Goal: Task Accomplishment & Management: Manage account settings

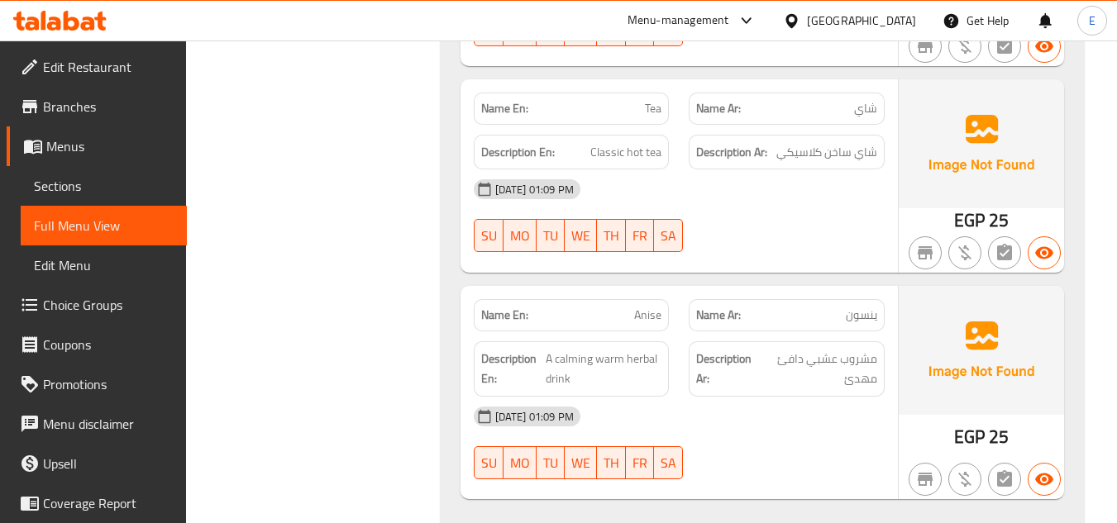
scroll to position [2160, 0]
click at [350, 270] on div "Filter Branches Branches Popular filters Free items Branch specific items Has c…" at bounding box center [319, 259] width 221 height 4414
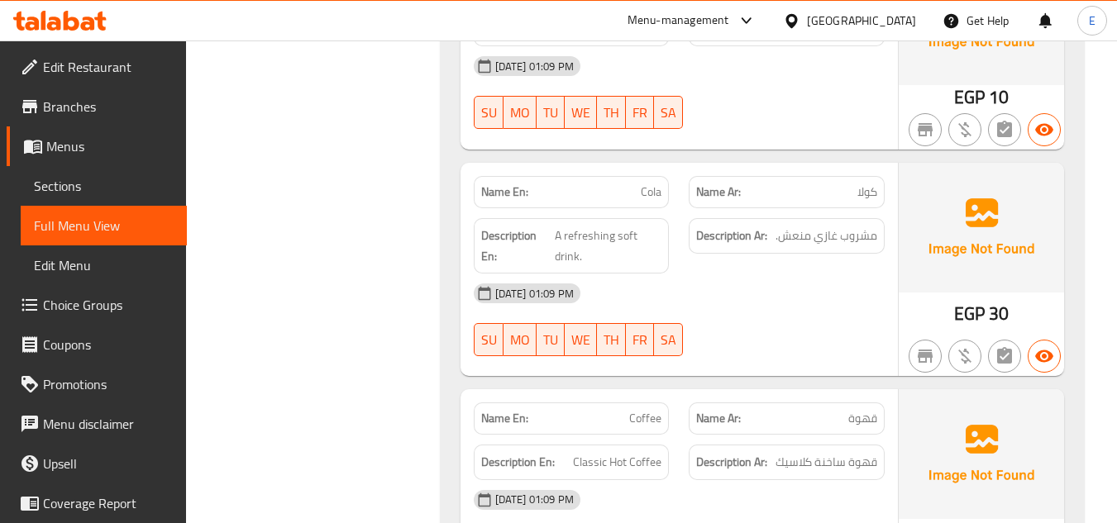
scroll to position [921, 0]
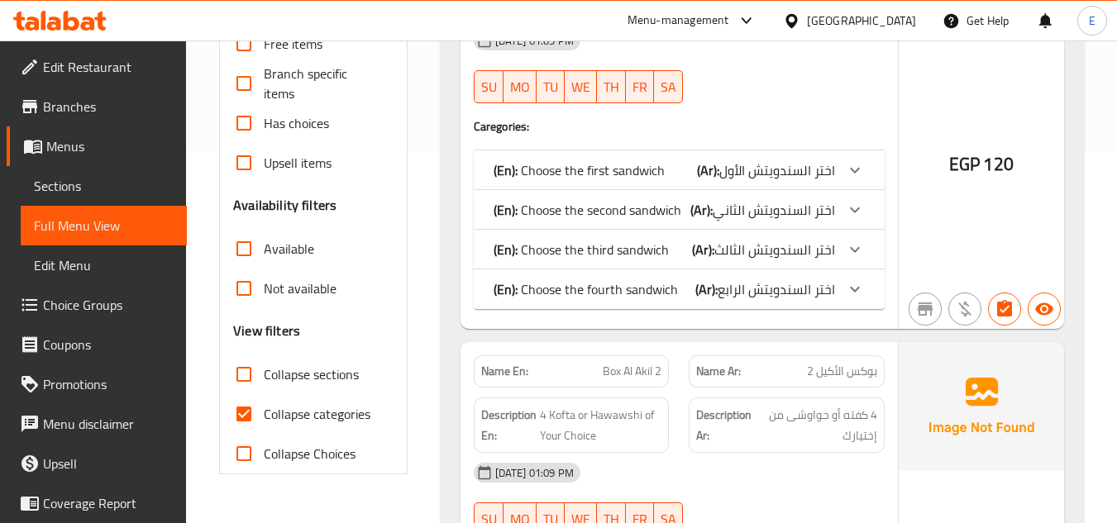
scroll to position [413, 0]
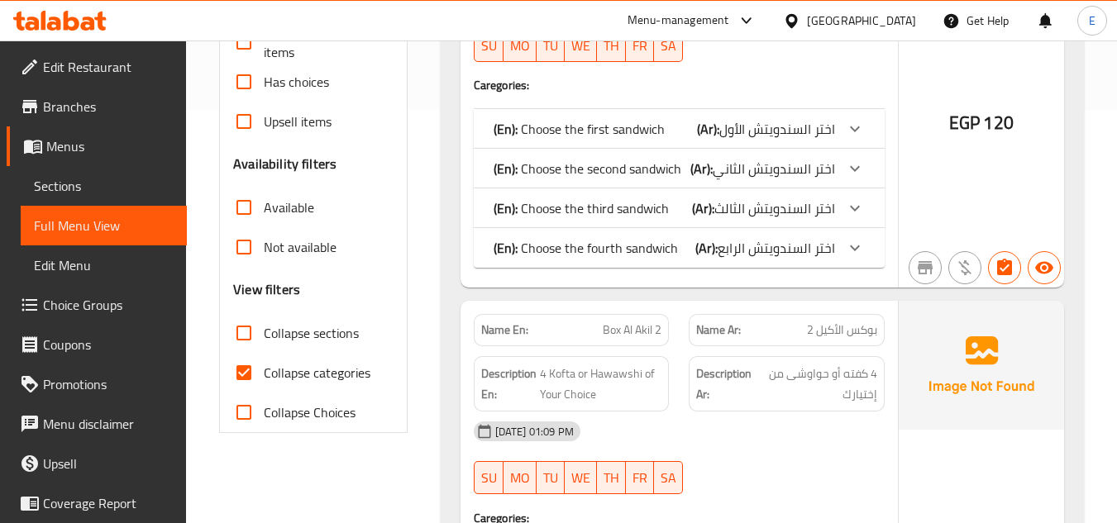
click at [240, 369] on input "Collapse categories" at bounding box center [244, 373] width 40 height 40
checkbox input "false"
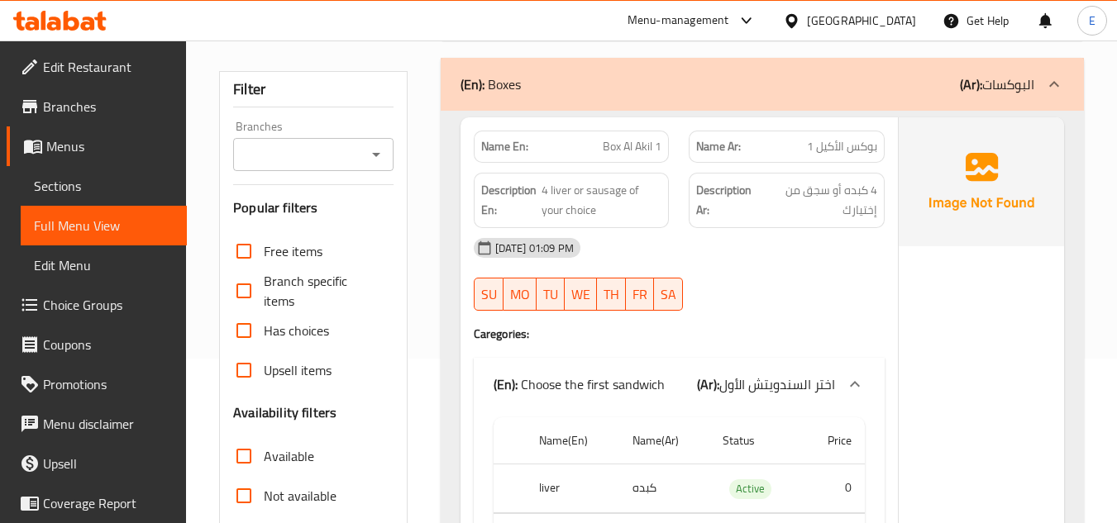
scroll to position [0, 0]
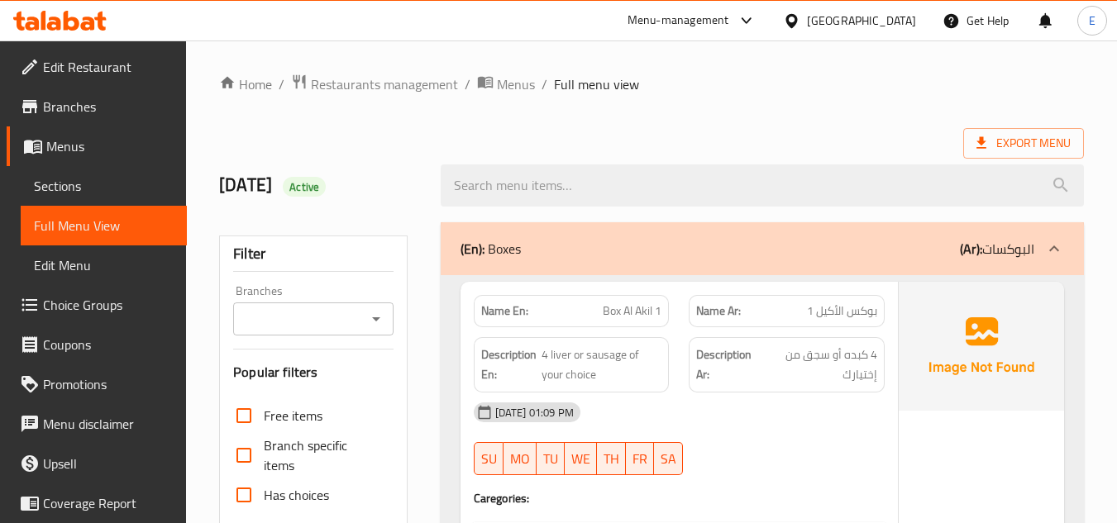
click at [759, 162] on div at bounding box center [762, 186] width 663 height 62
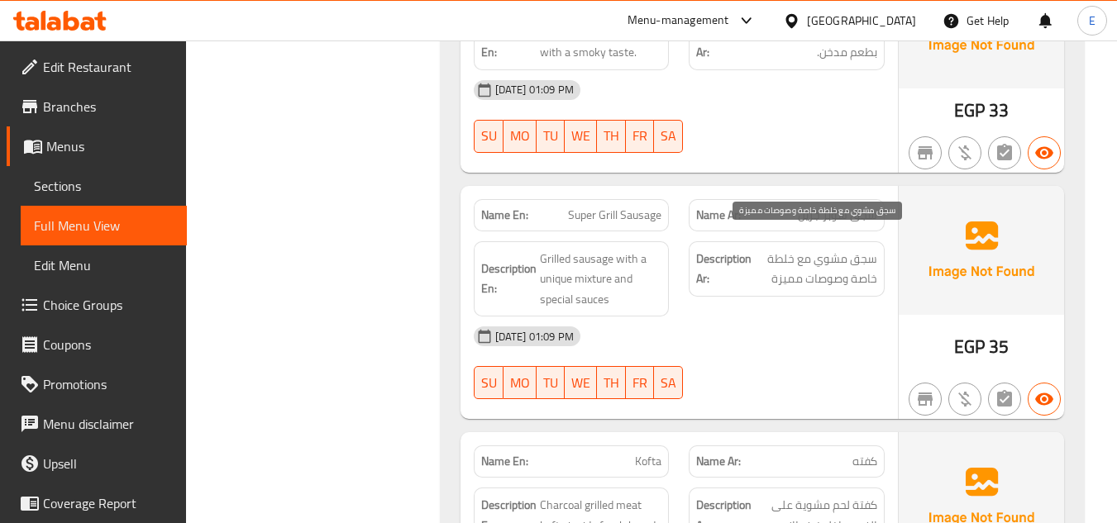
click at [818, 255] on span "سجق مشوي مع خلطة خاصة وصوصات مميزة" at bounding box center [816, 269] width 122 height 40
click at [806, 325] on div "[DATE] 01:09 PM" at bounding box center [679, 337] width 431 height 40
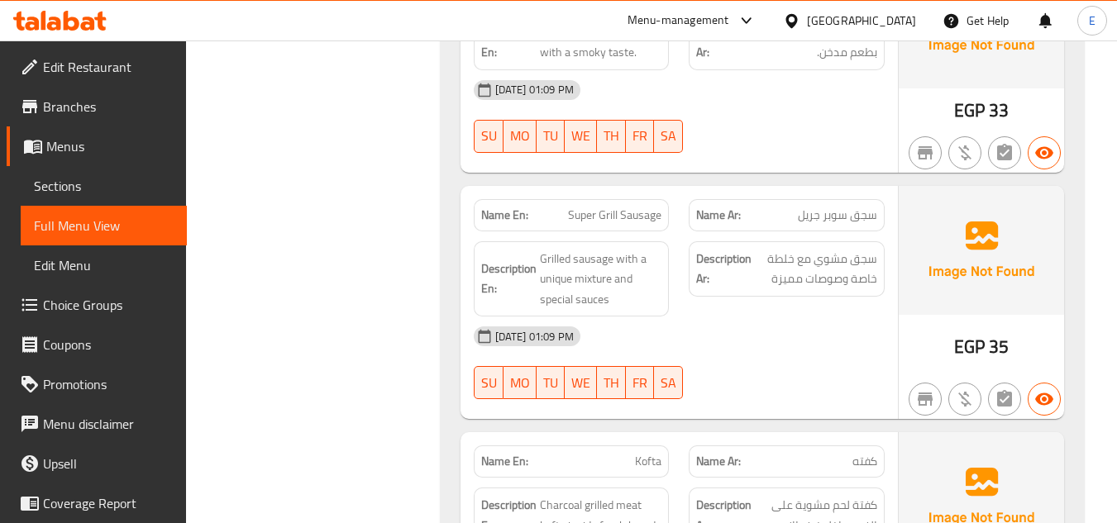
click at [613, 207] on span "Super Grill Sausage" at bounding box center [614, 215] width 93 height 17
copy span "Super Grill Sausage"
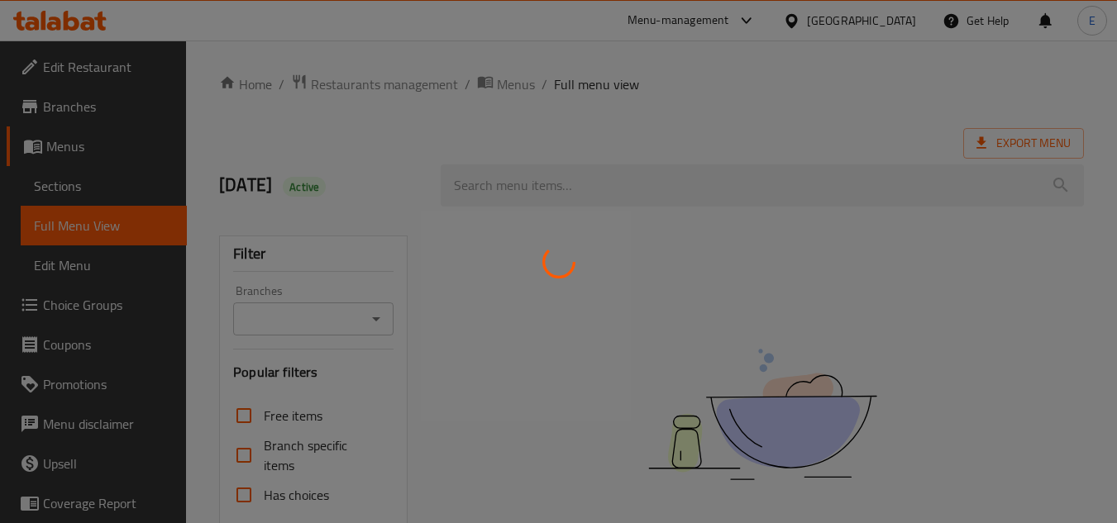
click at [98, 195] on div at bounding box center [558, 261] width 1117 height 523
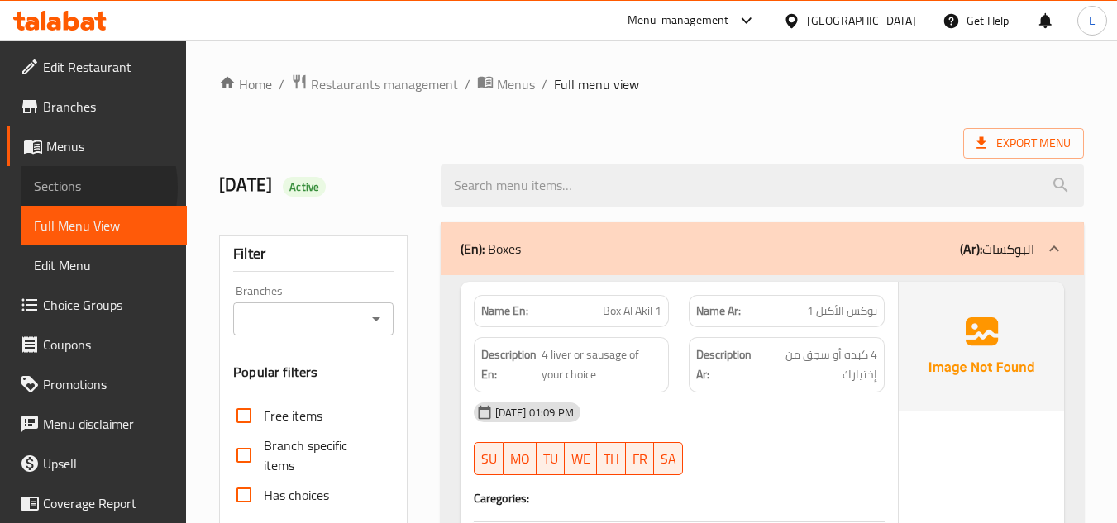
click at [60, 188] on span "Sections" at bounding box center [104, 186] width 140 height 20
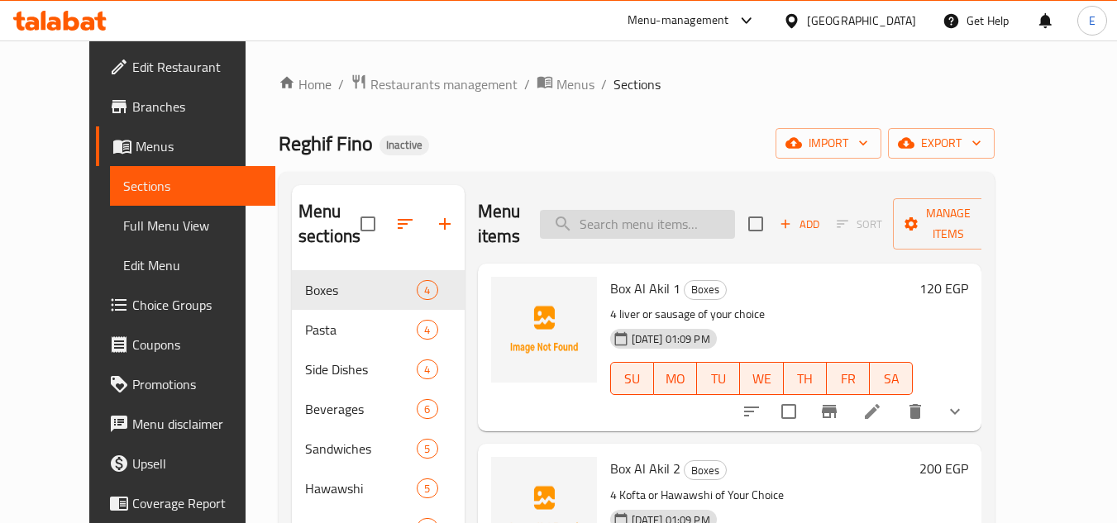
click at [629, 223] on input "search" at bounding box center [637, 224] width 195 height 29
paste input "Super Grill Sausage"
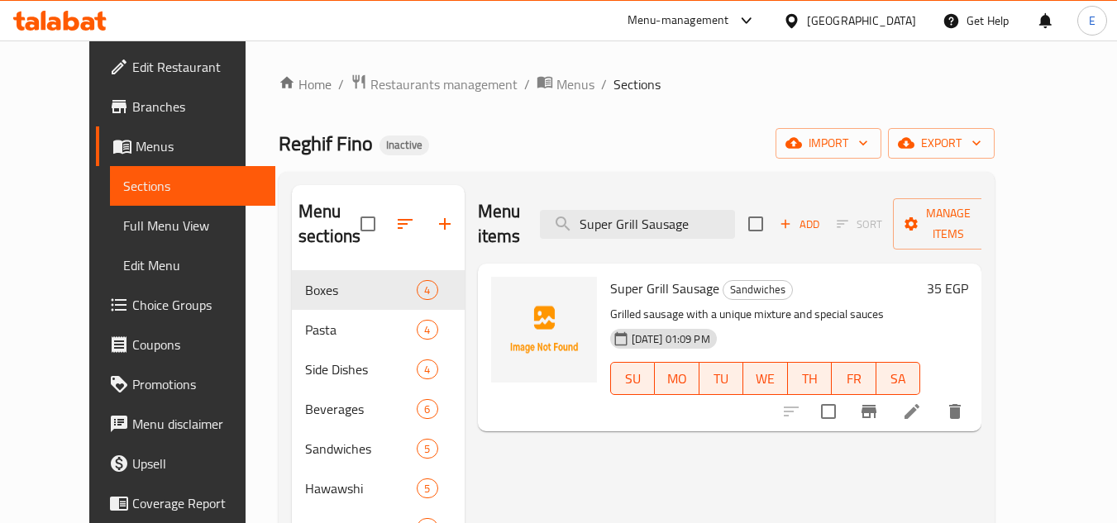
type input "Super Grill Sausage"
click at [921, 402] on icon at bounding box center [912, 412] width 20 height 20
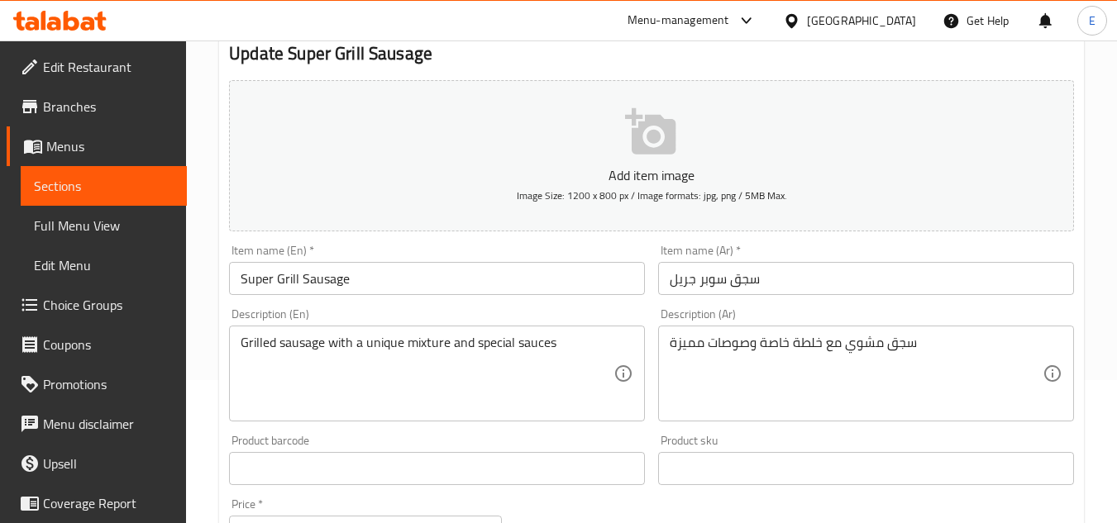
scroll to position [165, 0]
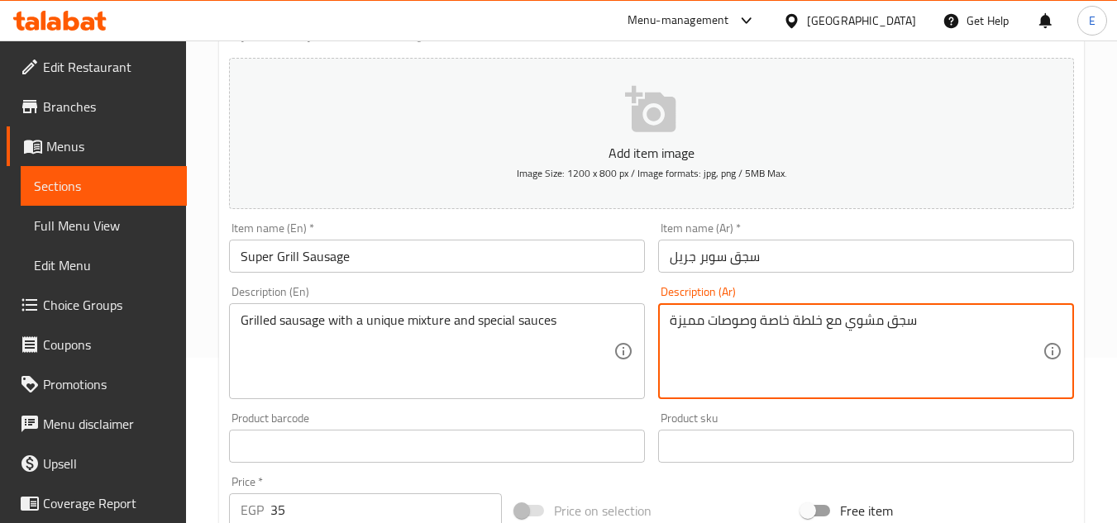
click at [784, 321] on textarea "سجق مشوي مع خلطة خاصة وصوصات مميزة" at bounding box center [855, 351] width 373 height 79
click at [781, 350] on textarea "سجق مشوي مع خلطة فريدة وصوصات مميزة" at bounding box center [855, 351] width 373 height 79
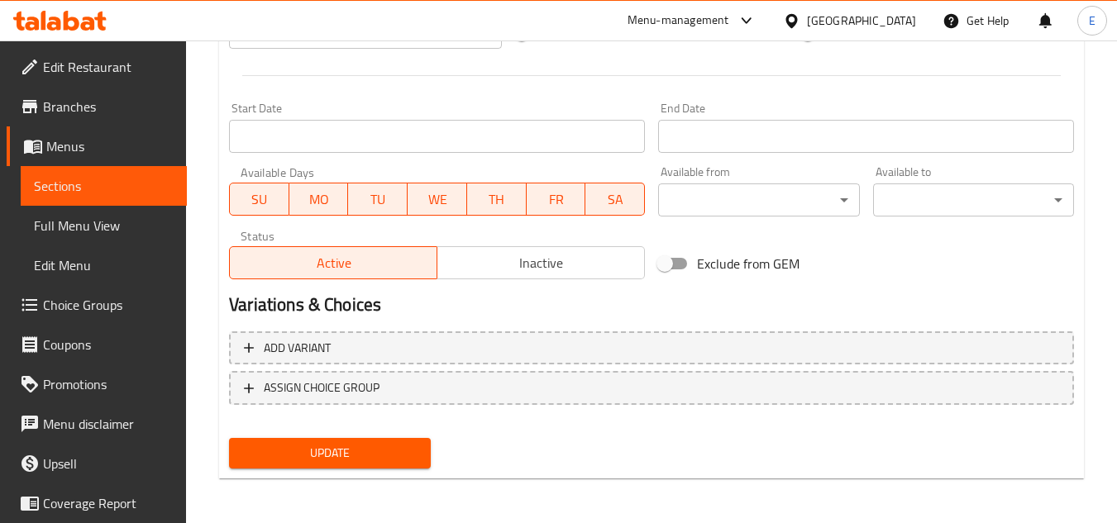
scroll to position [645, 0]
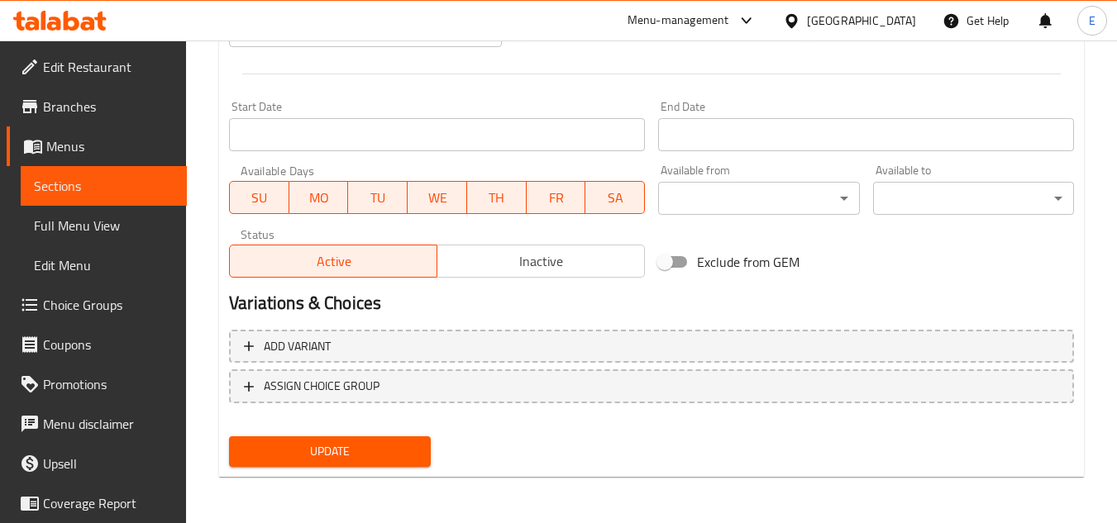
type textarea "سجق مشوي مع خلطة فريدة وصوصات مميزة"
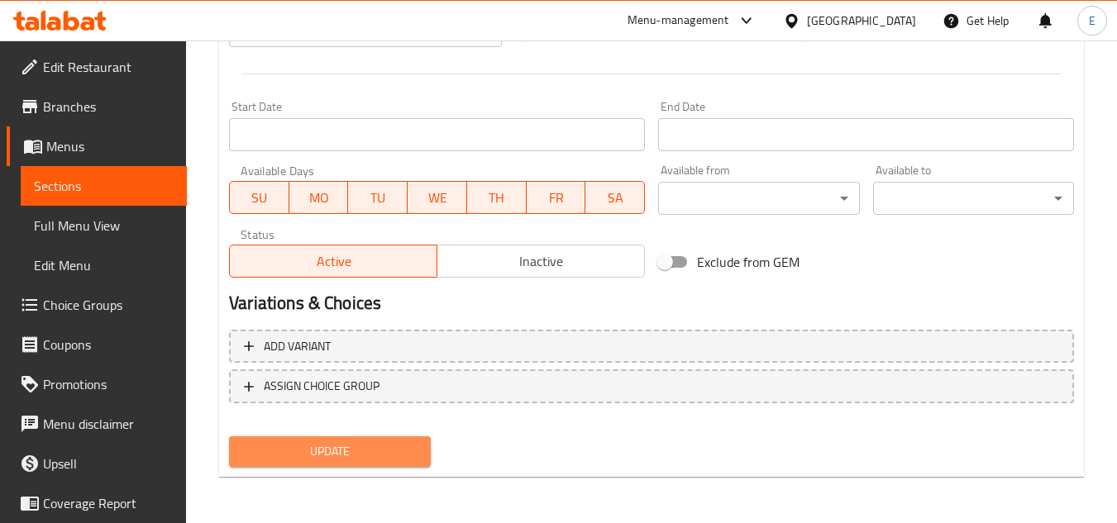
click at [328, 450] on span "Update" at bounding box center [329, 451] width 174 height 21
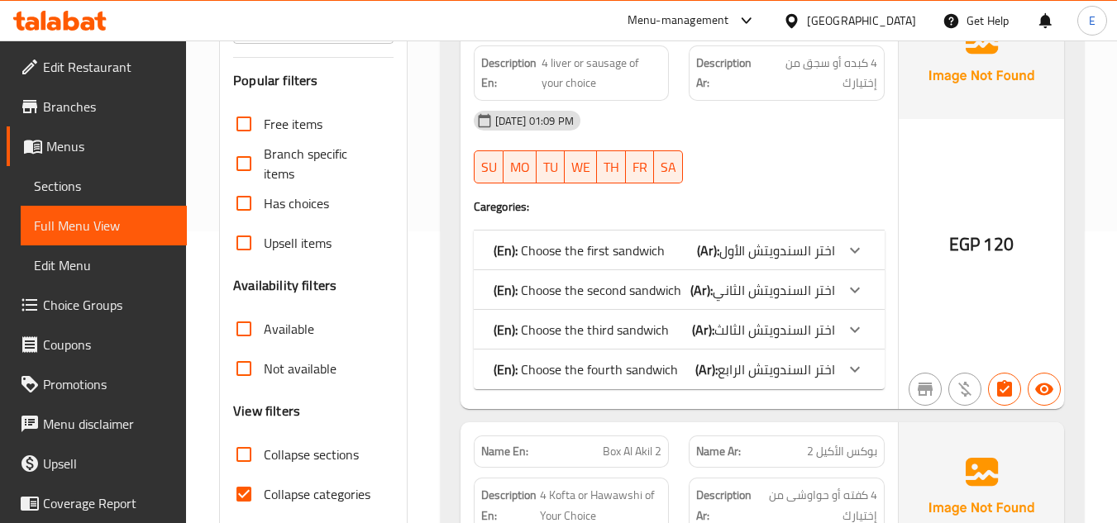
scroll to position [331, 0]
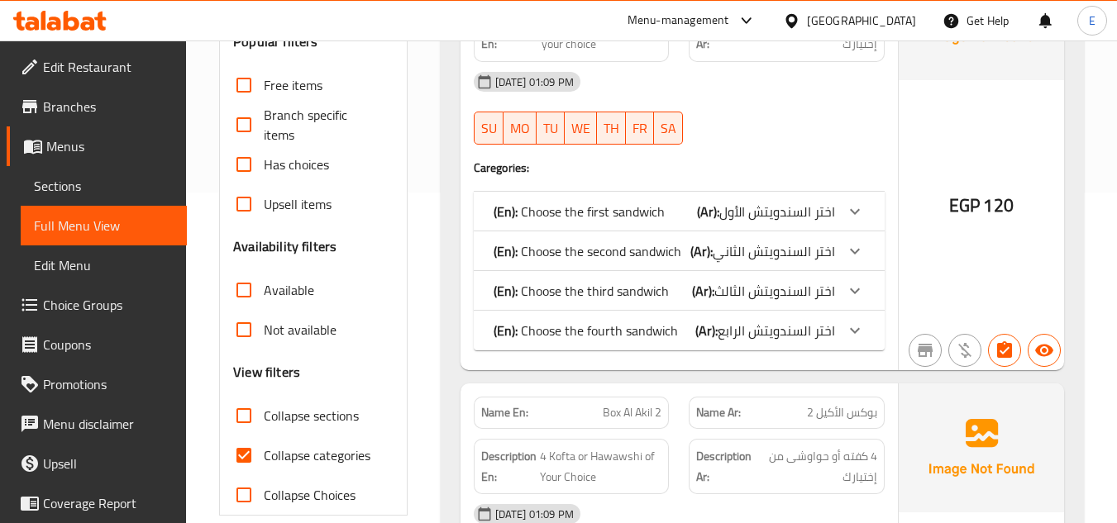
click at [239, 456] on input "Collapse categories" at bounding box center [244, 456] width 40 height 40
checkbox input "false"
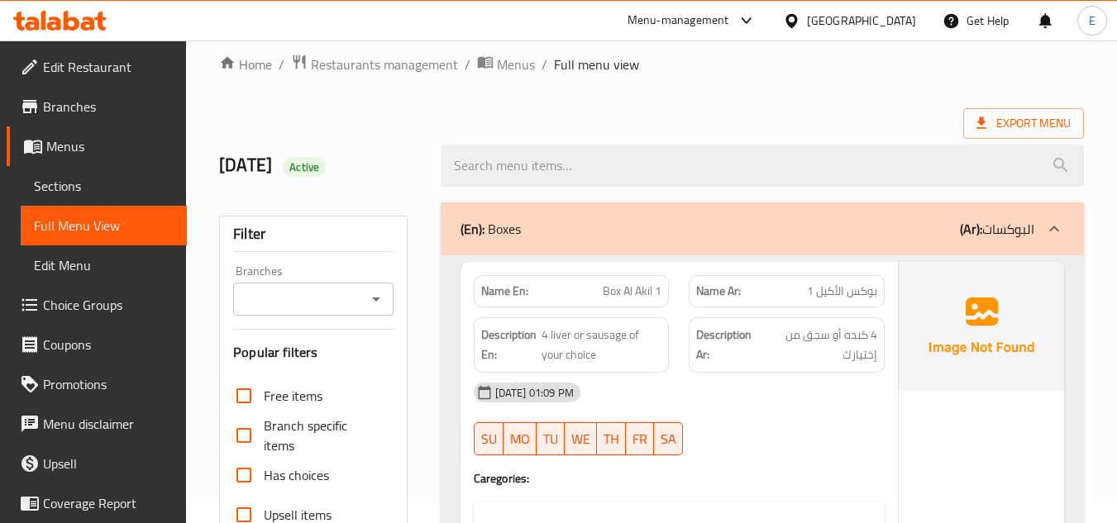
scroll to position [0, 0]
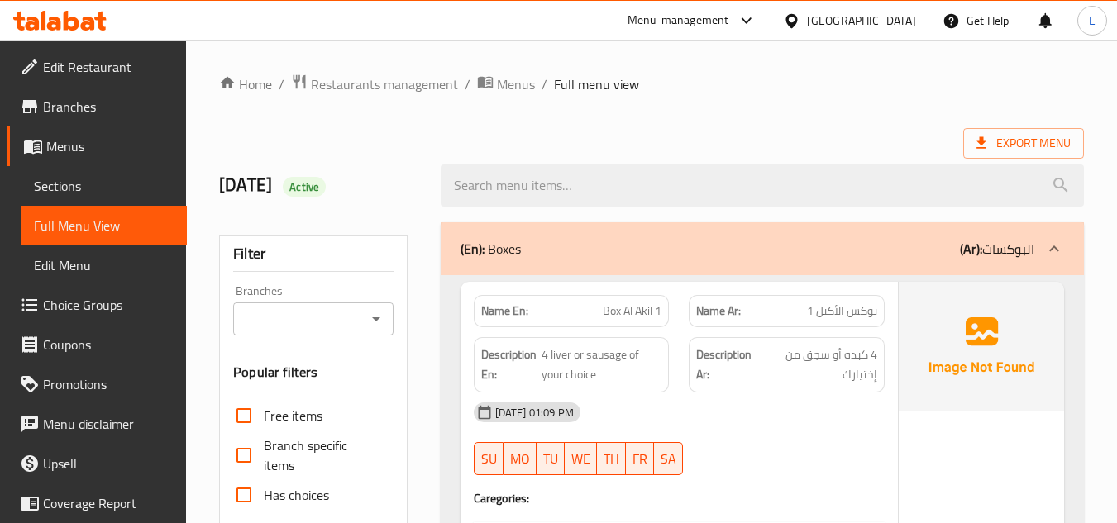
click at [808, 94] on ol "Home / Restaurants management / Menus / Full menu view" at bounding box center [651, 84] width 864 height 21
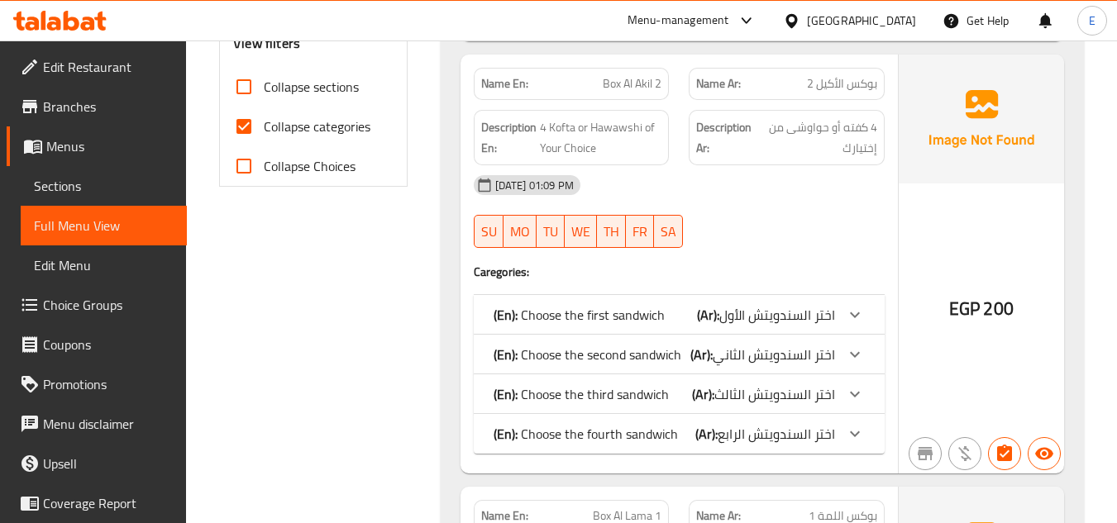
scroll to position [661, 0]
click at [242, 125] on input "Collapse categories" at bounding box center [244, 125] width 40 height 40
checkbox input "false"
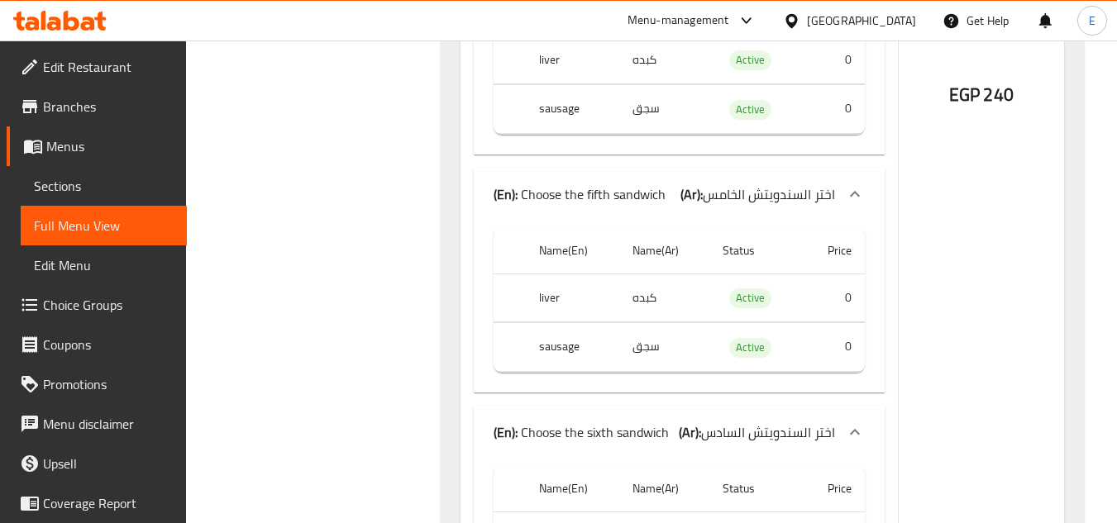
scroll to position [3884, 0]
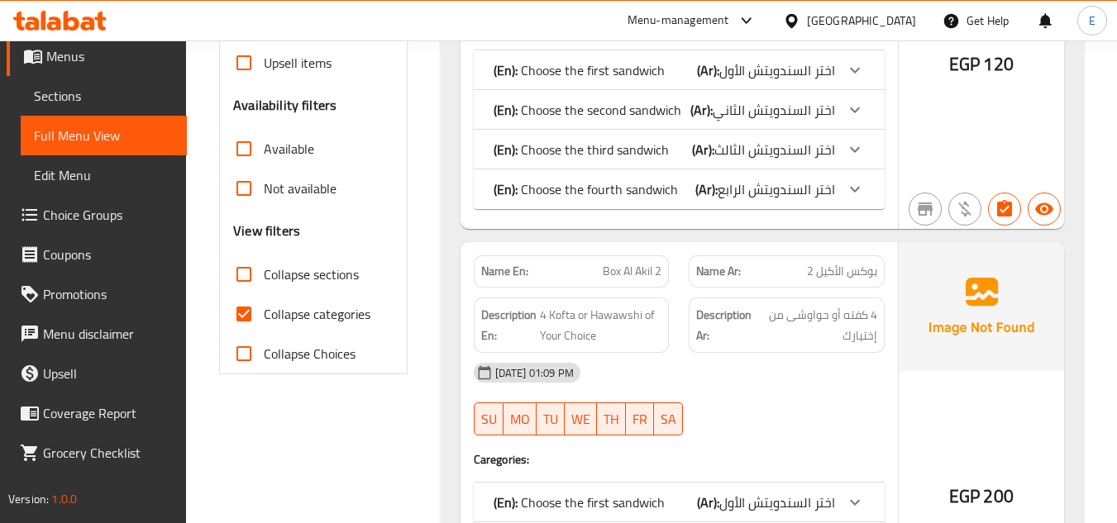
scroll to position [496, 0]
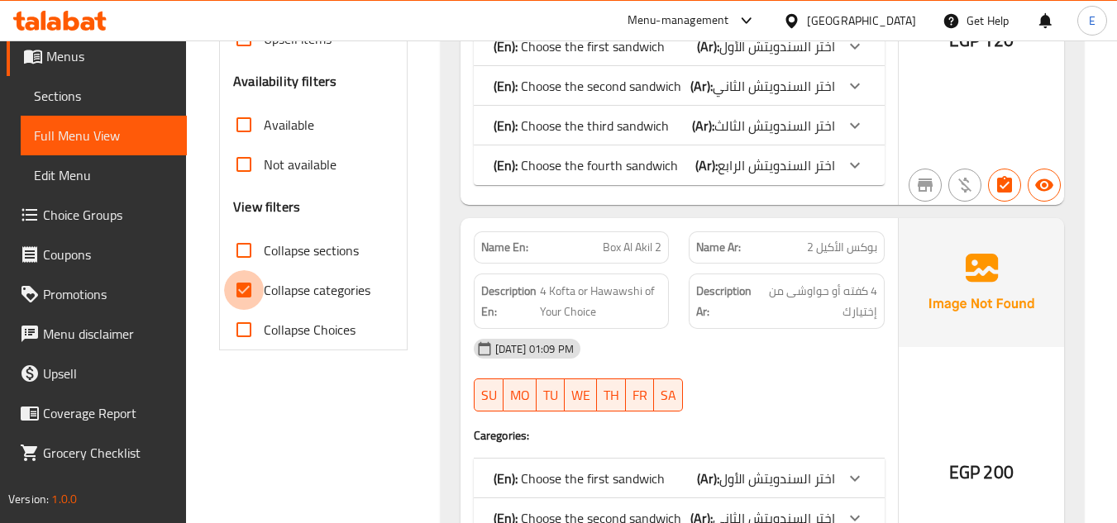
click at [244, 291] on input "Collapse categories" at bounding box center [244, 290] width 40 height 40
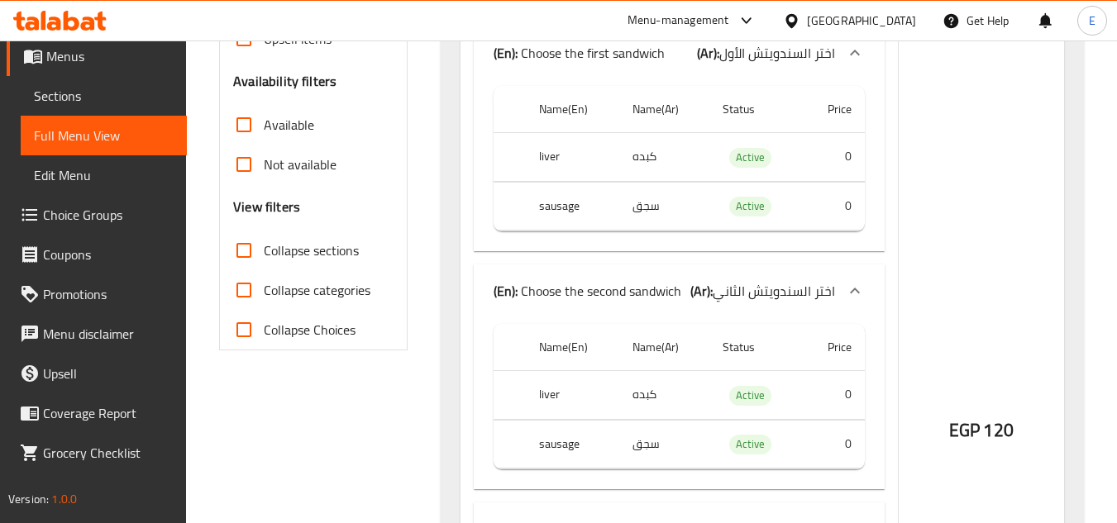
click at [245, 292] on input "Collapse categories" at bounding box center [244, 290] width 40 height 40
checkbox input "true"
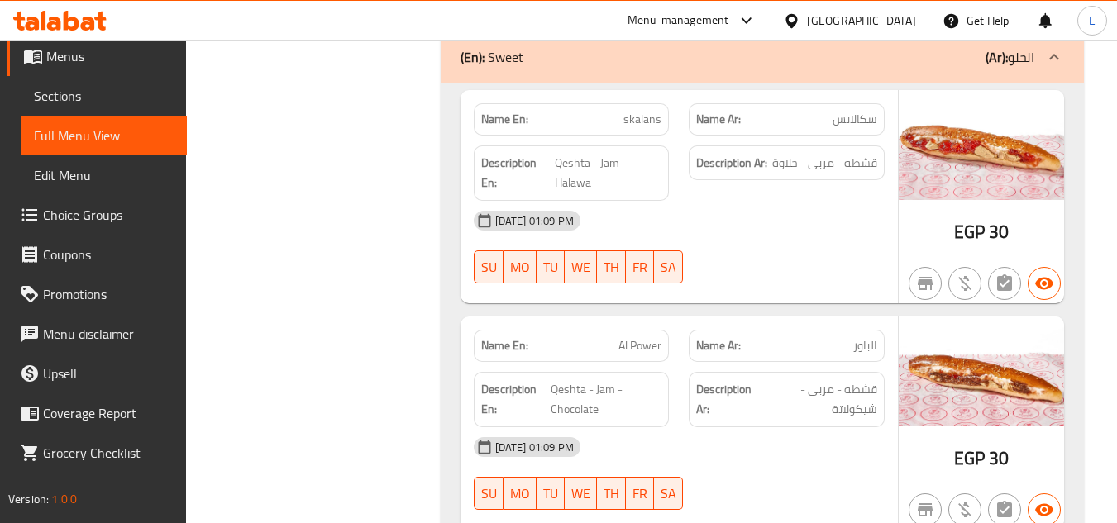
scroll to position [0, 0]
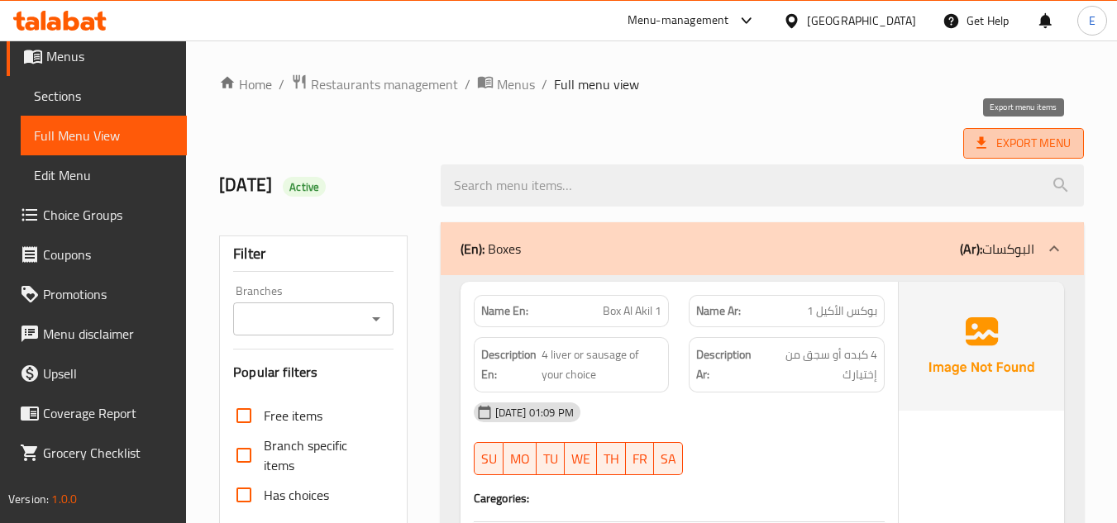
click at [1021, 137] on span "Export Menu" at bounding box center [1023, 143] width 94 height 21
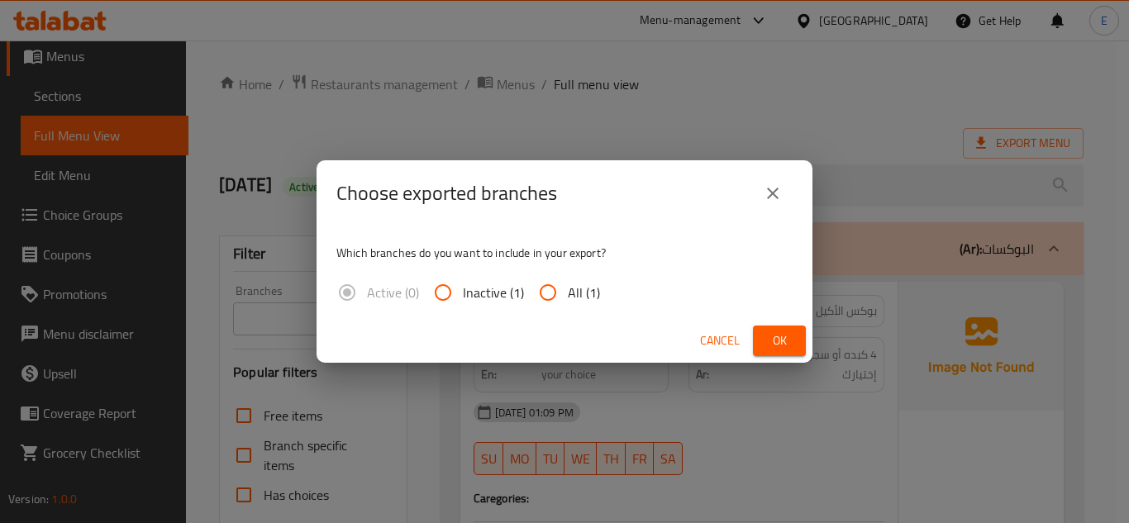
click at [591, 297] on span "All (1)" at bounding box center [584, 293] width 32 height 20
click at [568, 297] on input "All (1)" at bounding box center [548, 293] width 40 height 40
radio input "true"
click at [762, 331] on button "Ok" at bounding box center [779, 341] width 53 height 31
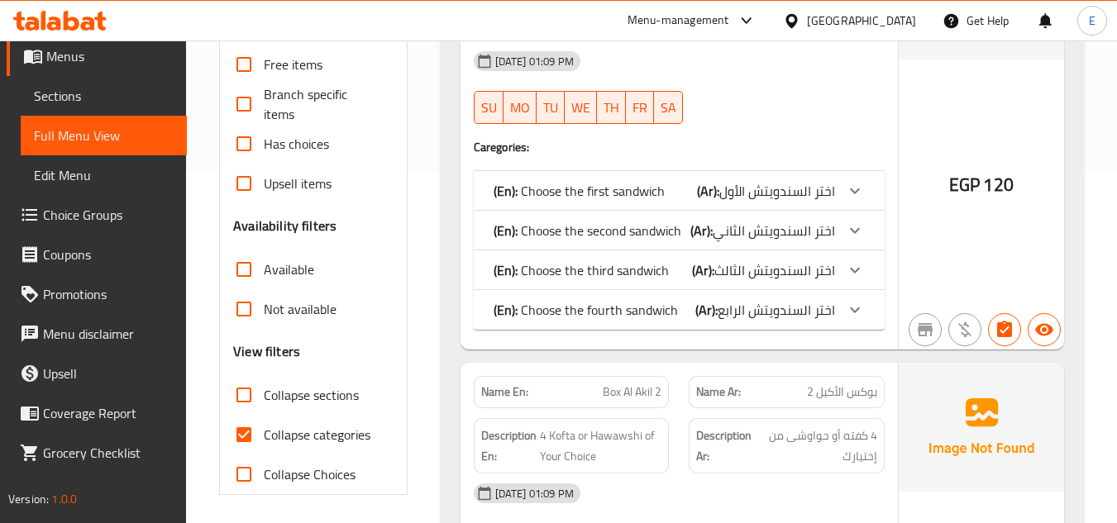
scroll to position [413, 0]
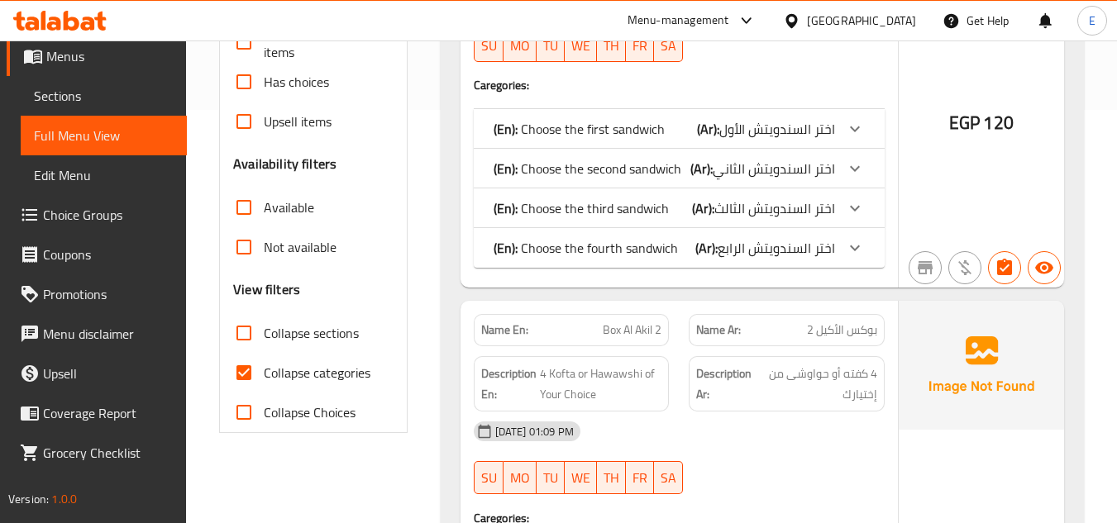
click at [250, 369] on input "Collapse categories" at bounding box center [244, 373] width 40 height 40
checkbox input "false"
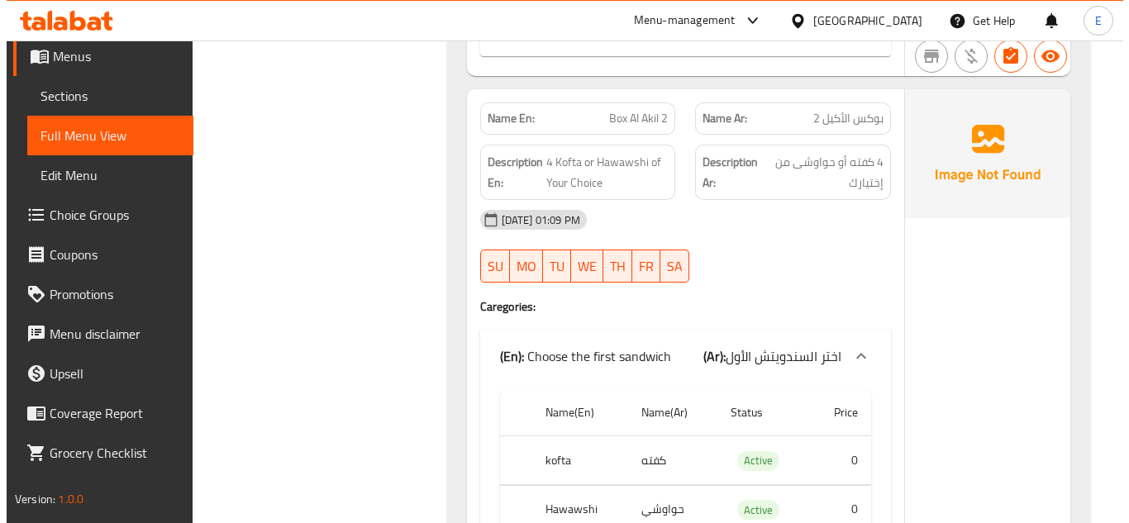
scroll to position [0, 0]
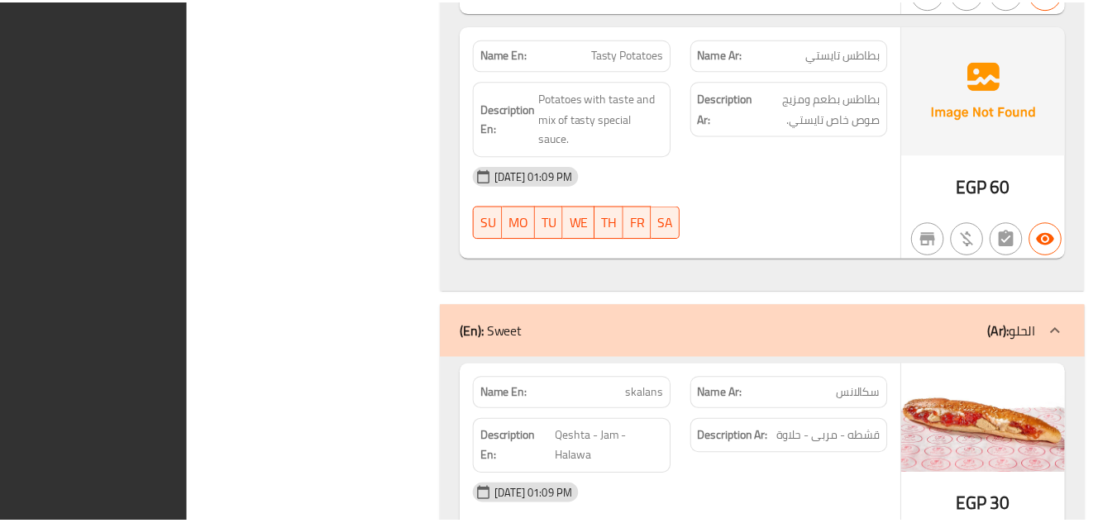
scroll to position [14607, 0]
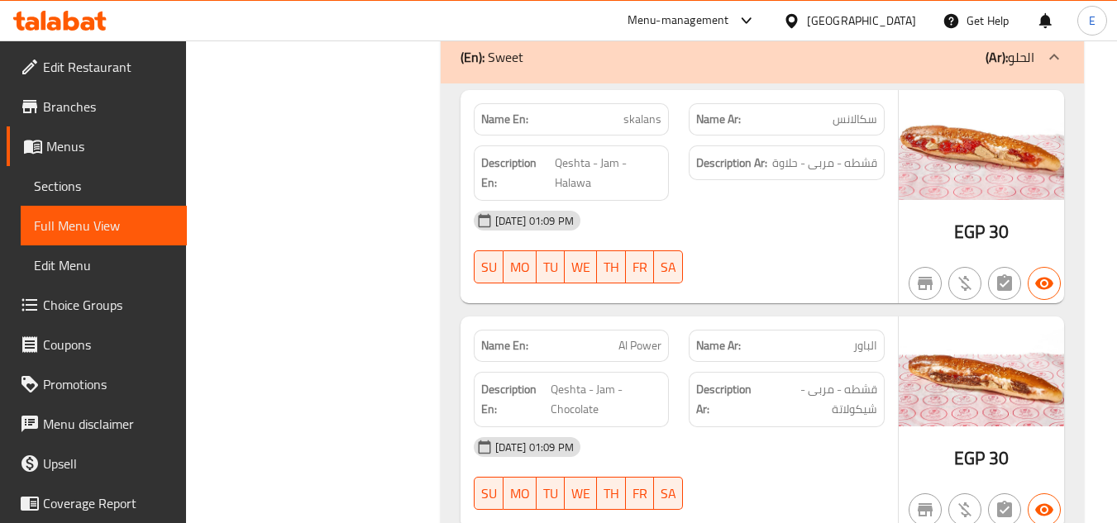
click at [120, 60] on span "Edit Restaurant" at bounding box center [108, 67] width 131 height 20
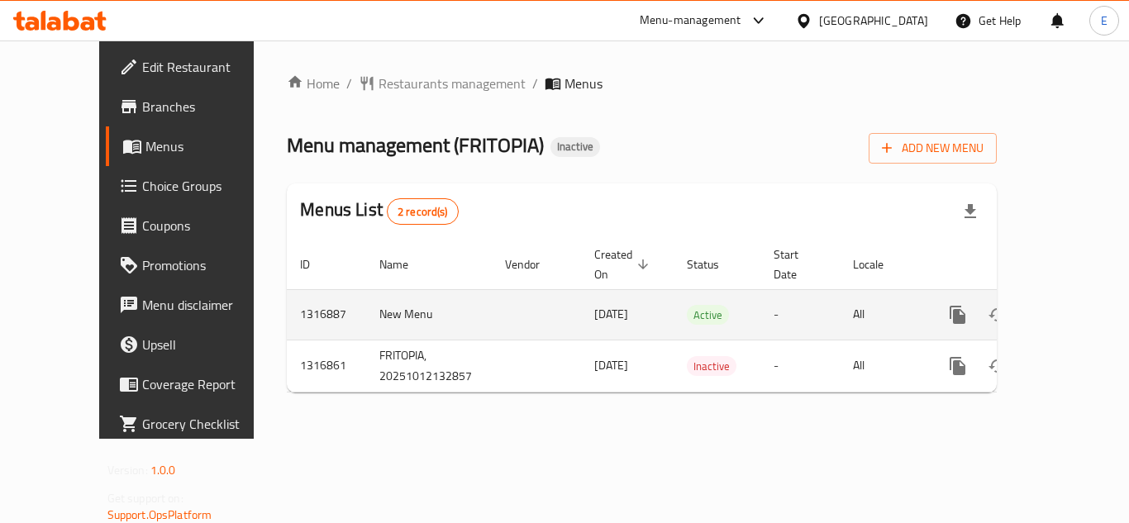
click at [1067, 305] on icon "enhanced table" at bounding box center [1077, 315] width 20 height 20
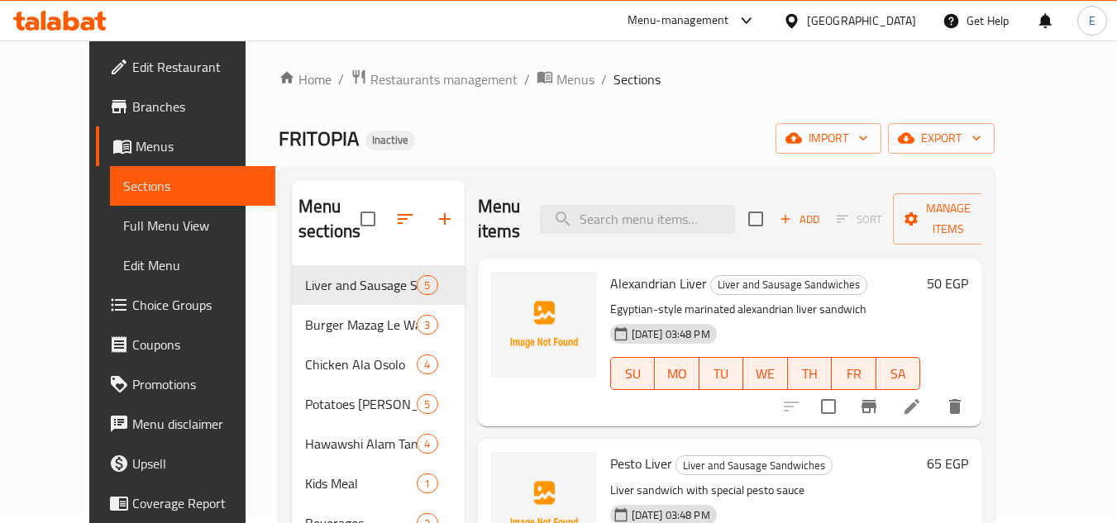
scroll to position [83, 0]
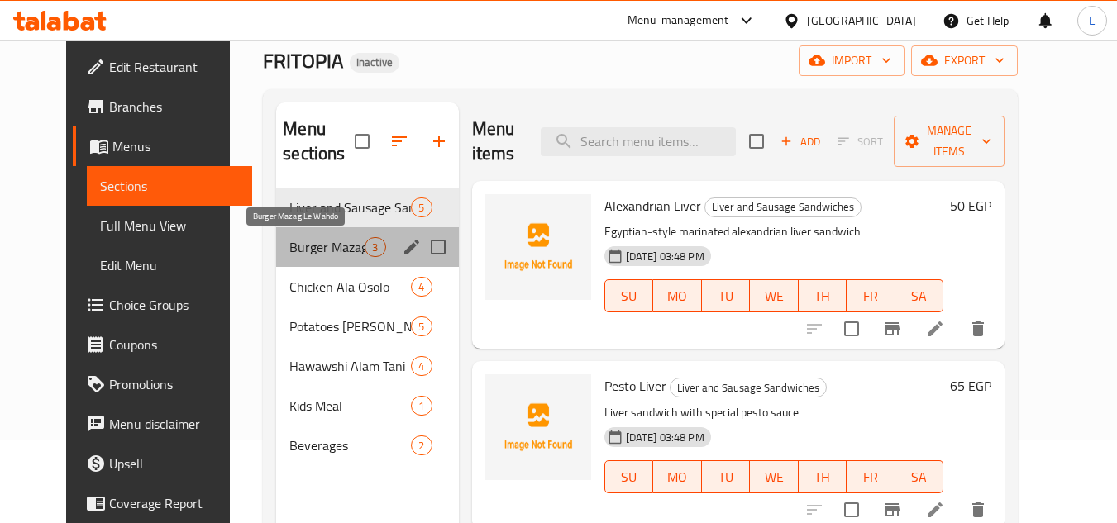
click at [336, 240] on span "Burger Mazag Le Wahdo" at bounding box center [326, 247] width 75 height 20
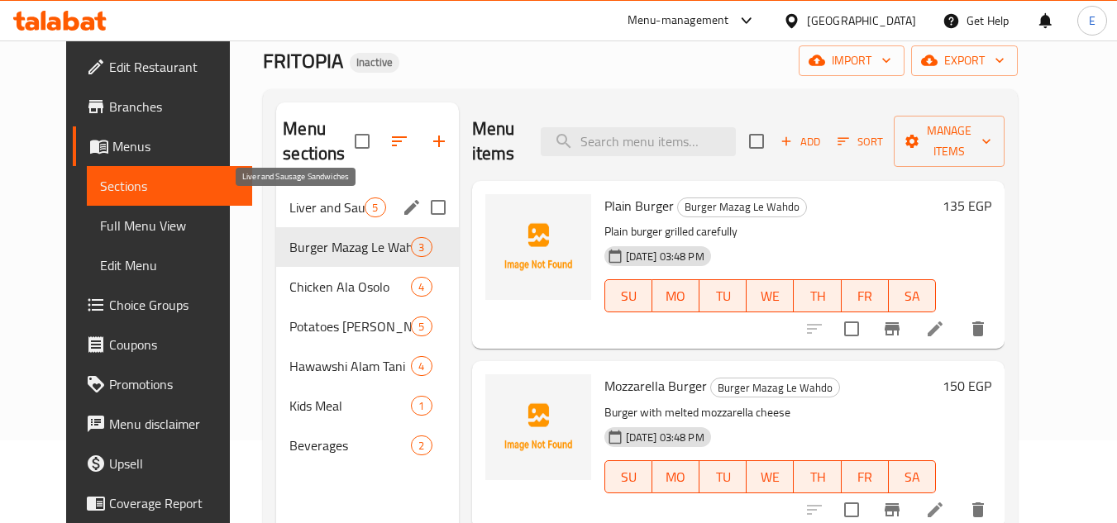
click at [337, 200] on span "Liver and Sausage Sandwiches" at bounding box center [326, 208] width 75 height 20
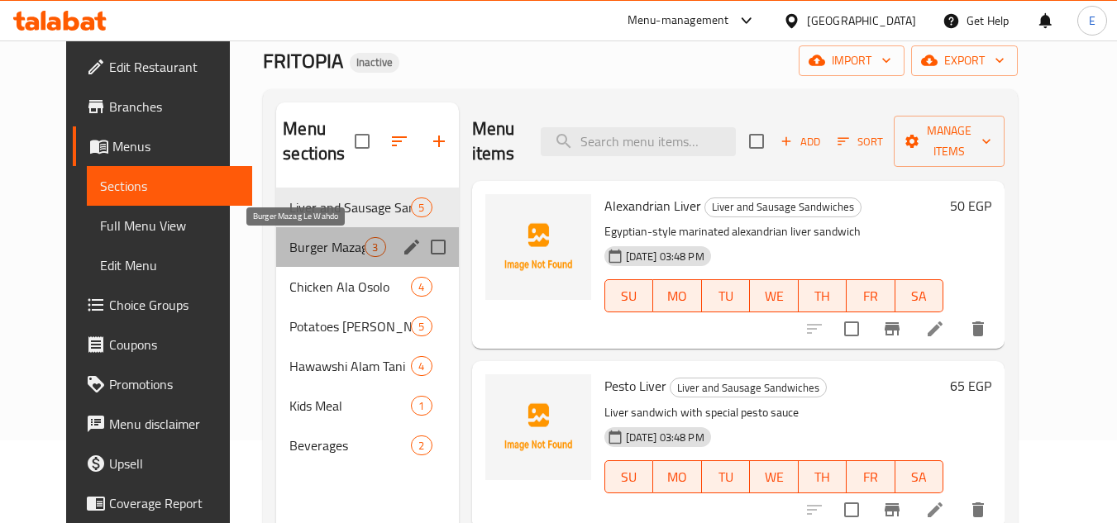
click at [325, 242] on span "Burger Mazag Le Wahdo" at bounding box center [326, 247] width 75 height 20
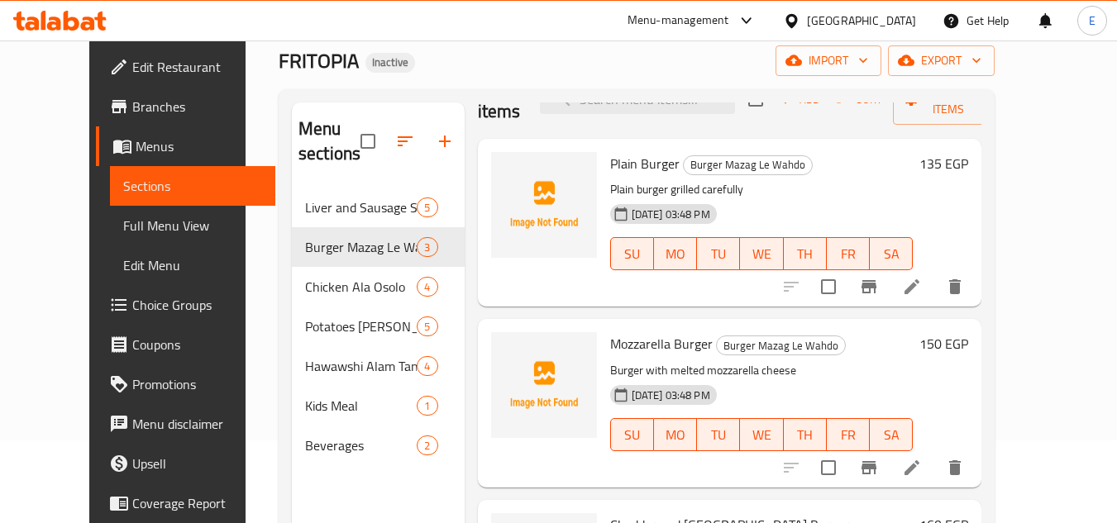
scroll to position [84, 0]
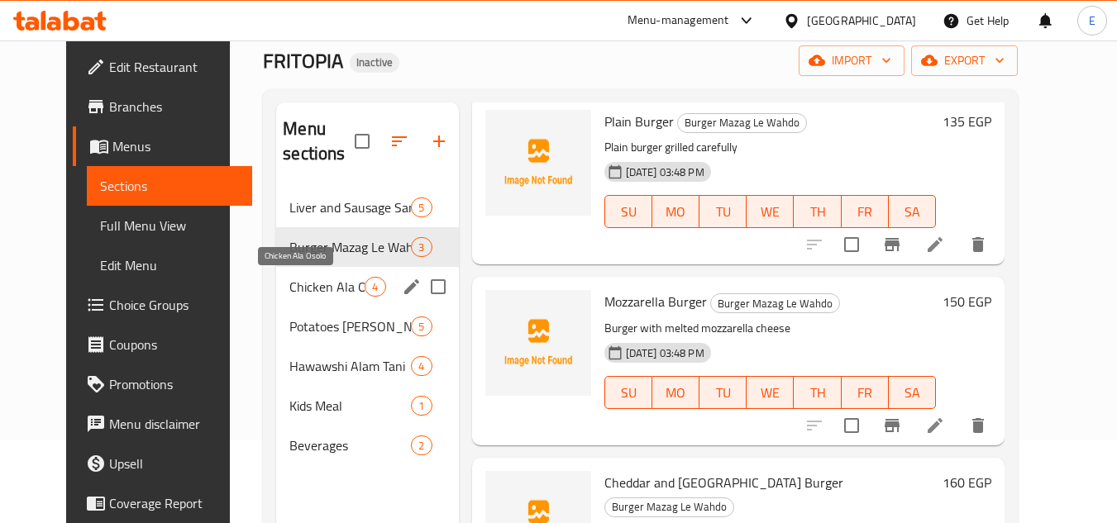
click at [331, 289] on span "Chicken Ala Osolo" at bounding box center [326, 287] width 75 height 20
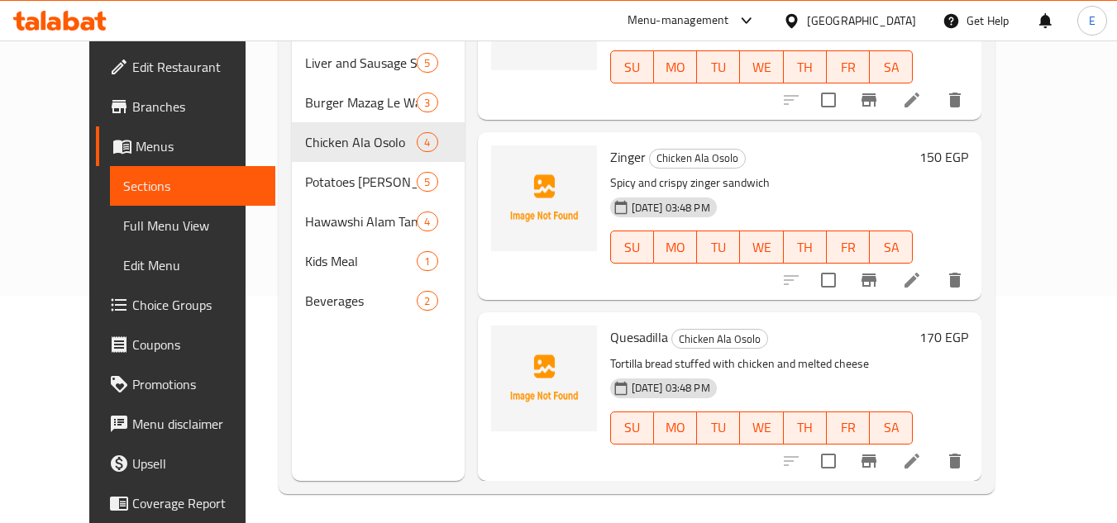
scroll to position [231, 0]
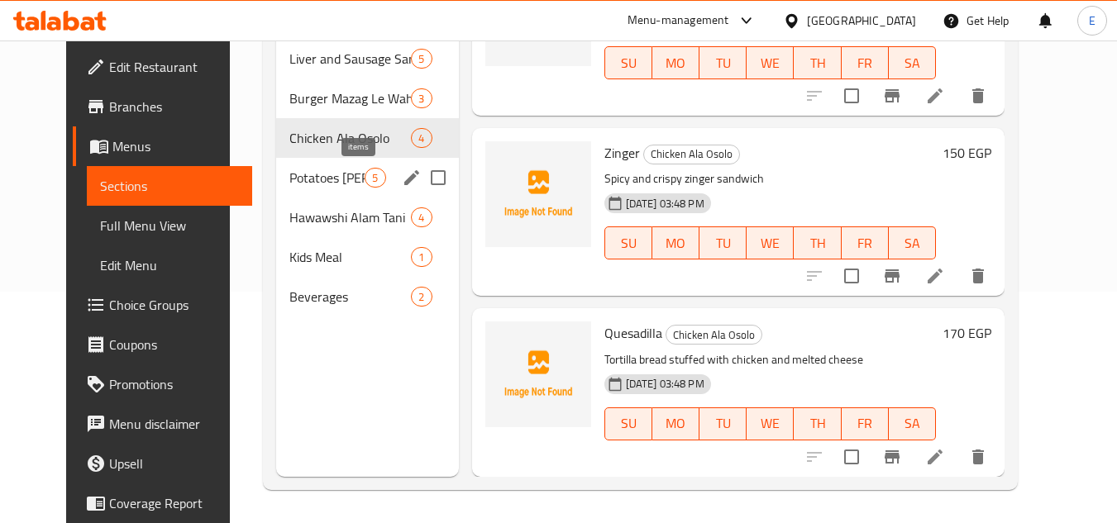
click at [365, 177] on span "5" at bounding box center [374, 178] width 19 height 16
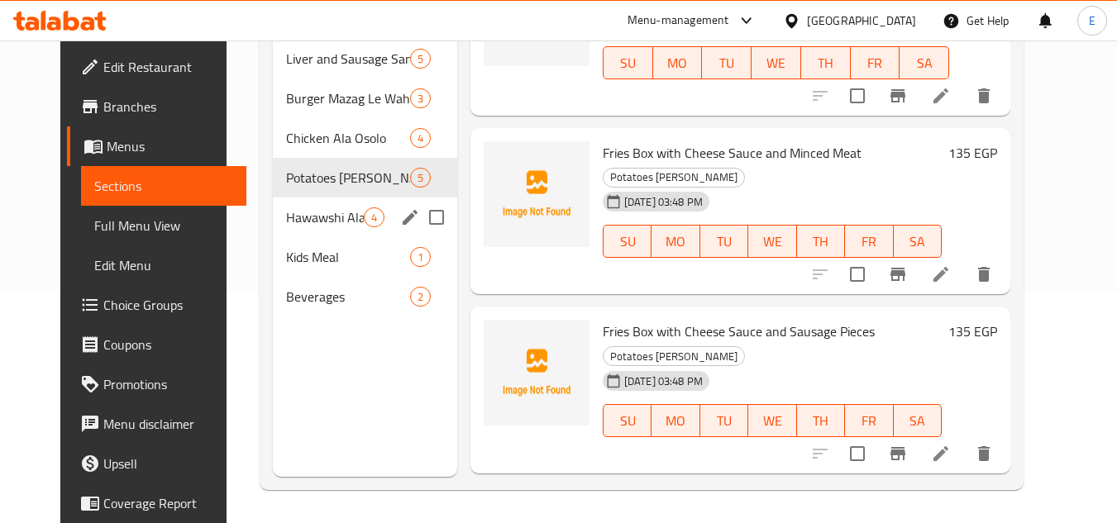
click at [363, 205] on div "Hawawshi Alam Tani 4" at bounding box center [365, 218] width 184 height 40
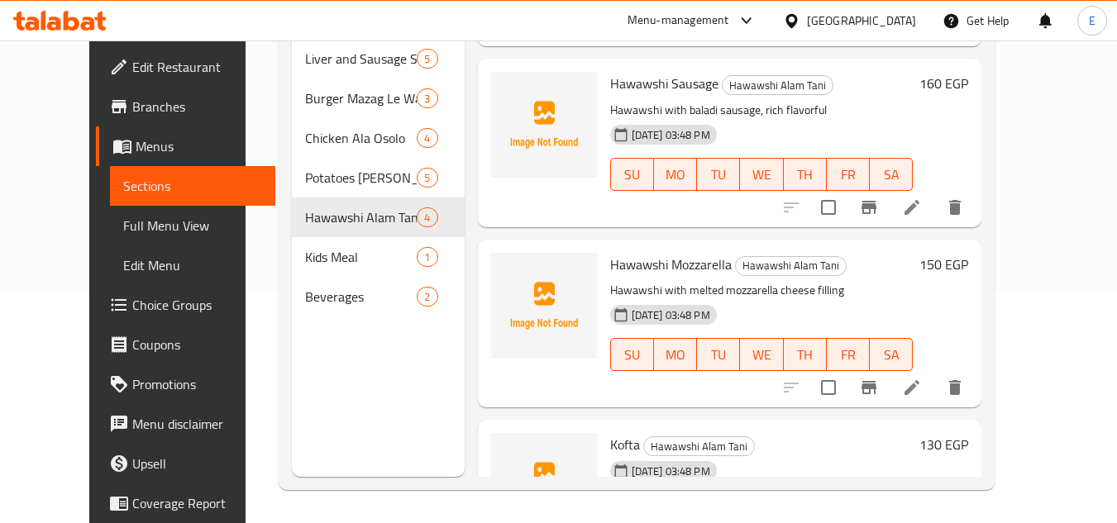
scroll to position [240, 0]
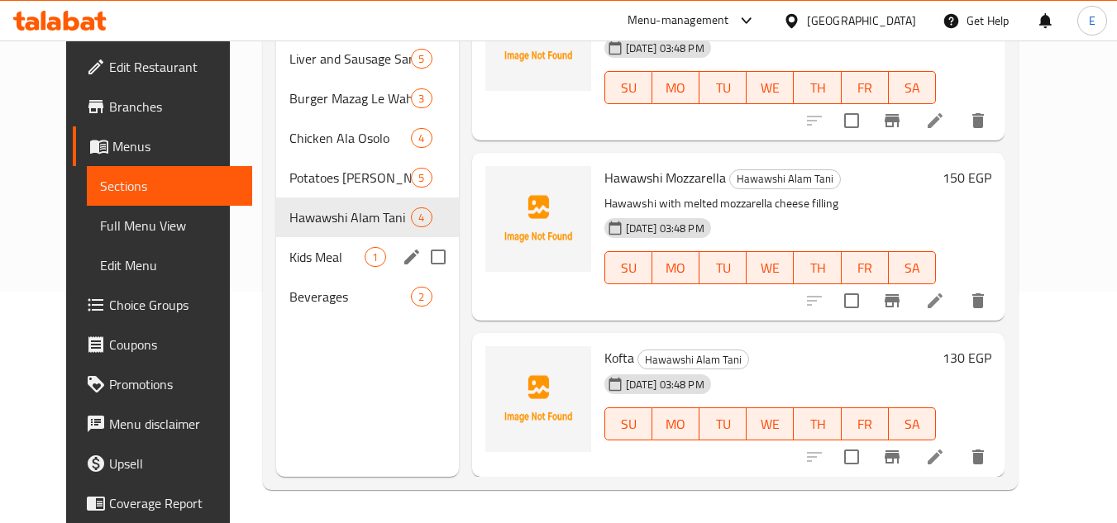
click at [325, 253] on span "Kids Meal" at bounding box center [326, 257] width 75 height 20
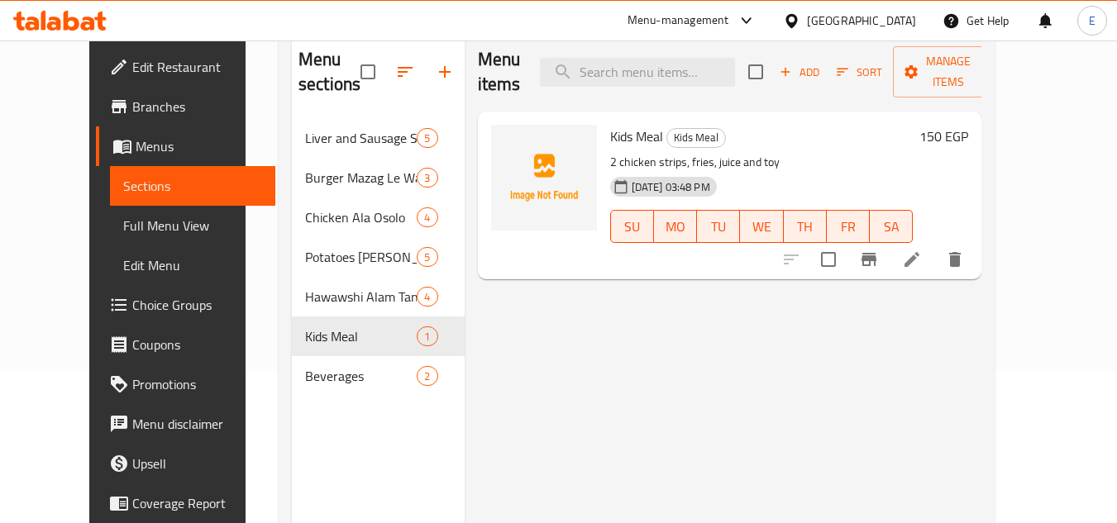
scroll to position [149, 0]
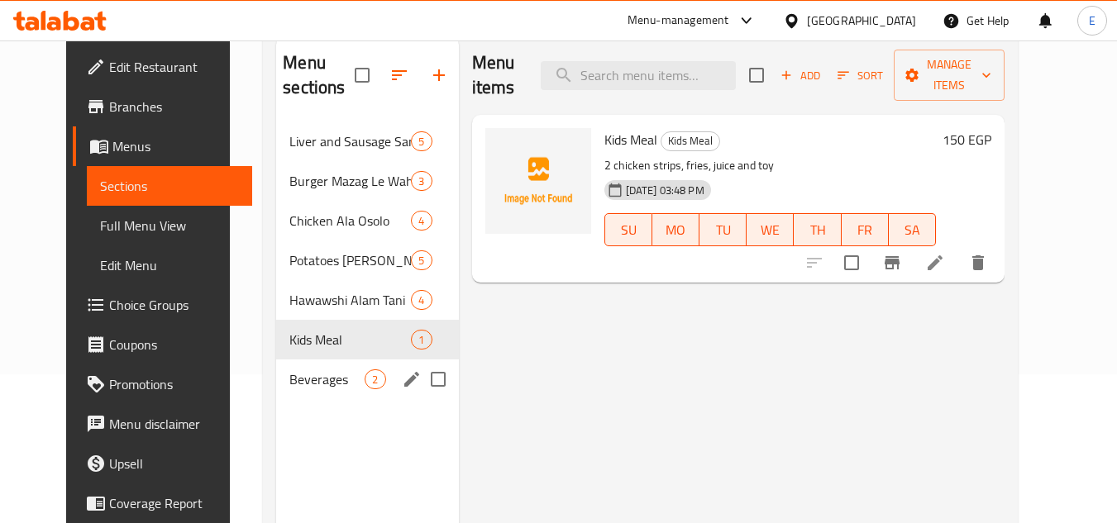
click at [365, 378] on span "2" at bounding box center [374, 380] width 19 height 16
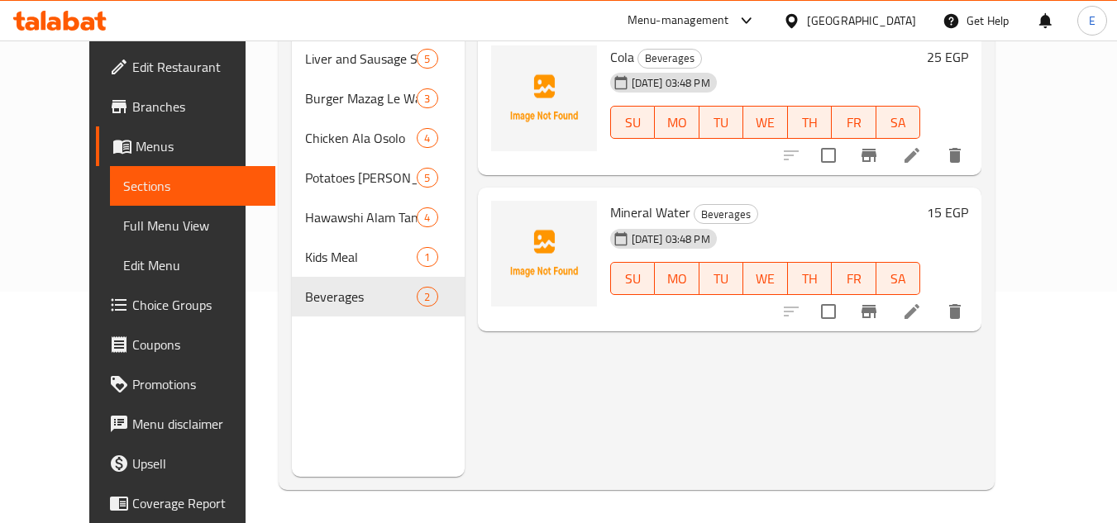
scroll to position [66, 0]
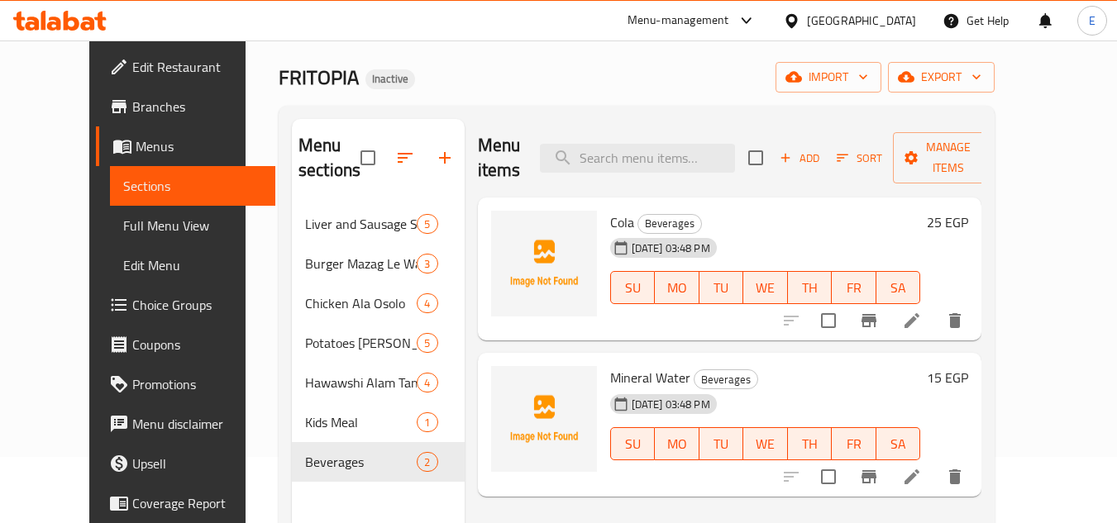
drag, startPoint x: 98, startPoint y: 229, endPoint x: 121, endPoint y: 222, distance: 24.1
click at [123, 229] on span "Full Menu View" at bounding box center [193, 226] width 140 height 20
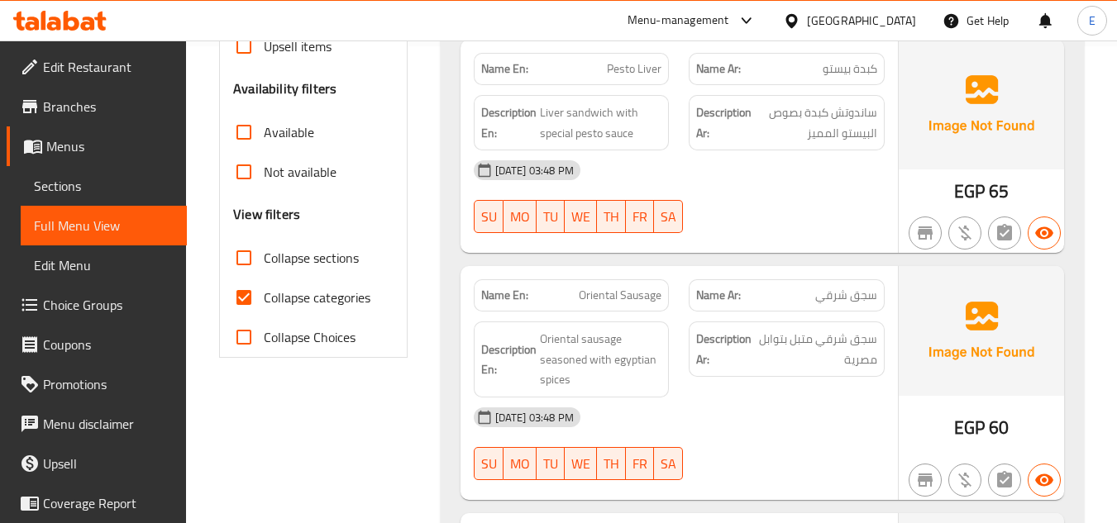
scroll to position [479, 0]
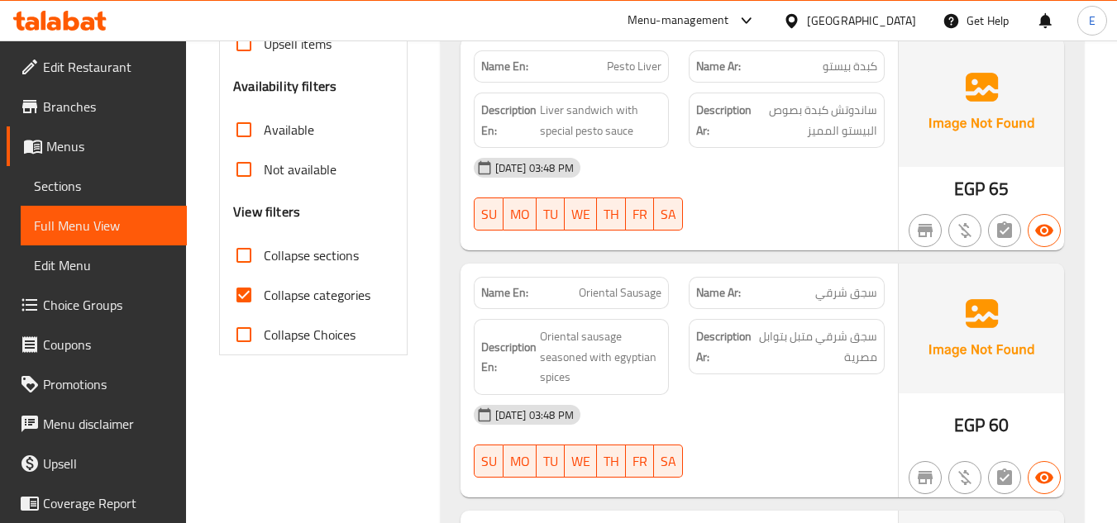
click at [250, 293] on input "Collapse categories" at bounding box center [244, 295] width 40 height 40
checkbox input "false"
click at [244, 256] on input "Collapse sections" at bounding box center [244, 256] width 40 height 40
checkbox input "true"
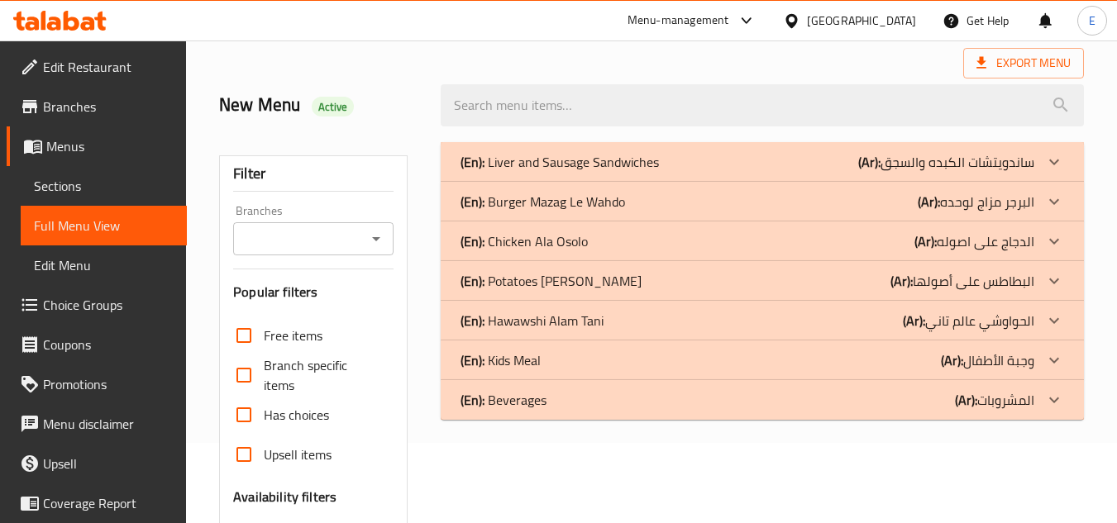
scroll to position [26, 0]
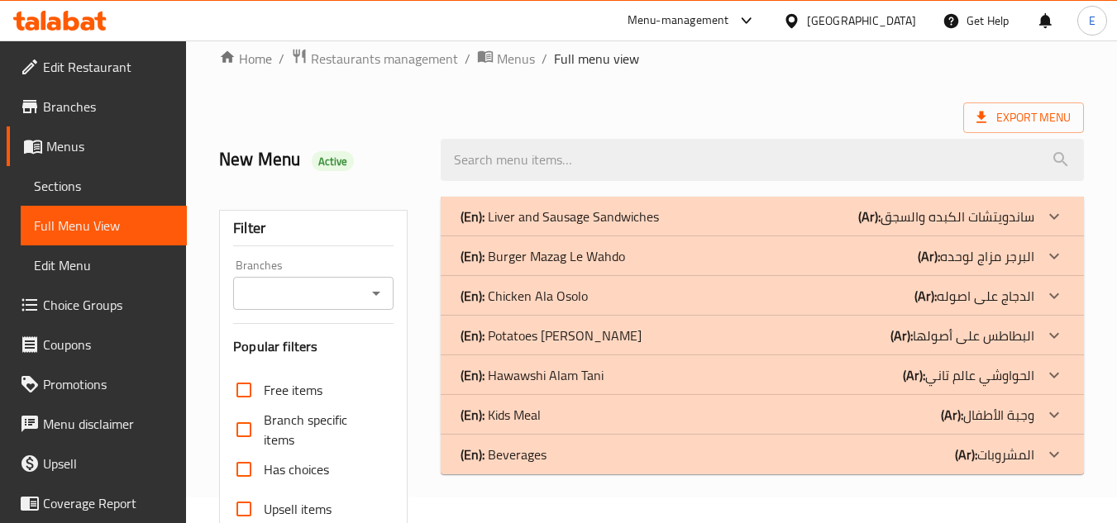
click at [736, 258] on div "(En): Burger Mazag Le Wahdo (Ar): البرجر مزاج لوحده" at bounding box center [747, 256] width 574 height 20
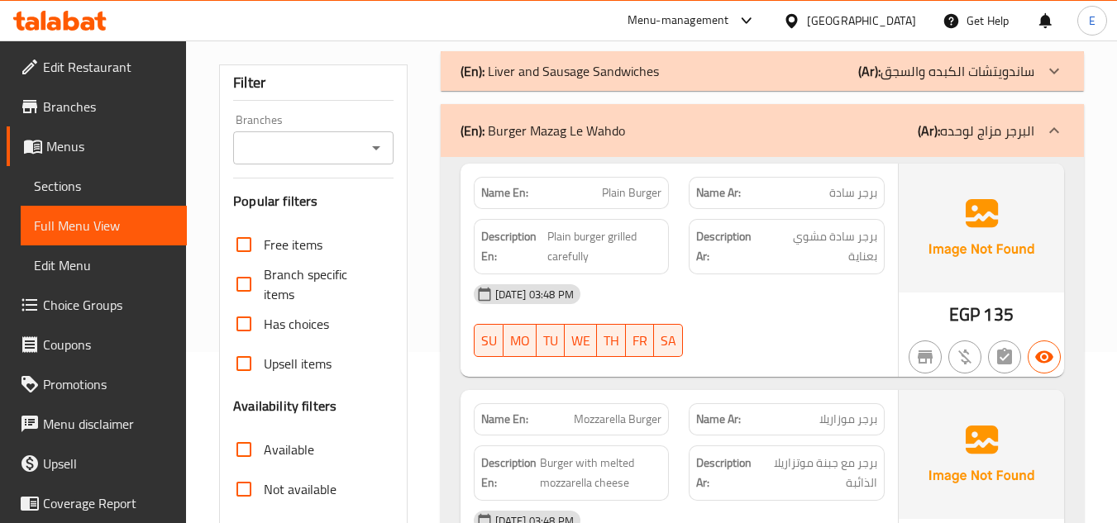
scroll to position [191, 0]
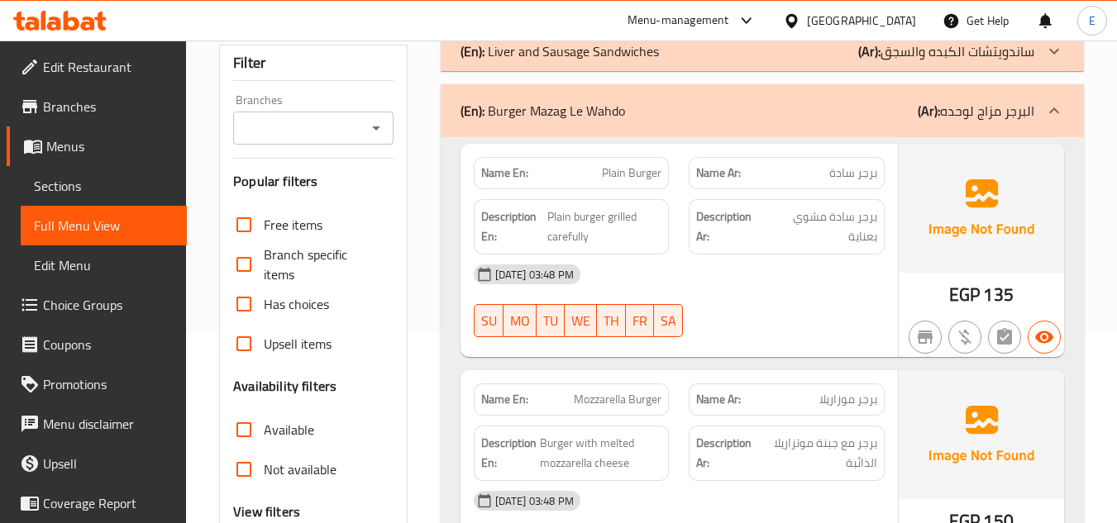
click at [794, 303] on div "12-10-2025 03:48 PM SU MO TU WE TH FR SA" at bounding box center [679, 301] width 431 height 93
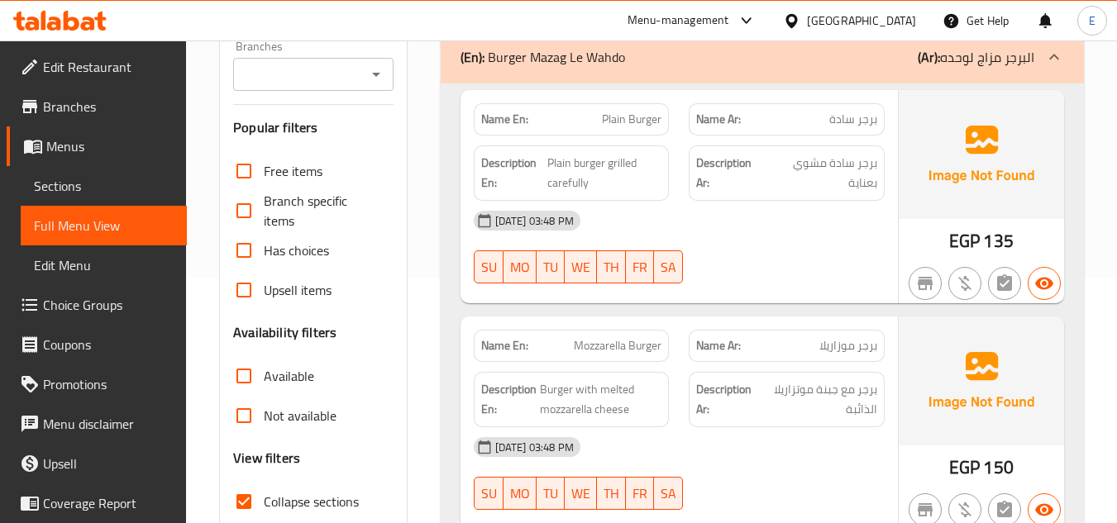
scroll to position [274, 0]
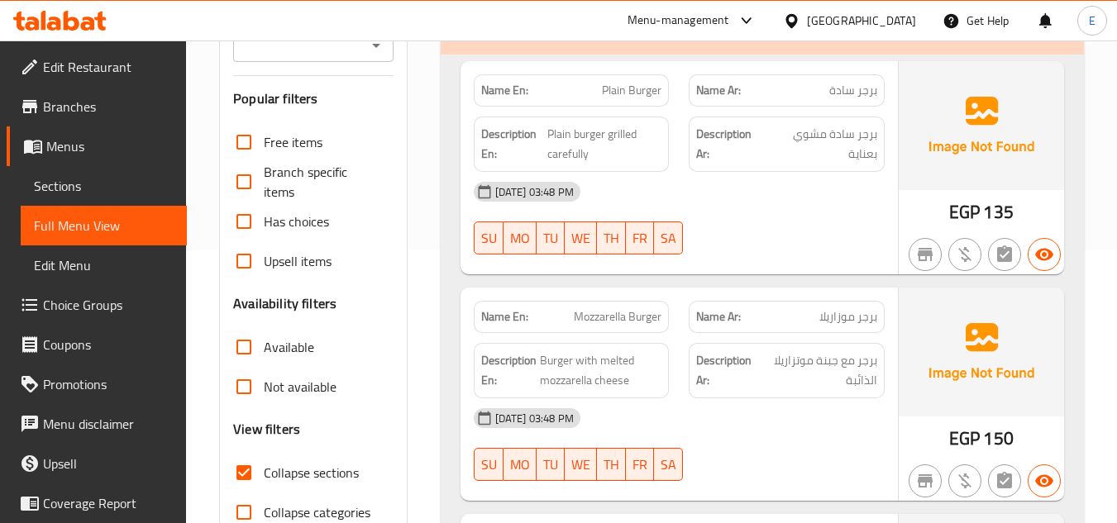
click at [838, 96] on span "برجر سادة" at bounding box center [853, 90] width 48 height 17
click at [855, 96] on span "برجر سادة" at bounding box center [853, 90] width 48 height 17
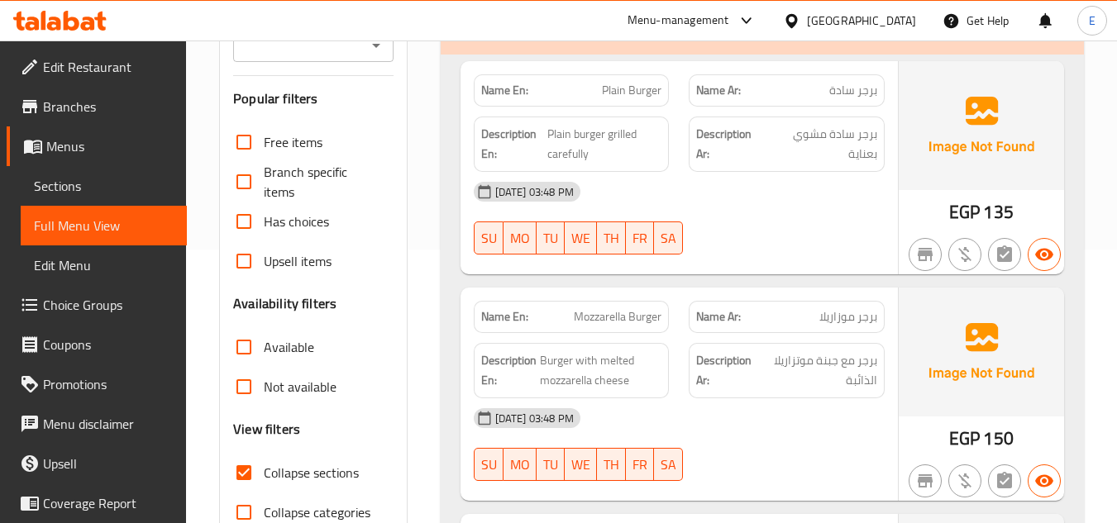
click at [618, 83] on span "Plain Burger" at bounding box center [632, 90] width 60 height 17
click at [852, 139] on span "برجر سادة مشوي بعناية" at bounding box center [822, 144] width 110 height 40
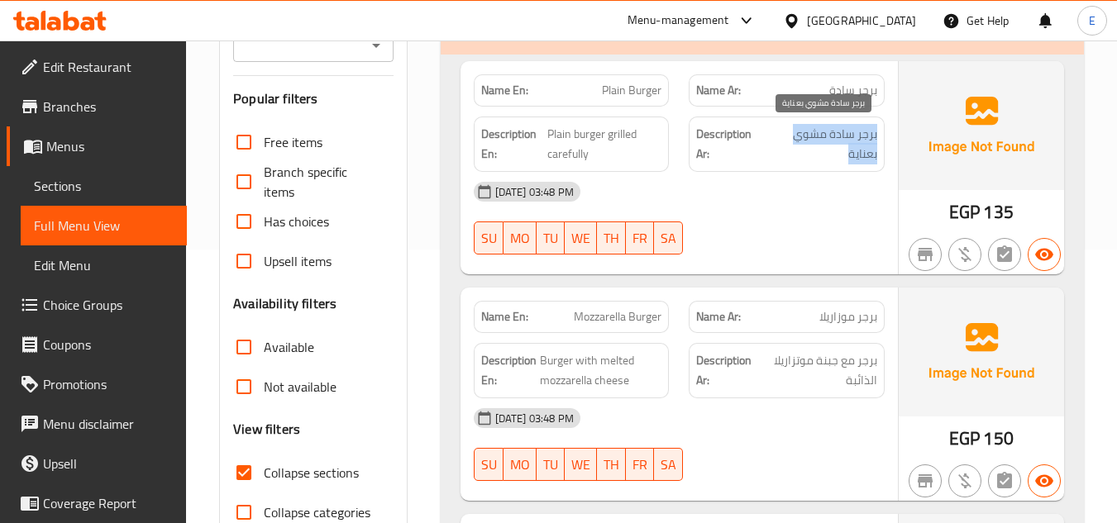
click at [853, 138] on span "برجر سادة مشوي بعناية" at bounding box center [822, 144] width 110 height 40
click at [859, 138] on span "برجر سادة مشوي بعناية" at bounding box center [822, 144] width 110 height 40
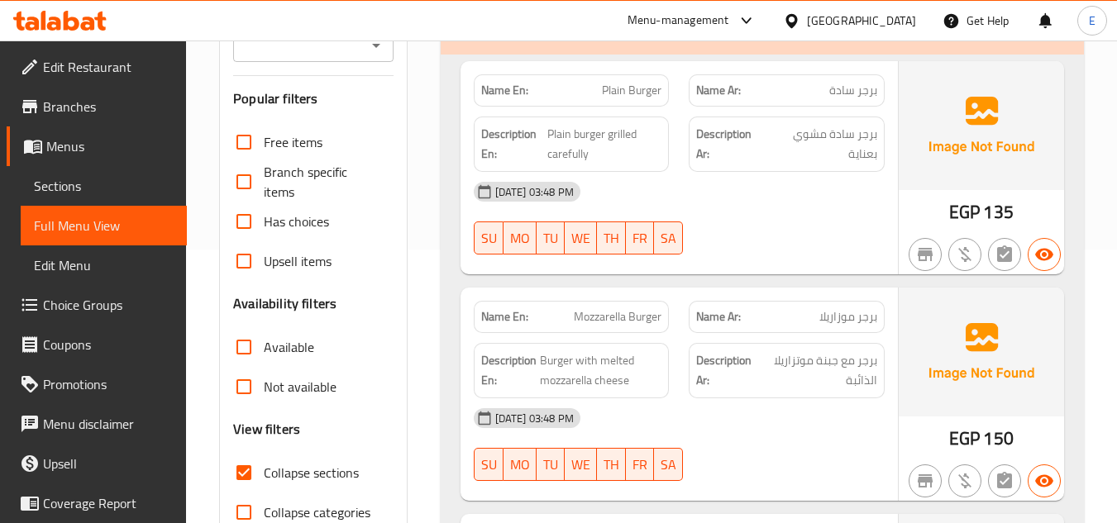
click at [820, 203] on div "12-10-2025 03:48 PM" at bounding box center [679, 192] width 431 height 40
click at [610, 122] on div "Description En: Plain burger grilled carefully" at bounding box center [572, 144] width 196 height 55
click at [745, 209] on div "12-10-2025 03:48 PM" at bounding box center [679, 192] width 431 height 40
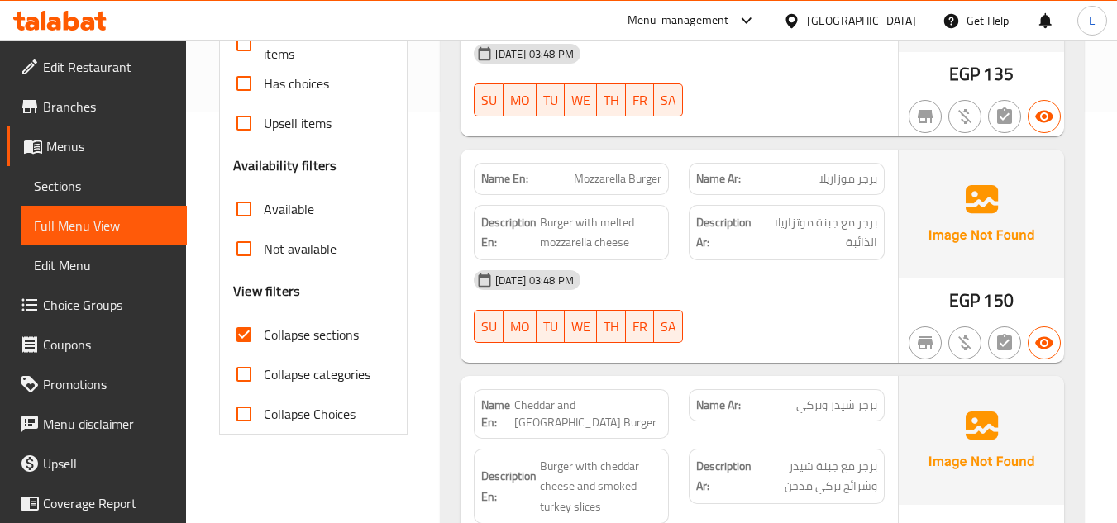
scroll to position [439, 0]
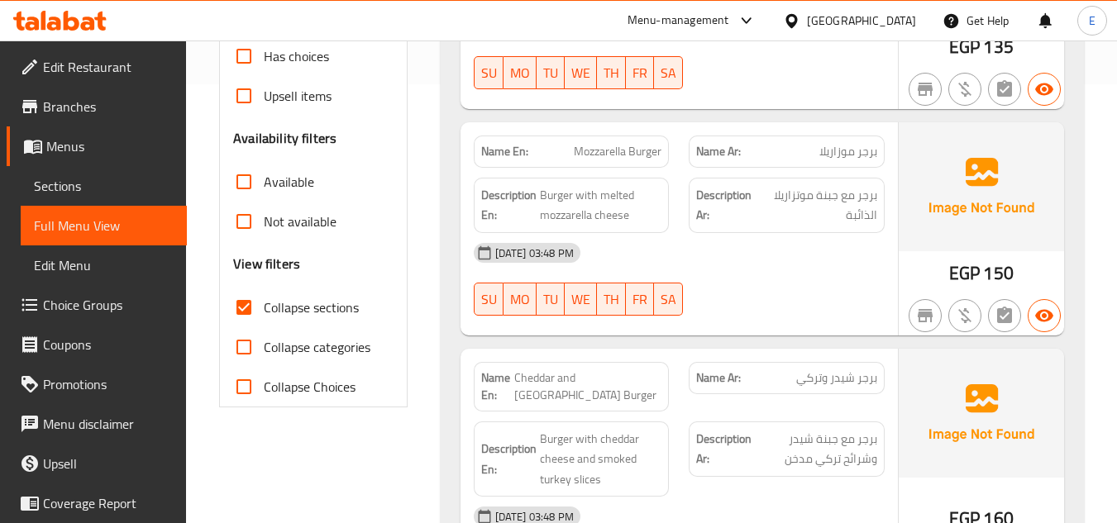
click at [848, 148] on span "برجر موزاريلا" at bounding box center [848, 151] width 58 height 17
click at [631, 145] on span "Mozzarella Burger" at bounding box center [618, 151] width 88 height 17
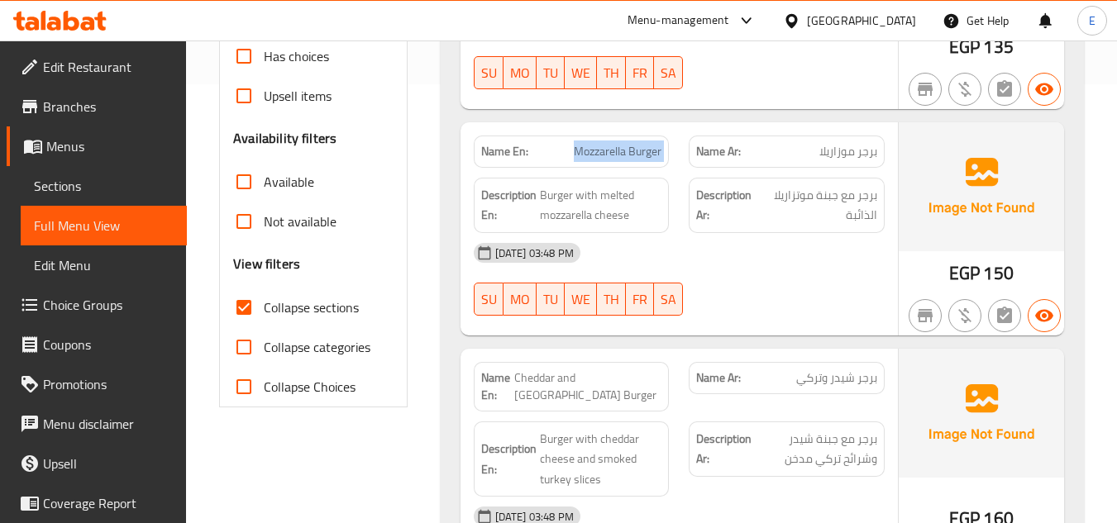
click at [631, 145] on span "Mozzarella Burger" at bounding box center [618, 151] width 88 height 17
click at [574, 185] on span "Burger with melted mozzarella cheese" at bounding box center [601, 205] width 122 height 40
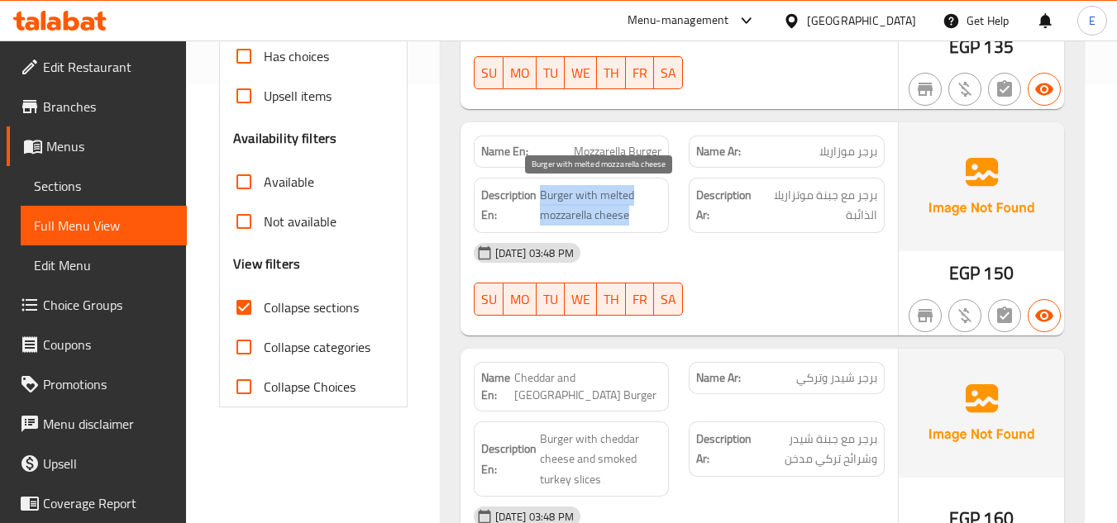
click at [574, 185] on span "Burger with melted mozzarella cheese" at bounding box center [601, 205] width 122 height 40
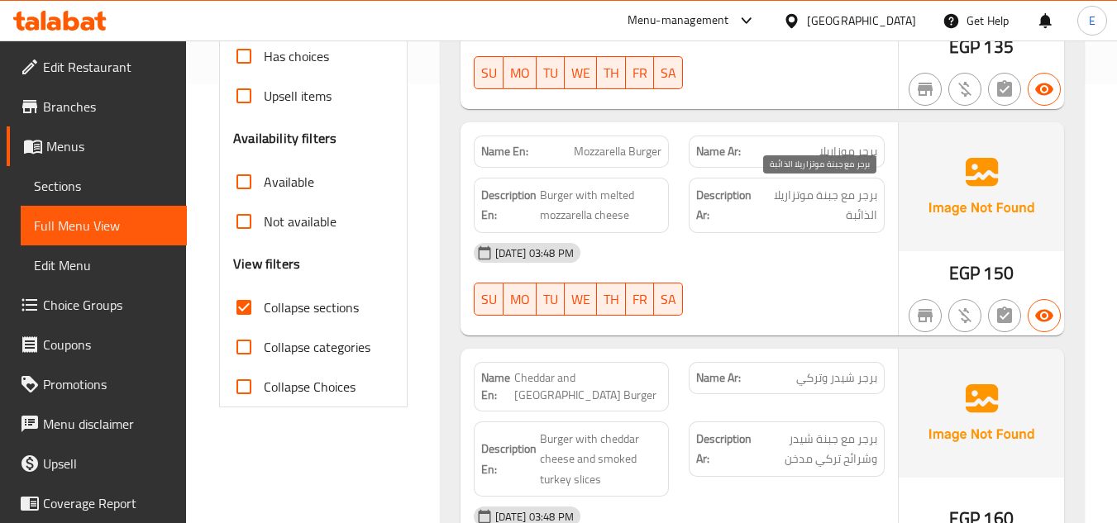
click at [768, 198] on span "برجر مع جبنة موتزاريلا الذائبة" at bounding box center [818, 205] width 117 height 40
click at [793, 287] on div "12-10-2025 03:48 PM SU MO TU WE TH FR SA" at bounding box center [679, 279] width 431 height 93
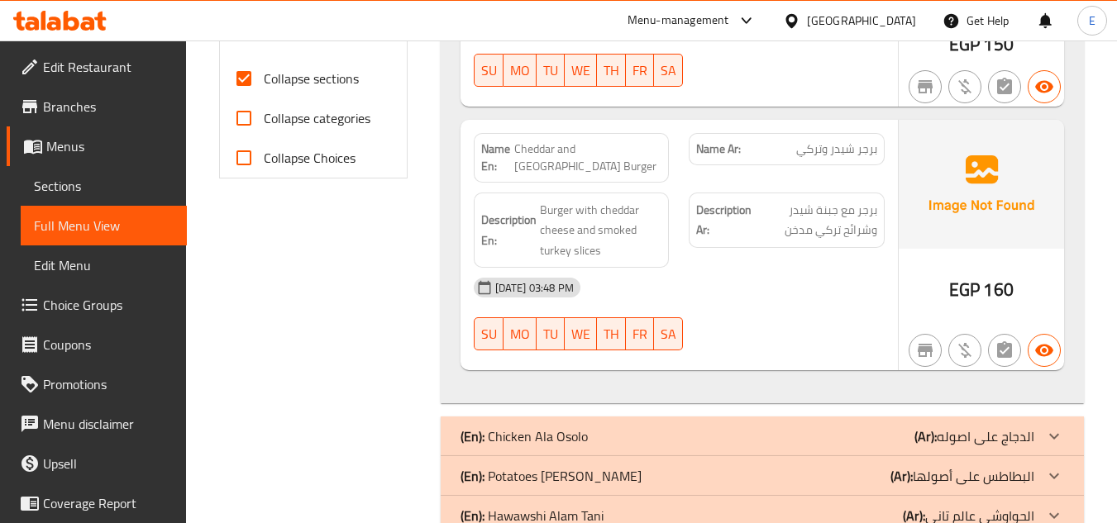
scroll to position [687, 0]
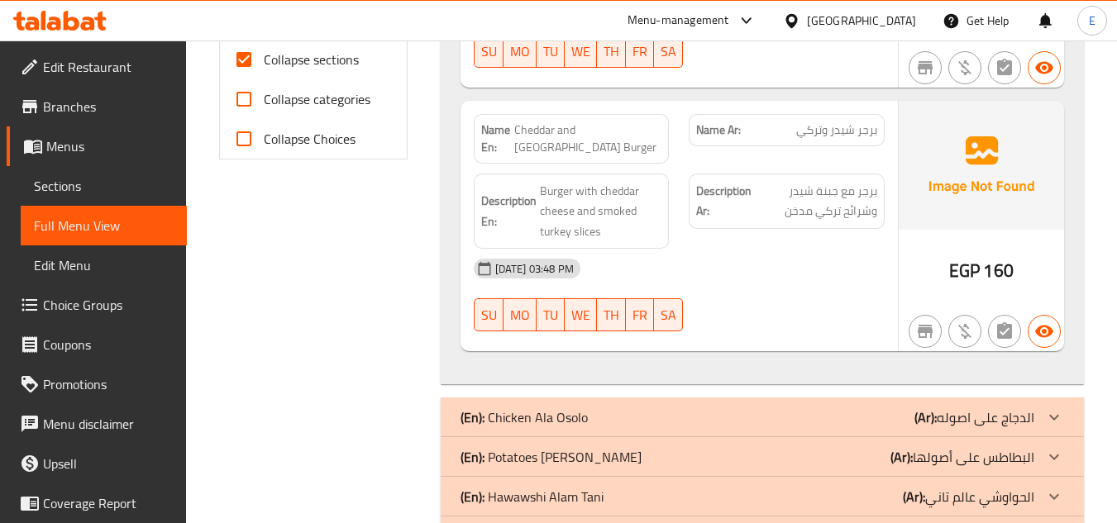
click at [863, 131] on span "برجر شيدر وتركي" at bounding box center [836, 129] width 81 height 17
click at [862, 130] on span "برجر شيدر وتركي" at bounding box center [836, 129] width 81 height 17
click at [585, 112] on div "Name En: Cheddar and Turkey Burger" at bounding box center [572, 138] width 216 height 69
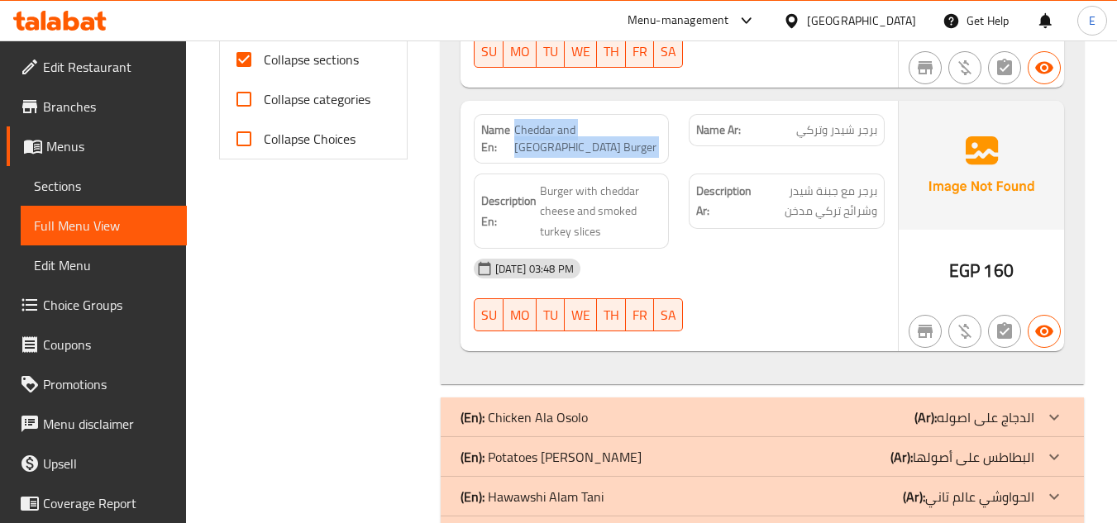
click at [585, 112] on div "Name En: Cheddar and Turkey Burger" at bounding box center [572, 138] width 216 height 69
click at [812, 260] on div "12-10-2025 03:48 PM" at bounding box center [679, 269] width 431 height 40
click at [830, 142] on div "Name Ar: برجر شيدر وتركي" at bounding box center [786, 130] width 196 height 32
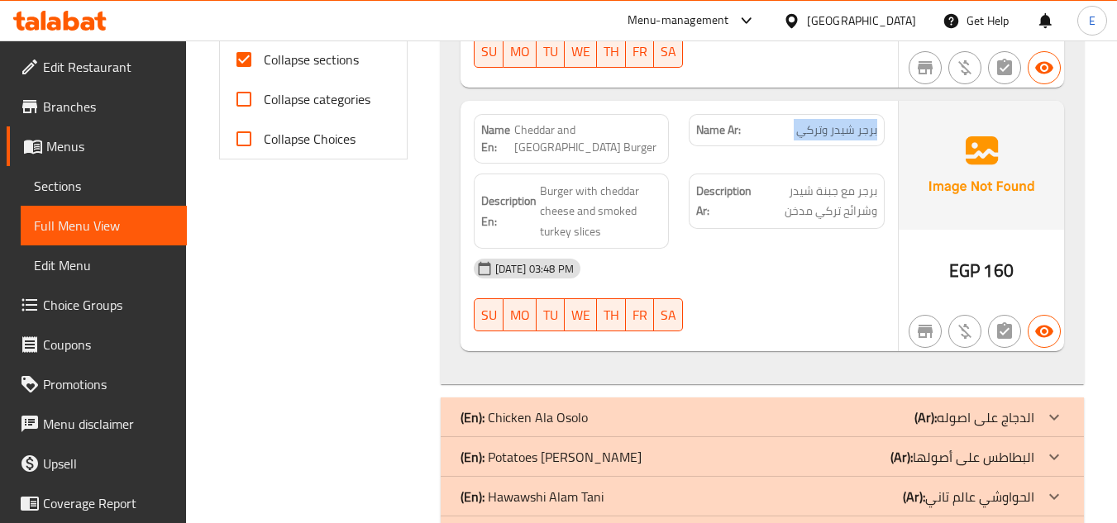
click at [830, 142] on div "Name Ar: برجر شيدر وتركي" at bounding box center [786, 130] width 196 height 32
click at [599, 114] on div "Name En: Cheddar and Turkey Burger" at bounding box center [572, 139] width 196 height 50
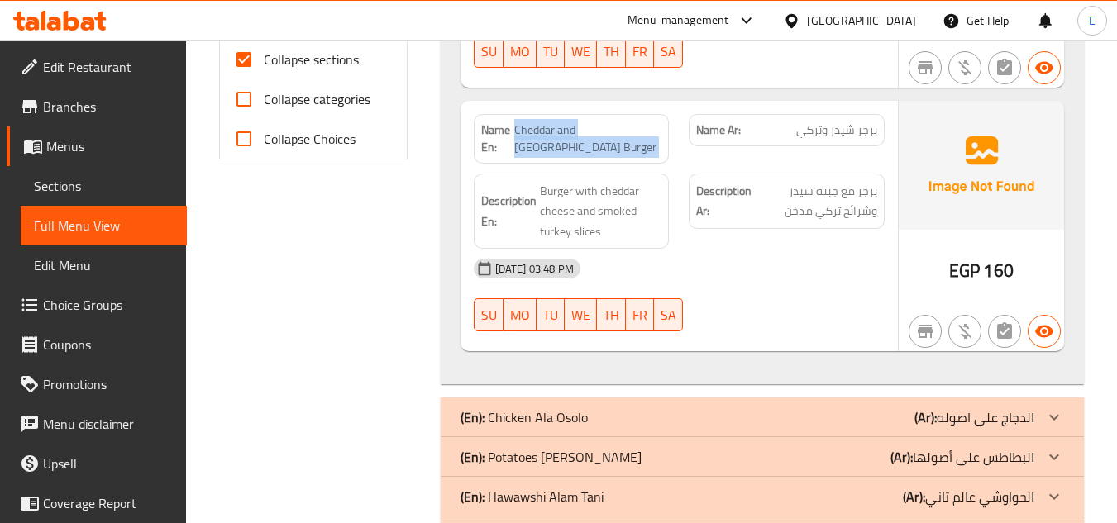
click at [599, 114] on div "Name En: Cheddar and Turkey Burger" at bounding box center [572, 139] width 196 height 50
click at [795, 274] on div "12-10-2025 03:48 PM SU MO TU WE TH FR SA" at bounding box center [679, 295] width 431 height 93
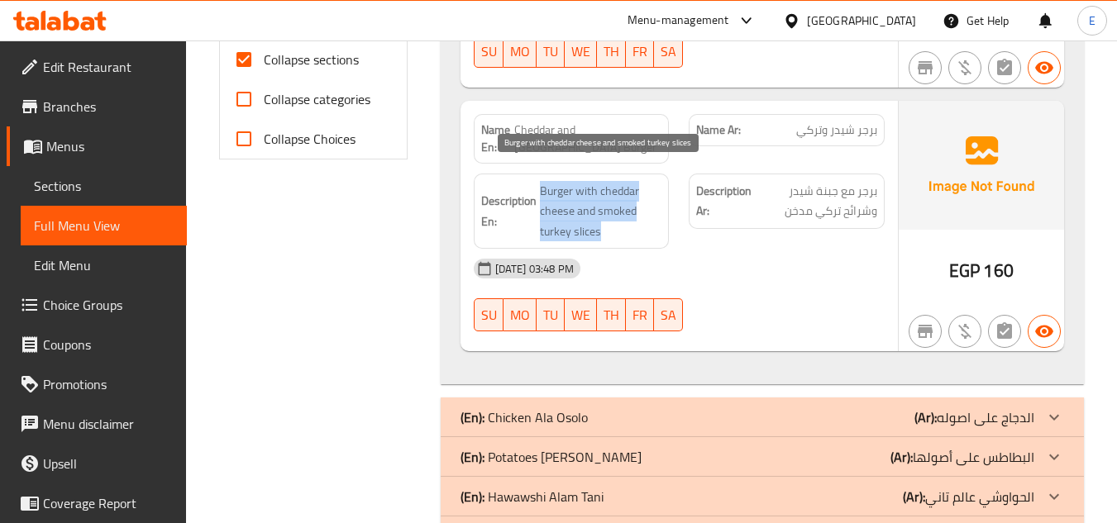
drag, startPoint x: 541, startPoint y: 165, endPoint x: 643, endPoint y: 204, distance: 108.8
click at [643, 204] on span "Burger with cheddar cheese and smoked turkey slices" at bounding box center [601, 211] width 122 height 61
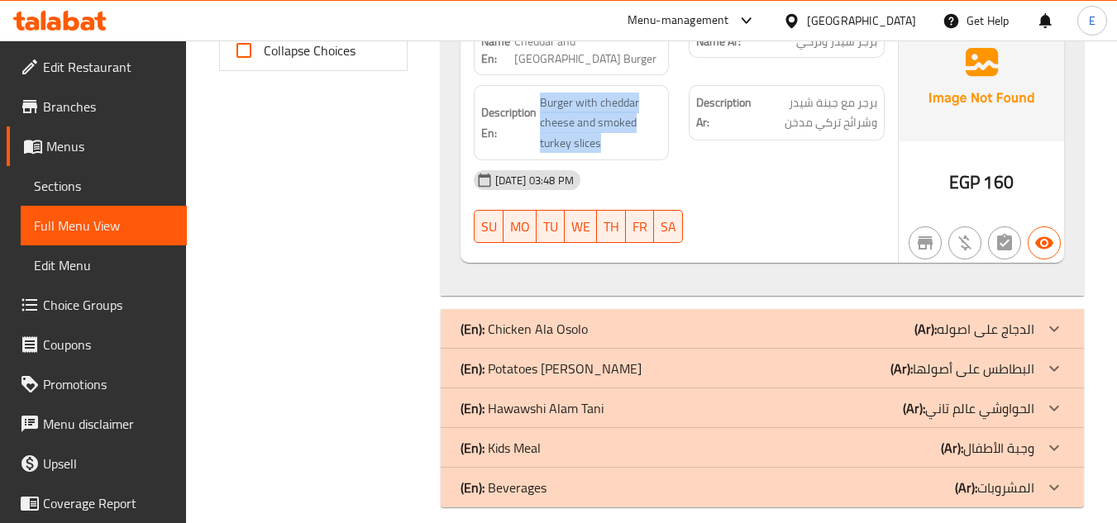
click at [821, 319] on div "(En): Chicken Ala Osolo (Ar): الدجاج على اصوله" at bounding box center [747, 329] width 574 height 20
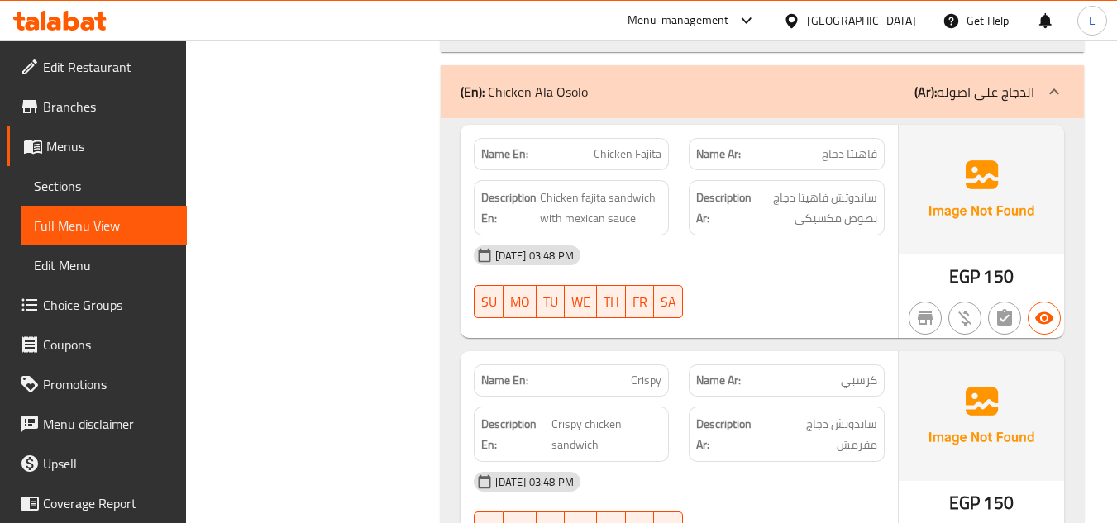
scroll to position [1023, 0]
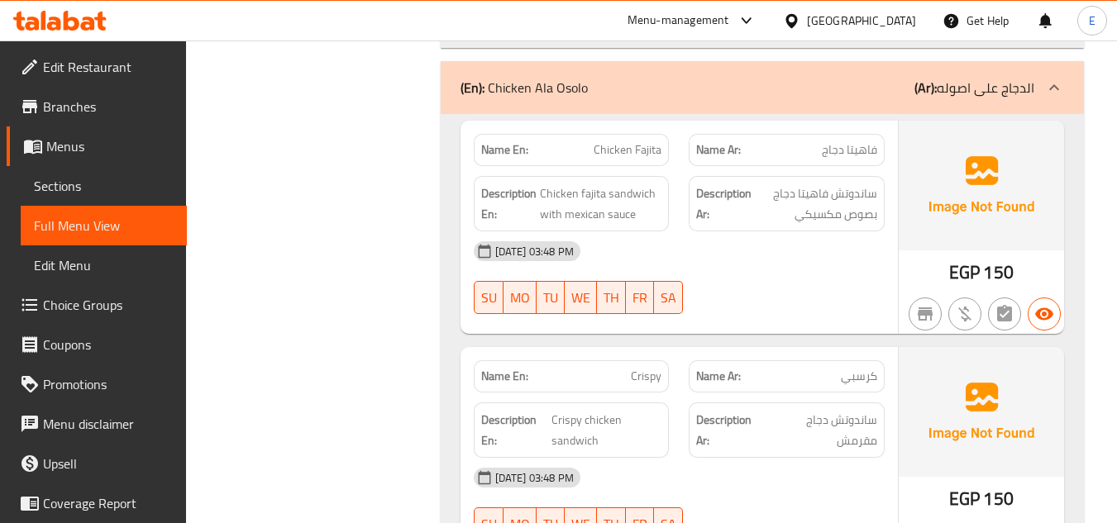
click at [825, 238] on div "12-10-2025 03:48 PM" at bounding box center [679, 251] width 431 height 40
click at [837, 198] on span "ساندوتش فاهيتا دجاج بصوص مكسيكي" at bounding box center [816, 203] width 122 height 40
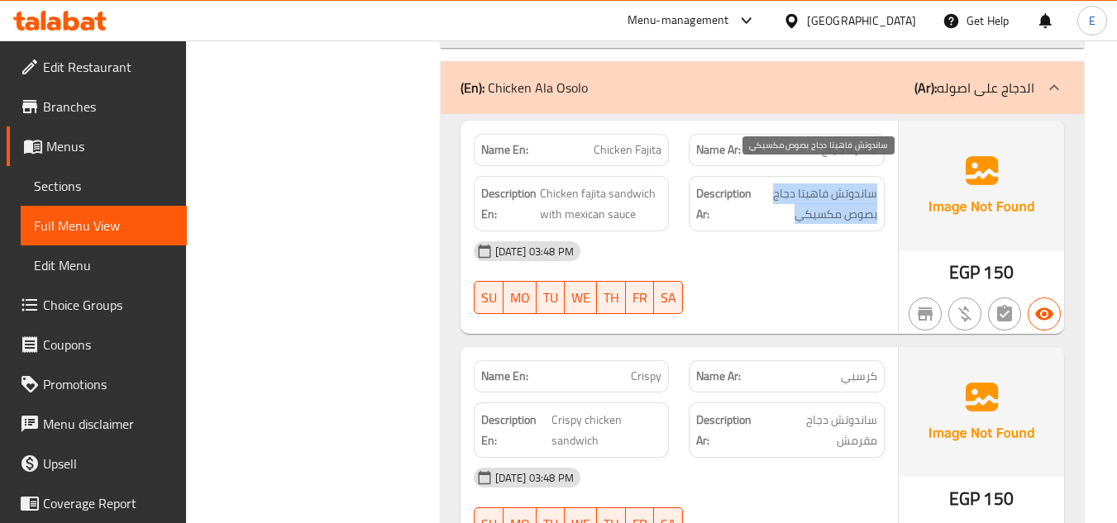
click at [837, 198] on span "ساندوتش فاهيتا دجاج بصوص مكسيكي" at bounding box center [816, 203] width 122 height 40
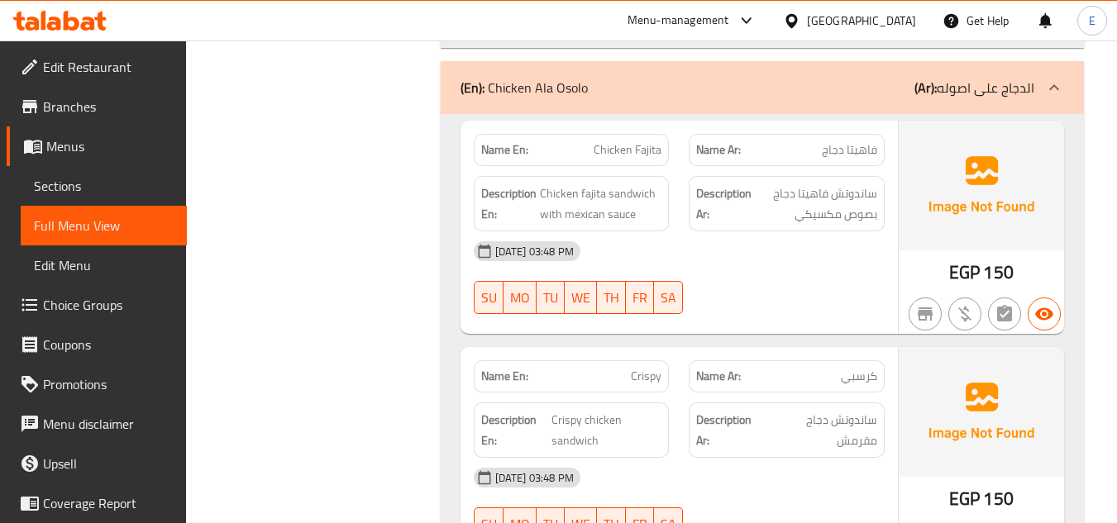
click at [780, 257] on div "12-10-2025 03:48 PM SU MO TU WE TH FR SA" at bounding box center [679, 277] width 431 height 93
drag, startPoint x: 538, startPoint y: 179, endPoint x: 655, endPoint y: 186, distance: 117.6
click at [655, 186] on h6 "Description En: Chicken fajita sandwich with mexican sauce" at bounding box center [571, 203] width 181 height 40
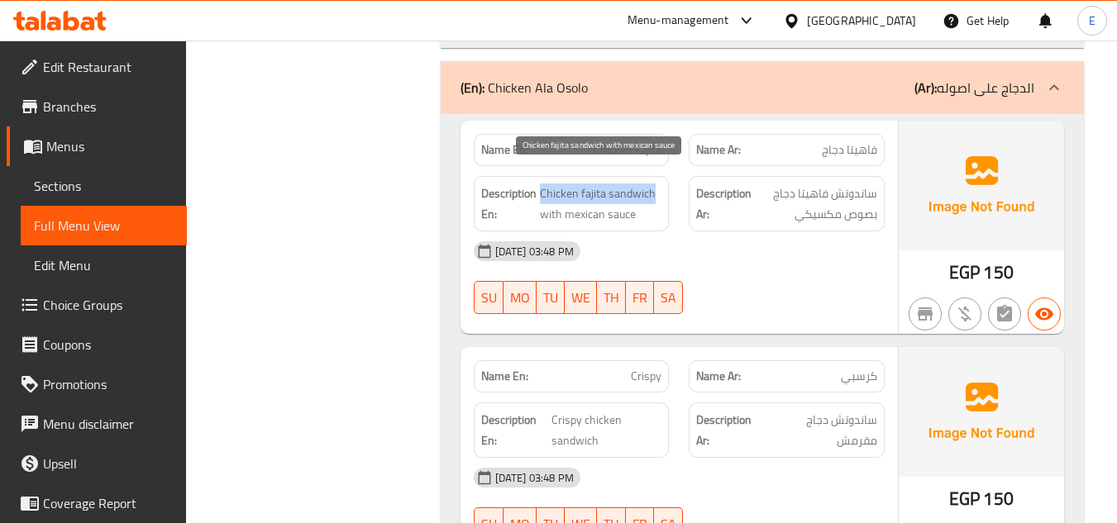
click at [655, 186] on span "Chicken fajita sandwich with mexican sauce" at bounding box center [601, 203] width 122 height 40
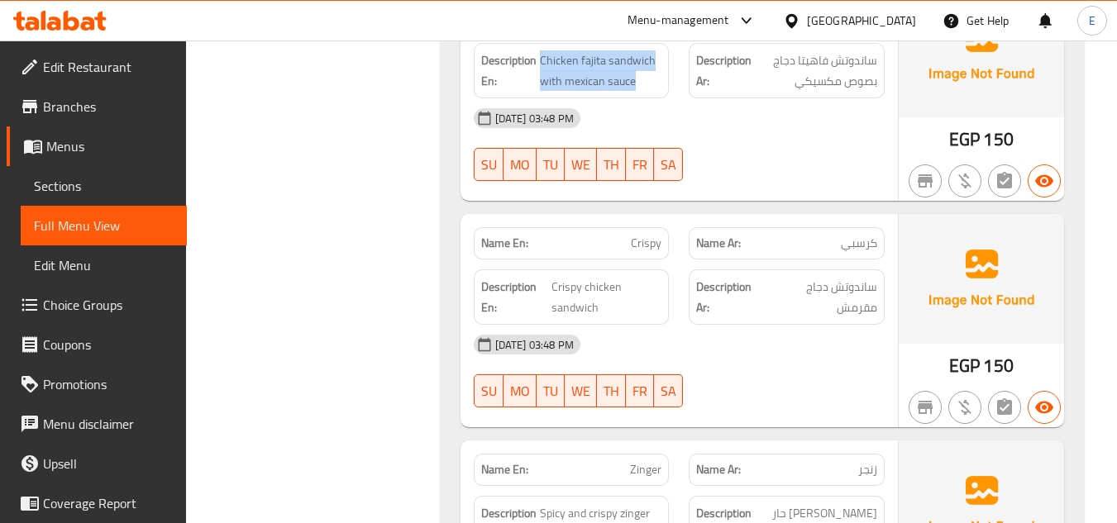
scroll to position [1271, 0]
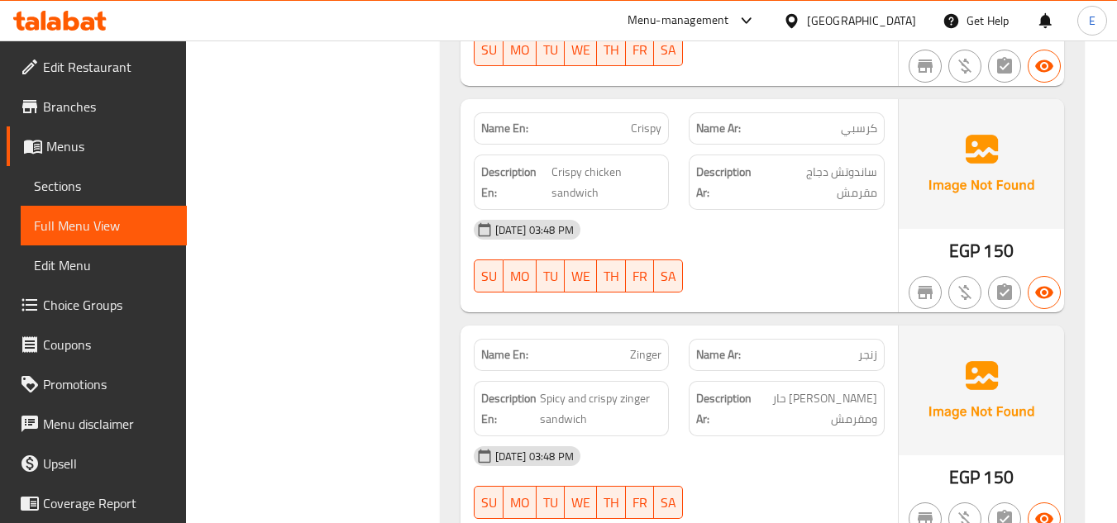
click at [853, 120] on span "كرسبي" at bounding box center [858, 128] width 36 height 17
click at [854, 120] on span "كرسبي" at bounding box center [858, 128] width 36 height 17
click at [633, 120] on span "Crispy" at bounding box center [646, 128] width 31 height 17
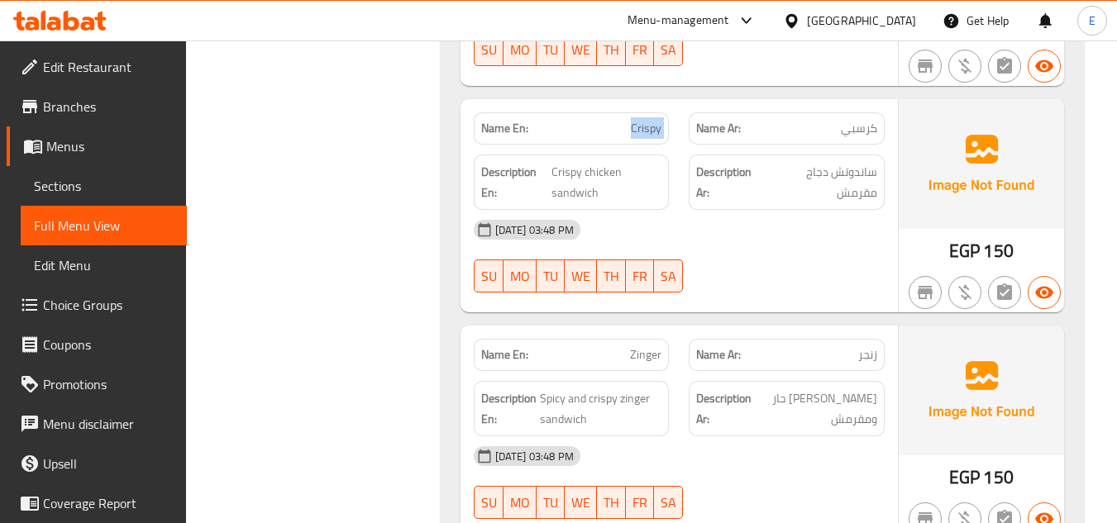
click at [633, 120] on span "Crispy" at bounding box center [646, 128] width 31 height 17
click at [865, 170] on span "ساندوتش دجاج مقرمش" at bounding box center [822, 182] width 109 height 40
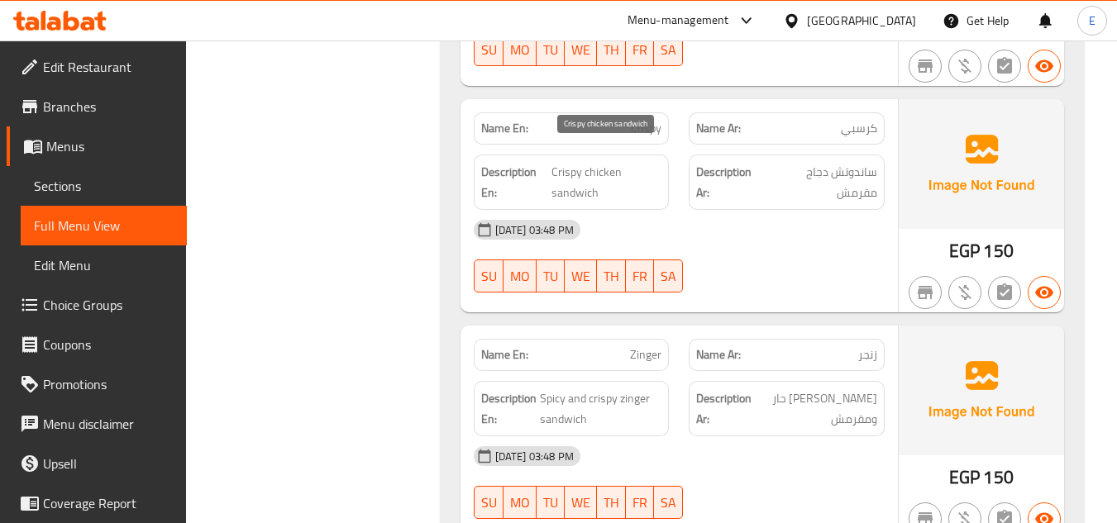
click at [566, 162] on span "Crispy chicken sandwich" at bounding box center [606, 182] width 110 height 40
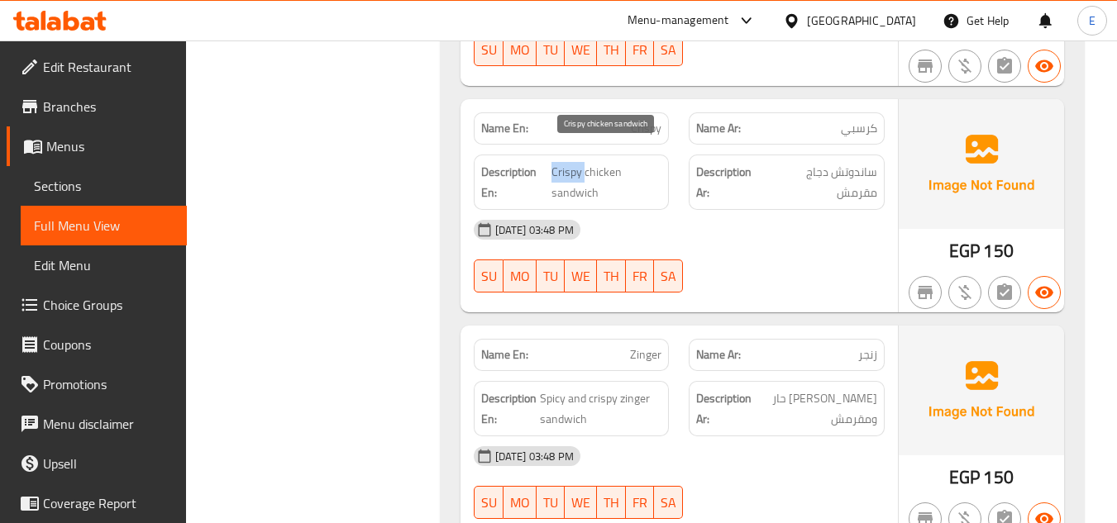
click at [566, 162] on span "Crispy chicken sandwich" at bounding box center [606, 182] width 110 height 40
click at [726, 218] on div "12-10-2025 03:48 PM" at bounding box center [679, 230] width 431 height 40
click at [628, 179] on span "Crispy chicken sandwich" at bounding box center [606, 182] width 110 height 40
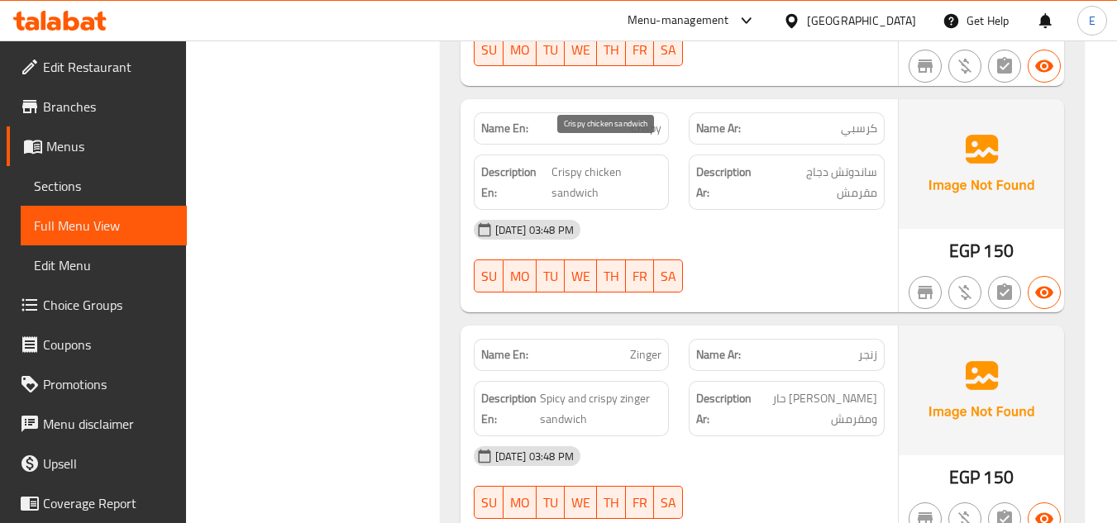
click at [628, 179] on span "Crispy chicken sandwich" at bounding box center [606, 182] width 110 height 40
click at [840, 182] on span "ساندوتش دجاج مقرمش" at bounding box center [822, 182] width 109 height 40
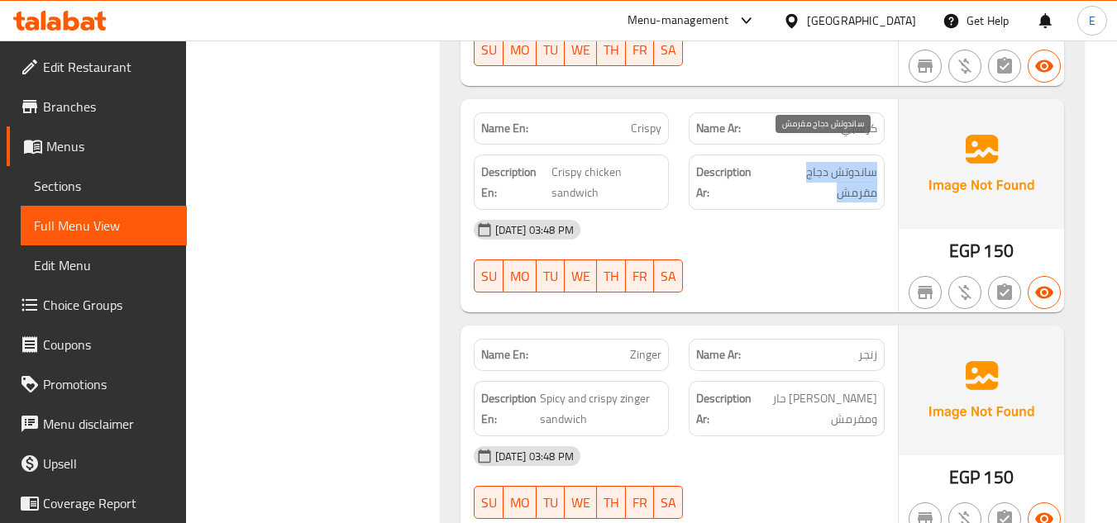
click at [840, 182] on span "ساندوتش دجاج مقرمش" at bounding box center [822, 182] width 109 height 40
click at [757, 289] on div "Name En: Crispy Name Ar: كرسبي Description En: Crispy chicken sandwich Descript…" at bounding box center [678, 205] width 437 height 213
click at [630, 120] on p "Name En: Crispy" at bounding box center [571, 128] width 181 height 17
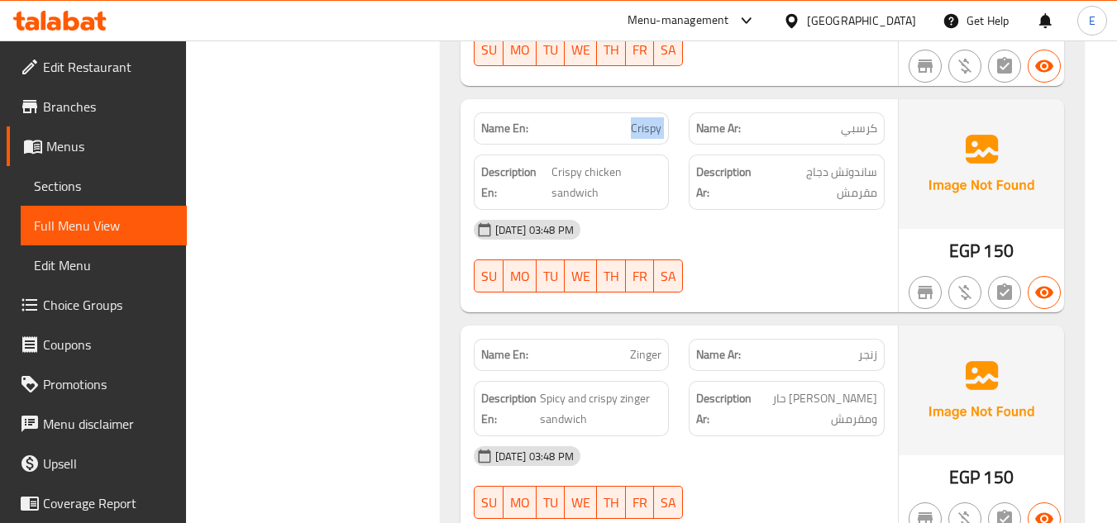
copy span "Crispy"
click at [828, 231] on div "12-10-2025 03:48 PM" at bounding box center [679, 230] width 431 height 40
click at [855, 126] on div "Name Ar: كرسبي" at bounding box center [786, 128] width 196 height 32
click at [830, 176] on span "ساندوتش دجاج مقرمش" at bounding box center [822, 182] width 109 height 40
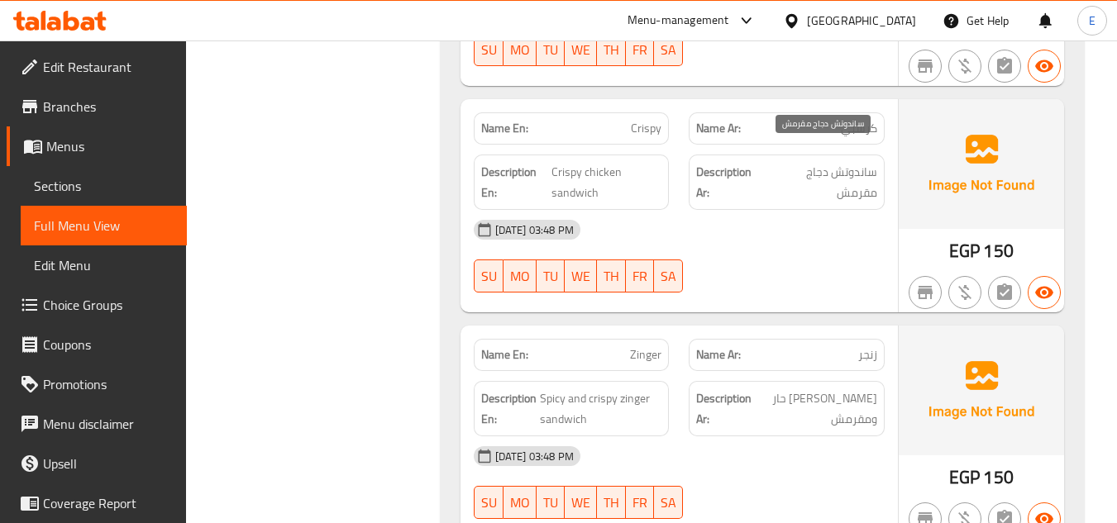
click at [830, 176] on span "ساندوتش دجاج مقرمش" at bounding box center [822, 182] width 109 height 40
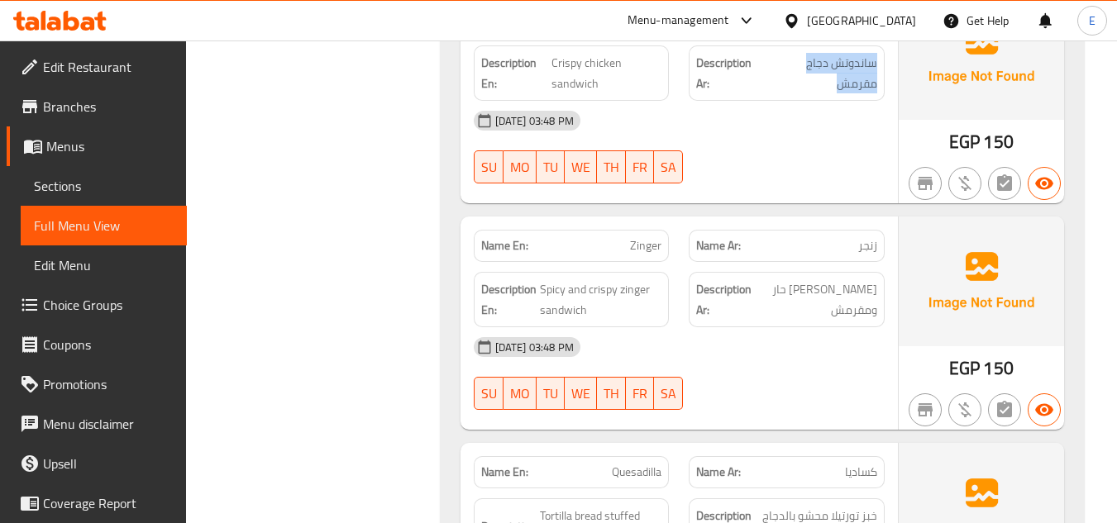
scroll to position [1519, 0]
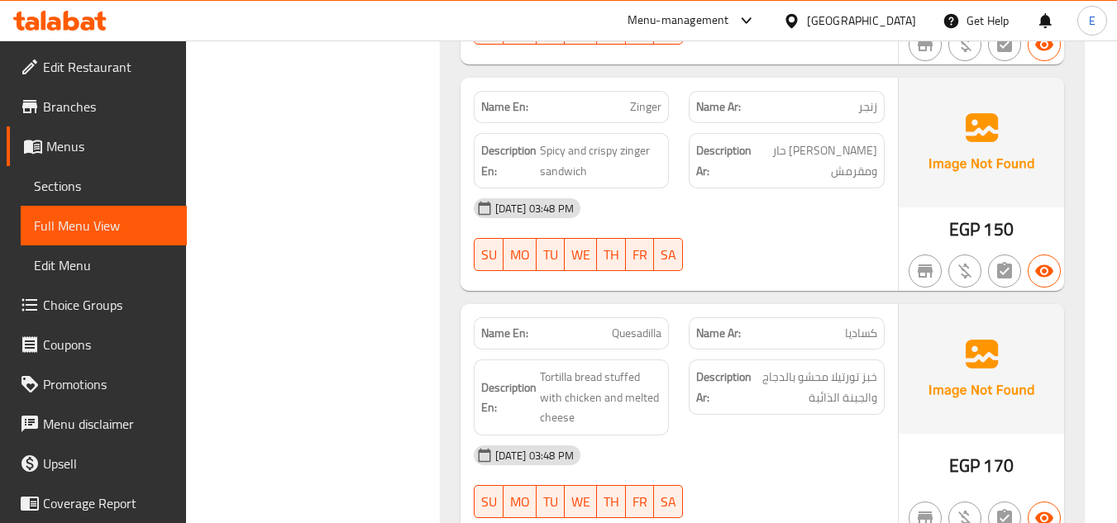
click at [869, 98] on span "زنجر" at bounding box center [867, 106] width 19 height 17
click at [655, 102] on div "Name En: Zinger" at bounding box center [572, 107] width 196 height 32
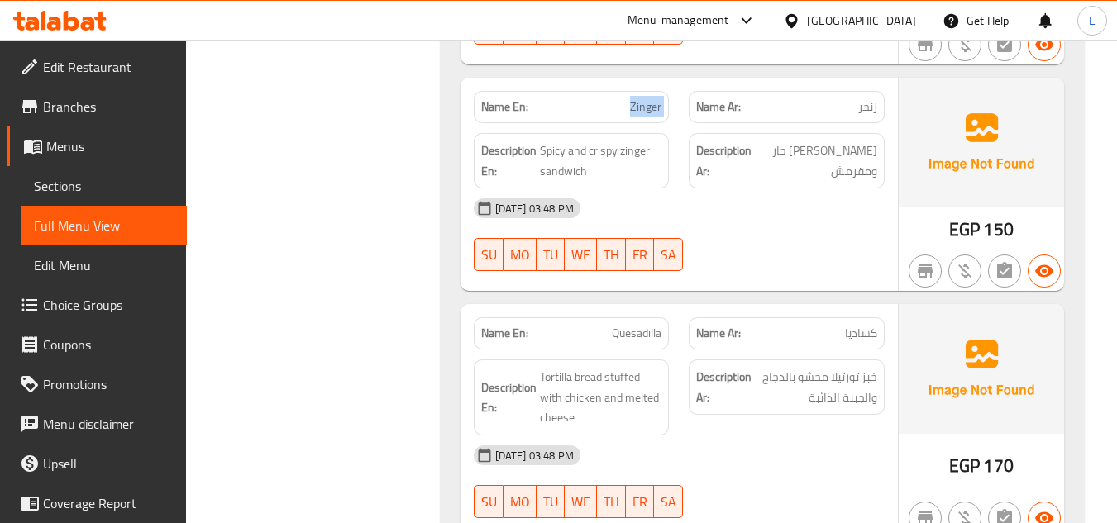
click at [655, 102] on div "Name En: Zinger" at bounding box center [572, 107] width 196 height 32
click at [860, 148] on span "ساندوتش زنجر حار ومقرمش" at bounding box center [815, 160] width 121 height 40
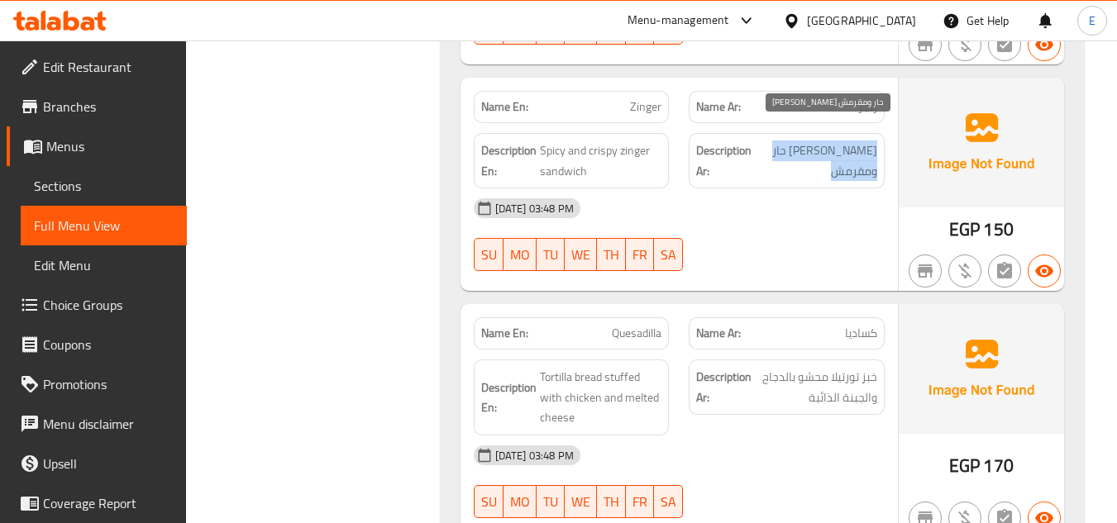
click at [860, 148] on span "ساندوتش زنجر حار ومقرمش" at bounding box center [815, 160] width 121 height 40
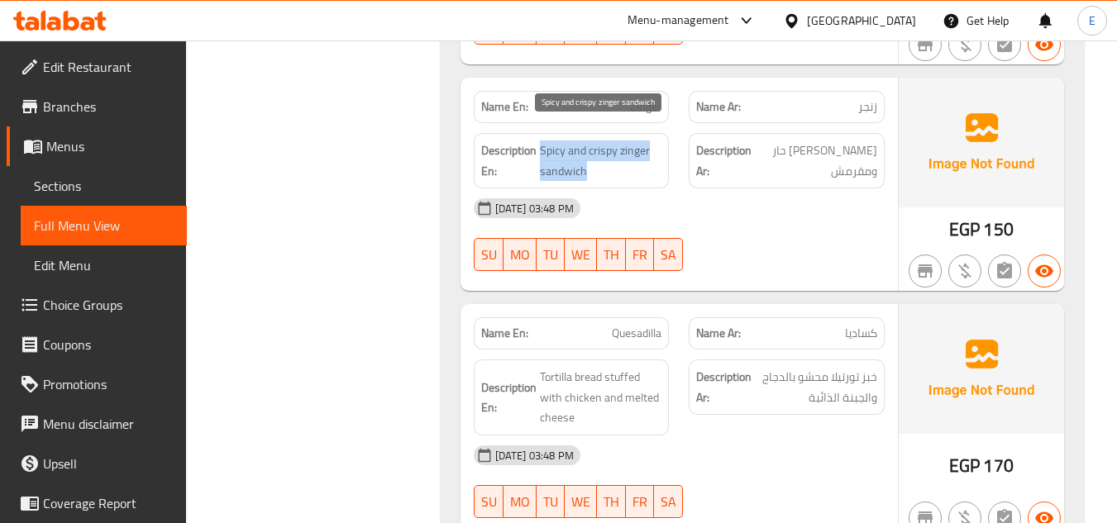
drag, startPoint x: 541, startPoint y: 129, endPoint x: 622, endPoint y: 150, distance: 83.6
click at [622, 150] on span "Spicy and crispy zinger sandwich" at bounding box center [600, 160] width 121 height 40
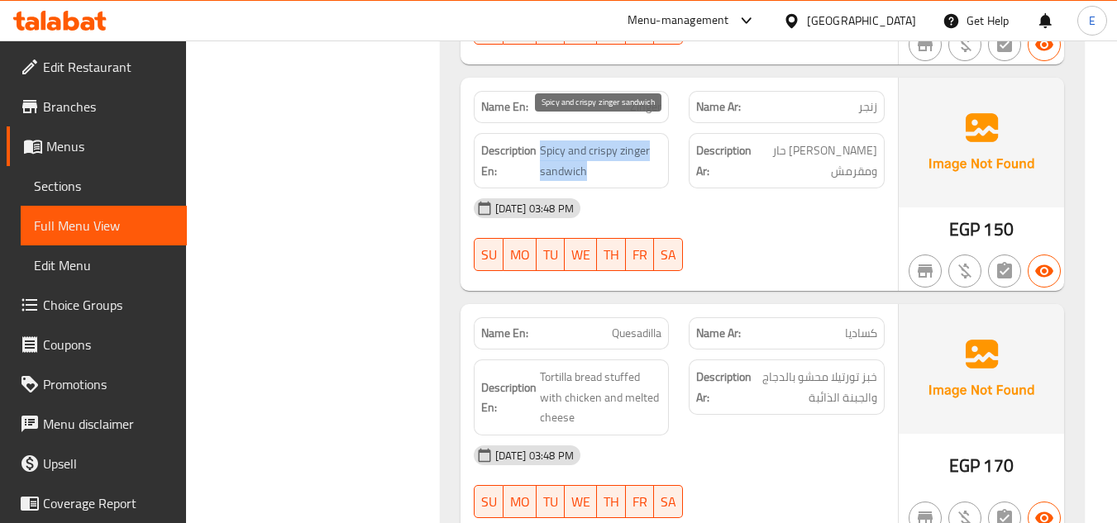
click at [622, 150] on span "Spicy and crispy zinger sandwich" at bounding box center [600, 160] width 121 height 40
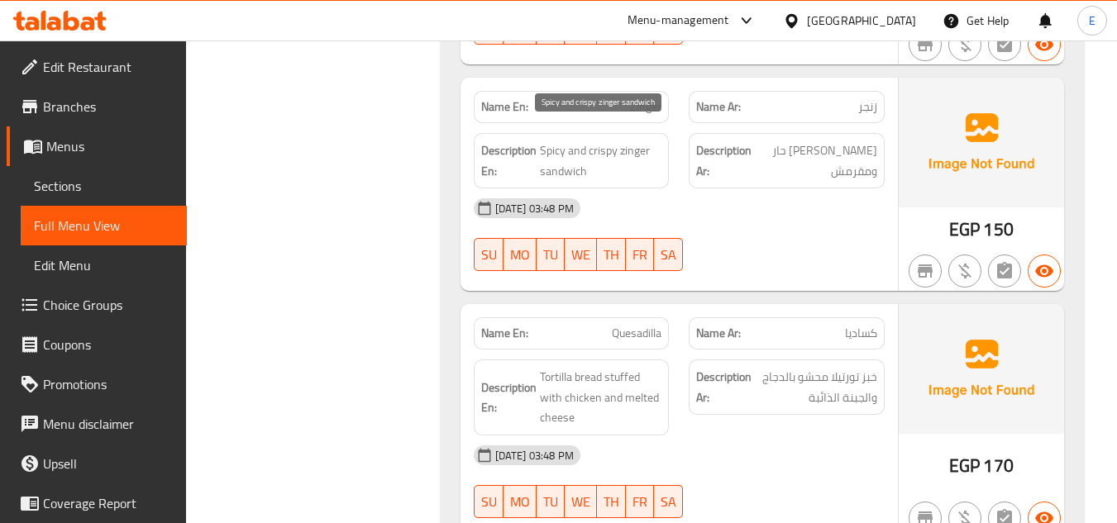
click at [622, 150] on span "Spicy and crispy zinger sandwich" at bounding box center [600, 160] width 121 height 40
drag, startPoint x: 539, startPoint y: 131, endPoint x: 646, endPoint y: 158, distance: 110.8
click at [646, 158] on h6 "Description En: Spicy and crispy zinger sandwich" at bounding box center [571, 160] width 181 height 40
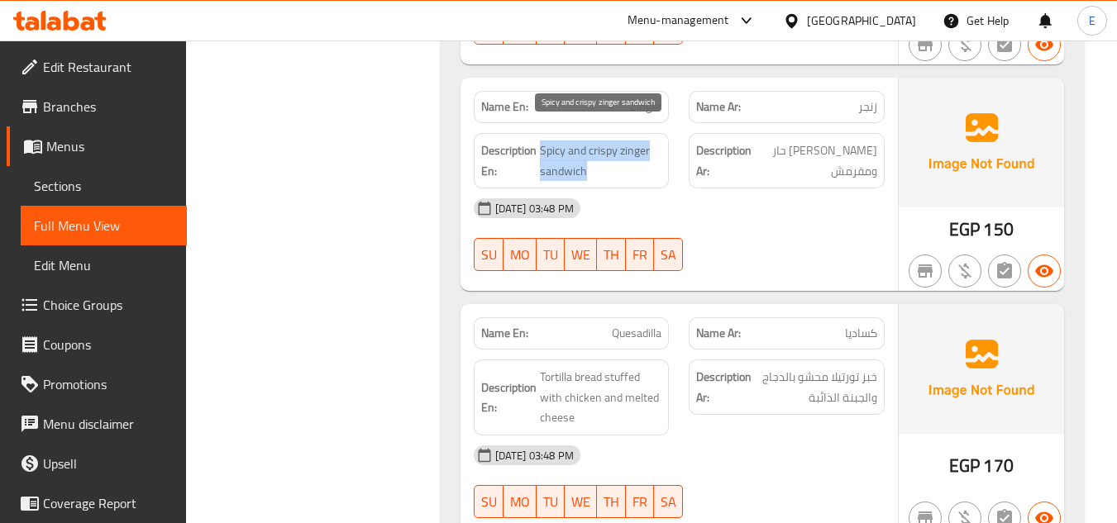
click at [646, 158] on span "Spicy and crispy zinger sandwich" at bounding box center [600, 160] width 121 height 40
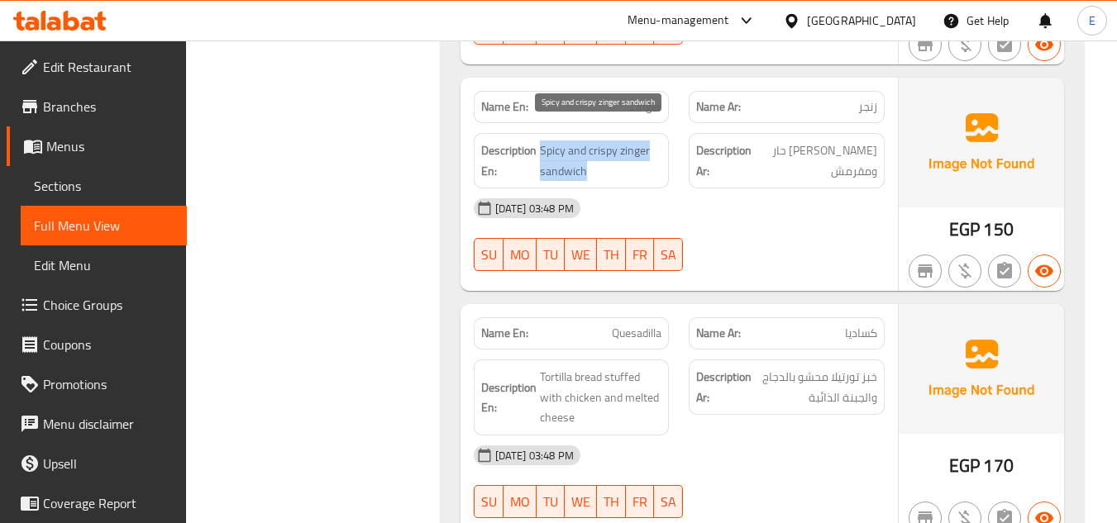
click at [646, 158] on span "Spicy and crispy zinger sandwich" at bounding box center [600, 160] width 121 height 40
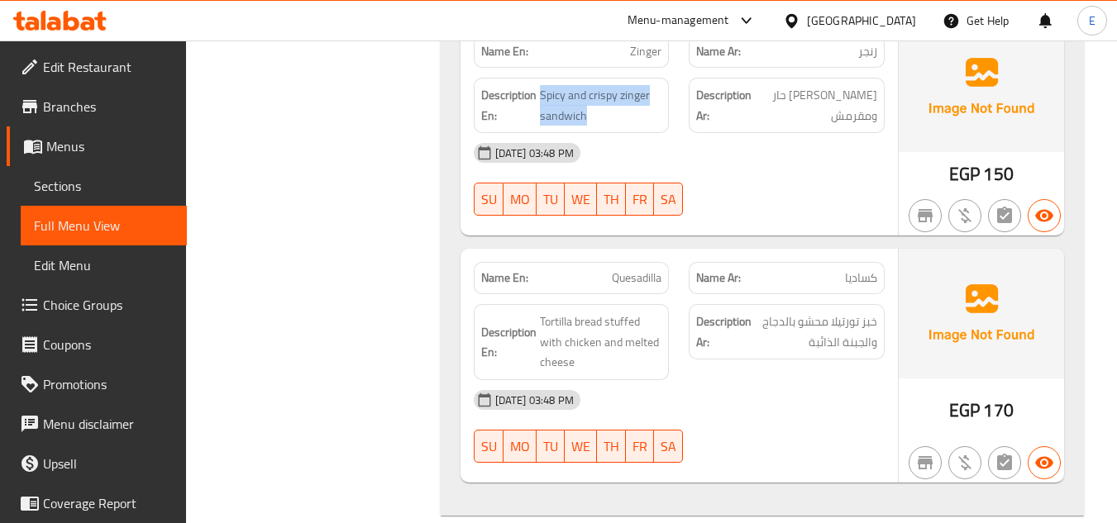
scroll to position [1755, 0]
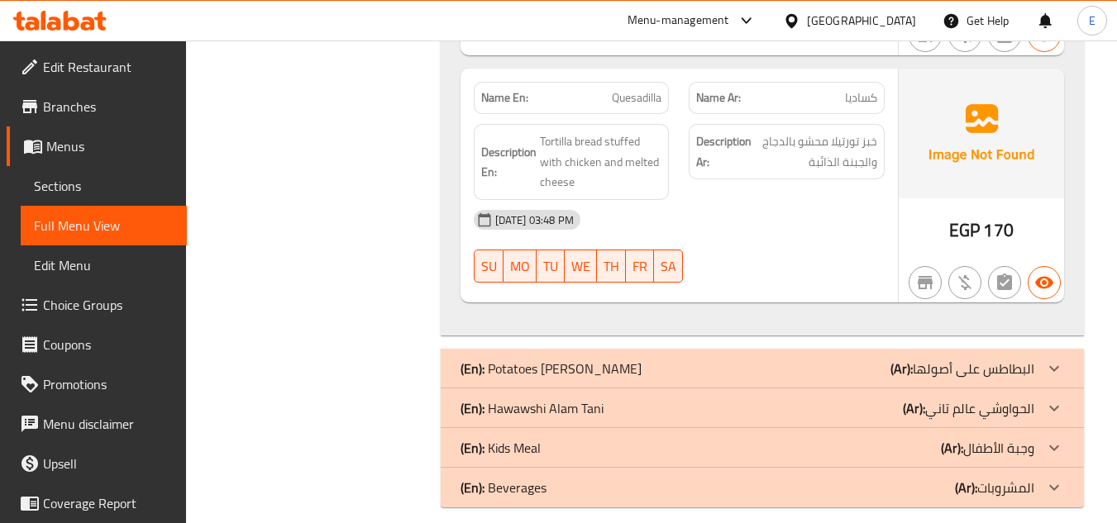
click at [851, 89] on span "كساديا" at bounding box center [861, 97] width 32 height 17
click at [636, 82] on div "Name En: Quesadilla" at bounding box center [572, 98] width 196 height 32
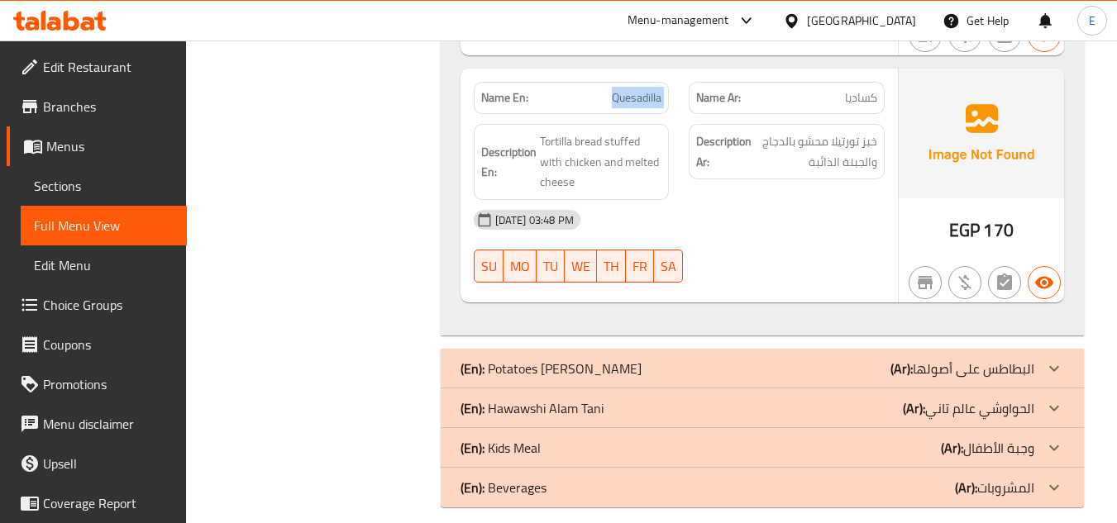
click at [636, 82] on div "Name En: Quesadilla" at bounding box center [572, 98] width 196 height 32
click at [813, 131] on span "خبز تورتيلا محشو بالدجاج والجبنة الذائبة" at bounding box center [816, 151] width 122 height 40
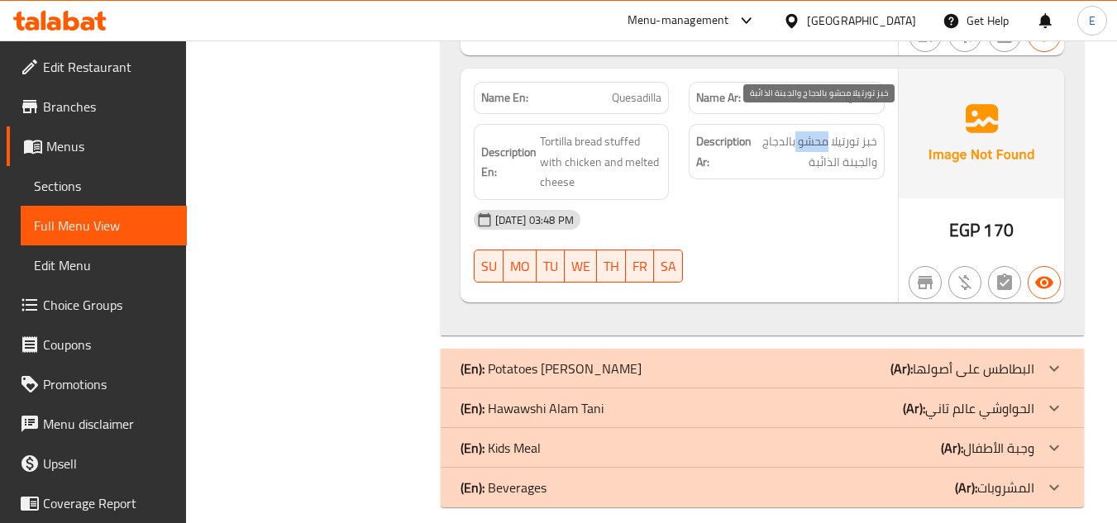
click at [813, 131] on span "خبز تورتيلا محشو بالدجاج والجبنة الذائبة" at bounding box center [816, 151] width 122 height 40
click at [802, 209] on div "12-10-2025 03:48 PM" at bounding box center [679, 220] width 431 height 40
click at [801, 210] on div "12-10-2025 03:48 PM" at bounding box center [679, 220] width 431 height 40
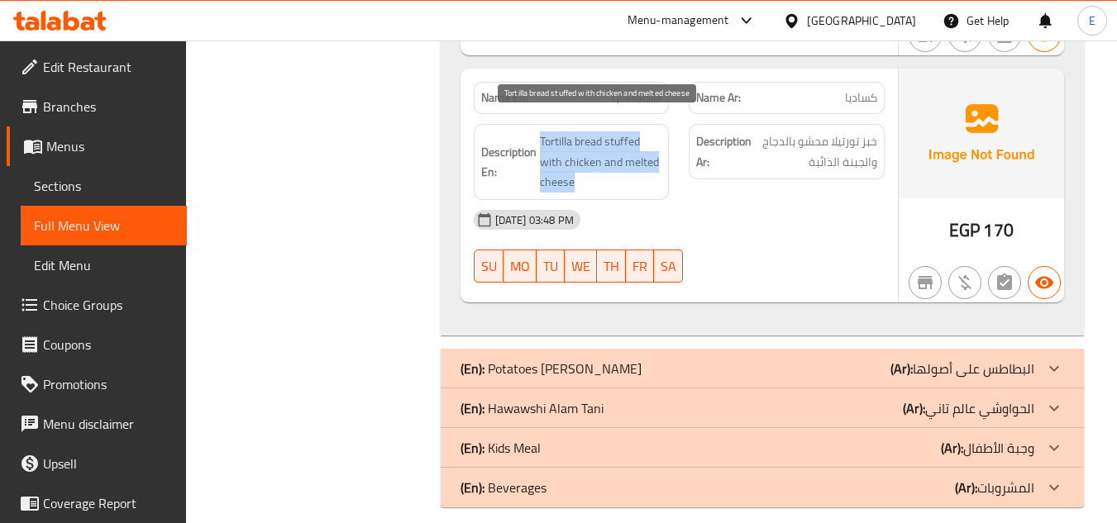
drag, startPoint x: 532, startPoint y: 114, endPoint x: 660, endPoint y: 163, distance: 137.1
click at [660, 163] on h6 "Description En: Tortilla bread stuffed with chicken and melted cheese" at bounding box center [571, 161] width 181 height 61
click at [660, 163] on span "Tortilla bread stuffed with chicken and melted cheese" at bounding box center [601, 161] width 122 height 61
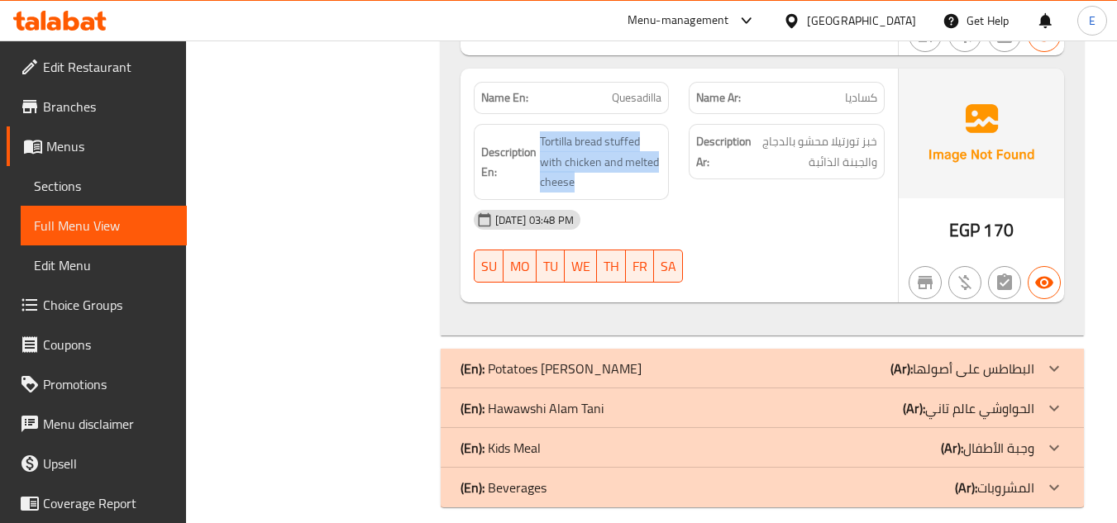
click at [850, 359] on div "(En): Potatoes Ala Osoloha (Ar): البطاطس على أصولها" at bounding box center [747, 369] width 574 height 20
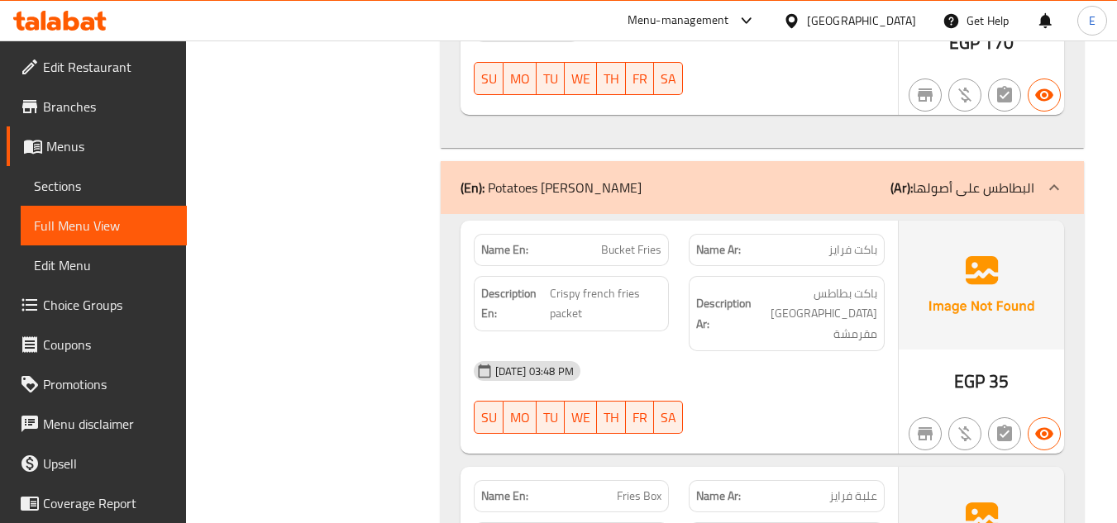
scroll to position [2002, 0]
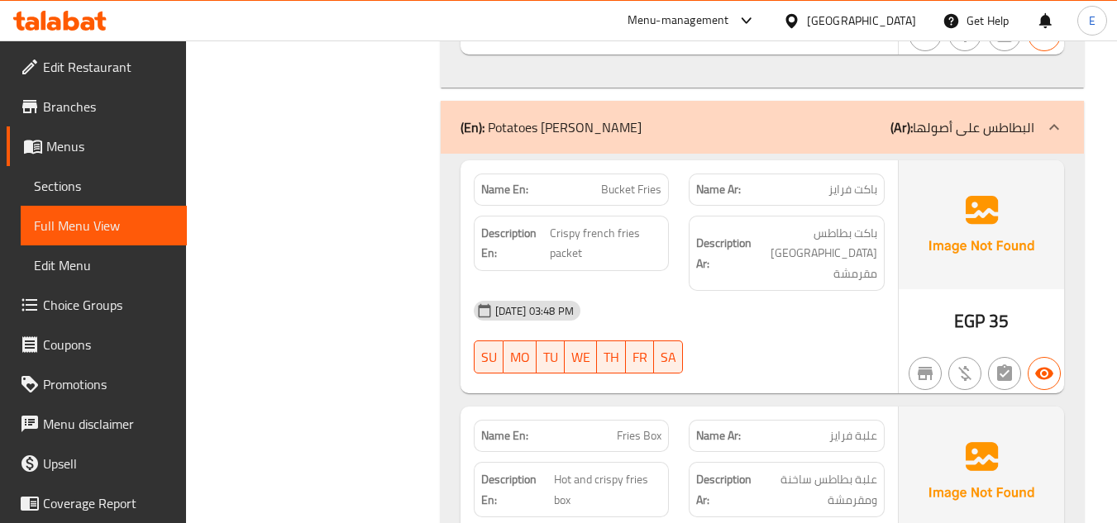
click at [989, 305] on span "35" at bounding box center [998, 321] width 20 height 32
click at [611, 181] on span "Bucket Fries" at bounding box center [631, 189] width 60 height 17
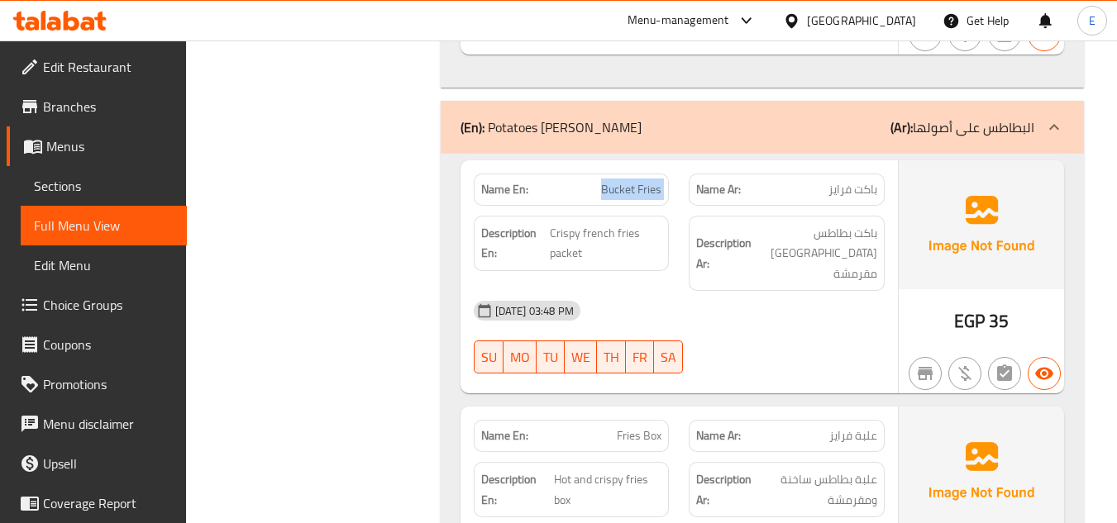
click at [611, 181] on span "Bucket Fries" at bounding box center [631, 189] width 60 height 17
click at [579, 216] on div "Description En: Crispy french fries packet" at bounding box center [572, 243] width 196 height 55
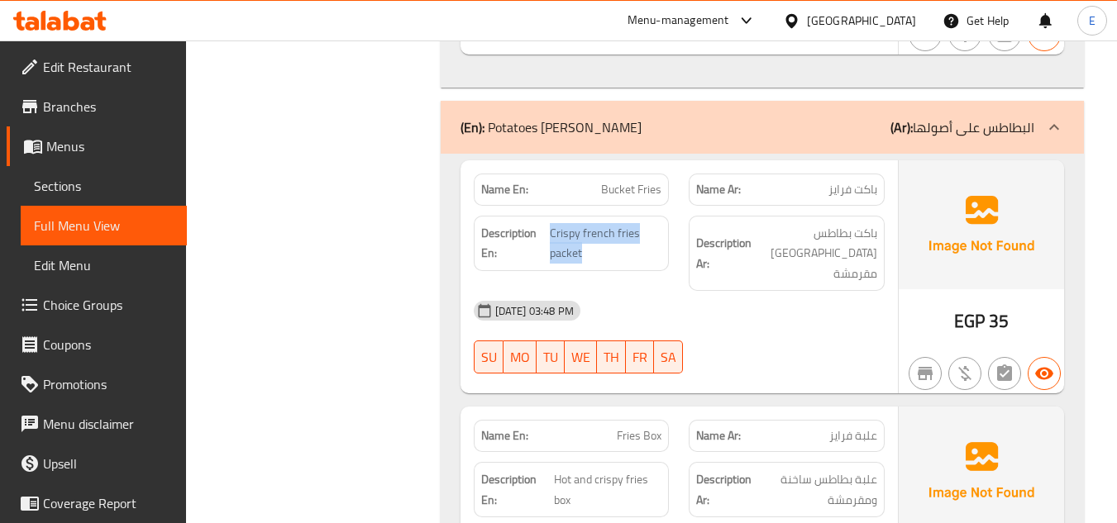
click at [579, 216] on div "Description En: Crispy french fries packet" at bounding box center [572, 243] width 196 height 55
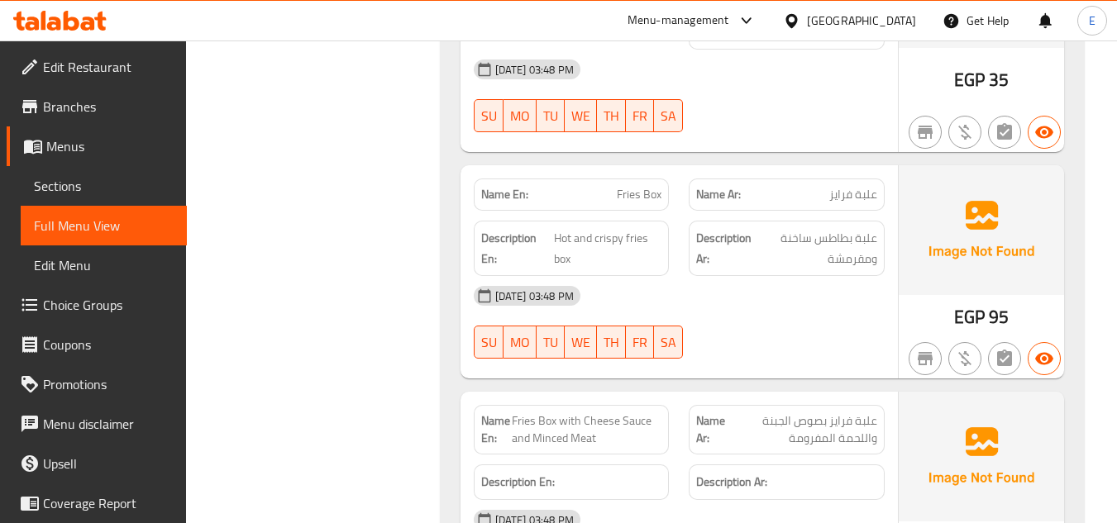
scroll to position [2250, 0]
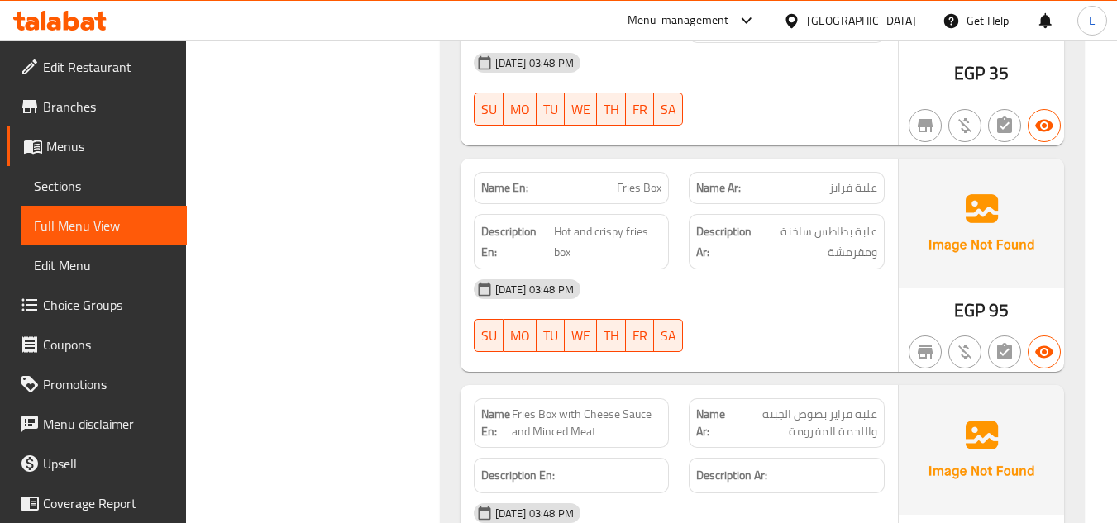
click at [855, 179] on span "علبة فرايز" at bounding box center [853, 187] width 48 height 17
click at [652, 179] on span "Fries Box" at bounding box center [639, 187] width 45 height 17
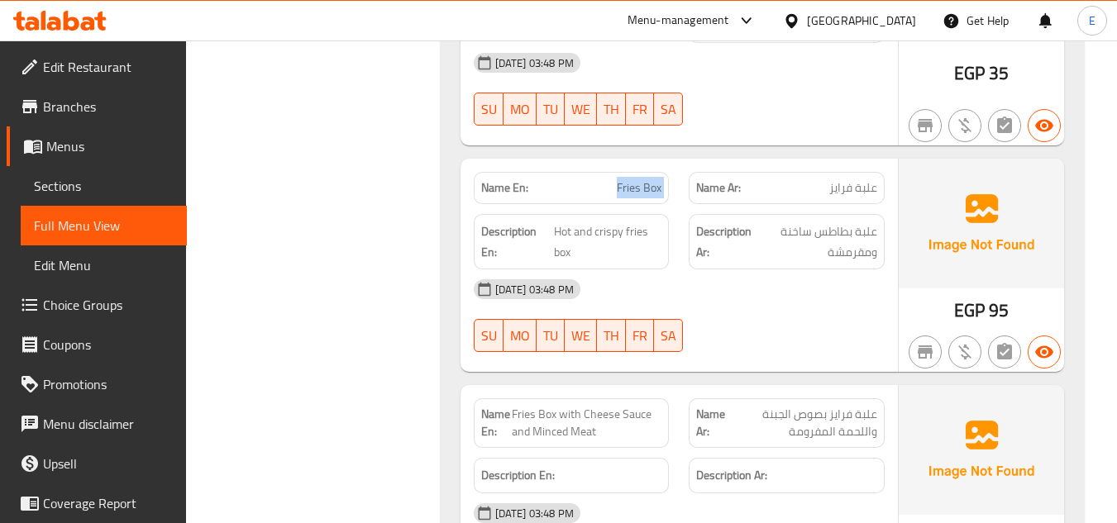
click at [652, 179] on span "Fries Box" at bounding box center [639, 187] width 45 height 17
click at [856, 226] on div "Description Ar: علبة بطاطس ساخنة ومقرمشة" at bounding box center [786, 241] width 196 height 55
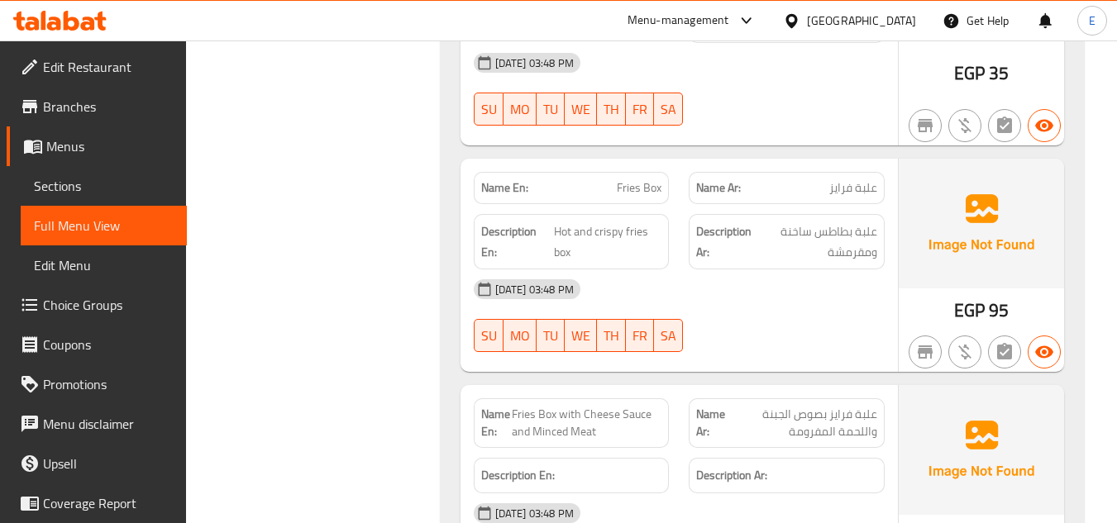
click at [786, 269] on div "12-10-2025 03:48 PM" at bounding box center [679, 289] width 431 height 40
drag, startPoint x: 554, startPoint y: 192, endPoint x: 651, endPoint y: 196, distance: 97.6
click at [651, 221] on span "Hot and crispy fries box" at bounding box center [607, 241] width 107 height 40
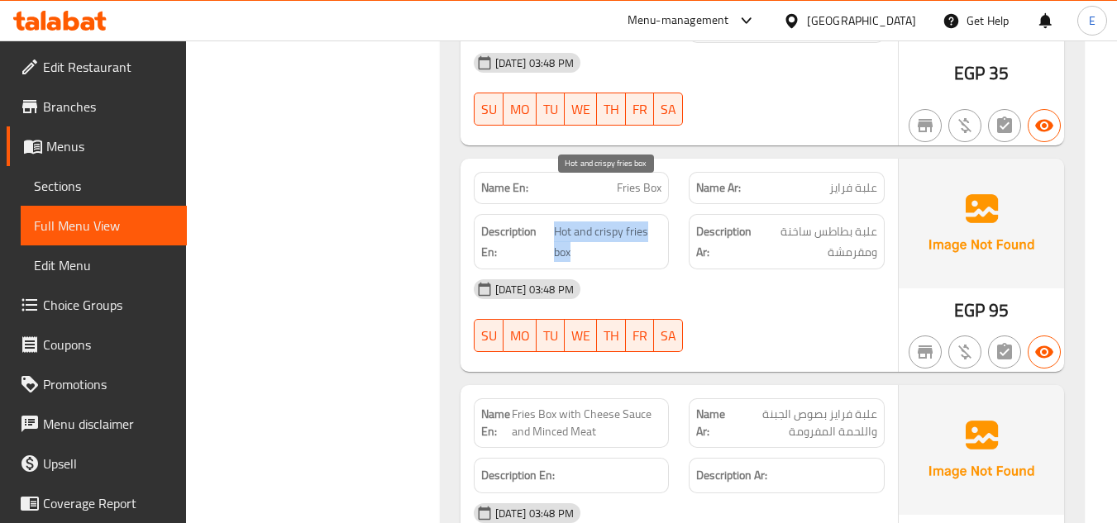
click at [651, 221] on span "Hot and crispy fries box" at bounding box center [607, 241] width 107 height 40
click at [753, 269] on div "12-10-2025 03:48 PM" at bounding box center [679, 289] width 431 height 40
click at [655, 179] on span "Fries Box" at bounding box center [639, 187] width 45 height 17
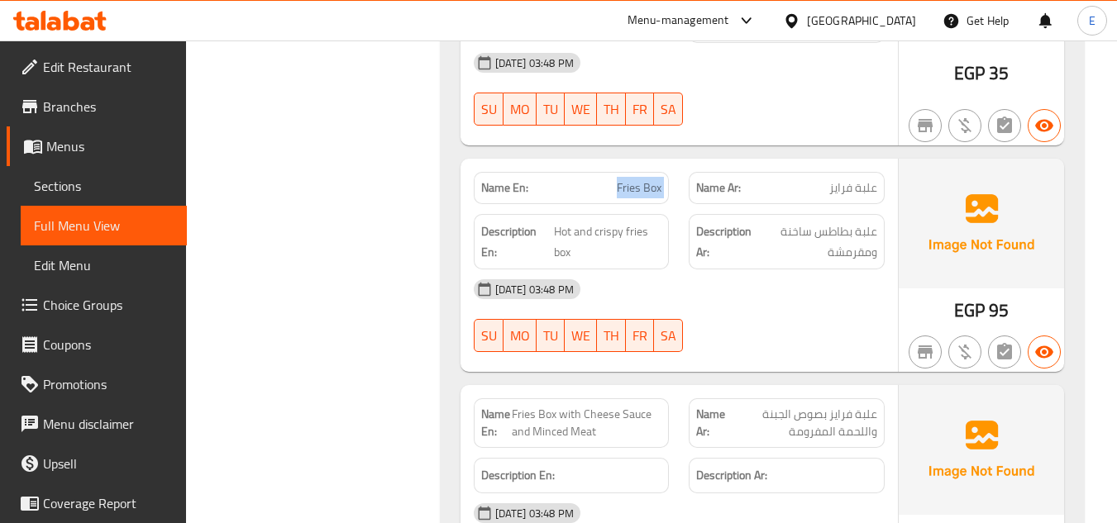
click at [655, 179] on span "Fries Box" at bounding box center [639, 187] width 45 height 17
copy span "Fries Box"
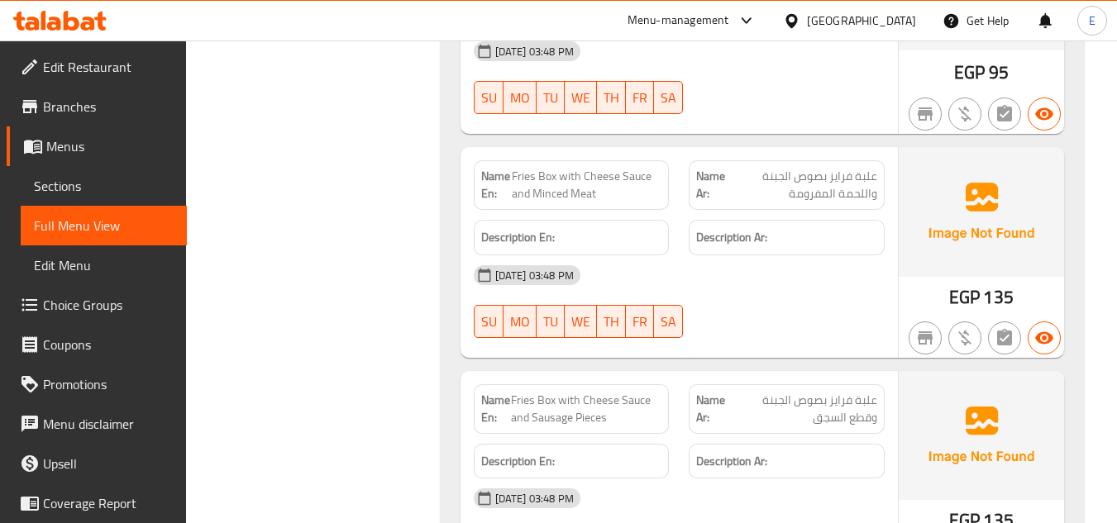
scroll to position [2498, 0]
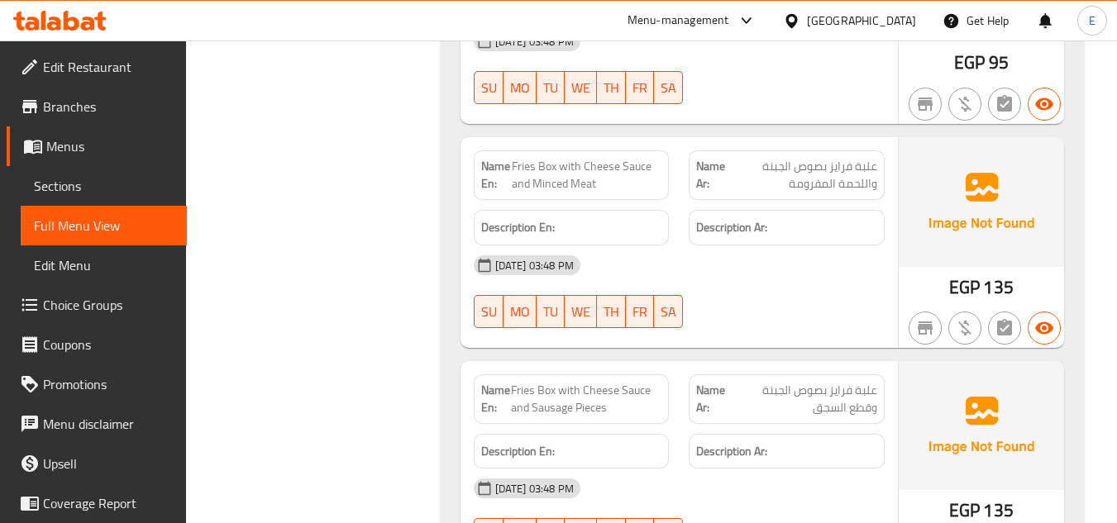
click at [816, 158] on span "علبة فرايز بصوص الجبنة واللحمة المفرومة" at bounding box center [802, 175] width 149 height 35
click at [835, 210] on div "Description Ar:" at bounding box center [786, 228] width 196 height 36
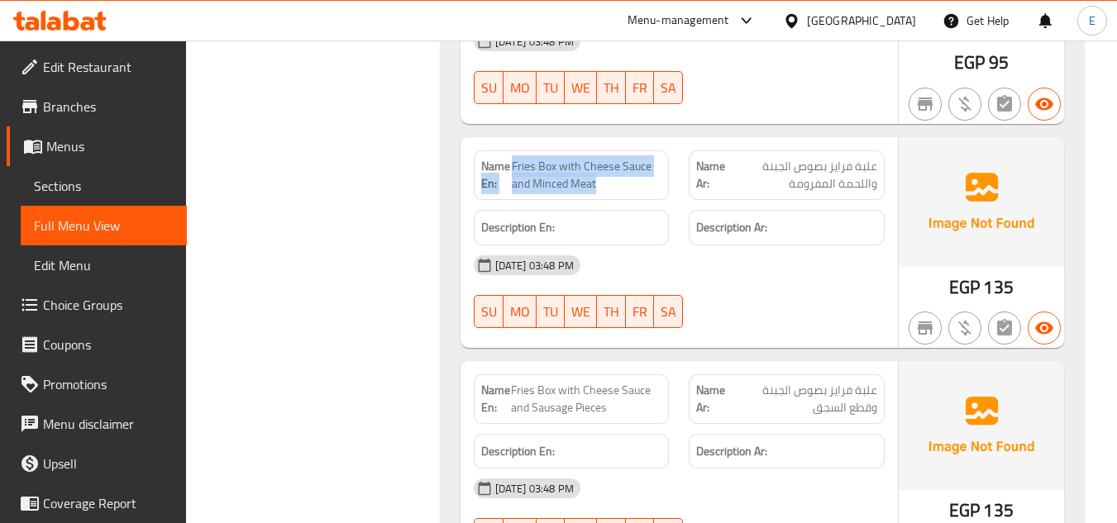
drag, startPoint x: 509, startPoint y: 117, endPoint x: 658, endPoint y: 143, distance: 150.9
click at [658, 150] on div "Name En: Fries Box with Cheese Sauce and Minced Meat" at bounding box center [572, 175] width 196 height 50
click at [658, 158] on span "Fries Box with Cheese Sauce and Minced Meat" at bounding box center [587, 175] width 150 height 35
click at [819, 245] on div "12-10-2025 03:48 PM" at bounding box center [679, 265] width 431 height 40
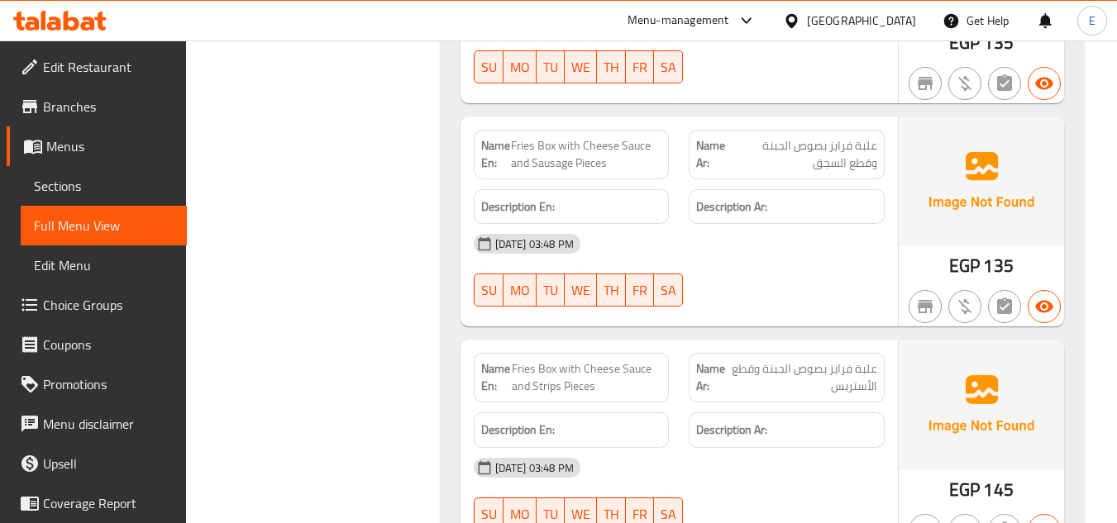
scroll to position [2746, 0]
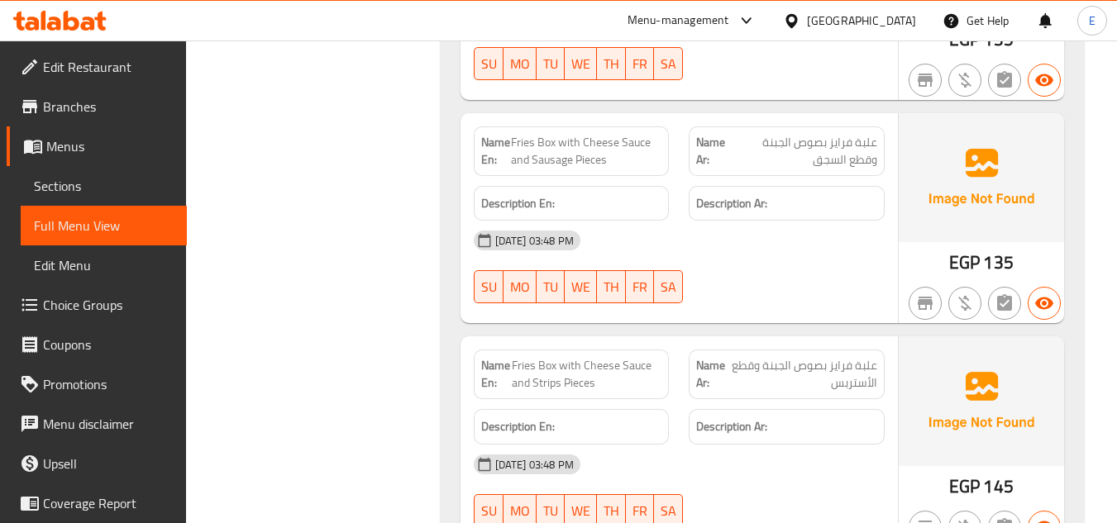
click at [963, 246] on span "EGP" at bounding box center [964, 262] width 31 height 32
click at [917, 124] on img at bounding box center [980, 177] width 165 height 129
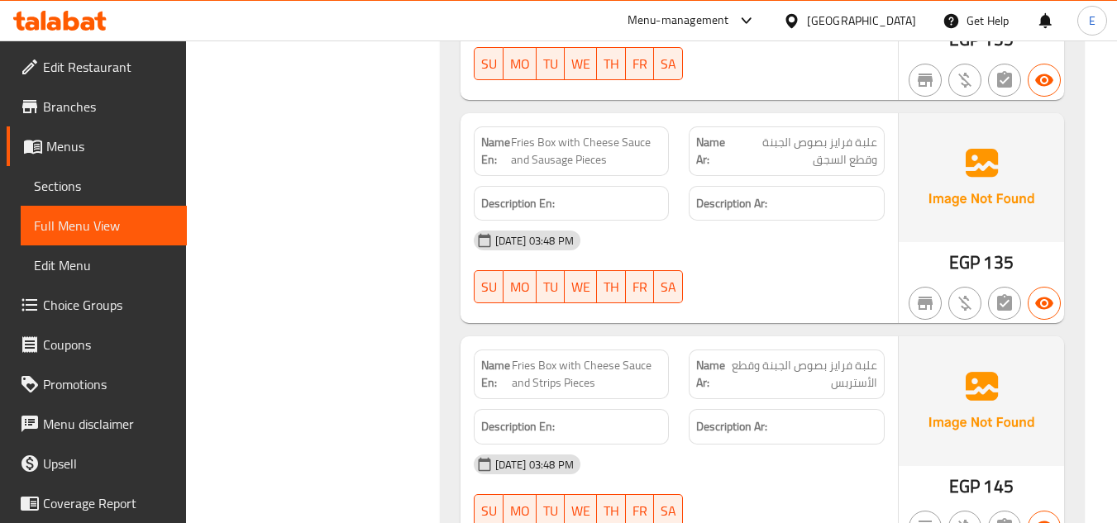
click at [872, 134] on span "علبة فرايز بصوص الجبنة وقطع السجق" at bounding box center [803, 151] width 145 height 35
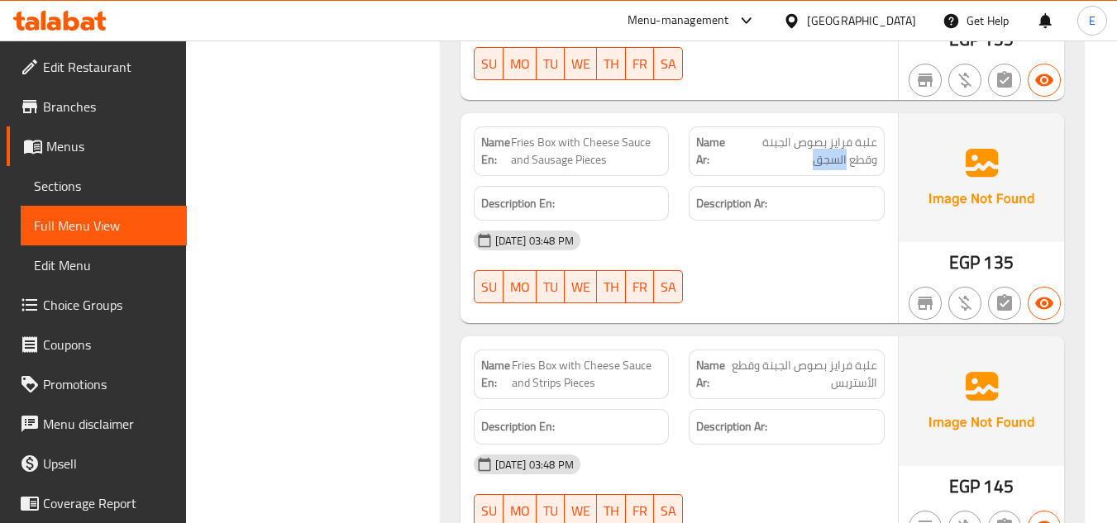
click at [872, 134] on span "علبة فرايز بصوص الجبنة وقطع السجق" at bounding box center [803, 151] width 145 height 35
click at [858, 193] on h6 "Description Ar:" at bounding box center [786, 203] width 181 height 21
drag, startPoint x: 512, startPoint y: 102, endPoint x: 656, endPoint y: 120, distance: 145.7
click at [656, 134] on span "Fries Box with Cheese Sauce and Sausage Pieces" at bounding box center [586, 151] width 151 height 35
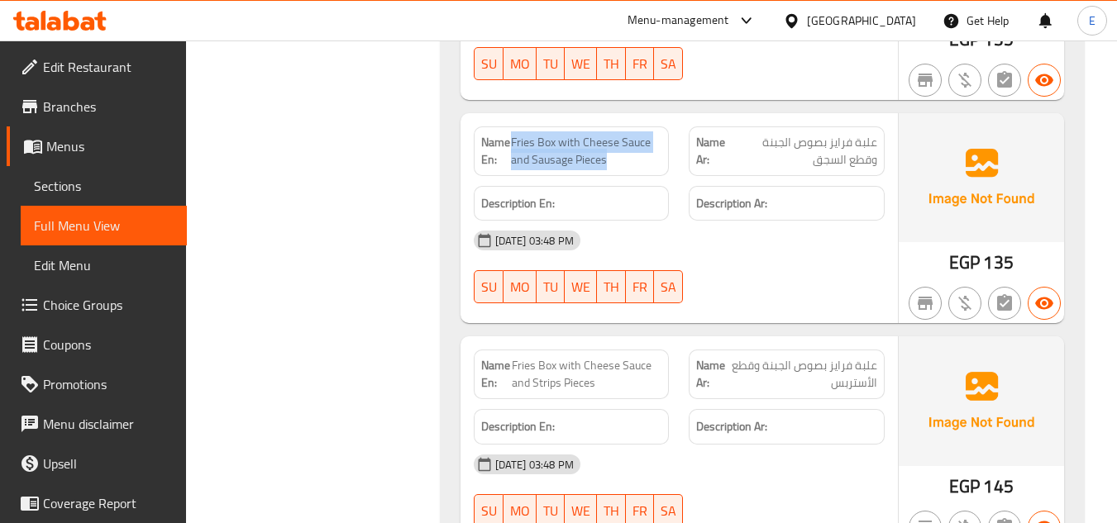
click at [656, 134] on span "Fries Box with Cheese Sauce and Sausage Pieces" at bounding box center [586, 151] width 151 height 35
click at [812, 228] on div "12-10-2025 03:48 PM SU MO TU WE TH FR SA" at bounding box center [679, 267] width 431 height 93
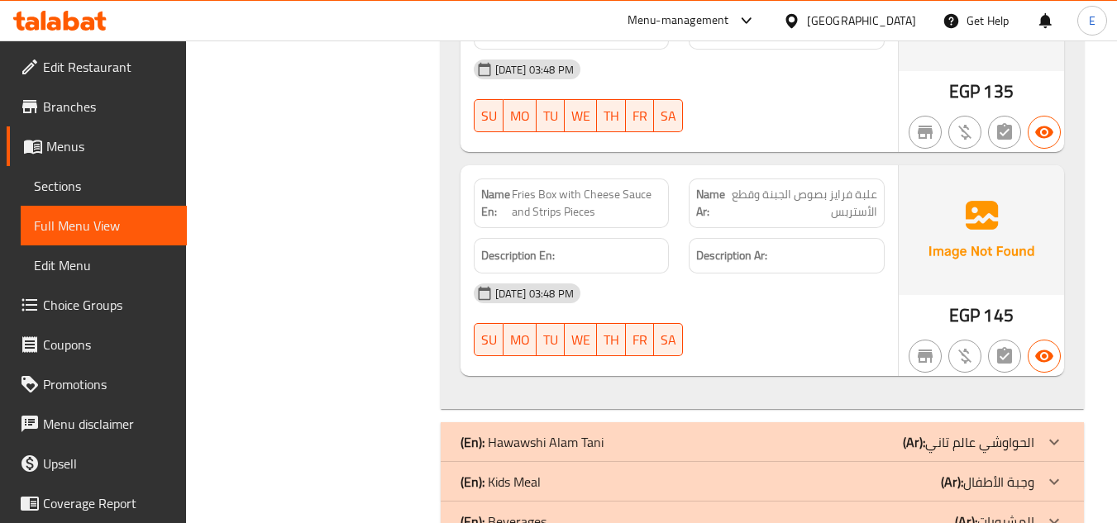
scroll to position [2931, 0]
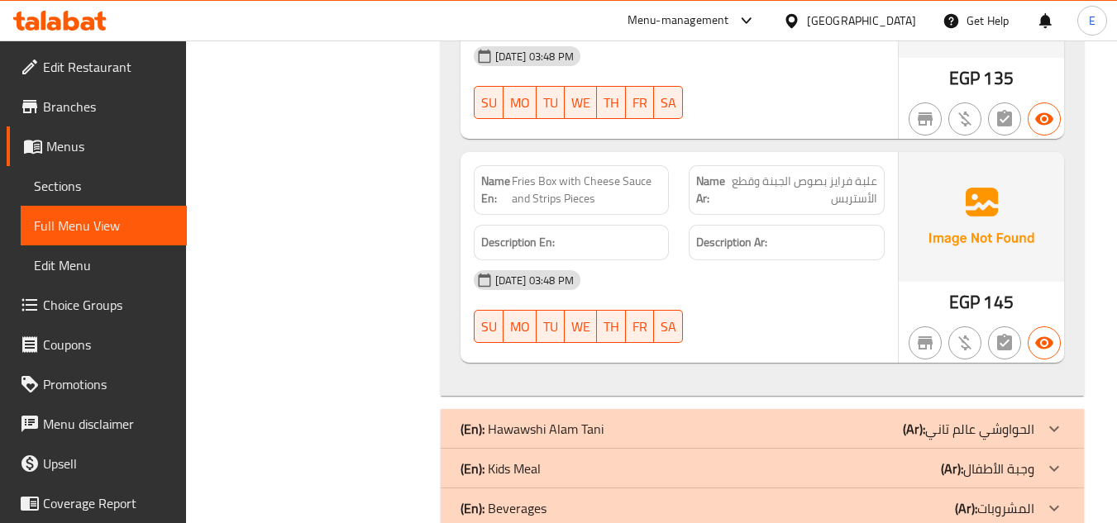
click at [795, 173] on span "علبة فرايز بصوص الجبنة وقطع الأستربس" at bounding box center [803, 190] width 147 height 35
click at [803, 260] on div "12-10-2025 03:48 PM" at bounding box center [679, 280] width 431 height 40
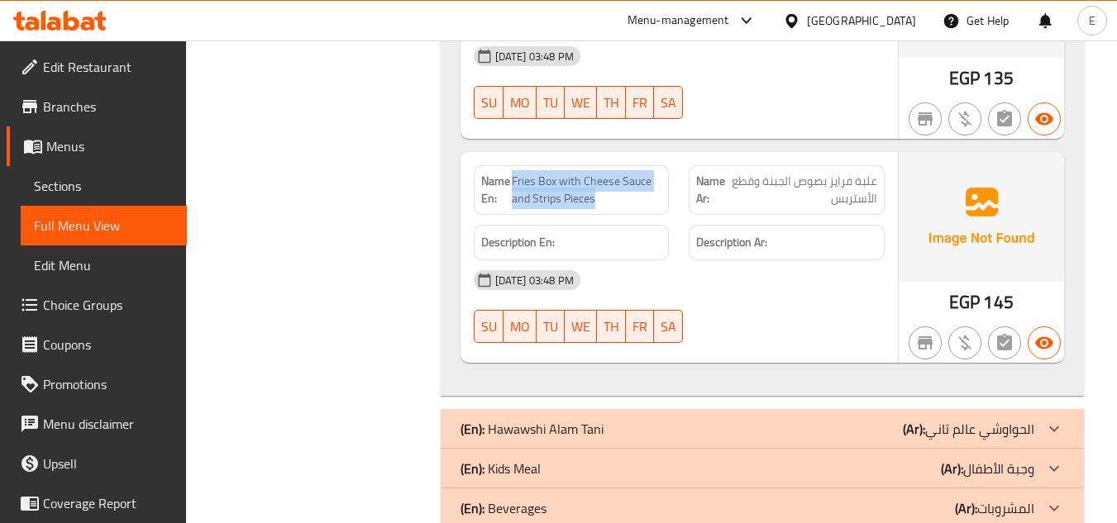
drag, startPoint x: 515, startPoint y: 141, endPoint x: 658, endPoint y: 164, distance: 144.7
click at [658, 173] on span "Fries Box with Cheese Sauce and Strips Pieces" at bounding box center [587, 190] width 150 height 35
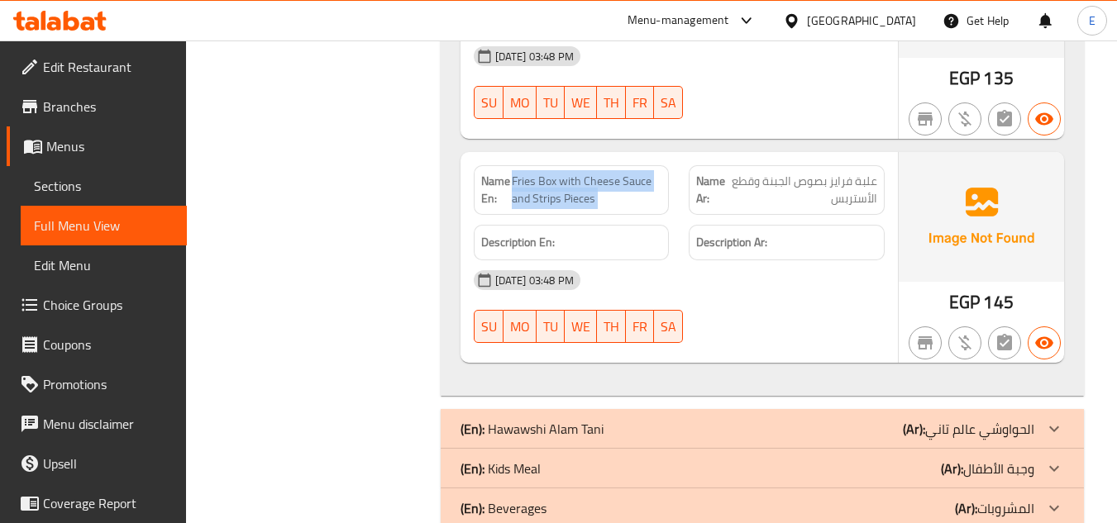
click at [658, 173] on span "Fries Box with Cheese Sauce and Strips Pieces" at bounding box center [587, 190] width 150 height 35
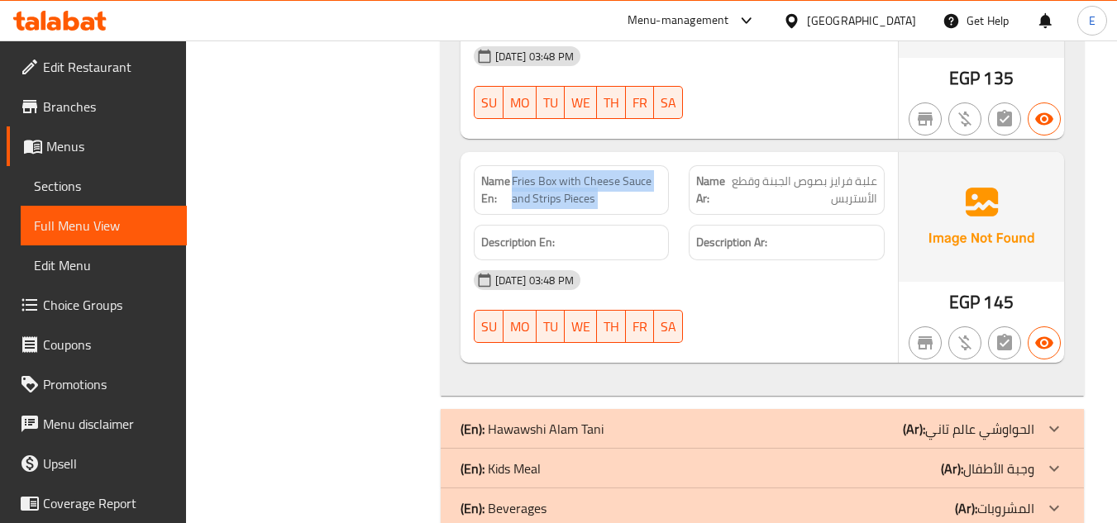
click at [658, 173] on span "Fries Box with Cheese Sauce and Strips Pieces" at bounding box center [587, 190] width 150 height 35
click at [881, 165] on div "Name Ar: علبة فرايز بصوص الجبنة وقطع الأستربس" at bounding box center [786, 190] width 196 height 50
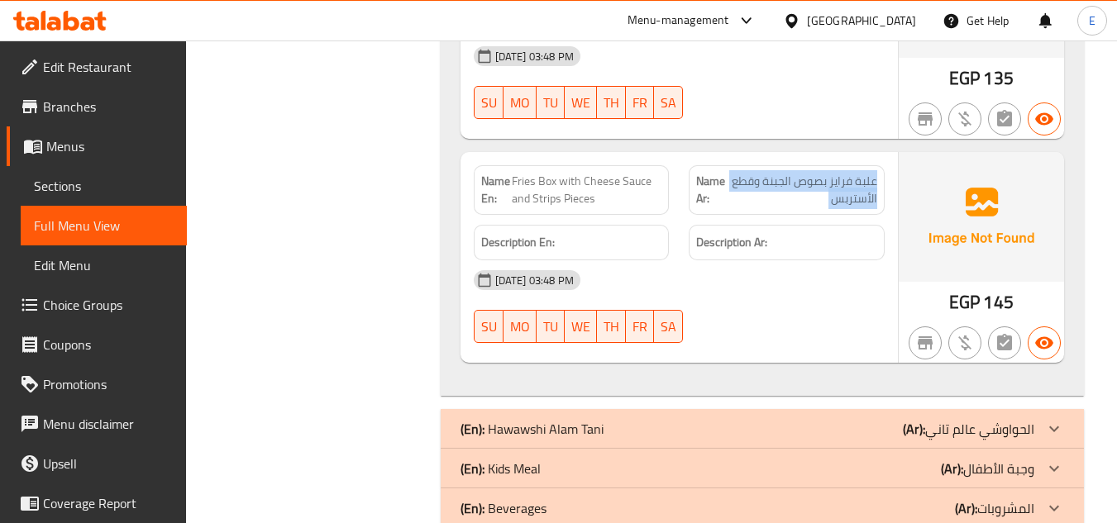
click at [881, 165] on div "Name Ar: علبة فرايز بصوص الجبنة وقطع الأستربس" at bounding box center [786, 190] width 196 height 50
click at [834, 419] on div "(En): Hawawshi Alam Tani (Ar): الحواوشي عالم تاني" at bounding box center [747, 429] width 574 height 20
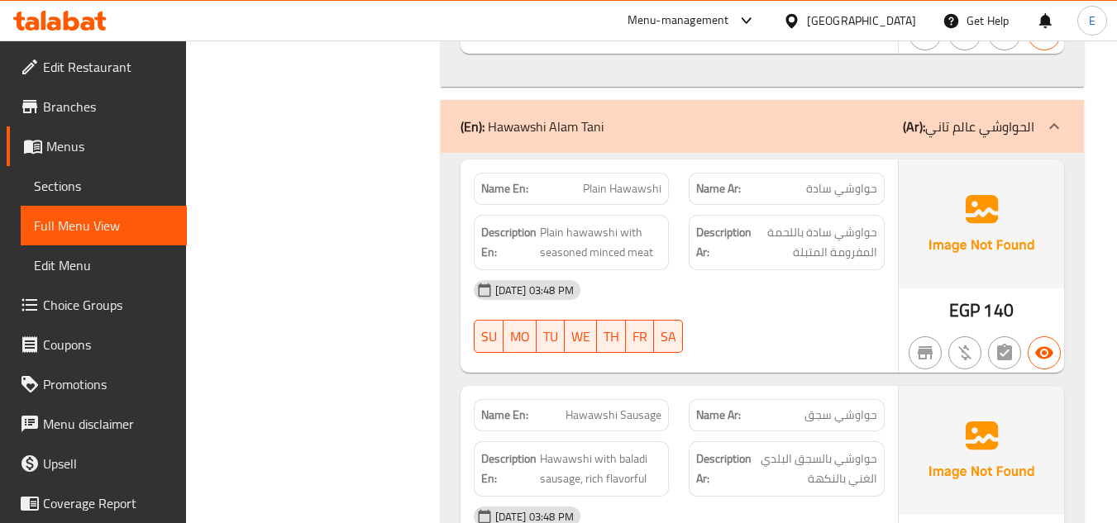
scroll to position [3261, 0]
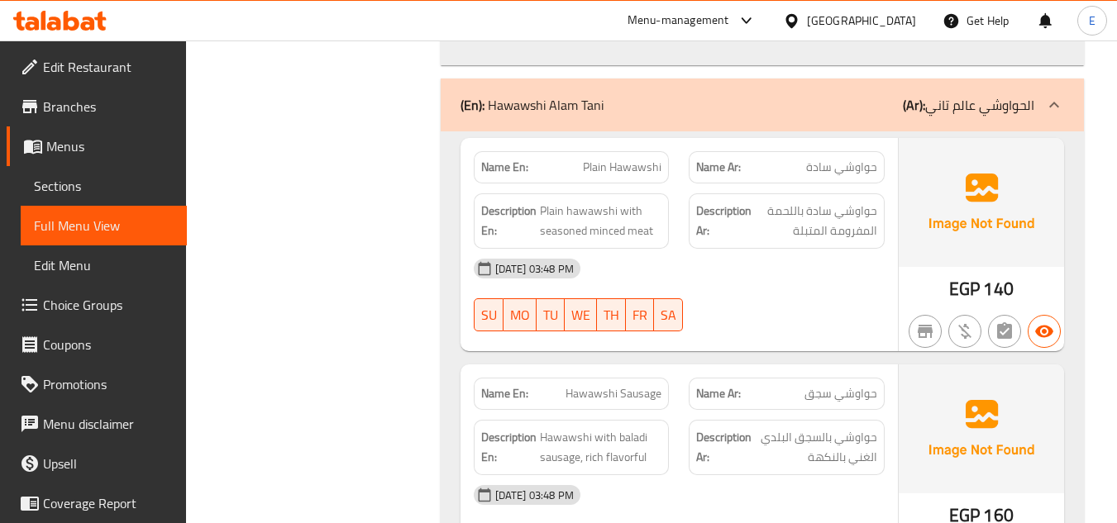
click at [859, 159] on span "حواوشي سادة" at bounding box center [841, 167] width 71 height 17
click at [574, 159] on p "Name En: Plain Hawawshi" at bounding box center [571, 167] width 181 height 17
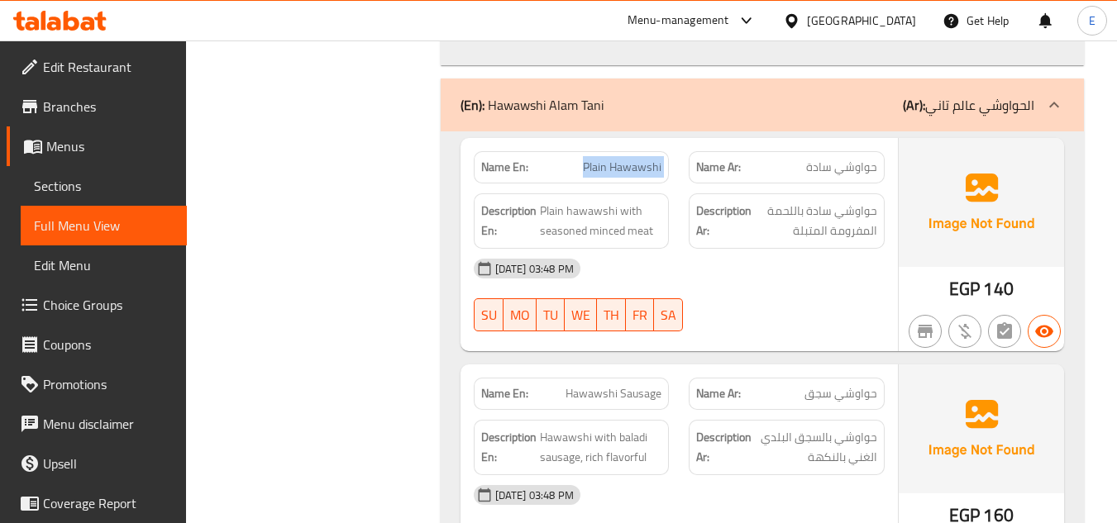
click at [574, 159] on p "Name En: Plain Hawawshi" at bounding box center [571, 167] width 181 height 17
click at [724, 249] on div "12-10-2025 03:48 PM" at bounding box center [679, 269] width 431 height 40
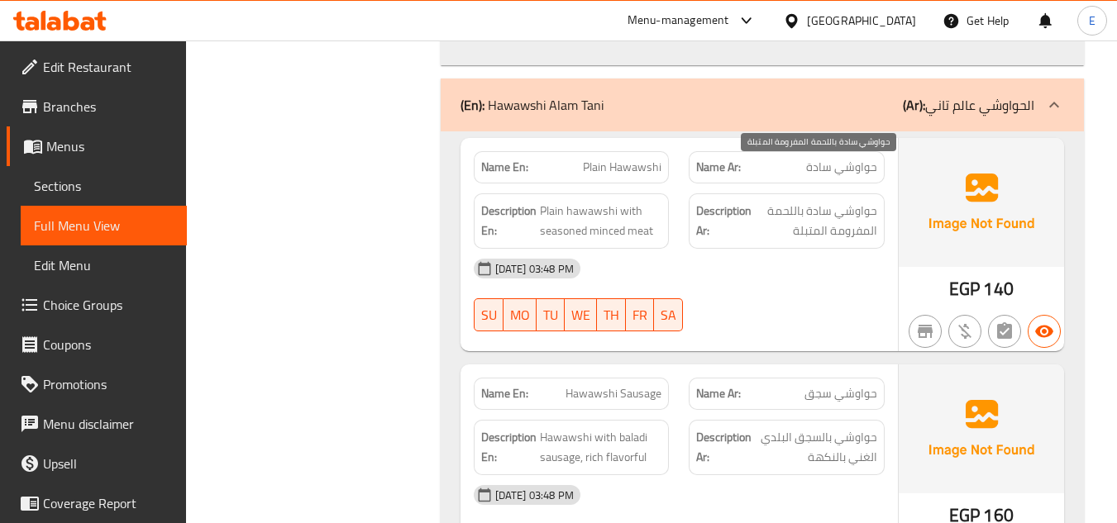
click at [822, 201] on span "حواوشي سادة باللحمة المفرومة المتبلة" at bounding box center [816, 221] width 122 height 40
click at [823, 201] on span "حواوشي سادة باللحمة المفرومة المتبلة" at bounding box center [816, 221] width 122 height 40
click at [805, 201] on span "حواوشي سادة باللحمة المفرومة المتبلة" at bounding box center [816, 221] width 122 height 40
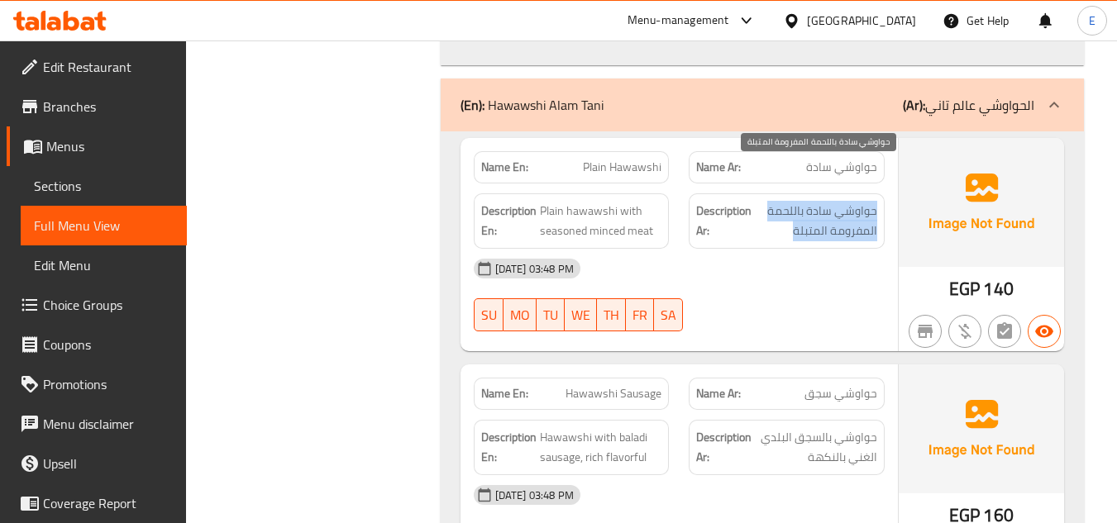
click at [805, 201] on span "حواوشي سادة باللحمة المفرومة المتبلة" at bounding box center [816, 221] width 122 height 40
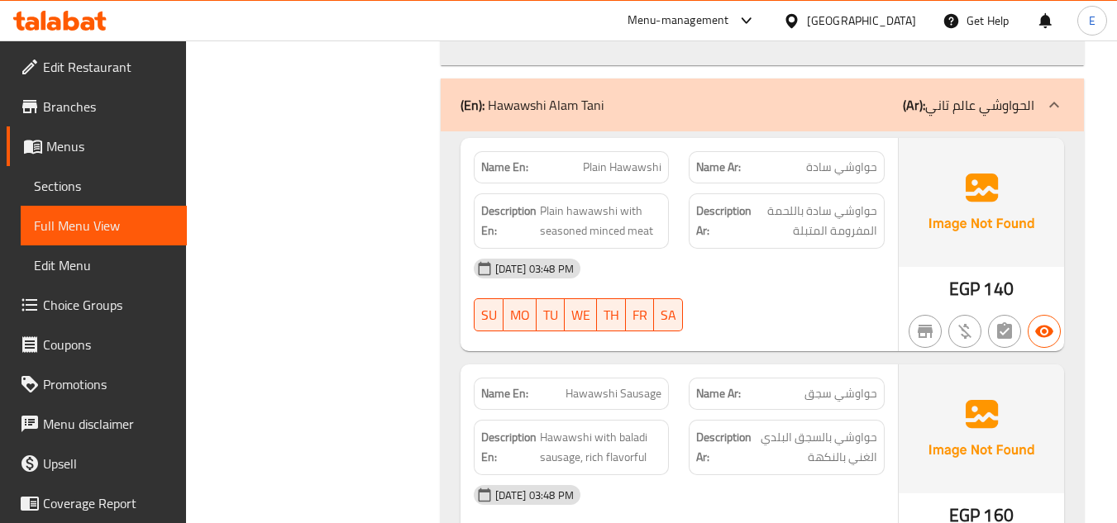
click at [793, 255] on div "12-10-2025 03:48 PM SU MO TU WE TH FR SA" at bounding box center [679, 295] width 431 height 93
drag, startPoint x: 538, startPoint y: 170, endPoint x: 667, endPoint y: 206, distance: 133.7
click at [667, 206] on div "Description En: Plain hawawshi with seasoned minced meat" at bounding box center [572, 220] width 196 height 55
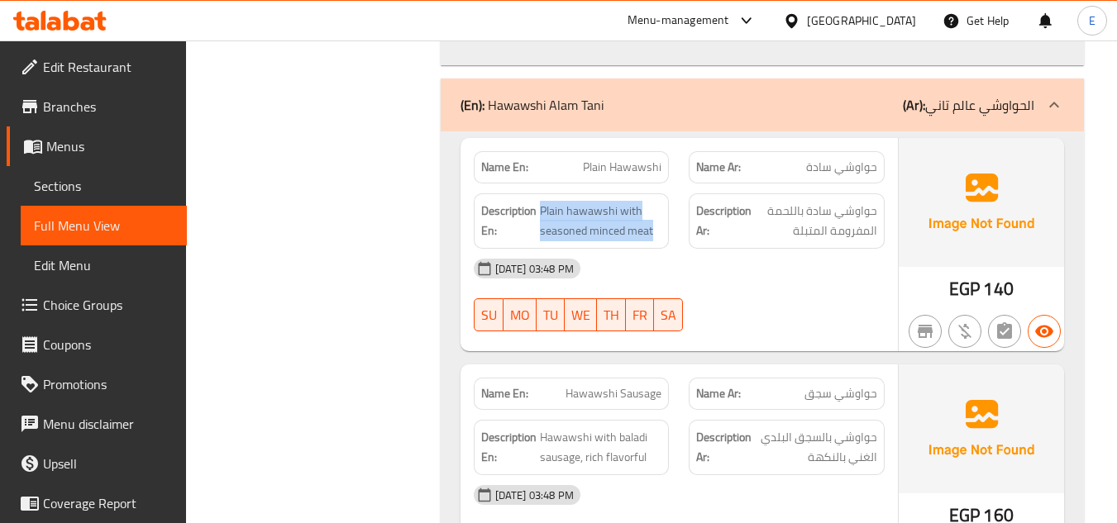
click at [667, 206] on div "Description En: Plain hawawshi with seasoned minced meat" at bounding box center [572, 220] width 196 height 55
click at [764, 249] on div "12-10-2025 03:48 PM" at bounding box center [679, 269] width 431 height 40
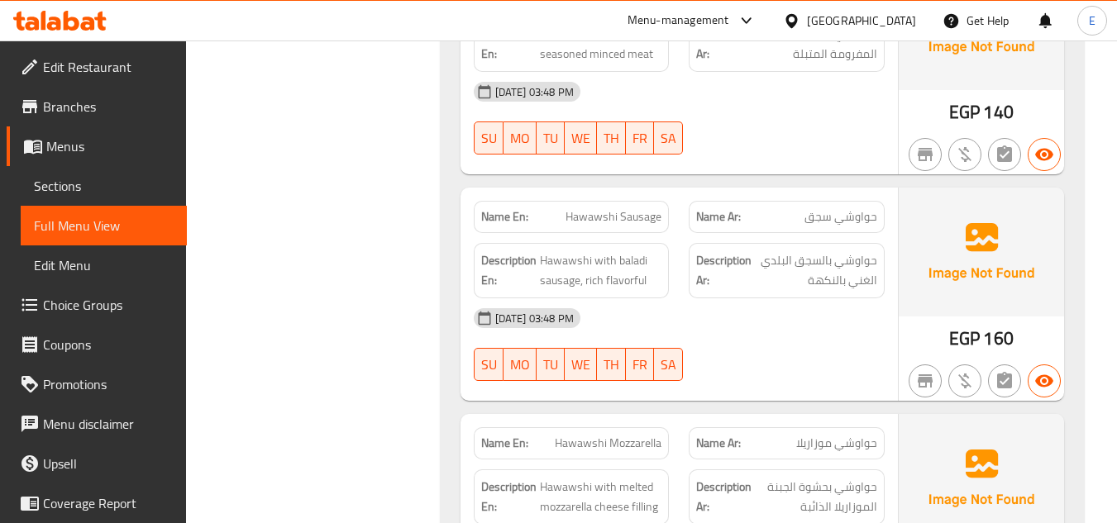
scroll to position [3509, 0]
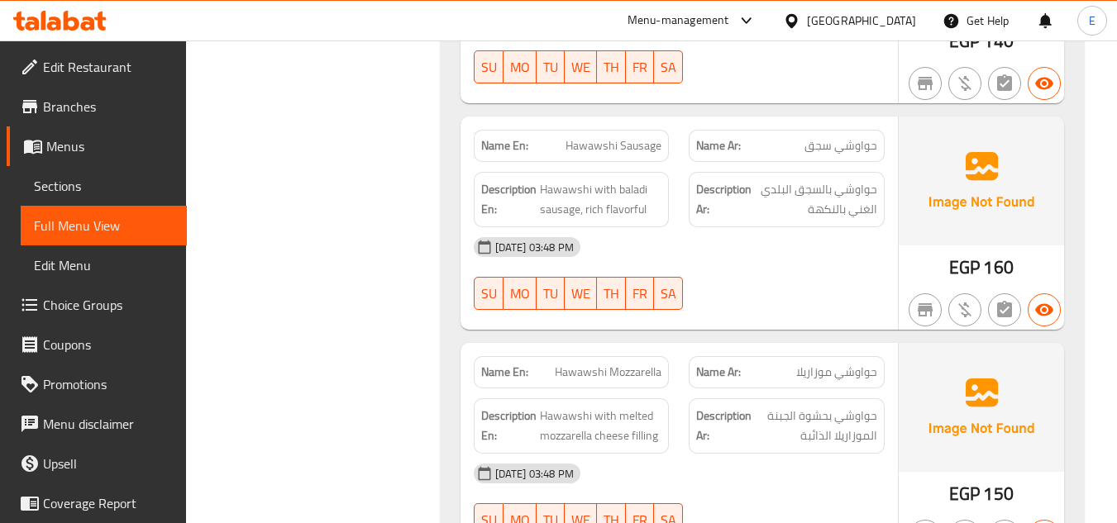
click at [855, 137] on span "حواوشي سجق" at bounding box center [840, 145] width 73 height 17
click at [547, 137] on p "Name En: Hawawshi Sausage" at bounding box center [571, 145] width 181 height 17
click at [562, 137] on p "Name En: Hawawshi Sausage" at bounding box center [571, 145] width 181 height 17
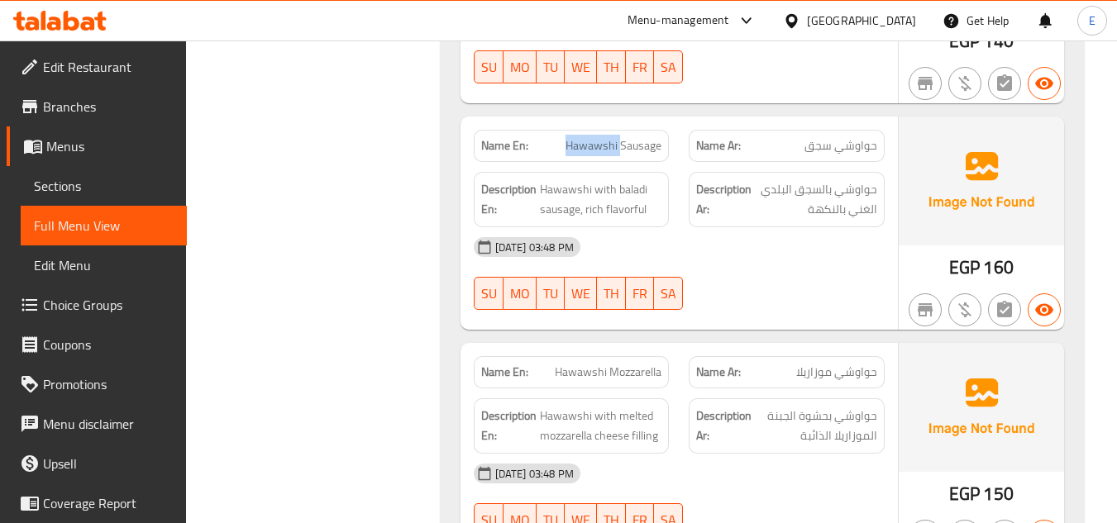
click at [562, 137] on p "Name En: Hawawshi Sausage" at bounding box center [571, 145] width 181 height 17
click at [793, 185] on div "Description Ar: حواوشي بالسجق البلدي الغني بالنكهة" at bounding box center [786, 199] width 196 height 55
click at [893, 162] on div "Description Ar: حواوشي بالسجق البلدي الغني بالنكهة" at bounding box center [787, 199] width 216 height 75
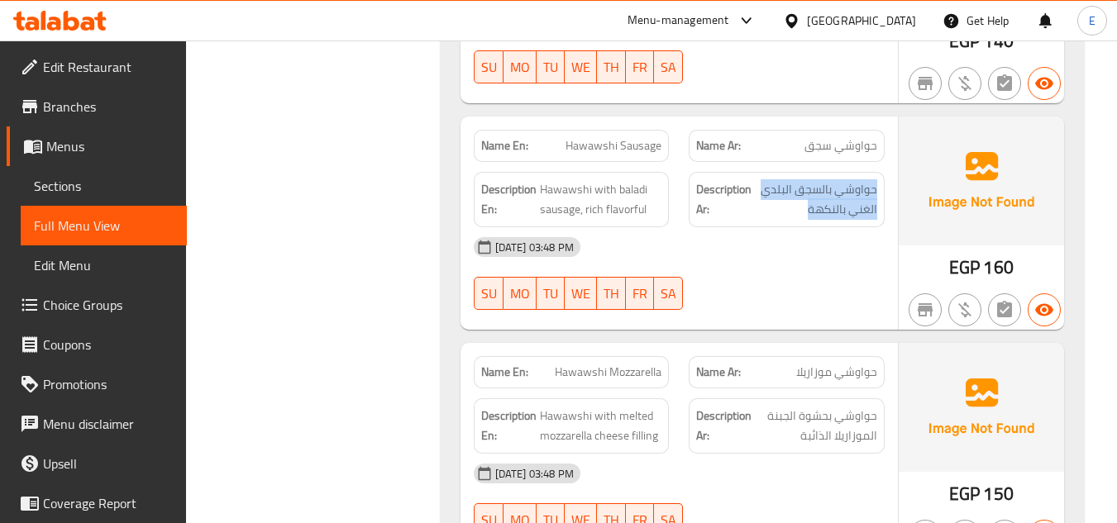
click at [893, 162] on div "Description Ar: حواوشي بالسجق البلدي الغني بالنكهة" at bounding box center [787, 199] width 216 height 75
click at [793, 188] on div "Description Ar: حواوشي بالسجق البلدي الغني بالنكهة" at bounding box center [786, 199] width 196 height 55
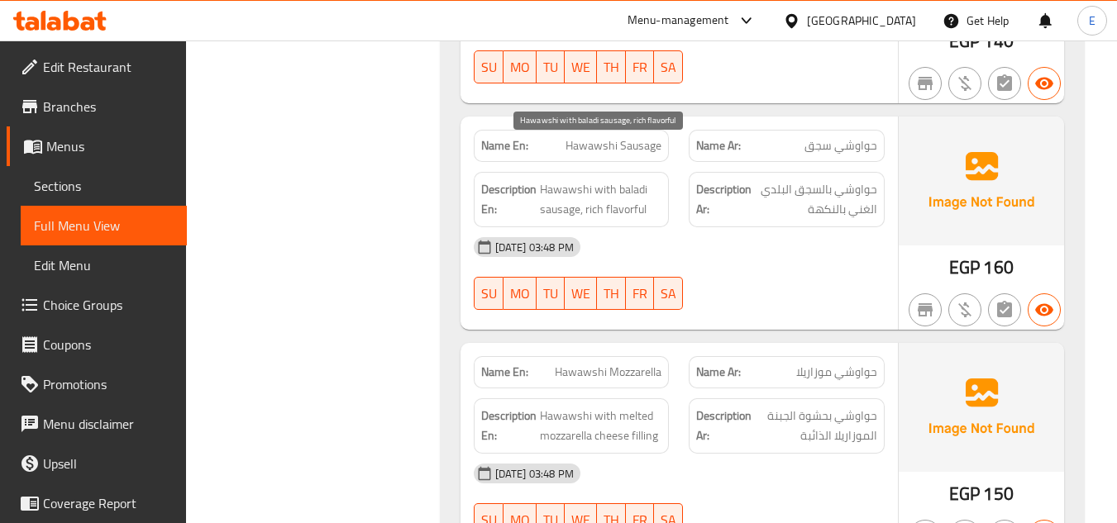
click at [596, 179] on span "Hawawshi with baladi sausage, rich flavorful" at bounding box center [601, 199] width 122 height 40
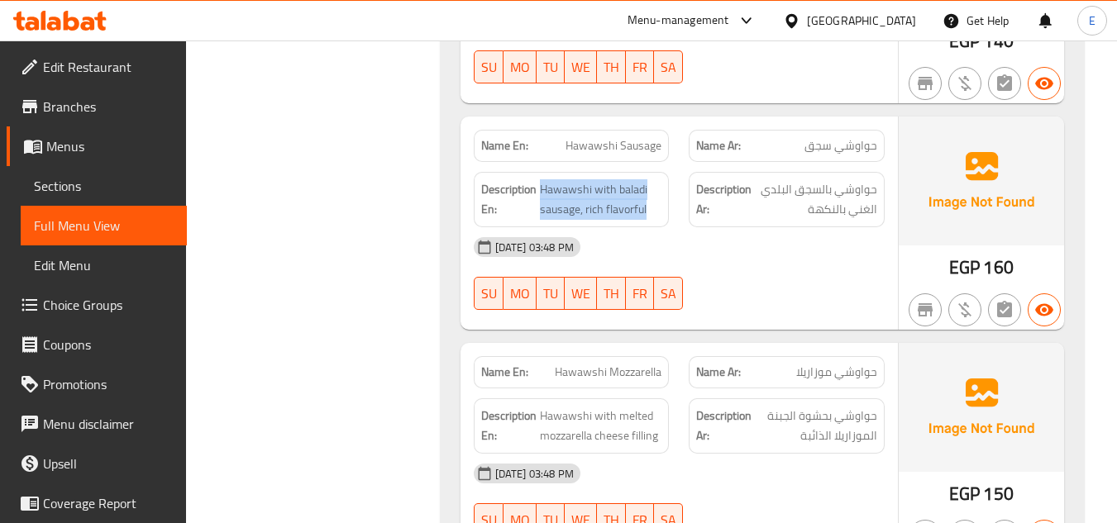
drag, startPoint x: 540, startPoint y: 152, endPoint x: 664, endPoint y: 172, distance: 124.7
click at [664, 172] on div "Description En: Hawawshi with baladi sausage, rich flavorful" at bounding box center [572, 199] width 196 height 55
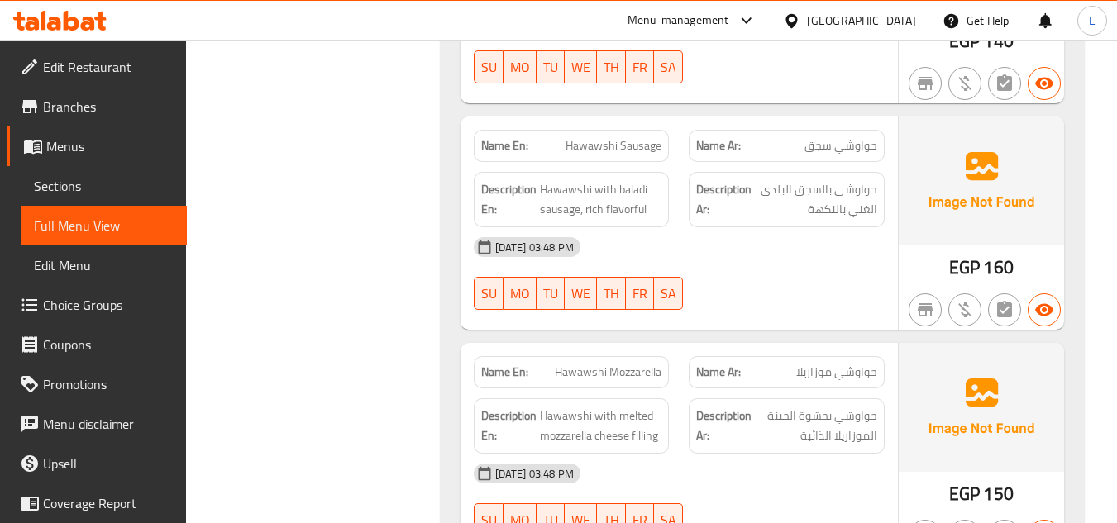
click at [785, 185] on div "Description Ar: حواوشي بالسجق البلدي الغني بالنكهة" at bounding box center [786, 199] width 196 height 55
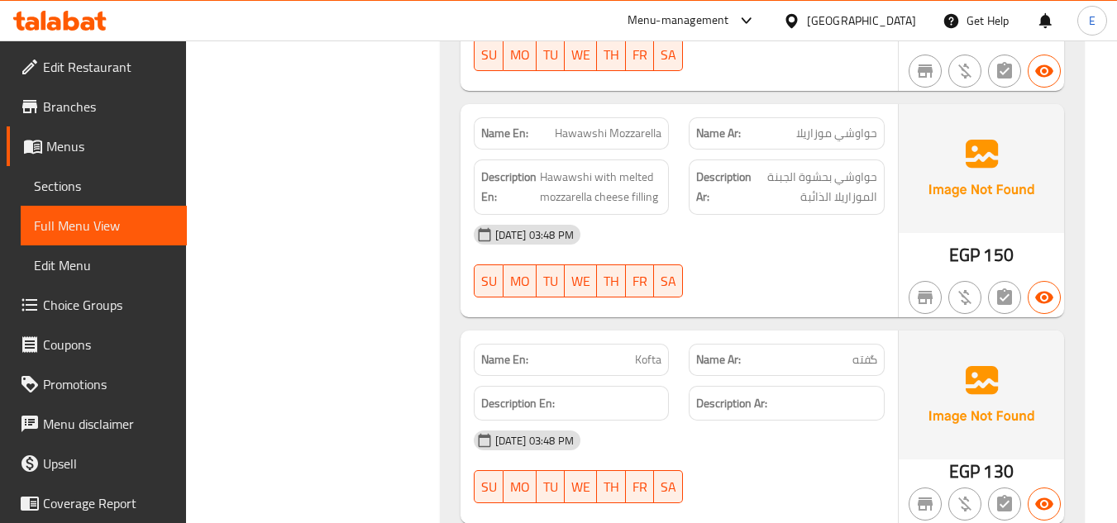
scroll to position [3757, 0]
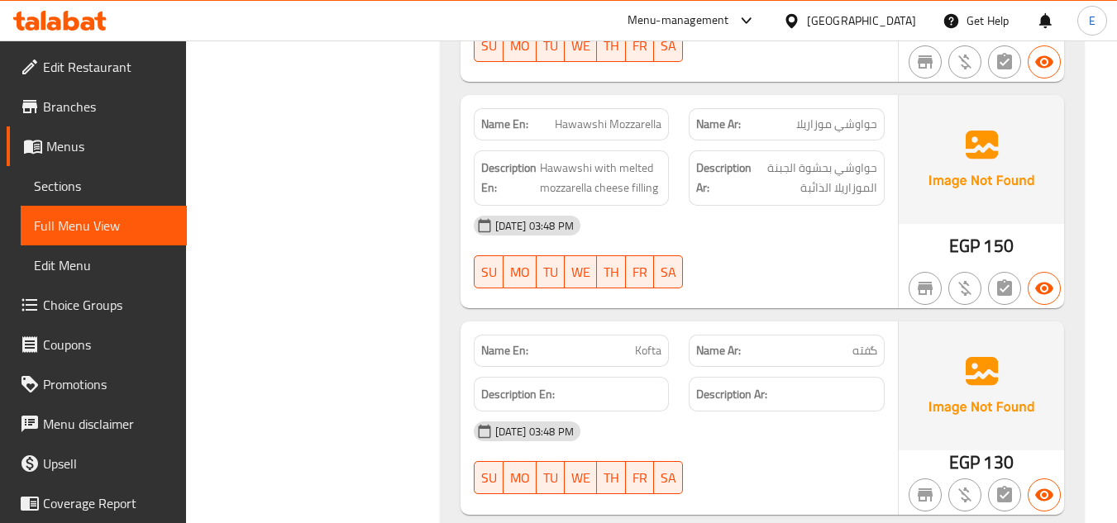
click at [840, 108] on div "Name Ar: حواوشي موزاريلا" at bounding box center [786, 124] width 196 height 32
click at [618, 108] on div "Name En: Hawawshi Mozzarella" at bounding box center [572, 124] width 196 height 32
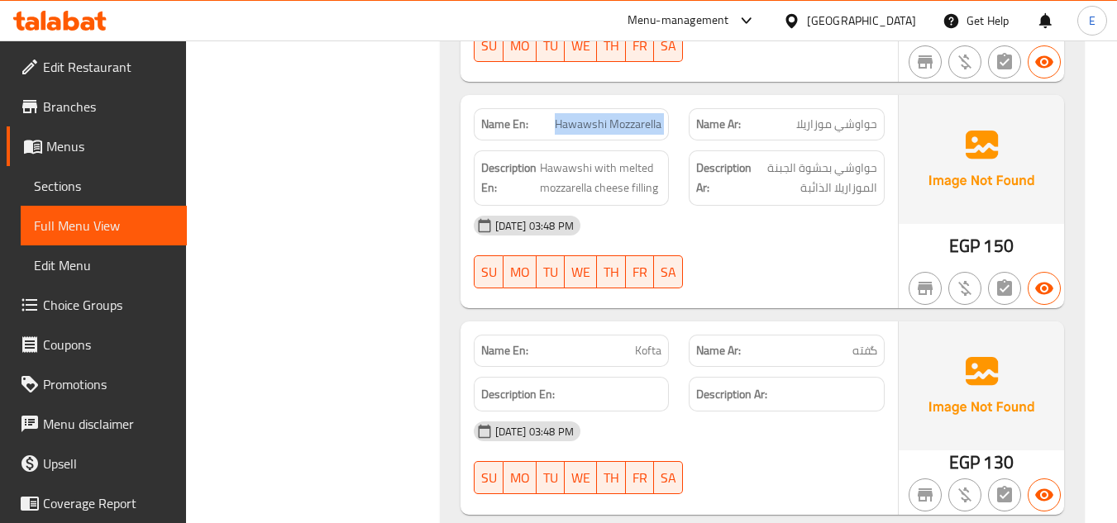
click at [618, 108] on div "Name En: Hawawshi Mozzarella" at bounding box center [572, 124] width 196 height 32
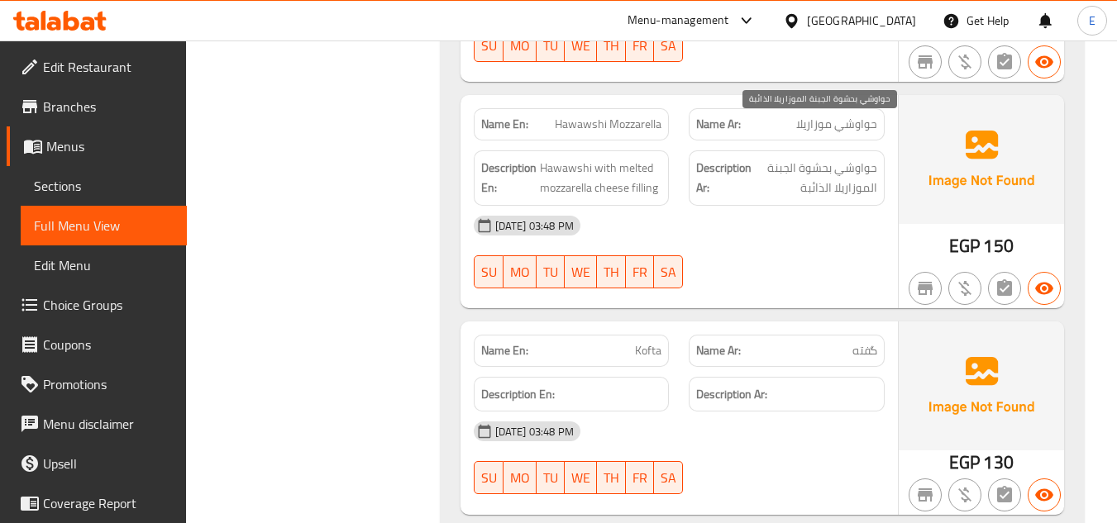
click at [804, 158] on span "حواوشي بحشوة الجبنة الموزاريلا الذائبة" at bounding box center [816, 178] width 122 height 40
click at [805, 158] on span "حواوشي بحشوة الجبنة الموزاريلا الذائبة" at bounding box center [816, 178] width 122 height 40
click at [790, 206] on div "12-10-2025 03:48 PM" at bounding box center [679, 226] width 431 height 40
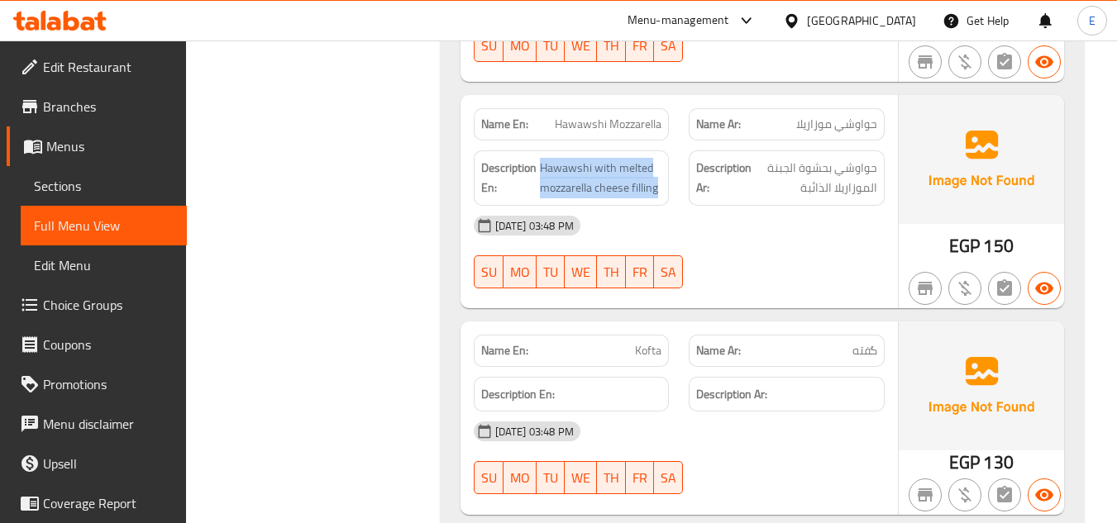
drag, startPoint x: 538, startPoint y: 131, endPoint x: 672, endPoint y: 146, distance: 134.8
click at [672, 146] on div "Description En: Hawawshi with melted mozzarella cheese filling" at bounding box center [572, 177] width 216 height 75
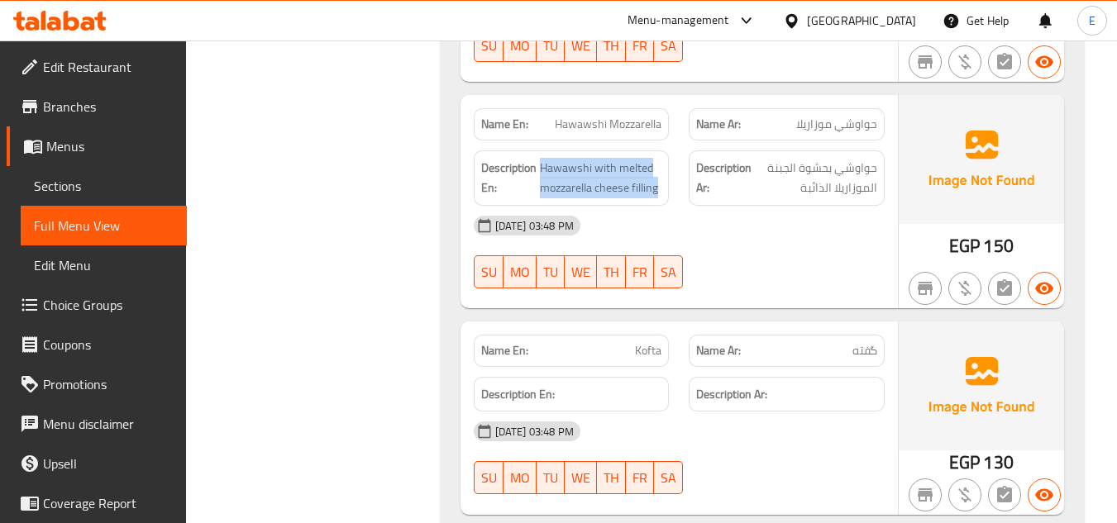
click at [672, 146] on div "Description En: Hawawshi with melted mozzarella cheese filling" at bounding box center [572, 177] width 216 height 75
click at [748, 206] on div "12-10-2025 03:48 PM" at bounding box center [679, 226] width 431 height 40
click at [652, 342] on span "Kofta" at bounding box center [648, 350] width 26 height 17
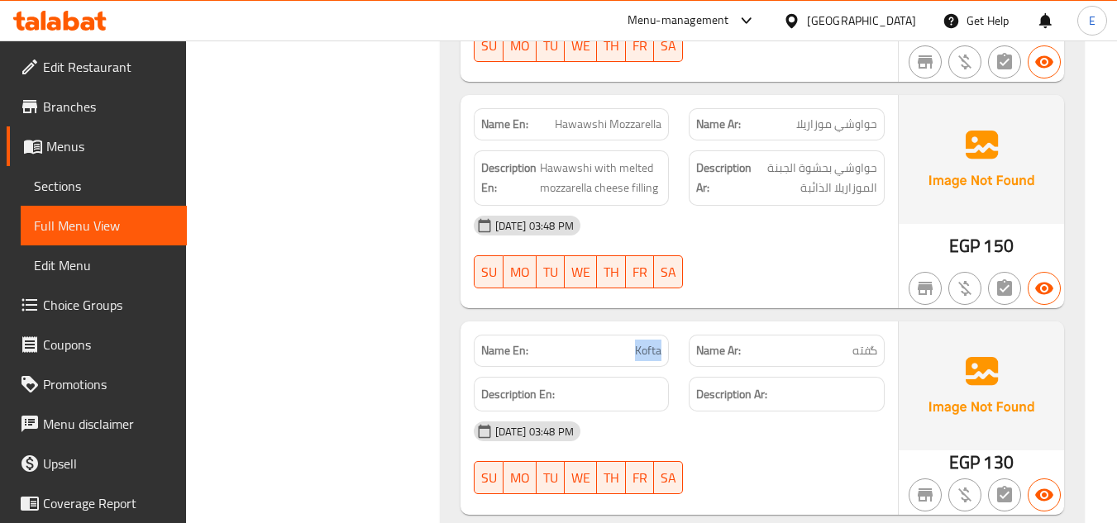
click at [652, 342] on span "Kofta" at bounding box center [648, 350] width 26 height 17
click at [873, 325] on div "Name Ar: گفته" at bounding box center [787, 351] width 216 height 52
click at [845, 412] on div "12-10-2025 03:48 PM" at bounding box center [679, 432] width 431 height 40
click at [646, 342] on span "Kofta" at bounding box center [648, 350] width 26 height 17
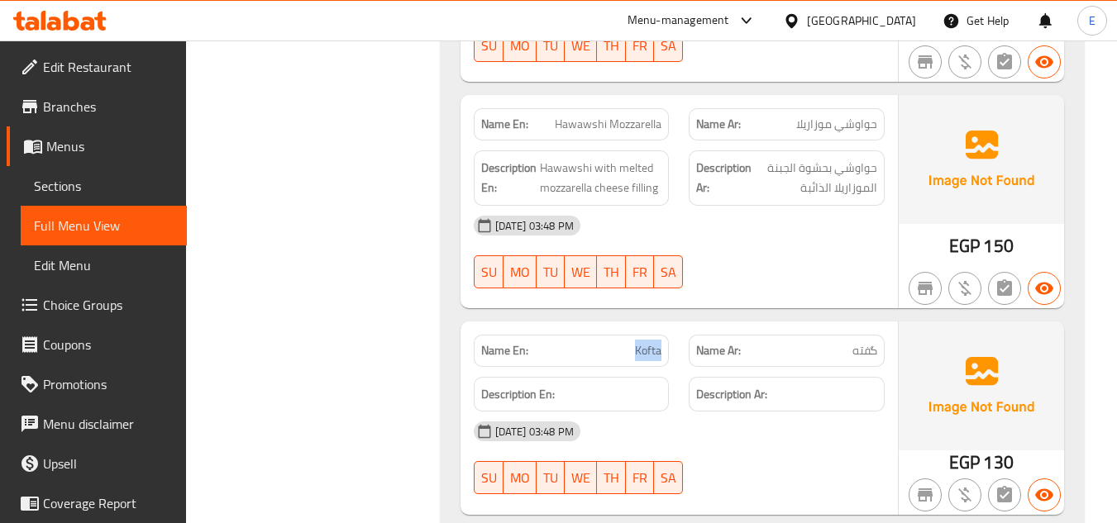
click at [646, 342] on span "Kofta" at bounding box center [648, 350] width 26 height 17
click at [759, 377] on div "Description Ar:" at bounding box center [786, 395] width 196 height 36
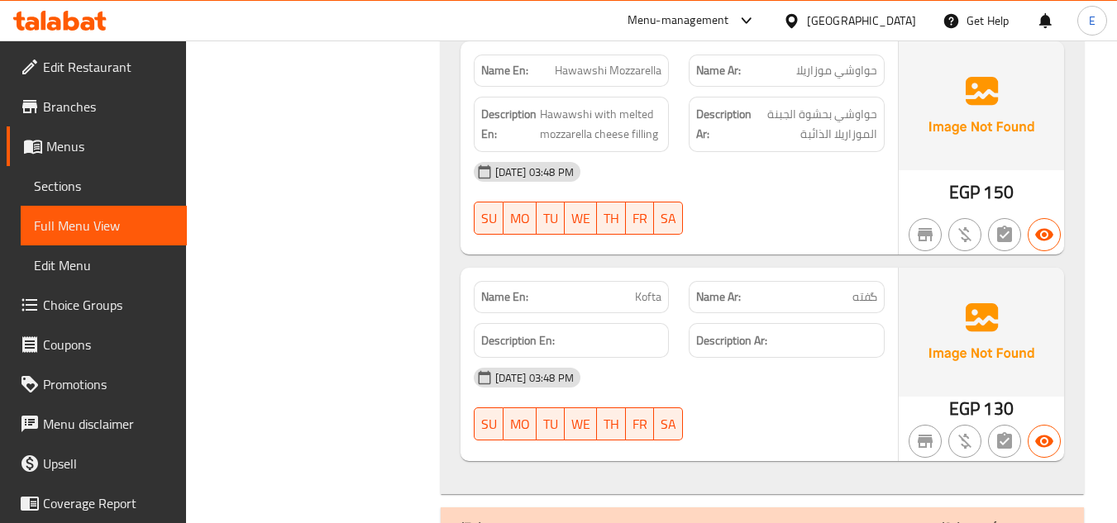
scroll to position [3870, 0]
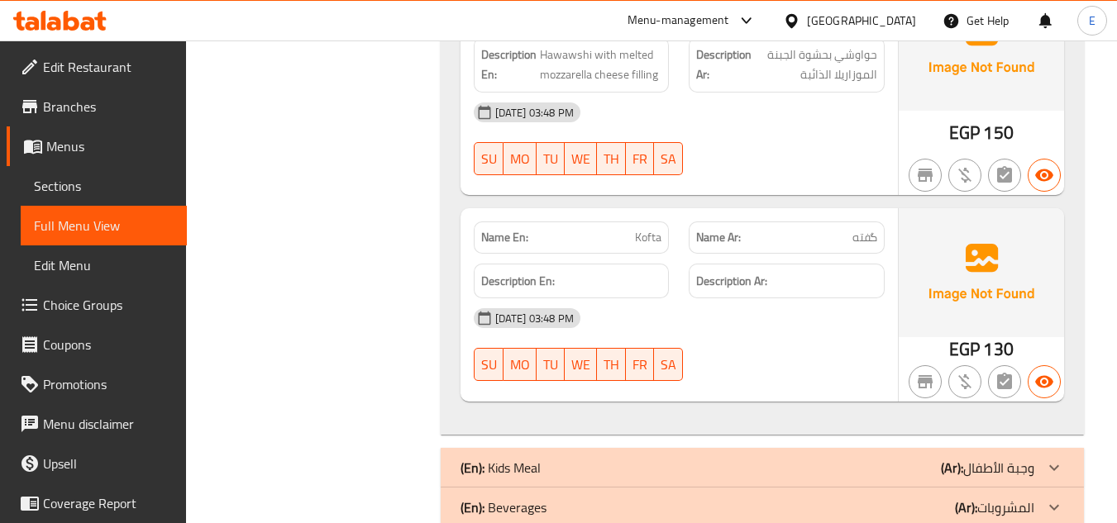
click at [824, 458] on div "(En): Kids Meal (Ar): وجبة الأطفال" at bounding box center [747, 468] width 574 height 20
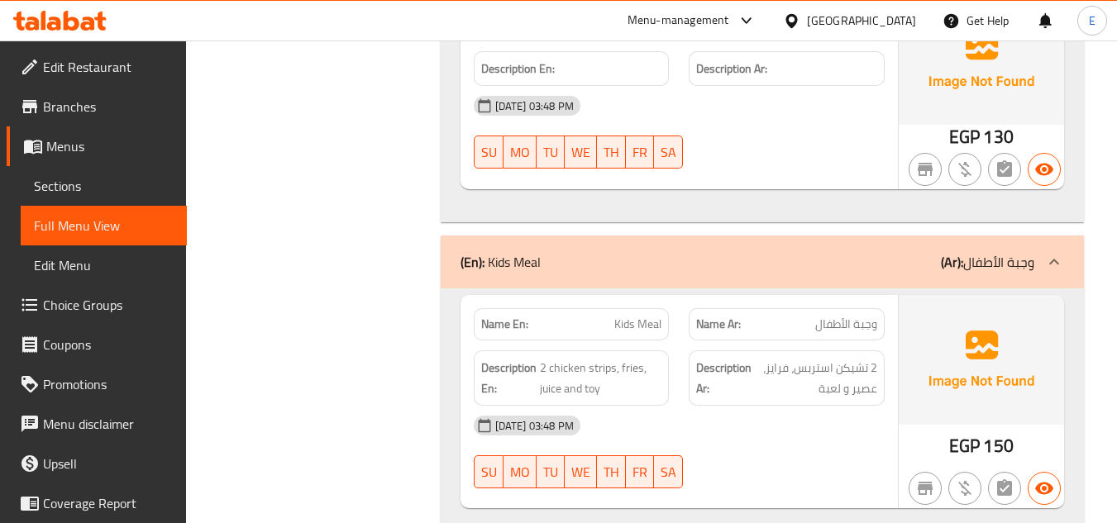
scroll to position [4150, 0]
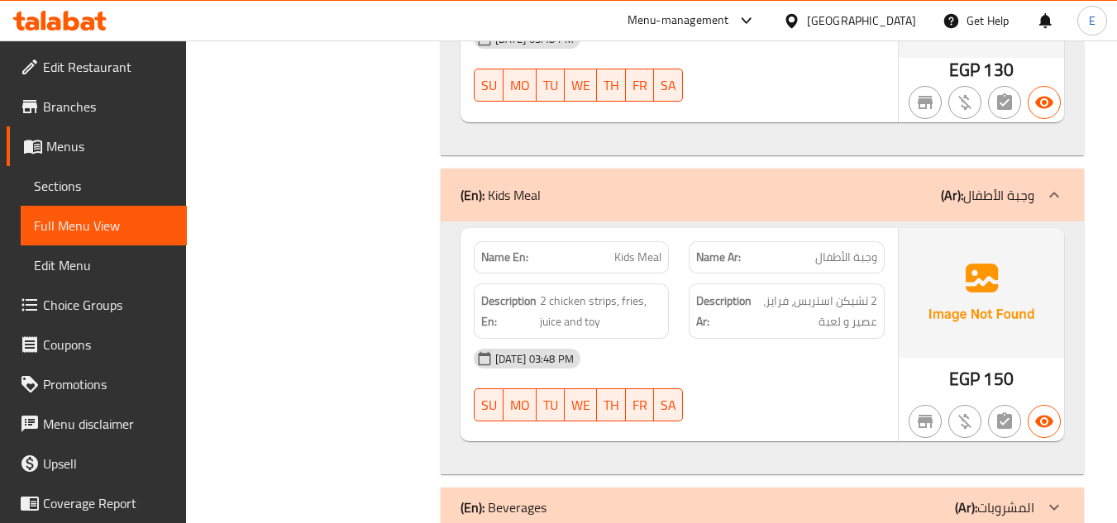
click at [998, 363] on span "150" at bounding box center [998, 379] width 30 height 32
click at [860, 249] on span "وجبة الأطفال" at bounding box center [846, 257] width 62 height 17
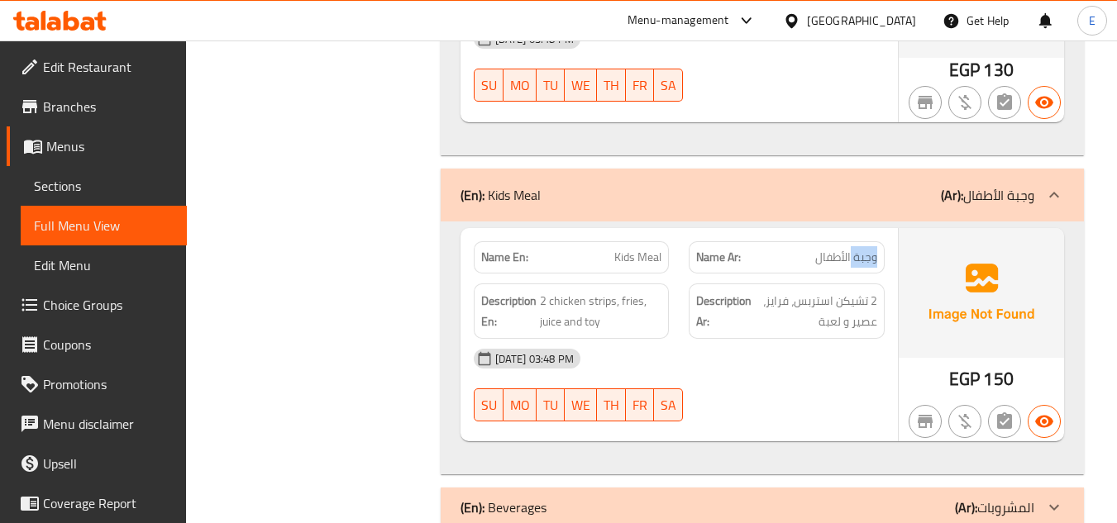
click at [860, 249] on span "وجبة الأطفال" at bounding box center [846, 257] width 62 height 17
click at [635, 274] on div "Description En: 2 chicken strips, fries, juice and toy" at bounding box center [572, 311] width 216 height 75
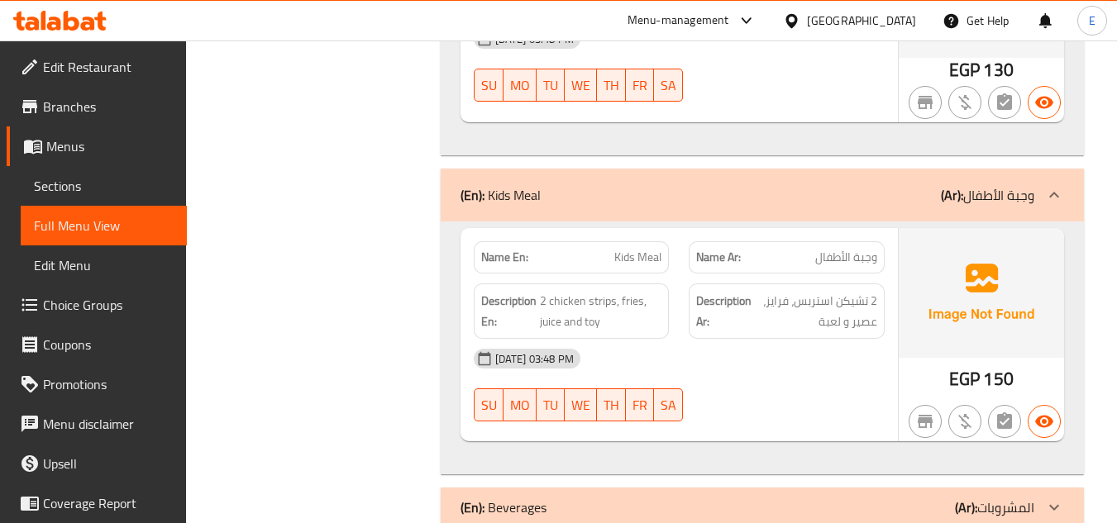
click at [638, 249] on span "Kids Meal" at bounding box center [637, 257] width 47 height 17
click at [712, 291] on strong "Description Ar:" at bounding box center [723, 311] width 55 height 40
click at [597, 291] on span "2 chicken strips, fries, juice and toy" at bounding box center [601, 311] width 122 height 40
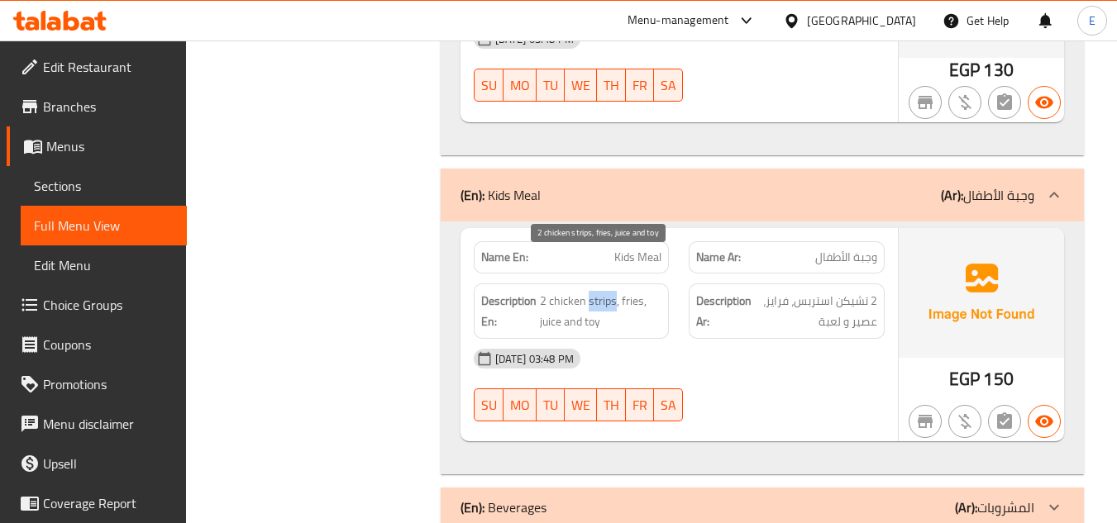
click at [597, 291] on span "2 chicken strips, fries, juice and toy" at bounding box center [601, 311] width 122 height 40
click at [596, 291] on span "2 chicken strips, fries, juice and toy" at bounding box center [601, 311] width 122 height 40
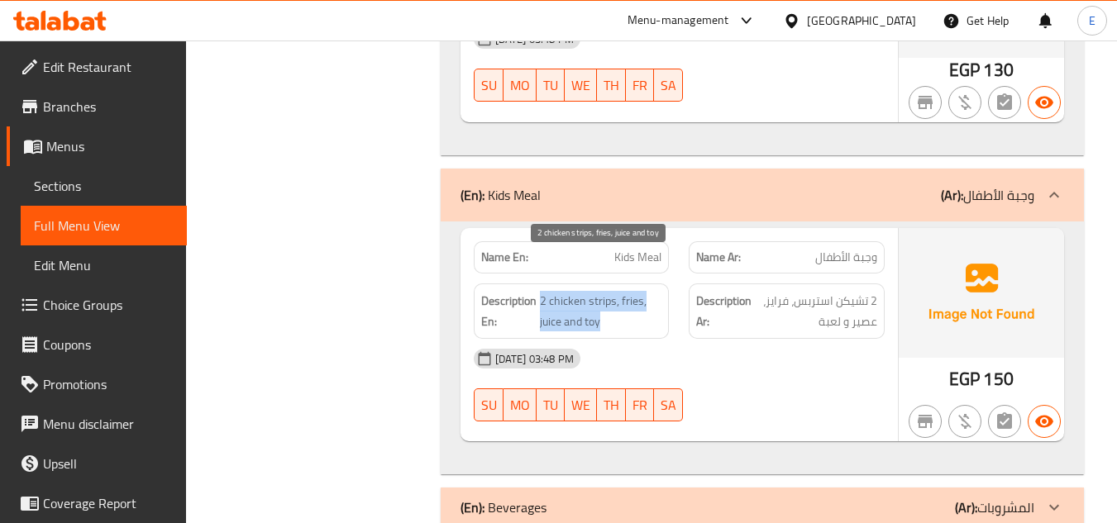
click at [596, 291] on span "2 chicken strips, fries, juice and toy" at bounding box center [601, 311] width 122 height 40
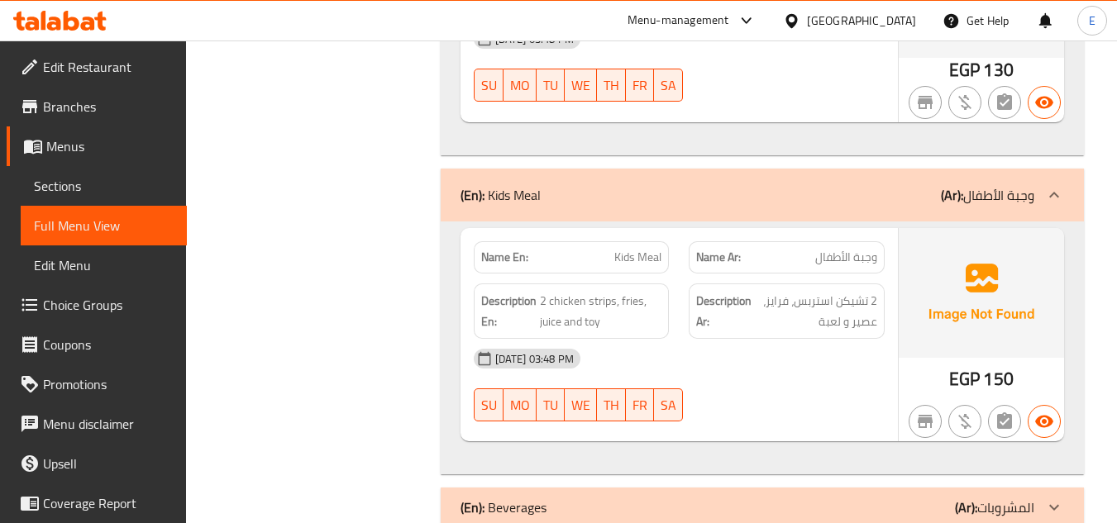
click at [740, 339] on div "12-10-2025 03:48 PM" at bounding box center [679, 359] width 431 height 40
click at [835, 291] on span "2 تشيكن استربس، فرايز، عصير و لعبة" at bounding box center [816, 311] width 122 height 40
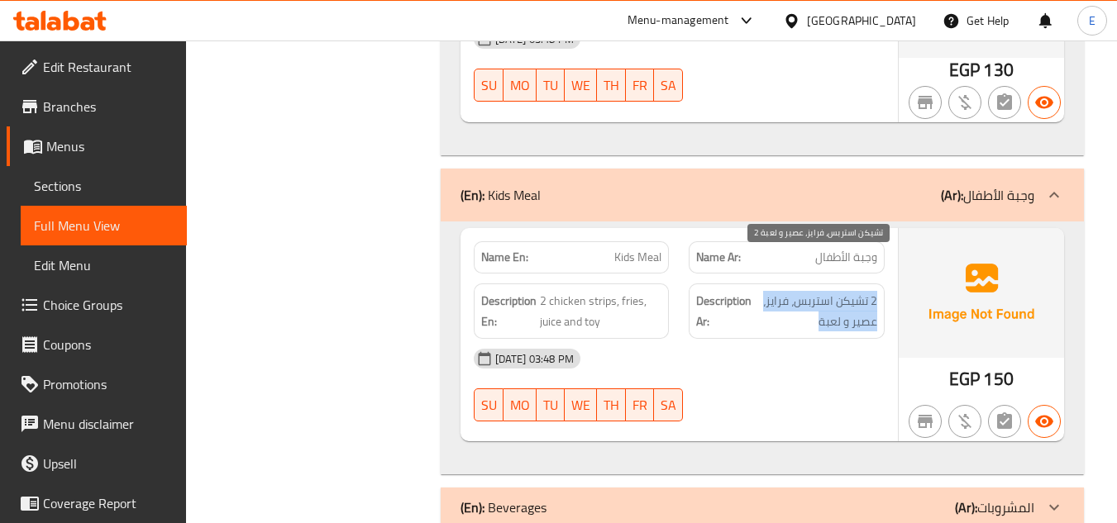
click at [835, 291] on span "2 تشيكن استربس، فرايز، عصير و لعبة" at bounding box center [816, 311] width 122 height 40
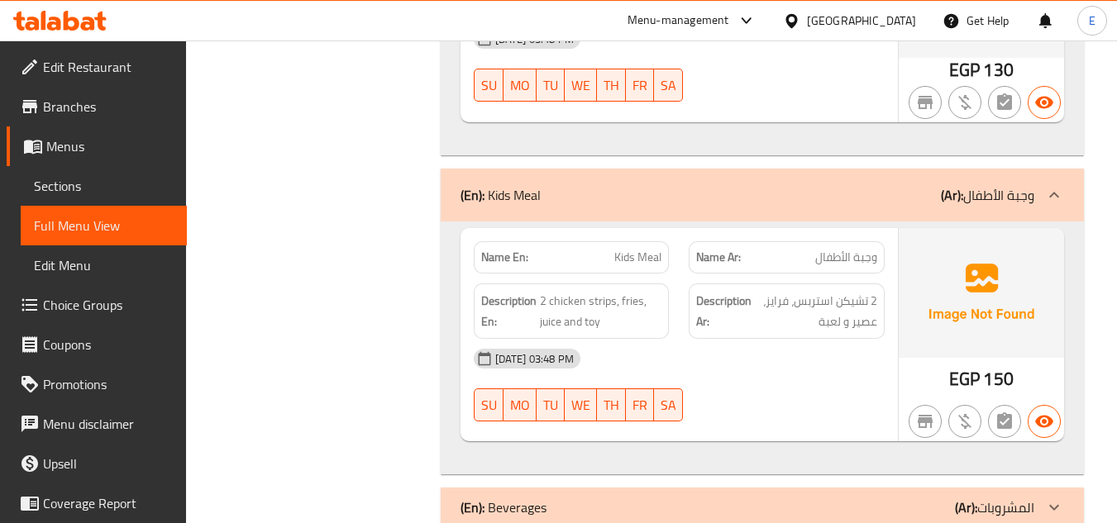
click at [828, 339] on div "12-10-2025 03:48 PM" at bounding box center [679, 359] width 431 height 40
click at [907, 498] on div "(En): Beverages (Ar): المشروبات" at bounding box center [747, 508] width 574 height 20
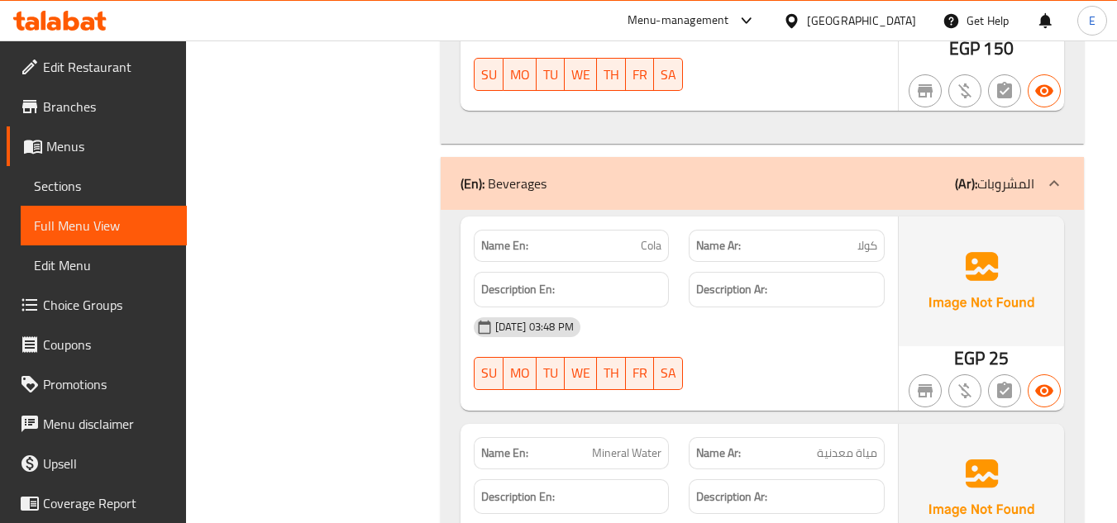
scroll to position [4563, 0]
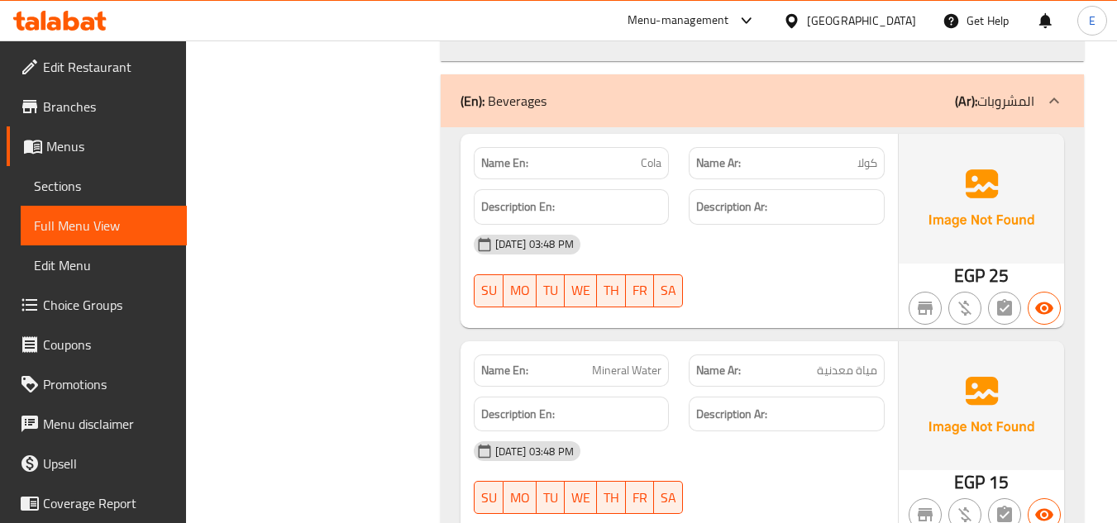
click at [884, 137] on div "Name Ar: كولا" at bounding box center [787, 163] width 216 height 52
click at [674, 137] on div "Name En: Cola" at bounding box center [572, 163] width 216 height 52
click at [771, 225] on div "12-10-2025 03:48 PM" at bounding box center [679, 245] width 431 height 40
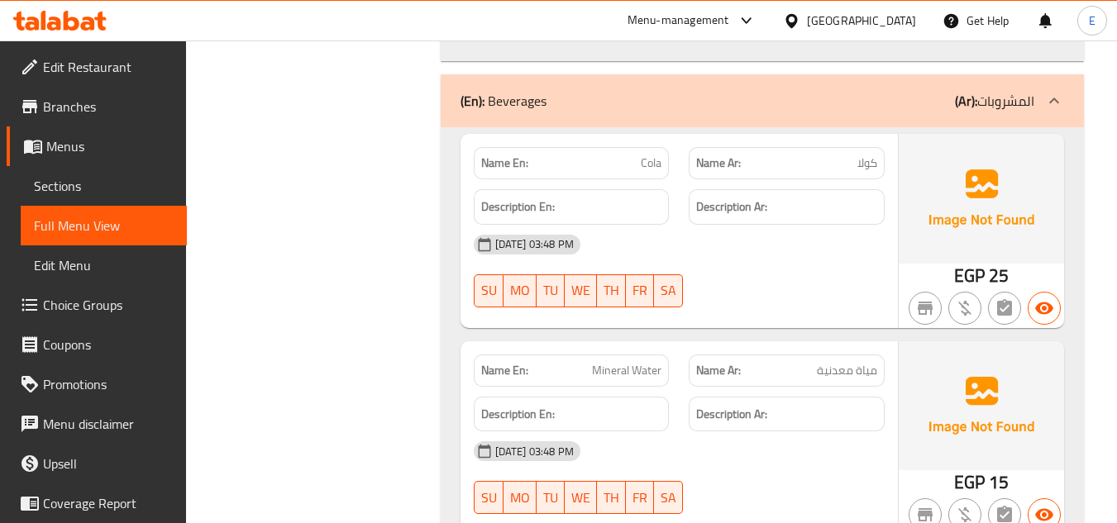
click at [771, 225] on div "12-10-2025 03:48 PM" at bounding box center [679, 245] width 431 height 40
click at [819, 255] on div "12-10-2025 03:48 PM SU MO TU WE TH FR SA" at bounding box center [679, 271] width 431 height 93
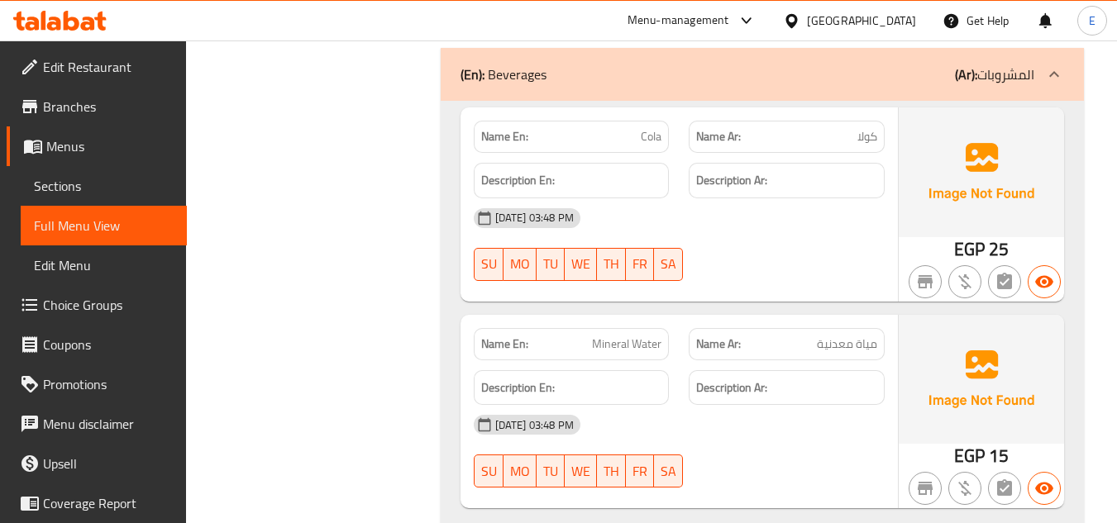
scroll to position [4602, 0]
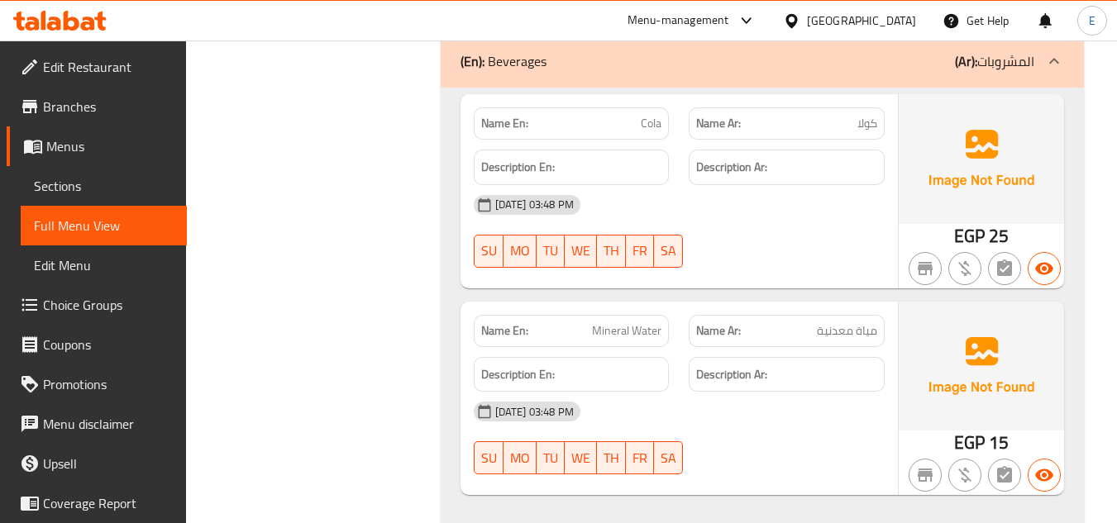
click at [961, 426] on span "EGP" at bounding box center [969, 442] width 31 height 32
click at [843, 322] on span "مياة معدنية" at bounding box center [847, 330] width 60 height 17
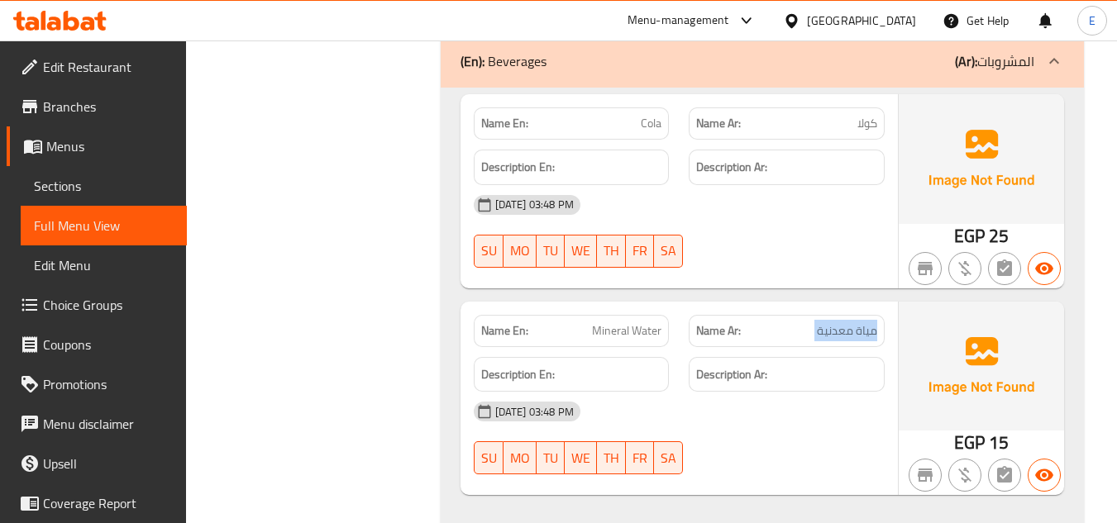
click at [843, 322] on span "مياة معدنية" at bounding box center [847, 330] width 60 height 17
click at [662, 315] on div "Name En: Mineral Water" at bounding box center [572, 331] width 196 height 32
click at [856, 322] on span "مياة معدنية" at bounding box center [847, 330] width 60 height 17
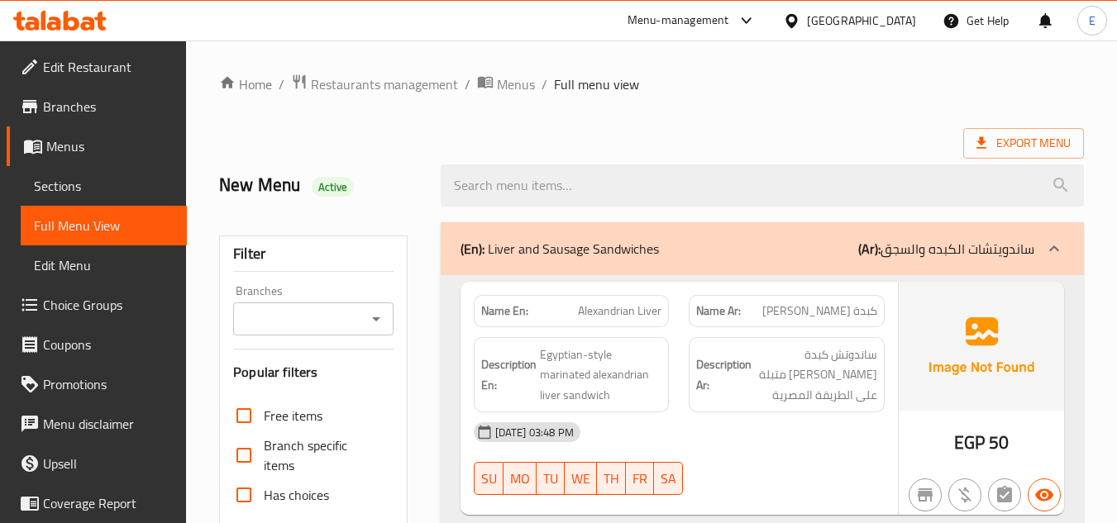
click at [112, 194] on span "Sections" at bounding box center [104, 186] width 140 height 20
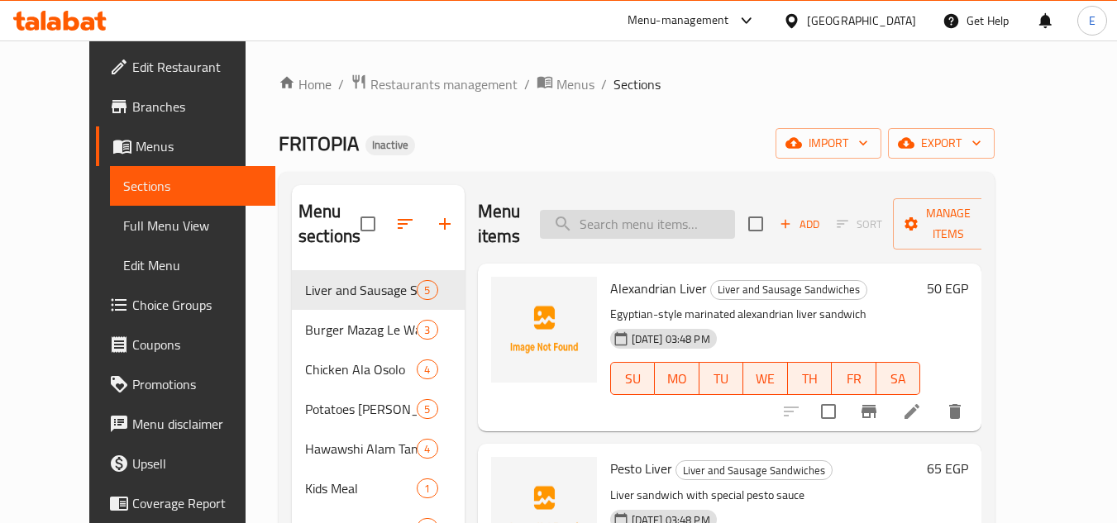
click at [717, 218] on input "search" at bounding box center [637, 224] width 195 height 29
paste input "Crispy"
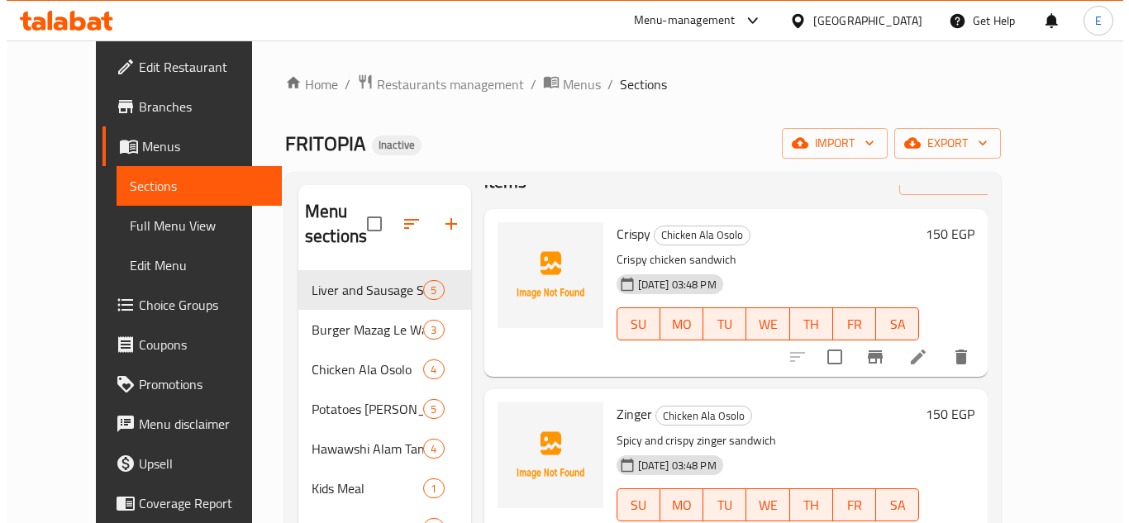
scroll to position [83, 0]
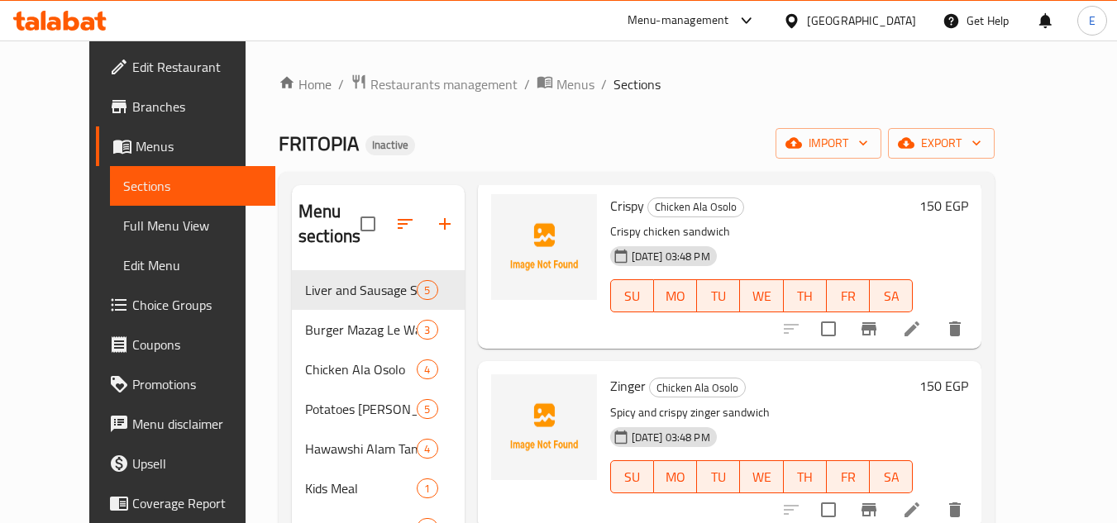
type input "Crispy"
click at [921, 338] on icon at bounding box center [912, 329] width 20 height 20
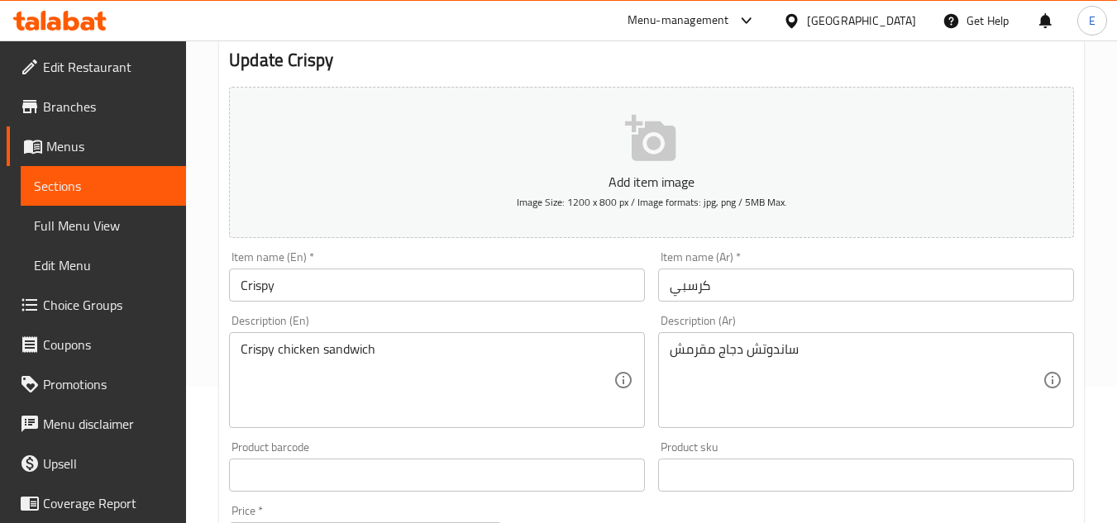
scroll to position [165, 0]
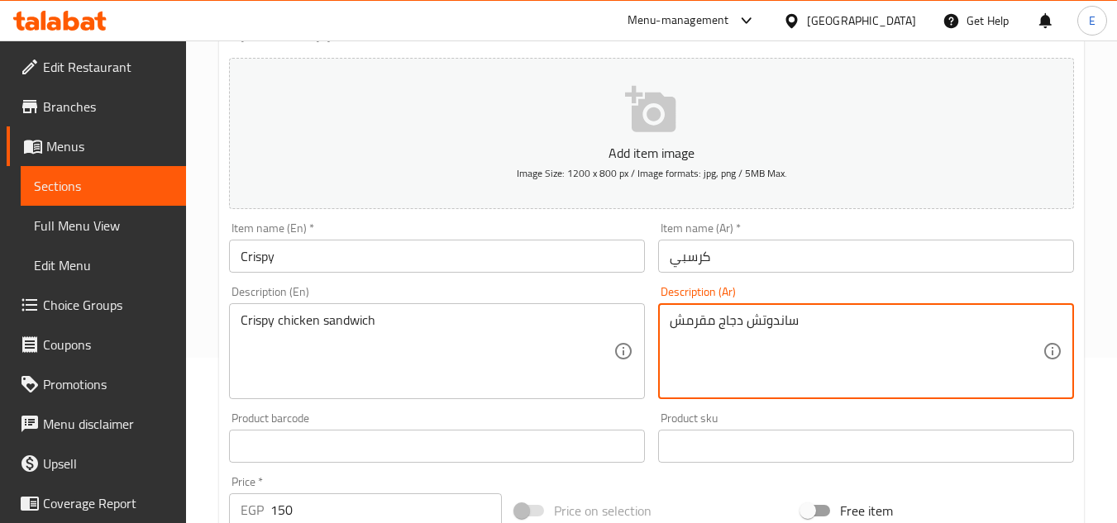
click at [712, 318] on textarea "ساندوتش دجاج مقرمش" at bounding box center [855, 351] width 373 height 79
type textarea "ساندوتش دجاج كريسبي مقرمش"
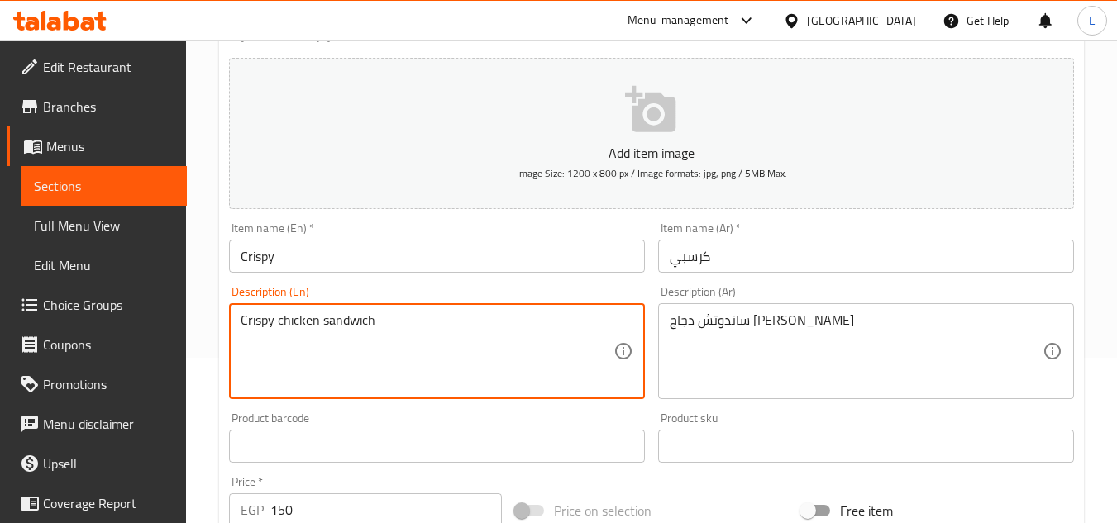
click at [279, 321] on textarea "Crispy chicken sandwich" at bounding box center [426, 351] width 373 height 79
click at [416, 358] on textarea "Crispy crunchy chicken sandwich" at bounding box center [426, 351] width 373 height 79
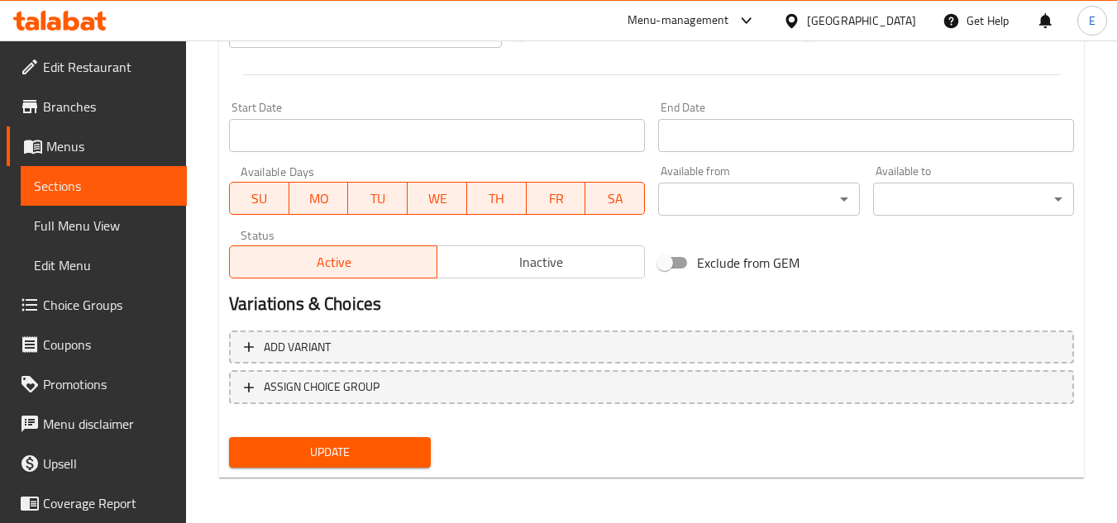
scroll to position [645, 0]
type textarea "Crispy crunchy chicken sandwich"
click at [407, 449] on span "Update" at bounding box center [329, 451] width 174 height 21
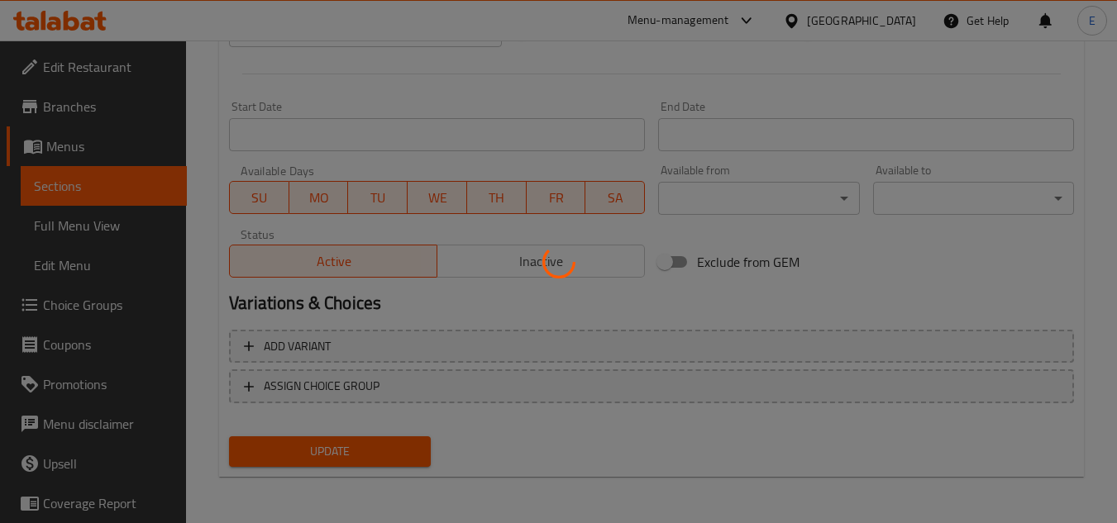
click at [407, 449] on div at bounding box center [558, 261] width 1117 height 523
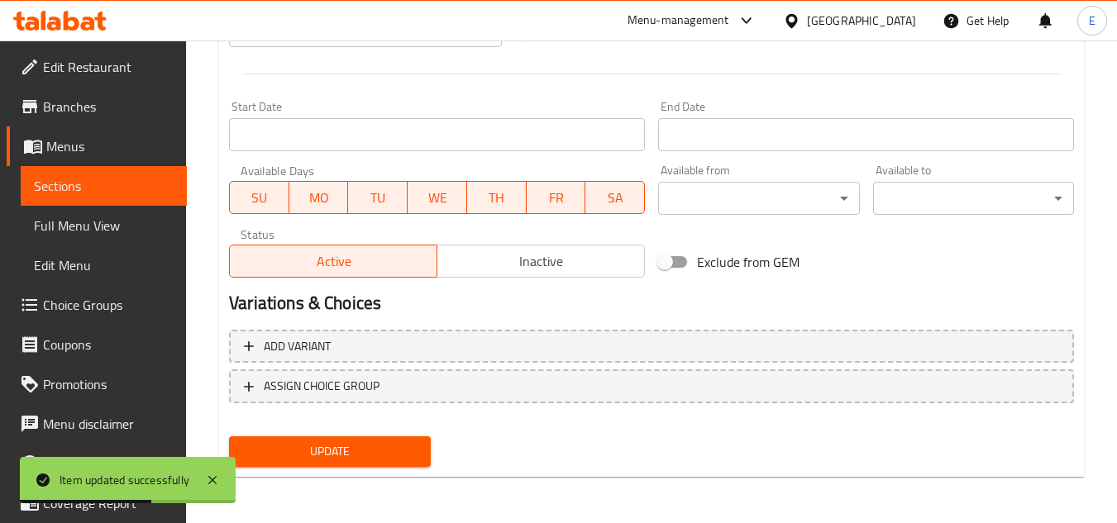
click at [401, 449] on span "Update" at bounding box center [329, 451] width 174 height 21
click at [394, 450] on span "Update" at bounding box center [329, 451] width 174 height 21
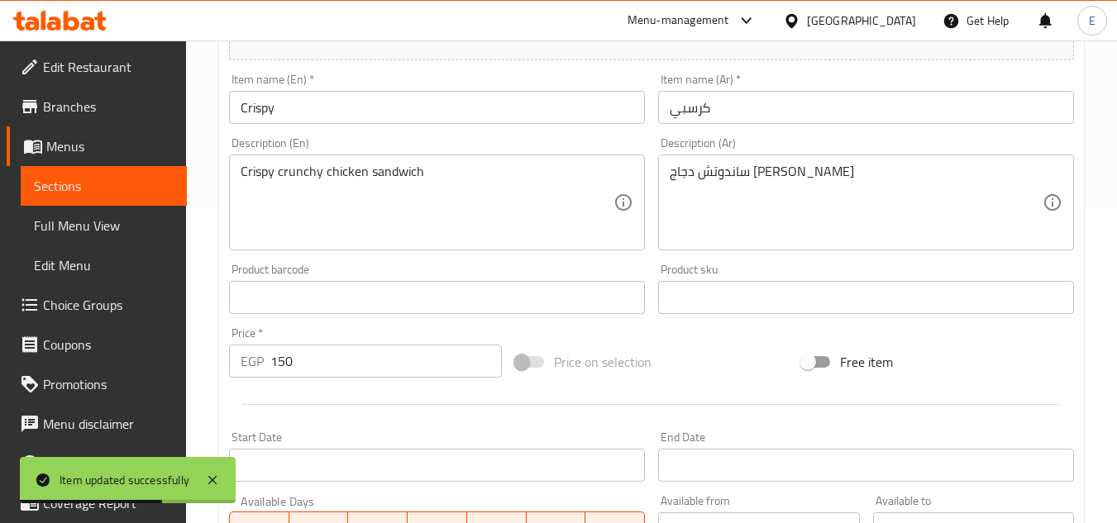
scroll to position [0, 0]
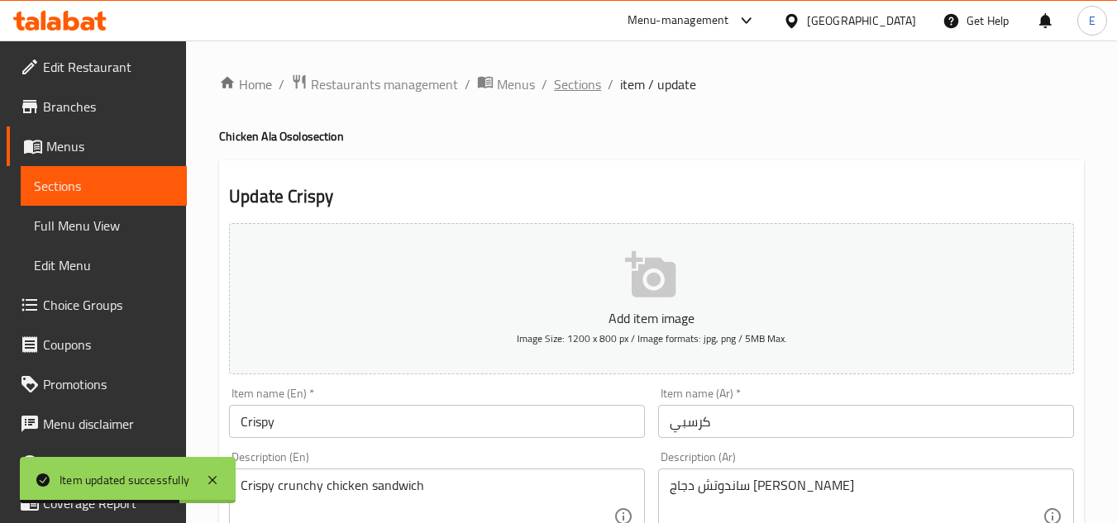
click at [577, 84] on span "Sections" at bounding box center [577, 84] width 47 height 20
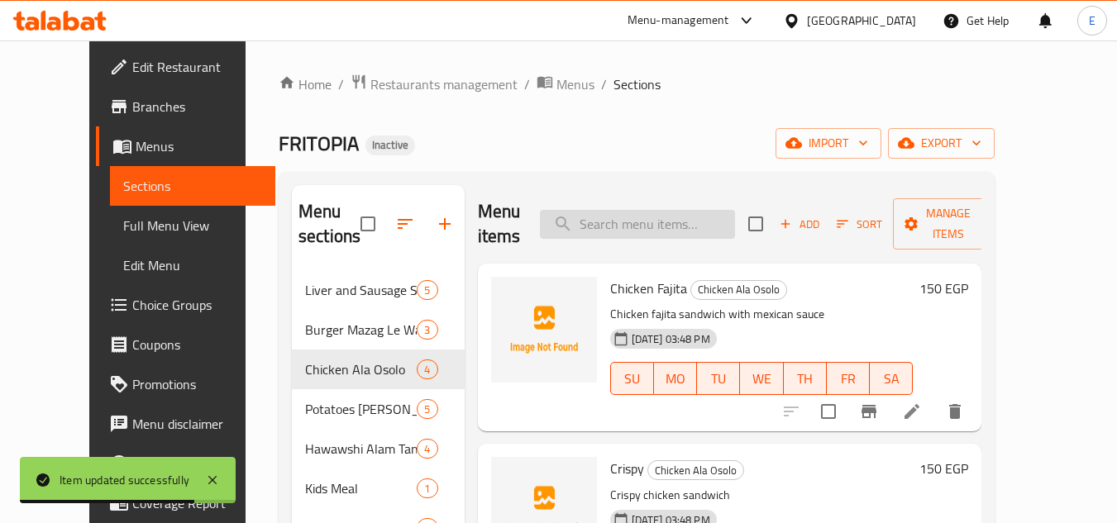
click at [735, 224] on input "search" at bounding box center [637, 224] width 195 height 29
paste input "Fries Box"
type input "Fries Box"
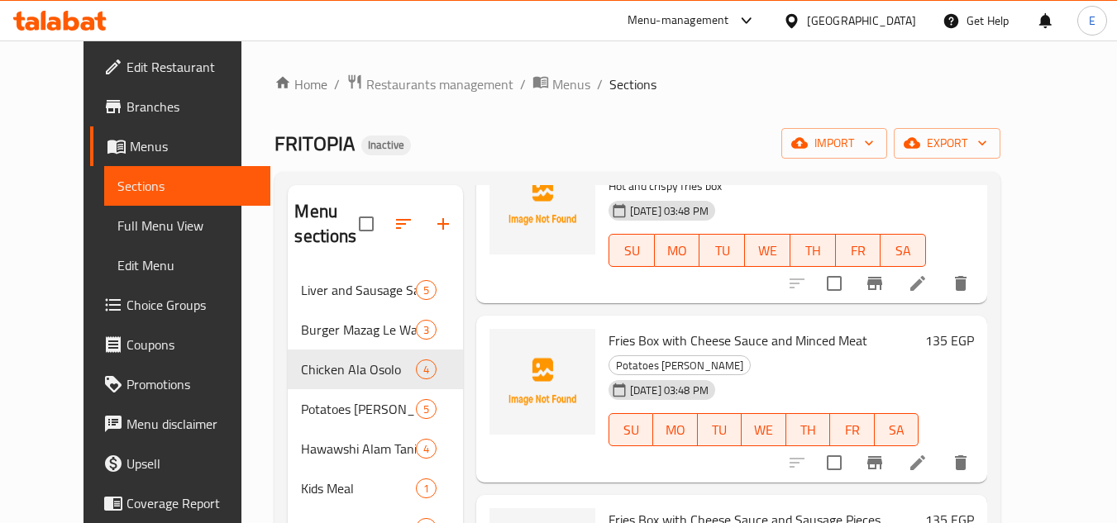
scroll to position [165, 0]
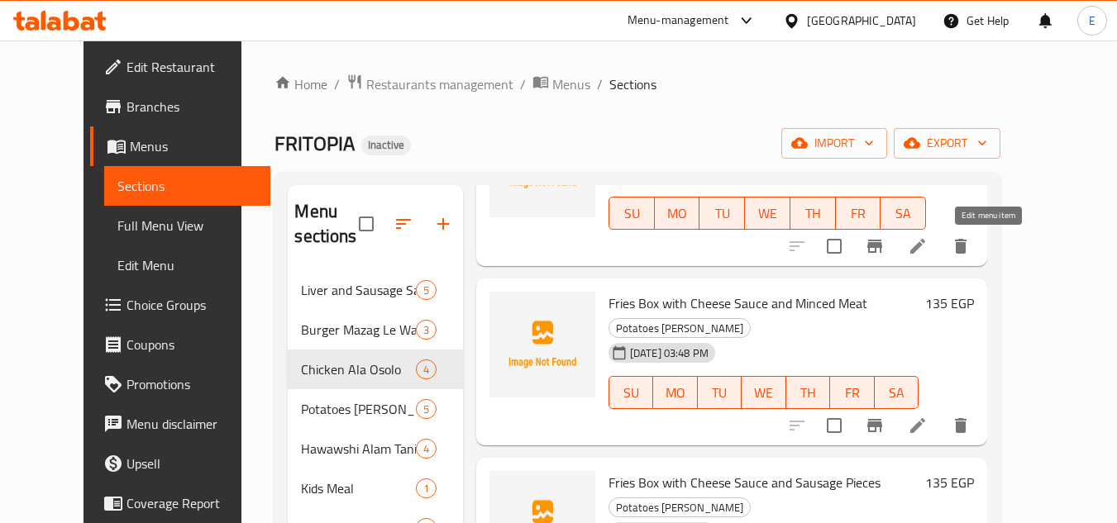
click at [927, 254] on icon at bounding box center [917, 246] width 20 height 20
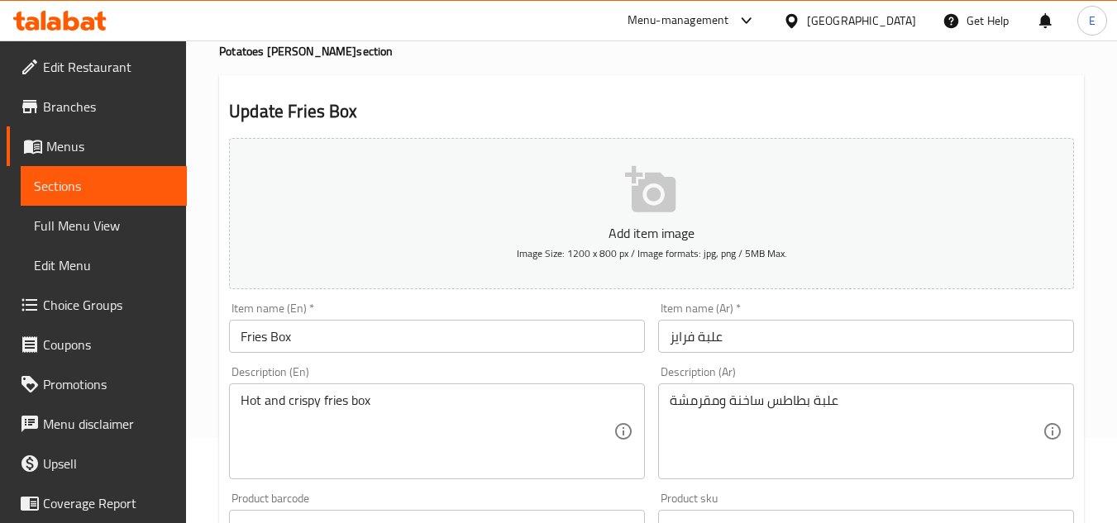
scroll to position [165, 0]
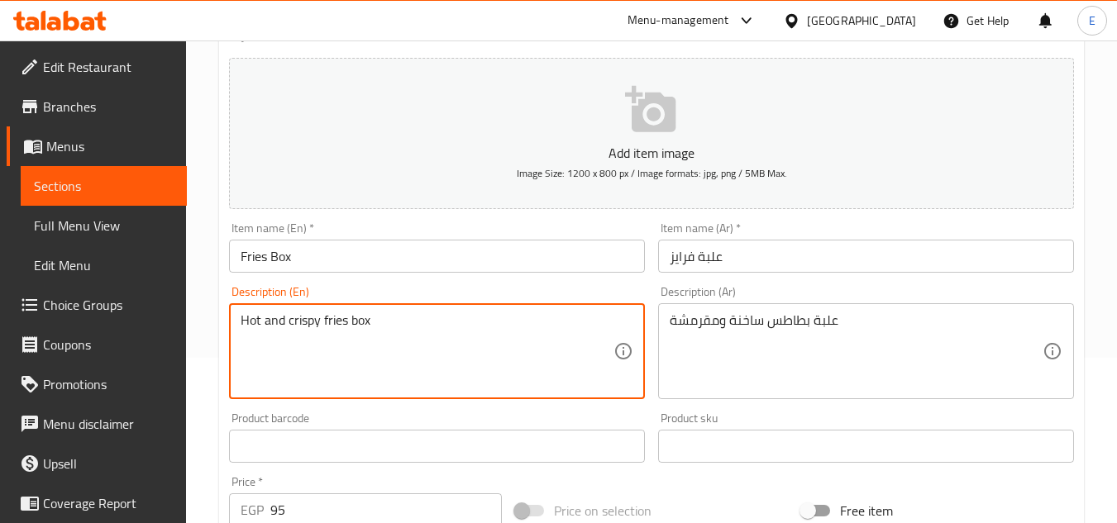
click at [329, 321] on textarea "Hot and crispy fries box" at bounding box center [426, 351] width 373 height 79
click at [450, 340] on textarea "Hot and crispy potato box" at bounding box center [426, 351] width 373 height 79
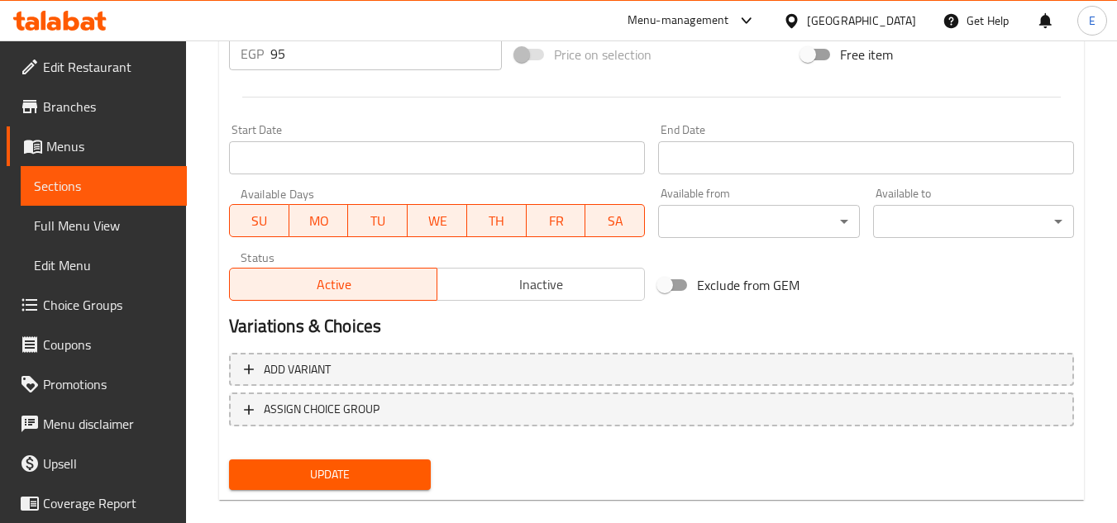
scroll to position [645, 0]
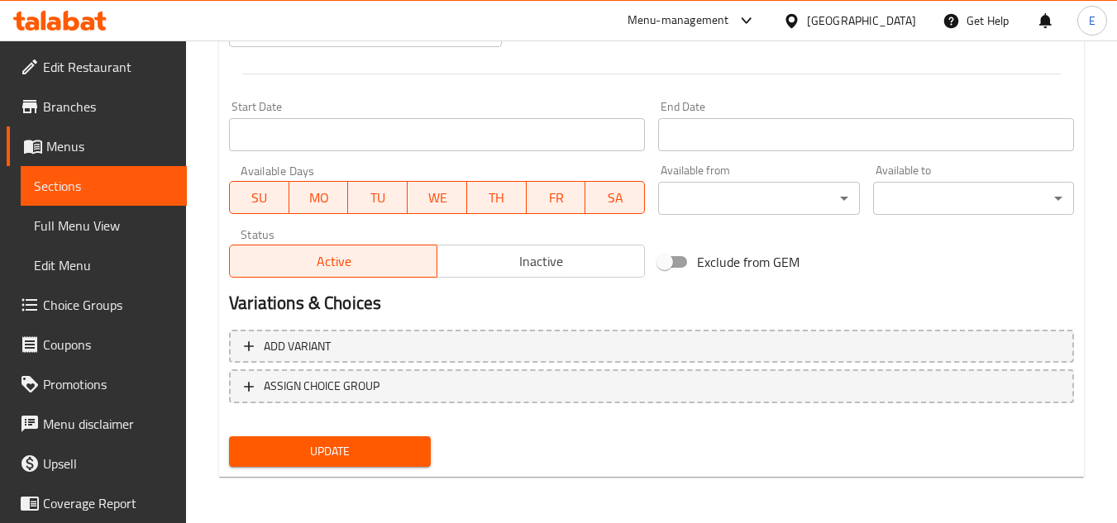
type textarea "Hot and crispy potato box"
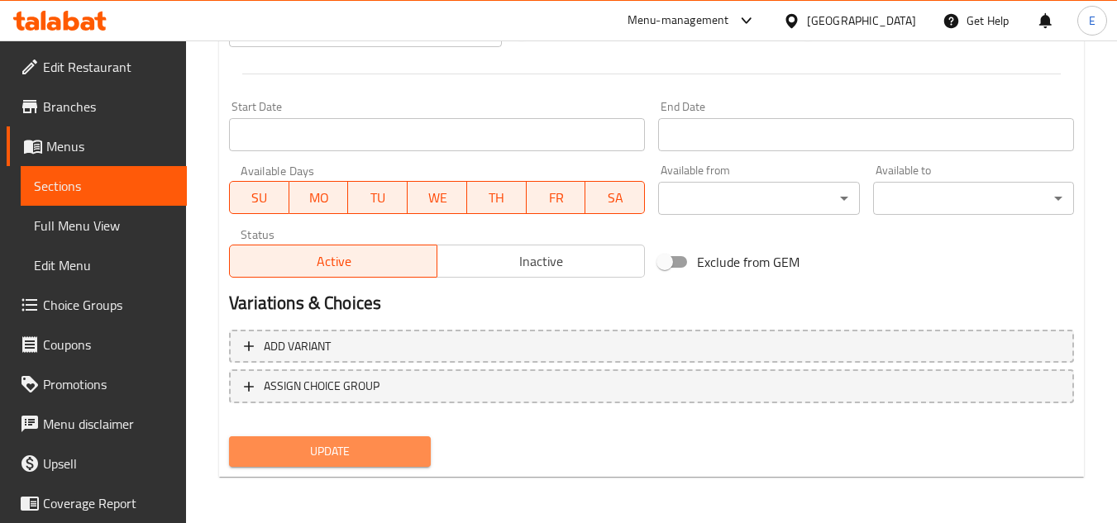
click at [422, 458] on button "Update" at bounding box center [329, 451] width 201 height 31
click at [422, 458] on div at bounding box center [558, 261] width 1117 height 523
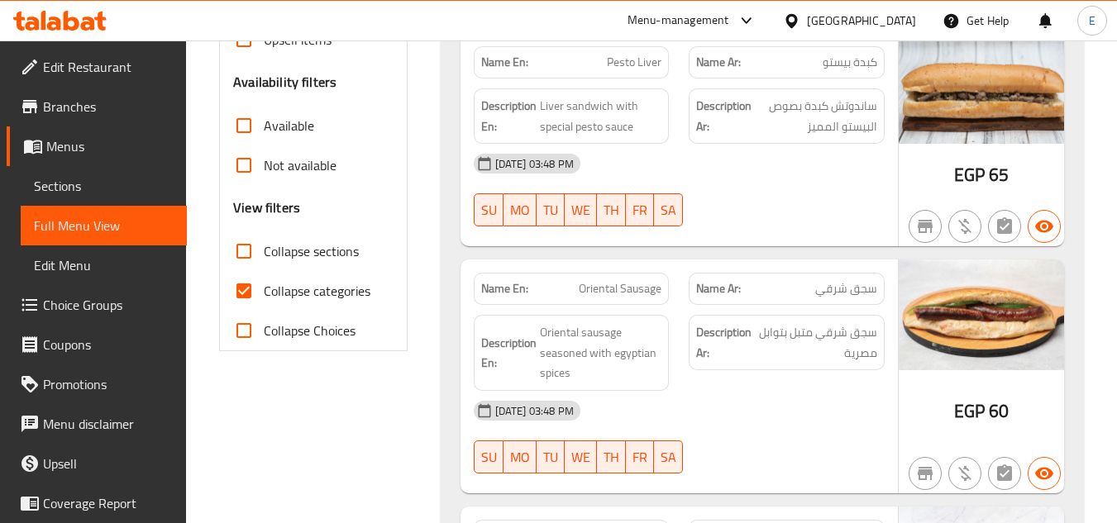
scroll to position [496, 0]
click at [245, 288] on input "Collapse categories" at bounding box center [244, 290] width 40 height 40
checkbox input "false"
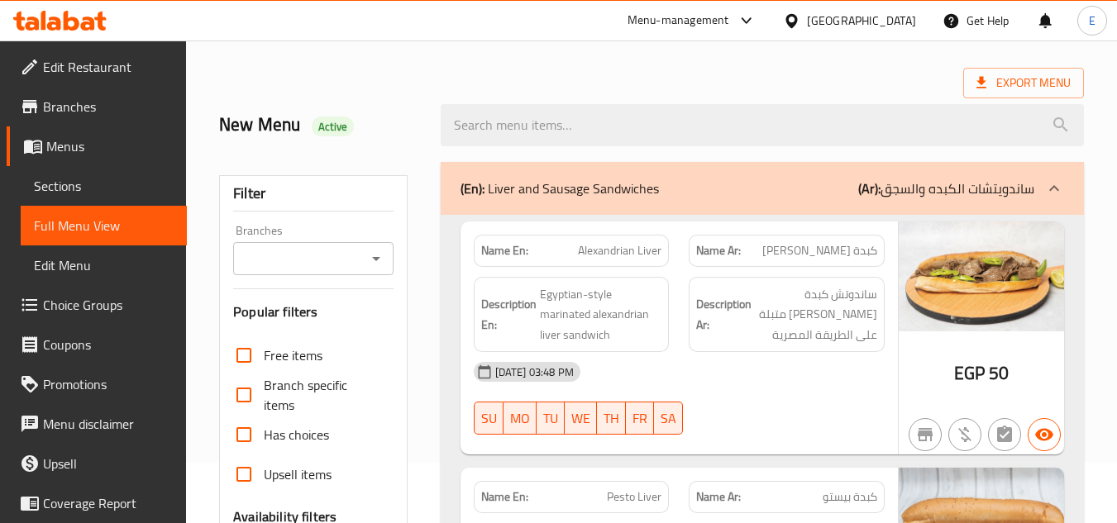
scroll to position [0, 0]
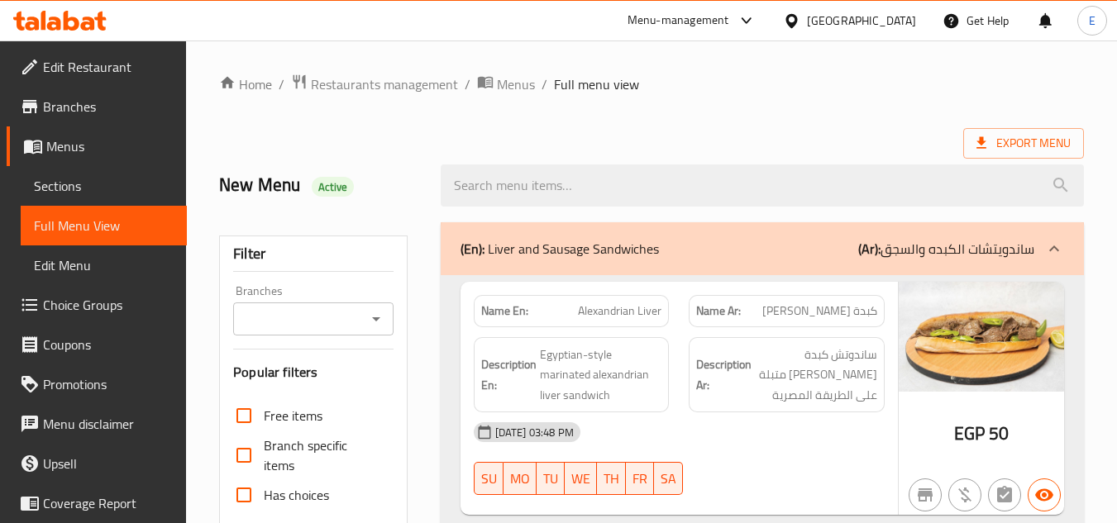
click at [807, 140] on div "Export Menu" at bounding box center [651, 143] width 864 height 31
click at [837, 131] on div "Export Menu" at bounding box center [651, 143] width 864 height 31
drag, startPoint x: 871, startPoint y: 115, endPoint x: 899, endPoint y: 127, distance: 30.7
click at [1007, 155] on span "Export Menu" at bounding box center [1023, 143] width 121 height 31
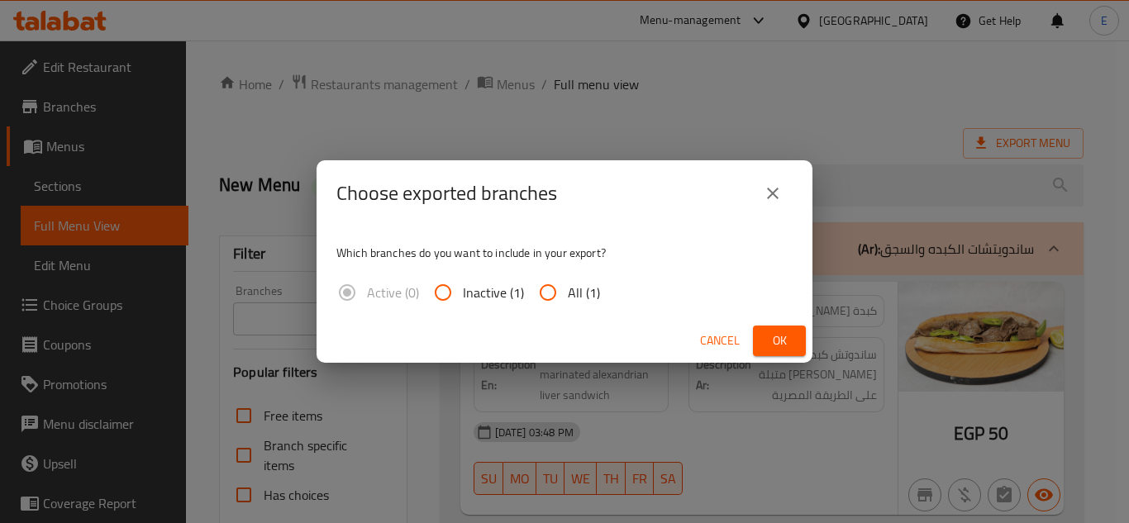
click at [574, 296] on span "All (1)" at bounding box center [584, 293] width 32 height 20
click at [568, 296] on input "All (1)" at bounding box center [548, 293] width 40 height 40
radio input "true"
click at [776, 333] on span "Ok" at bounding box center [779, 341] width 26 height 21
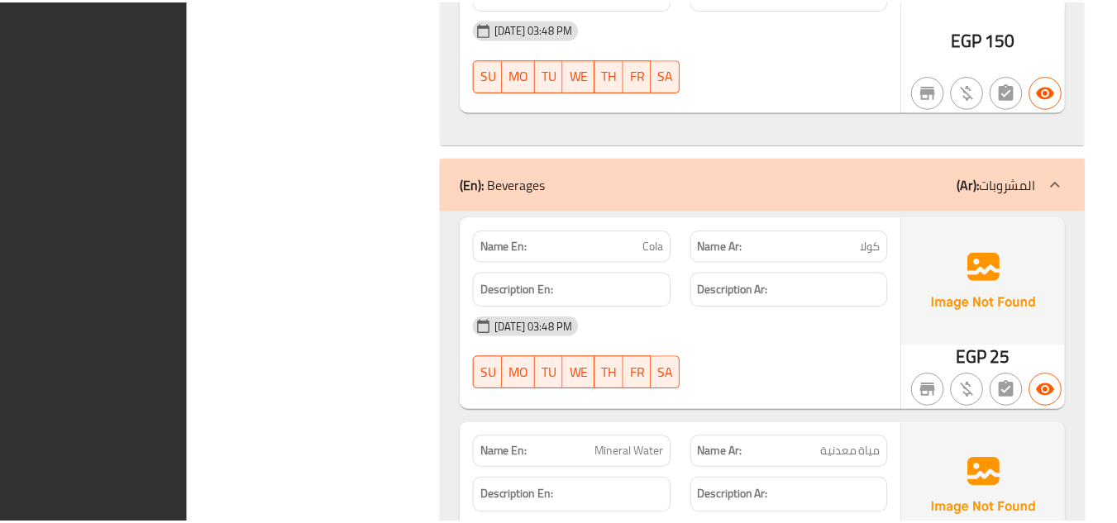
scroll to position [5835, 0]
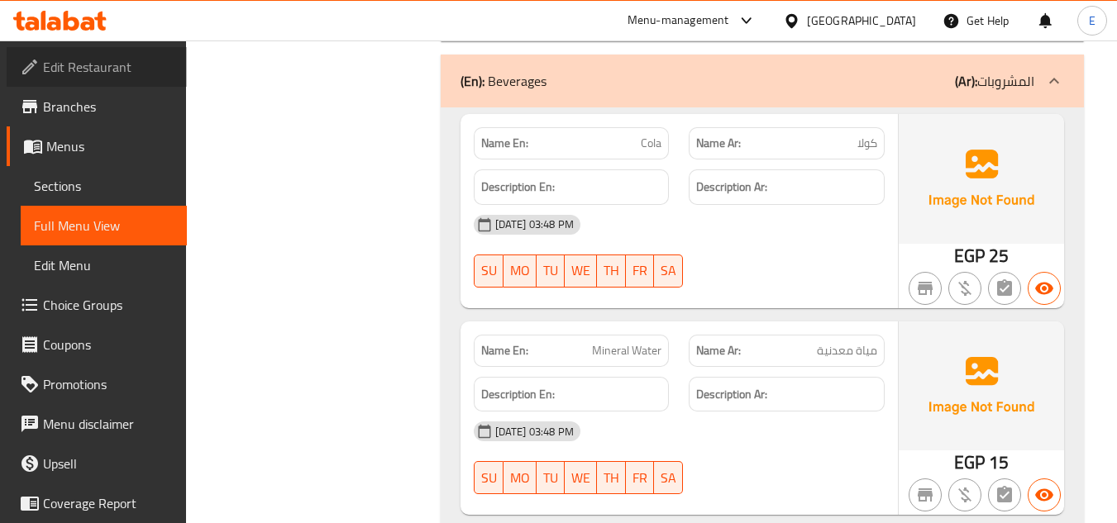
click at [144, 60] on span "Edit Restaurant" at bounding box center [108, 67] width 131 height 20
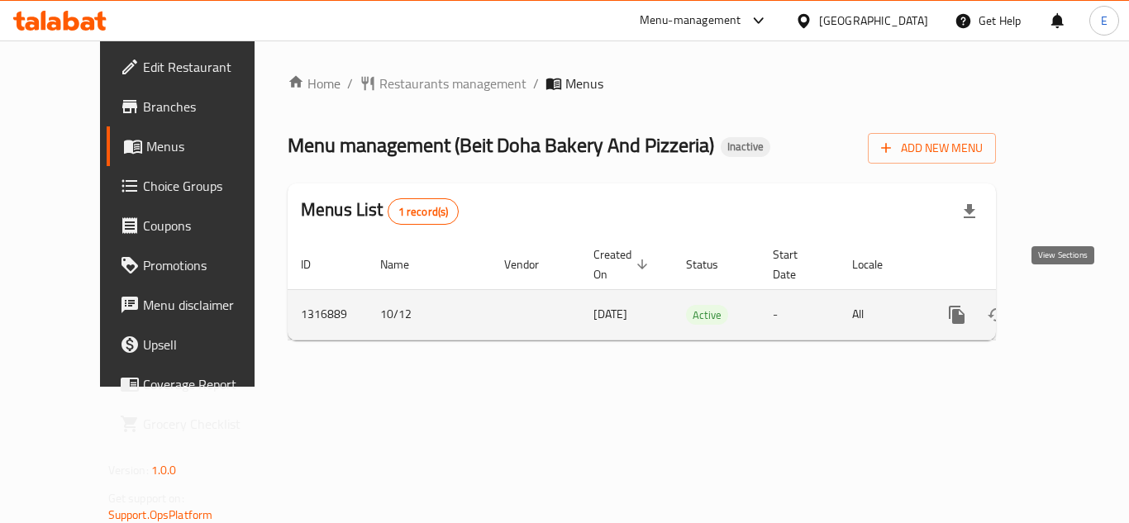
click at [1066, 305] on icon "enhanced table" at bounding box center [1076, 315] width 20 height 20
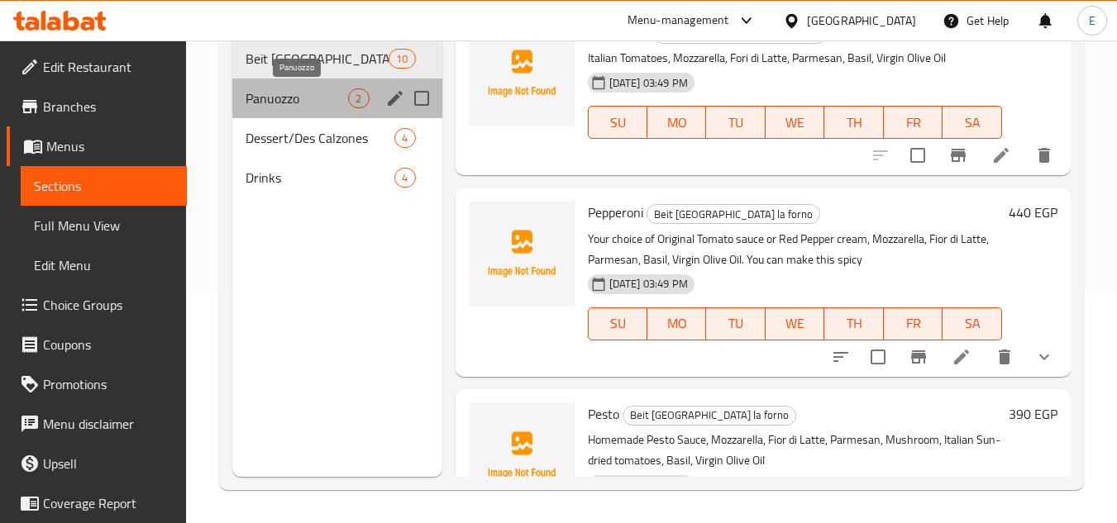
click at [325, 104] on span "Panuozzo" at bounding box center [296, 98] width 102 height 20
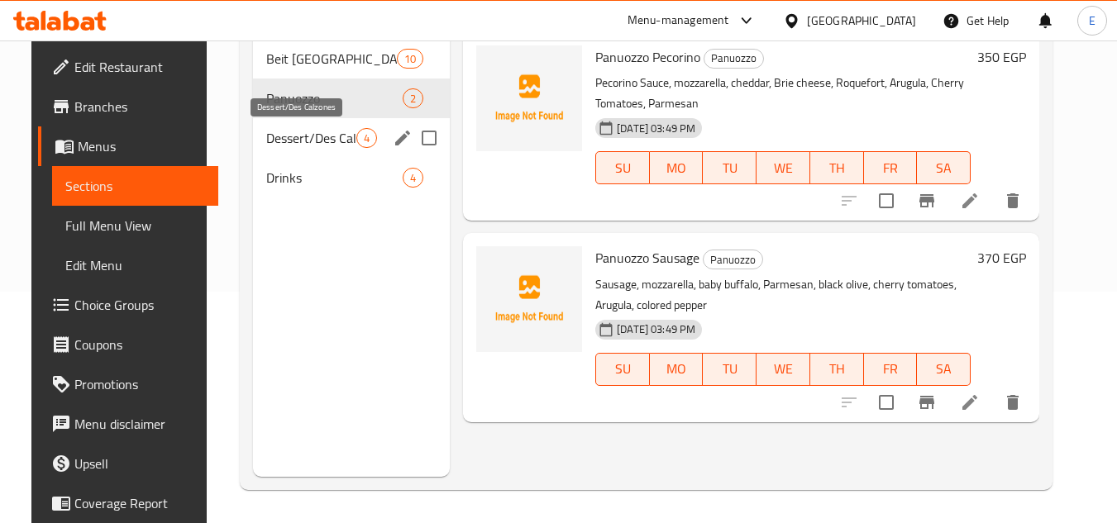
click at [331, 132] on span "Dessert/Des Calzones" at bounding box center [311, 138] width 90 height 20
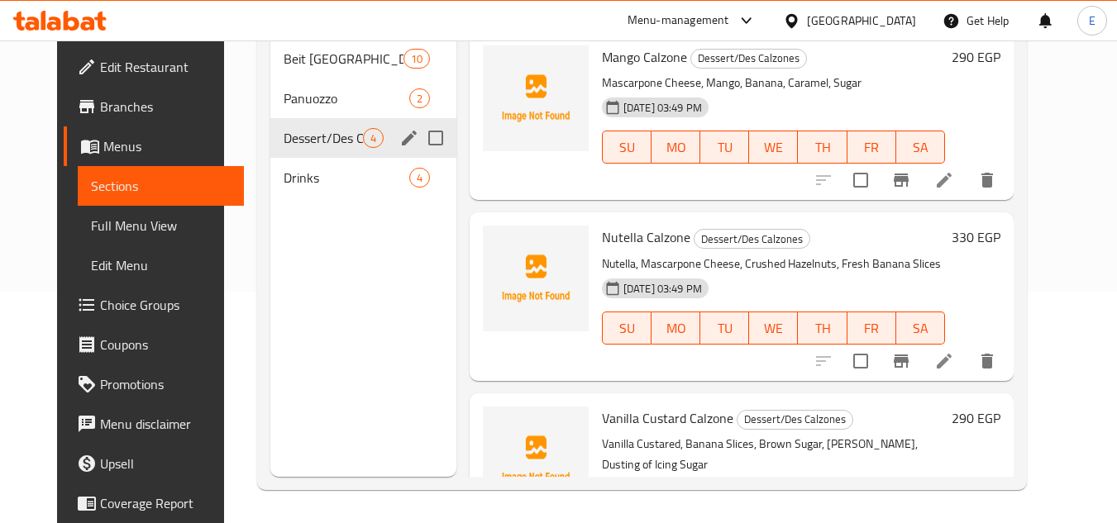
click at [331, 156] on div "Dessert/Des Calzones 4" at bounding box center [363, 138] width 186 height 40
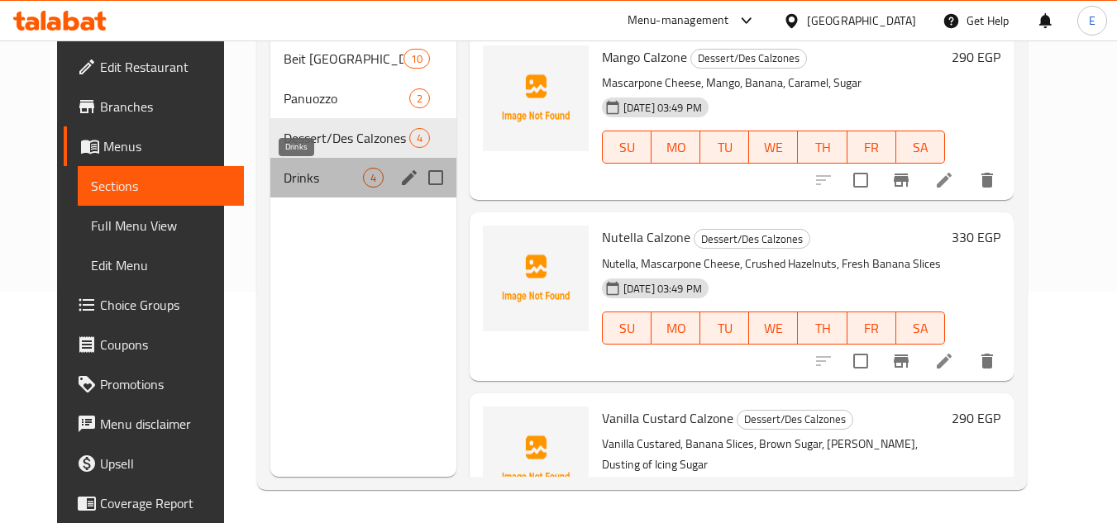
click at [340, 169] on span "Drinks" at bounding box center [322, 178] width 79 height 20
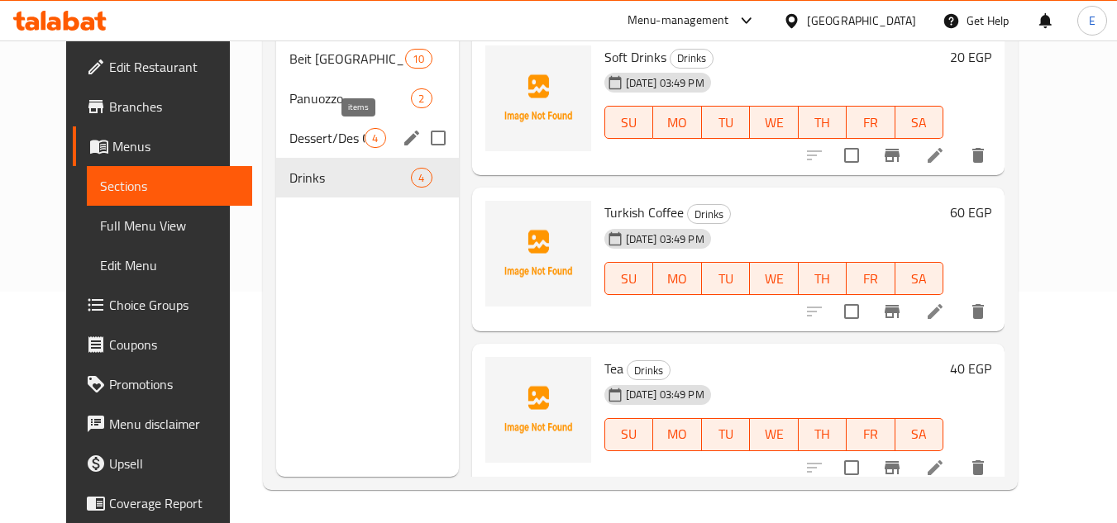
click at [365, 139] on span "4" at bounding box center [374, 139] width 19 height 16
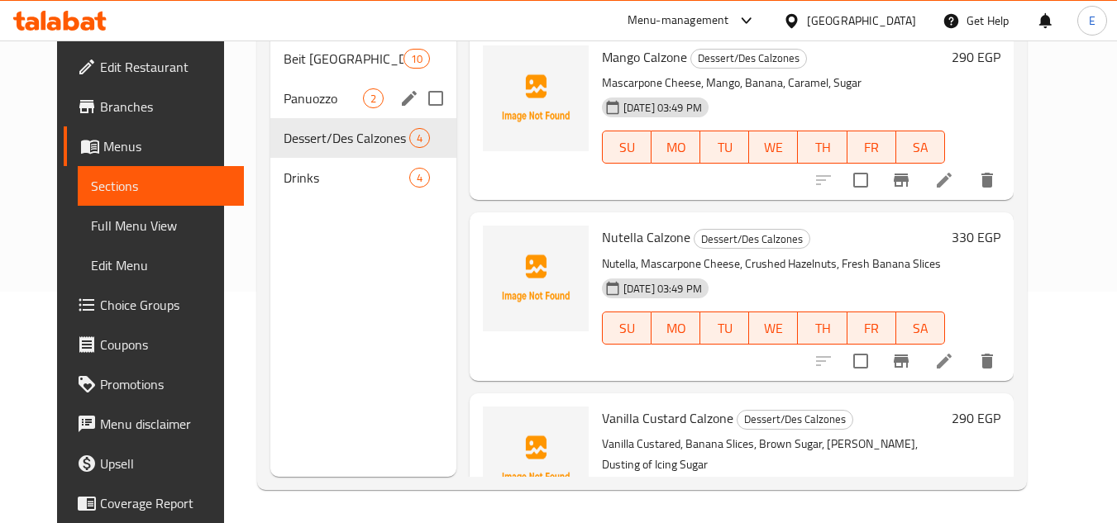
click at [364, 98] on span "2" at bounding box center [373, 99] width 19 height 16
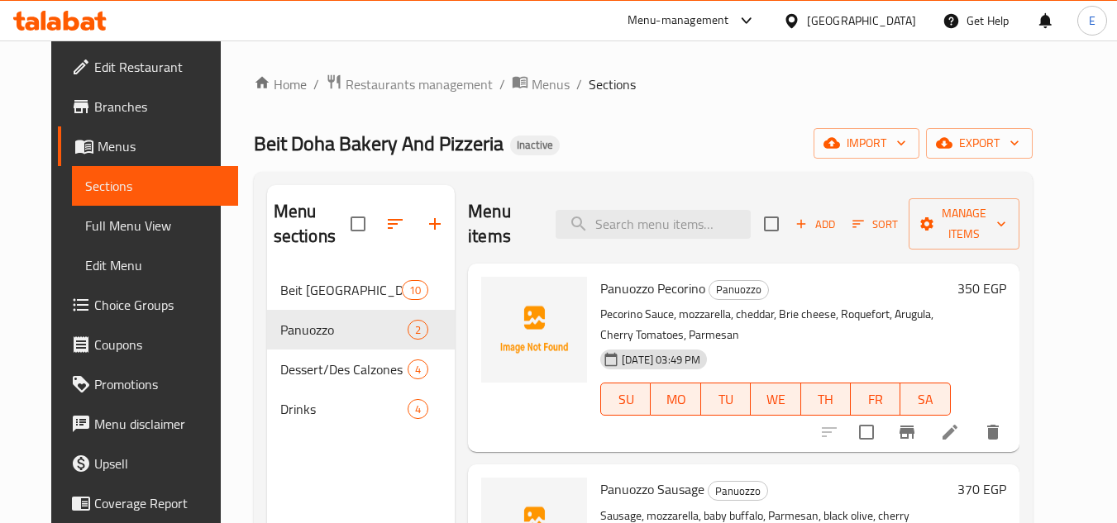
click at [328, 293] on span "Beit [GEOGRAPHIC_DATA] la forno" at bounding box center [340, 290] width 121 height 20
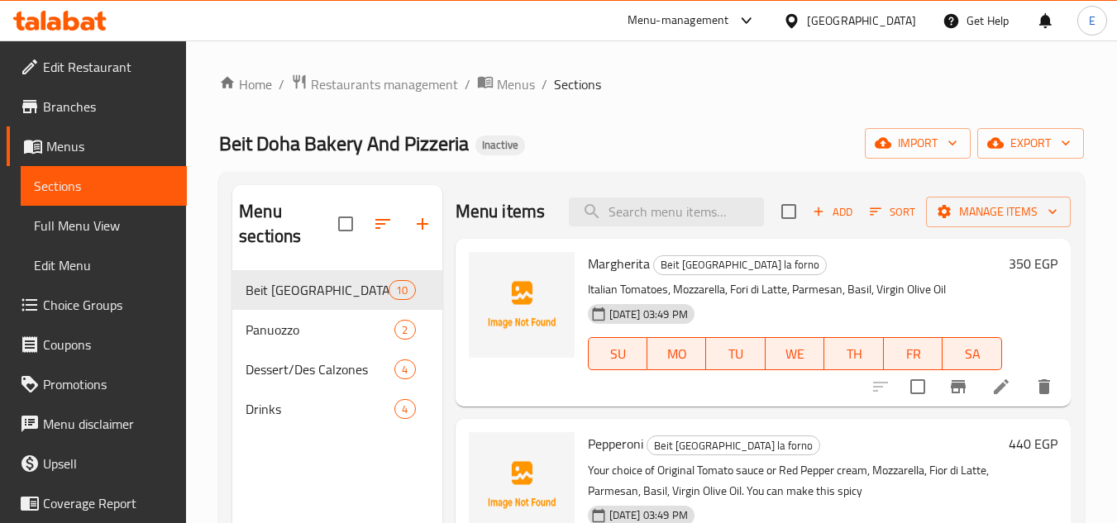
scroll to position [165, 0]
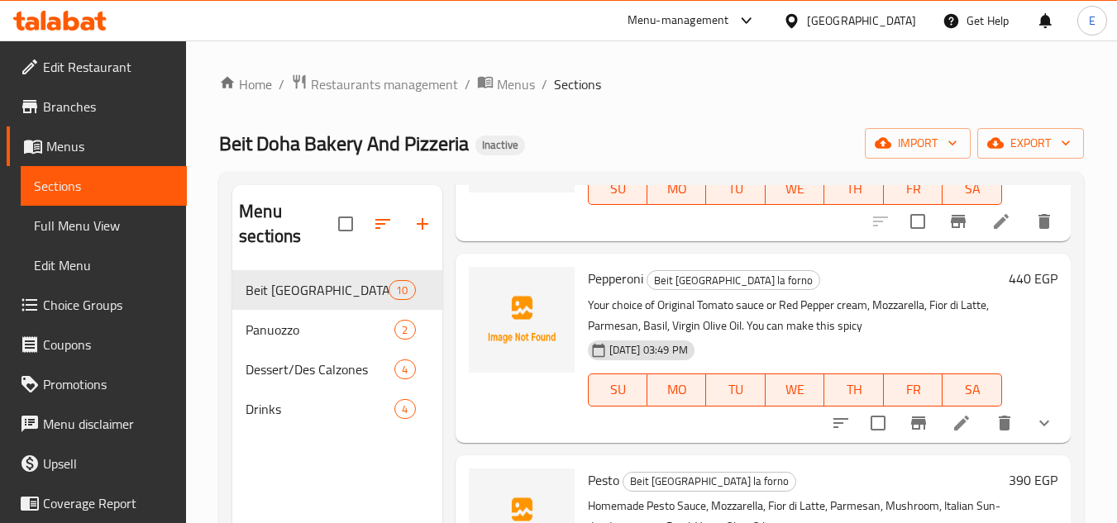
drag, startPoint x: 74, startPoint y: 221, endPoint x: 107, endPoint y: 227, distance: 32.7
click at [74, 221] on span "Full Menu View" at bounding box center [104, 226] width 140 height 20
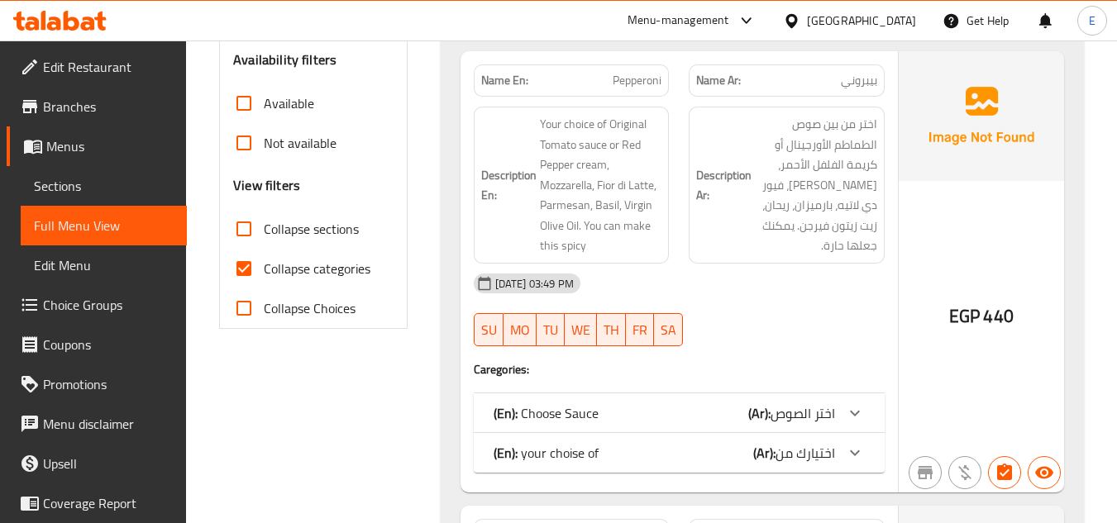
scroll to position [579, 0]
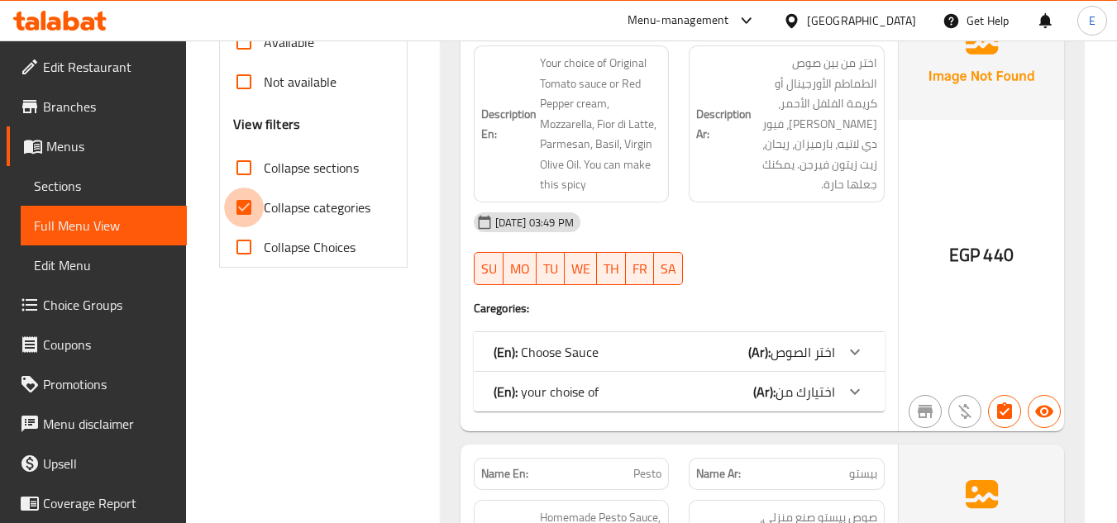
click at [243, 199] on input "Collapse categories" at bounding box center [244, 208] width 40 height 40
checkbox input "false"
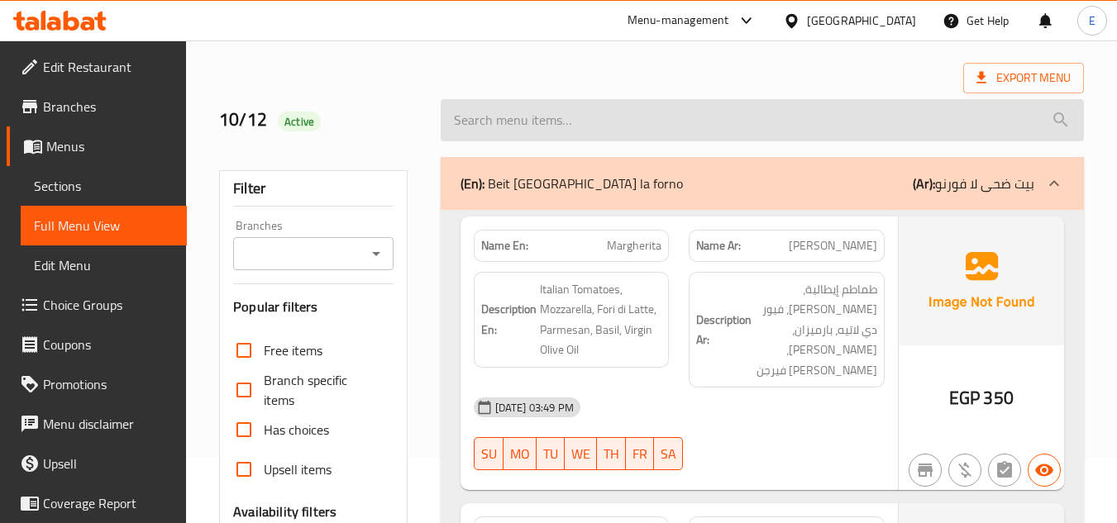
scroll to position [0, 0]
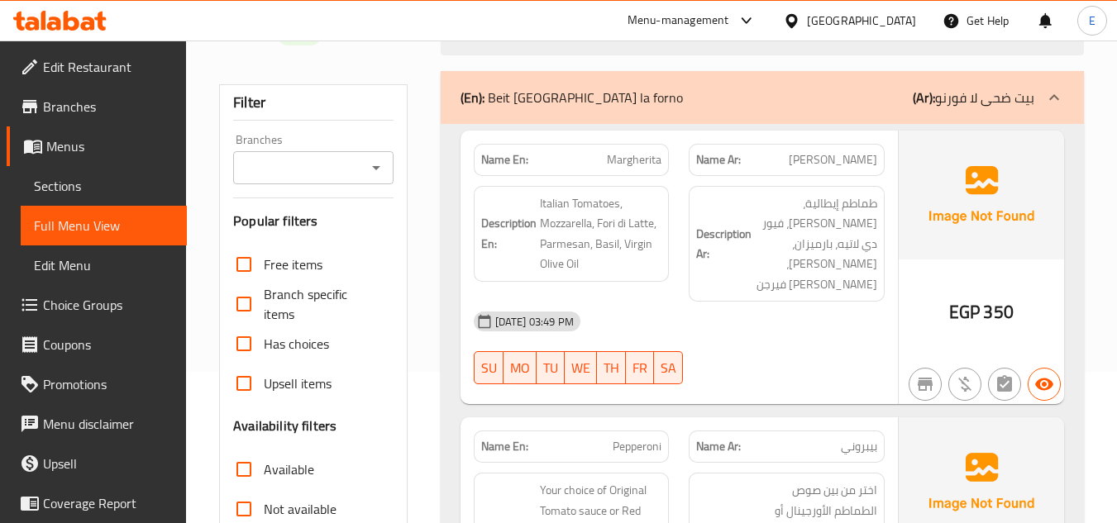
scroll to position [165, 0]
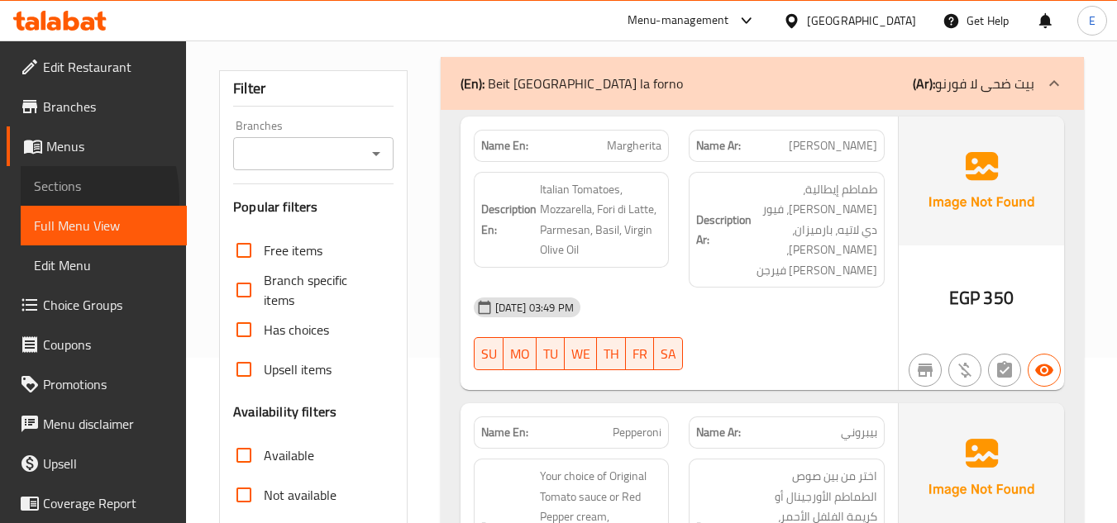
click at [38, 196] on span "Sections" at bounding box center [104, 186] width 140 height 20
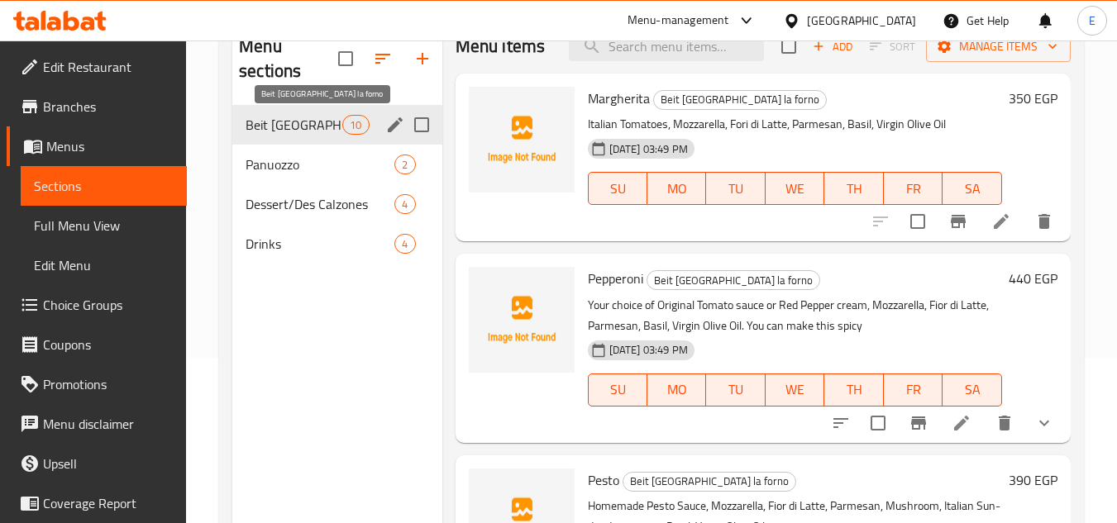
click at [315, 123] on span "Beit [GEOGRAPHIC_DATA] la forno" at bounding box center [293, 125] width 97 height 20
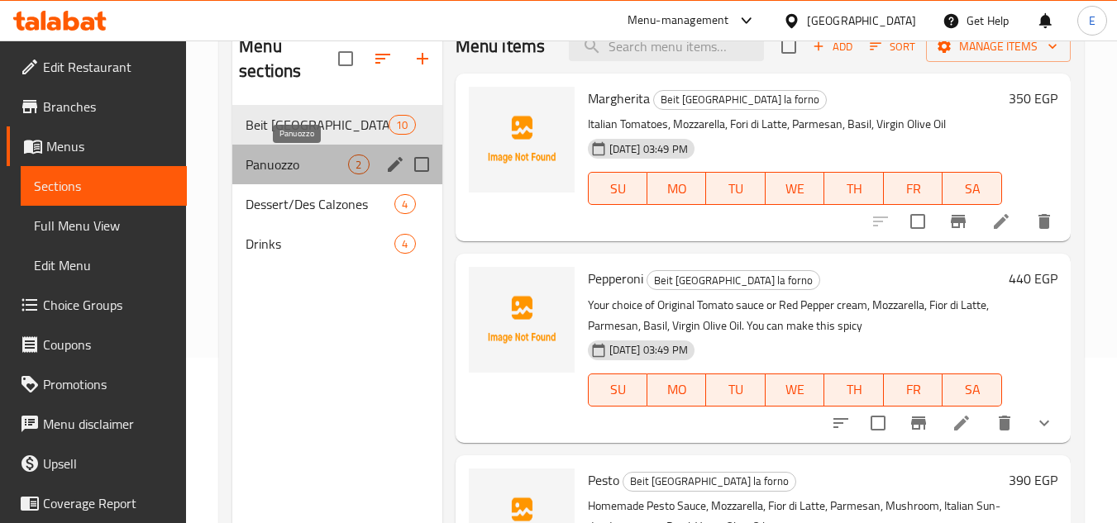
click at [298, 156] on span "Panuozzo" at bounding box center [296, 165] width 102 height 20
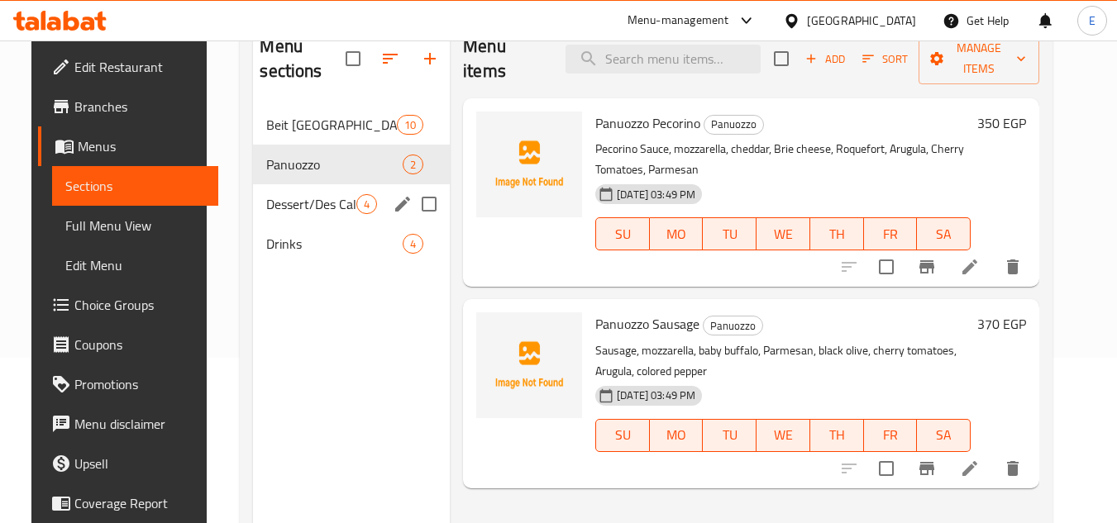
click at [291, 201] on span "Dessert/Des Calzones" at bounding box center [311, 204] width 90 height 20
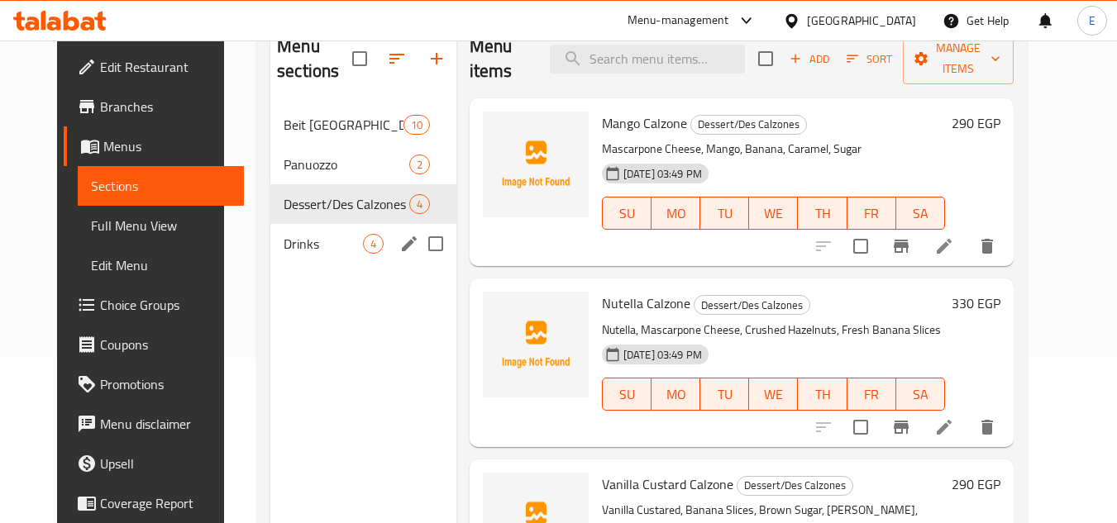
click at [303, 232] on div "Drinks 4" at bounding box center [363, 244] width 186 height 40
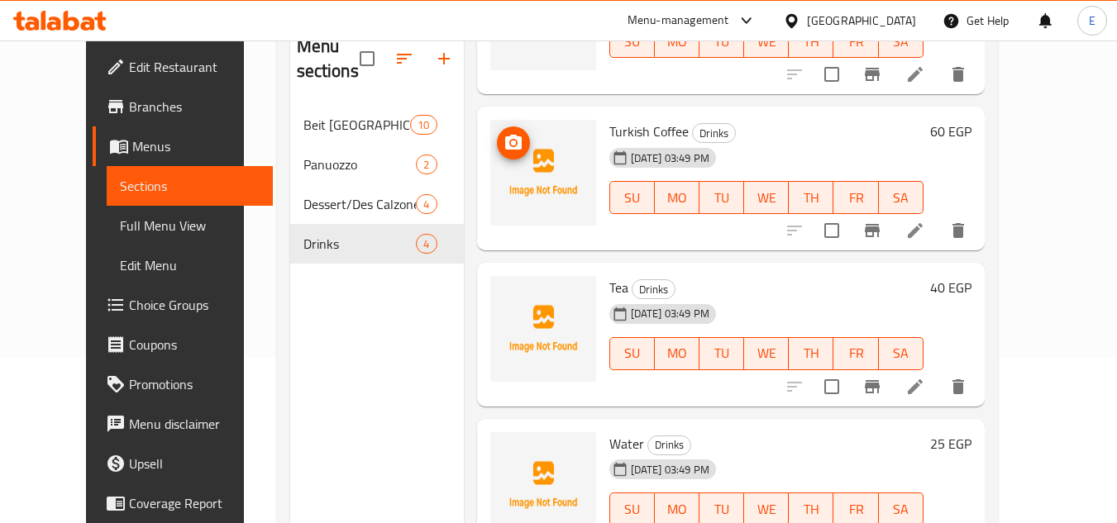
scroll to position [165, 0]
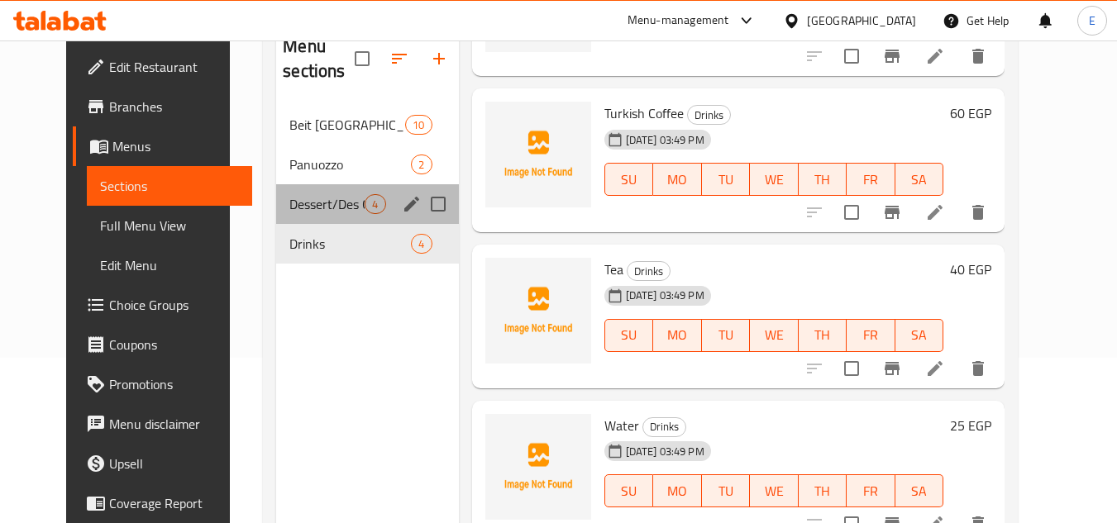
click at [350, 215] on div "Dessert/Des Calzones 4" at bounding box center [367, 204] width 182 height 40
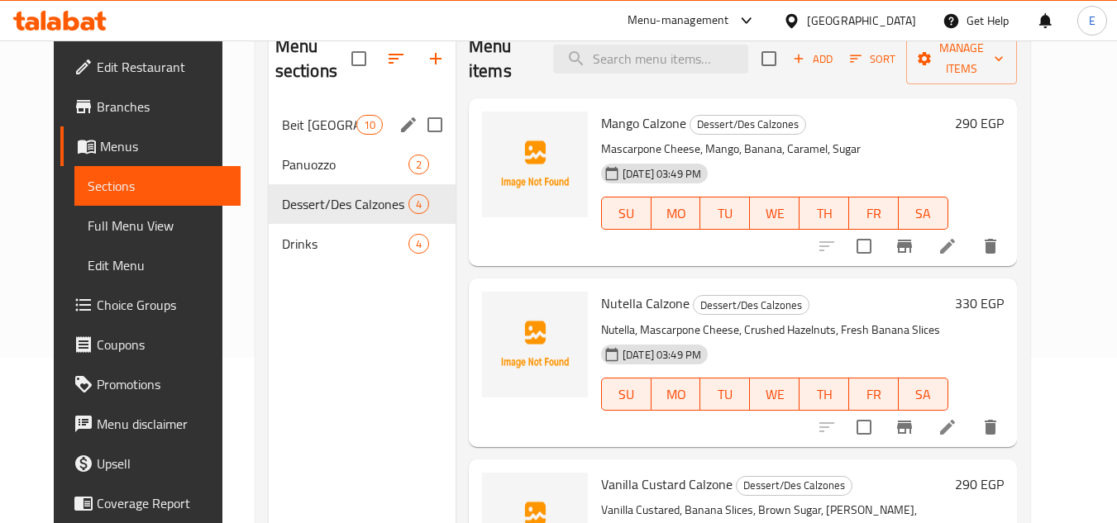
click at [301, 130] on span "Beit [GEOGRAPHIC_DATA] la forno" at bounding box center [319, 125] width 74 height 20
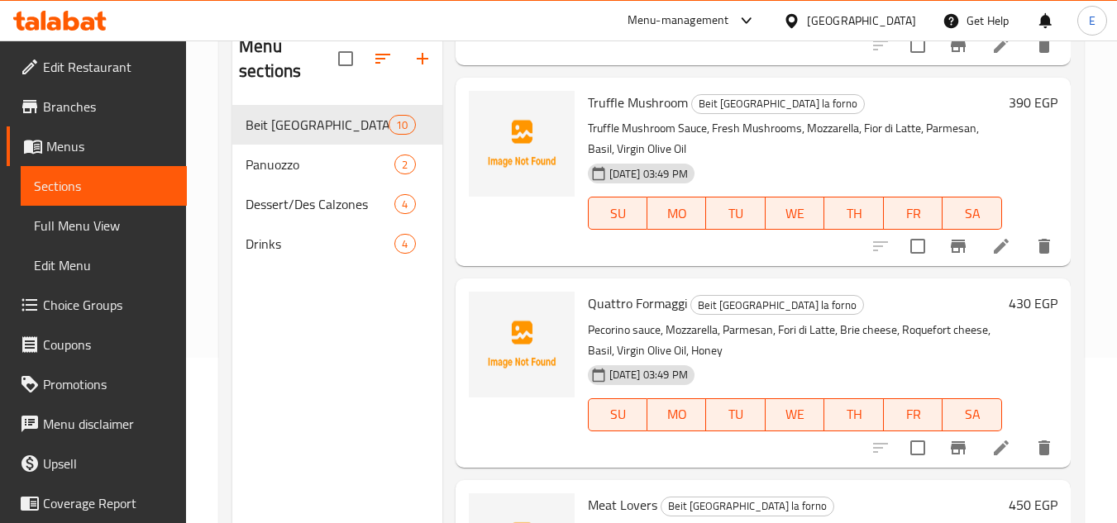
scroll to position [826, 0]
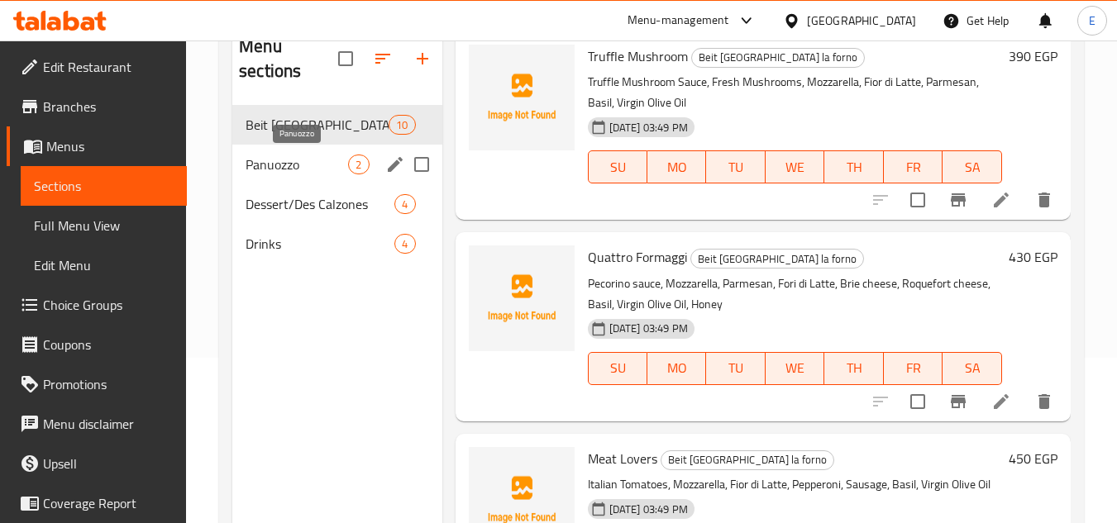
click at [321, 157] on span "Panuozzo" at bounding box center [296, 165] width 102 height 20
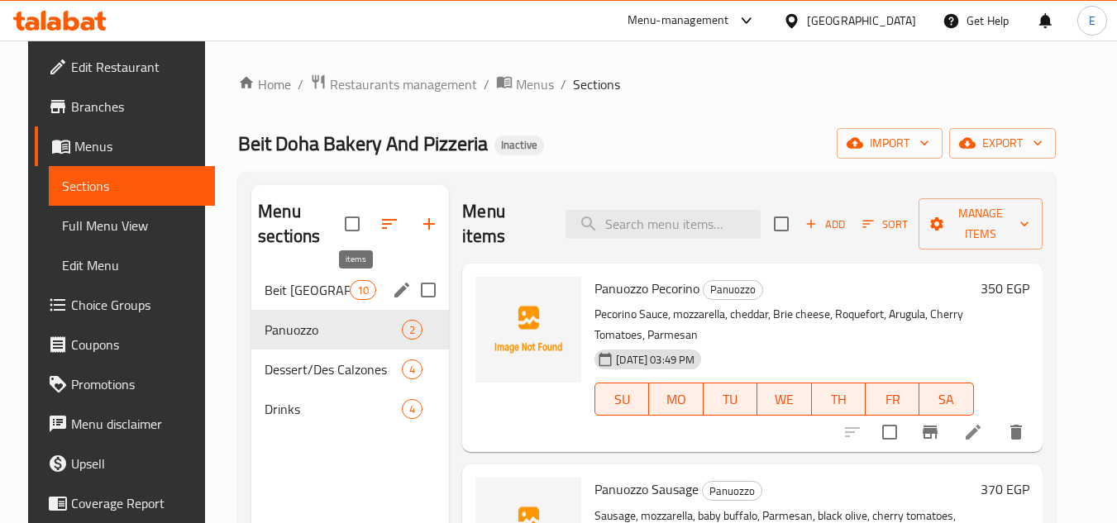
click at [336, 291] on span "Beit [GEOGRAPHIC_DATA] la forno" at bounding box center [306, 290] width 85 height 20
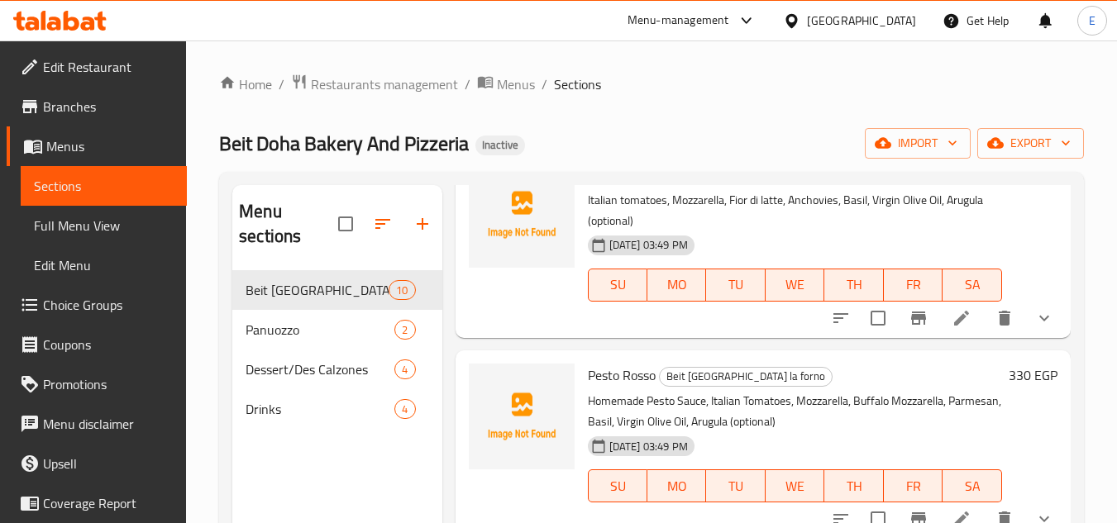
scroll to position [1534, 0]
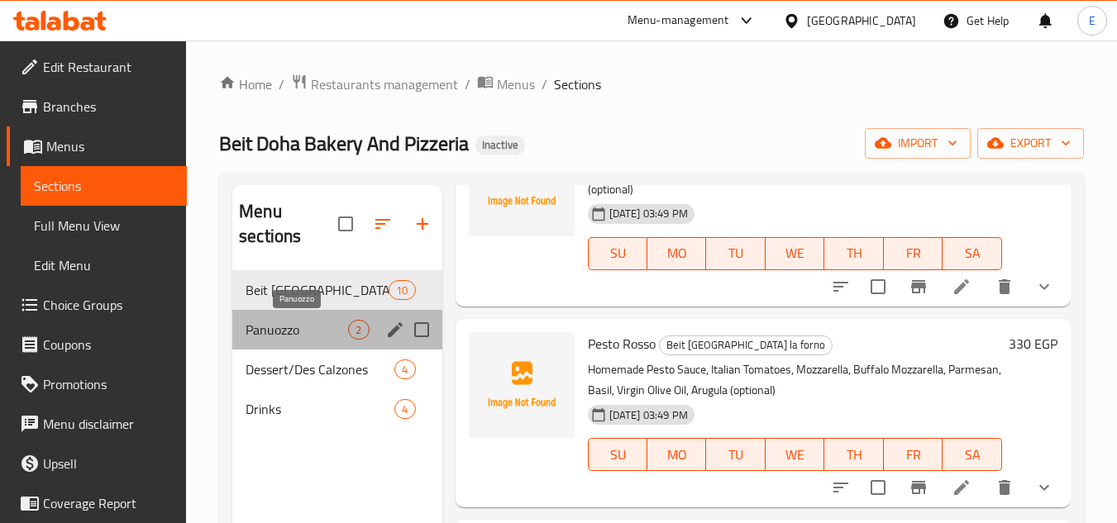
click at [280, 335] on span "Panuozzo" at bounding box center [296, 330] width 102 height 20
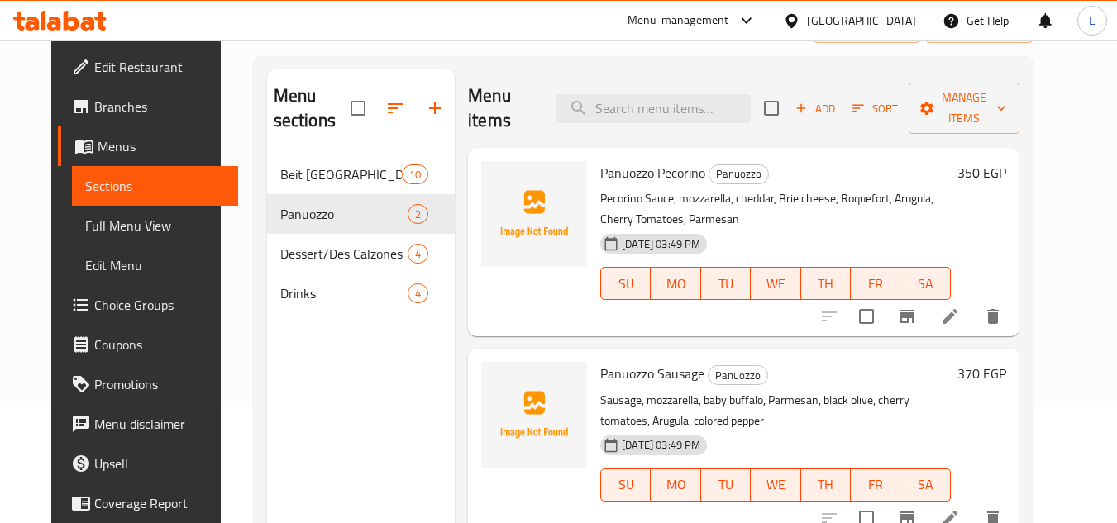
scroll to position [231, 0]
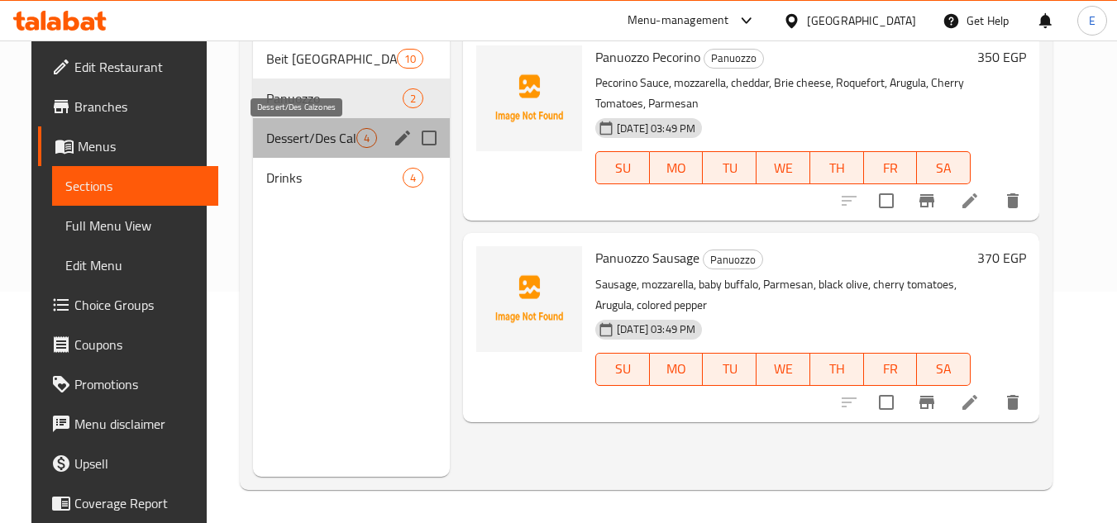
click at [337, 136] on span "Dessert/Des Calzones" at bounding box center [311, 138] width 90 height 20
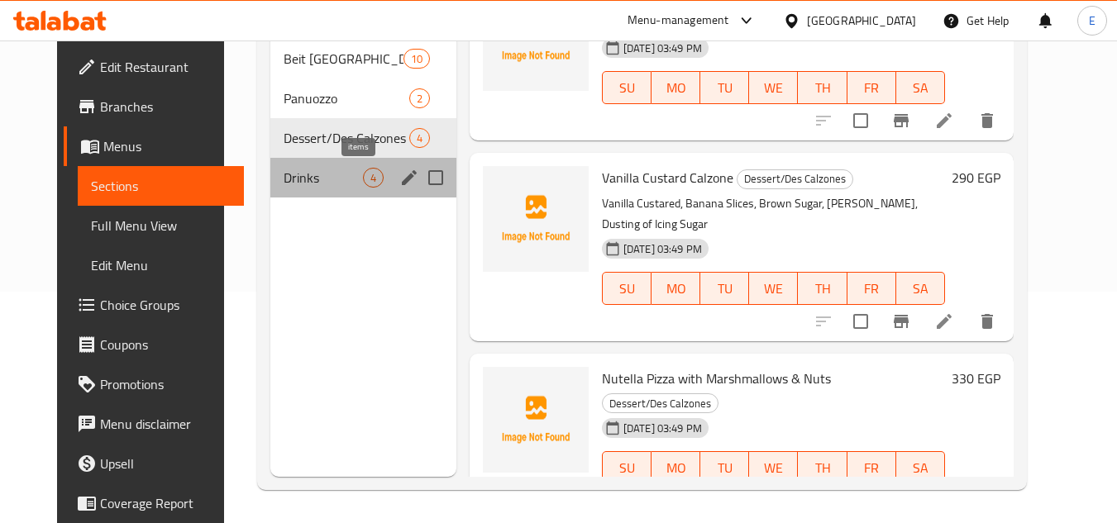
click at [364, 171] on span "4" at bounding box center [373, 178] width 19 height 16
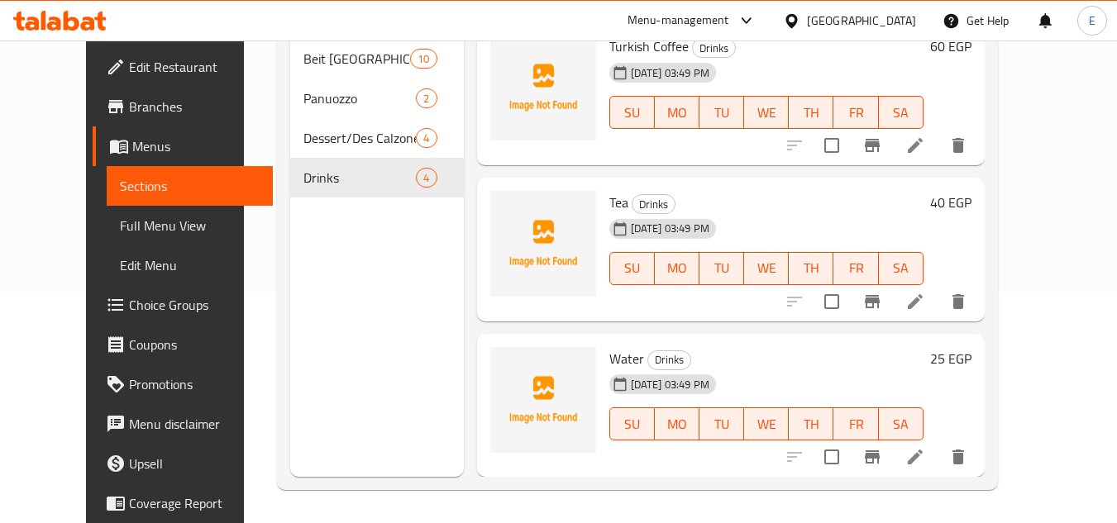
click at [120, 226] on span "Full Menu View" at bounding box center [190, 226] width 140 height 20
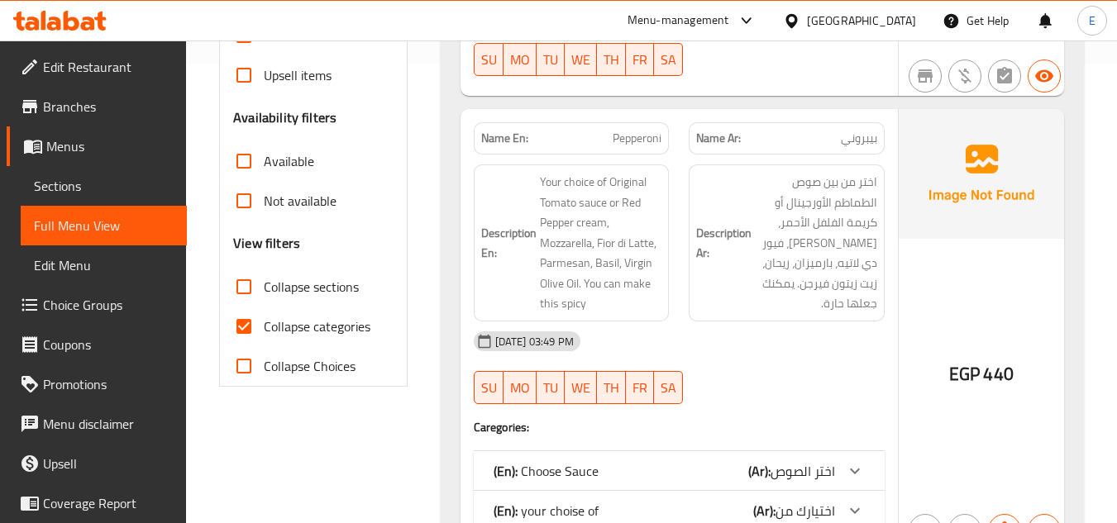
scroll to position [479, 0]
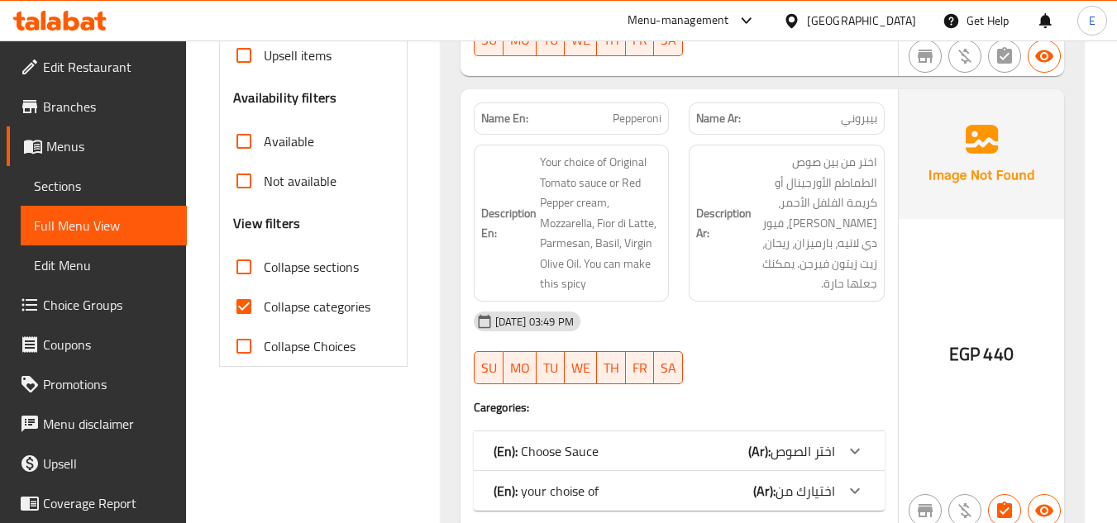
click at [254, 303] on input "Collapse categories" at bounding box center [244, 307] width 40 height 40
checkbox input "false"
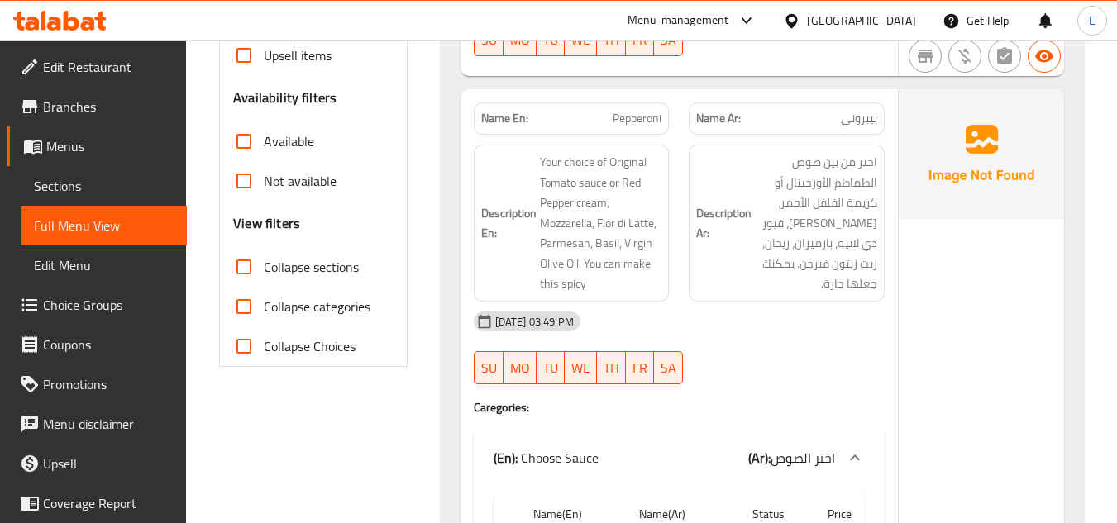
click at [252, 269] on input "Collapse sections" at bounding box center [244, 267] width 40 height 40
checkbox input "true"
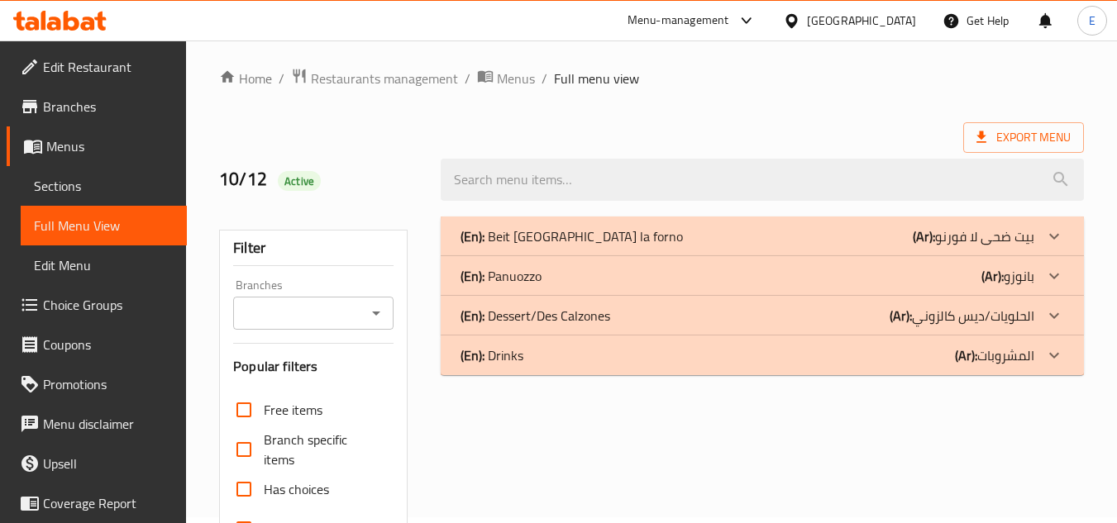
scroll to position [0, 0]
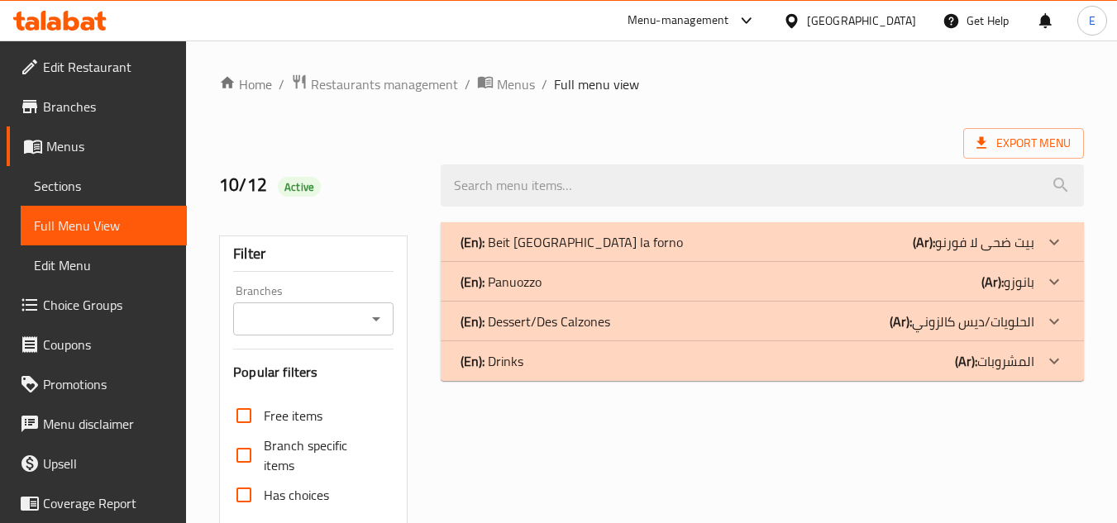
click at [859, 246] on div "(En): Beit Doha [GEOGRAPHIC_DATA] ([GEOGRAPHIC_DATA]): بيت ضحى [GEOGRAPHIC_DATA]" at bounding box center [747, 242] width 574 height 20
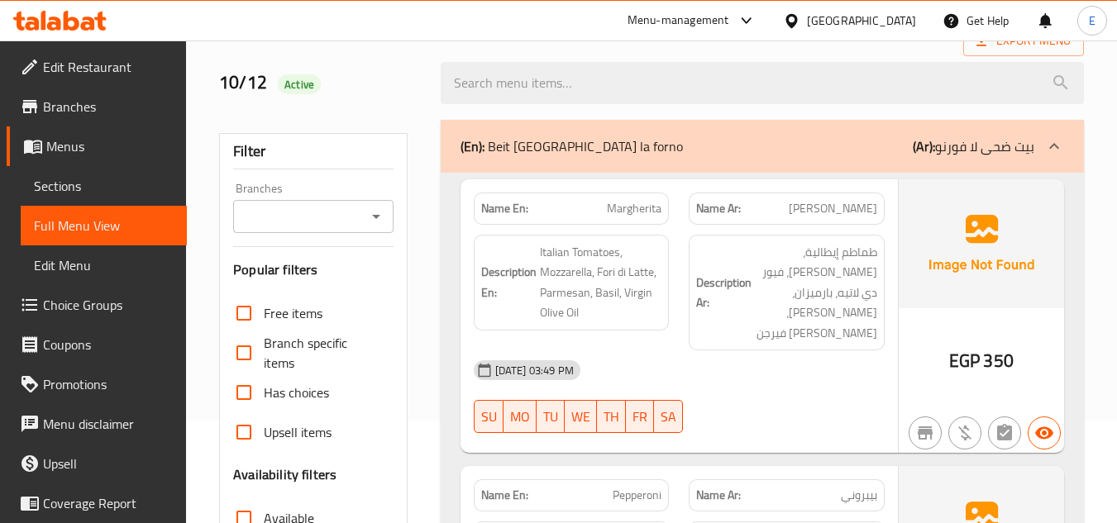
scroll to position [165, 0]
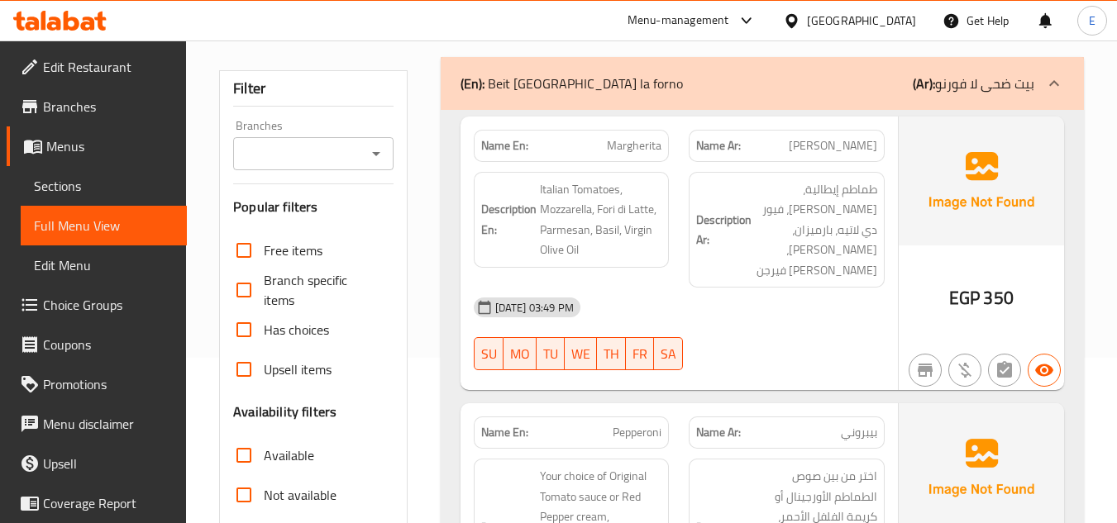
click at [867, 152] on span "[PERSON_NAME]" at bounding box center [832, 145] width 88 height 17
click at [651, 143] on span "Margherita" at bounding box center [634, 145] width 55 height 17
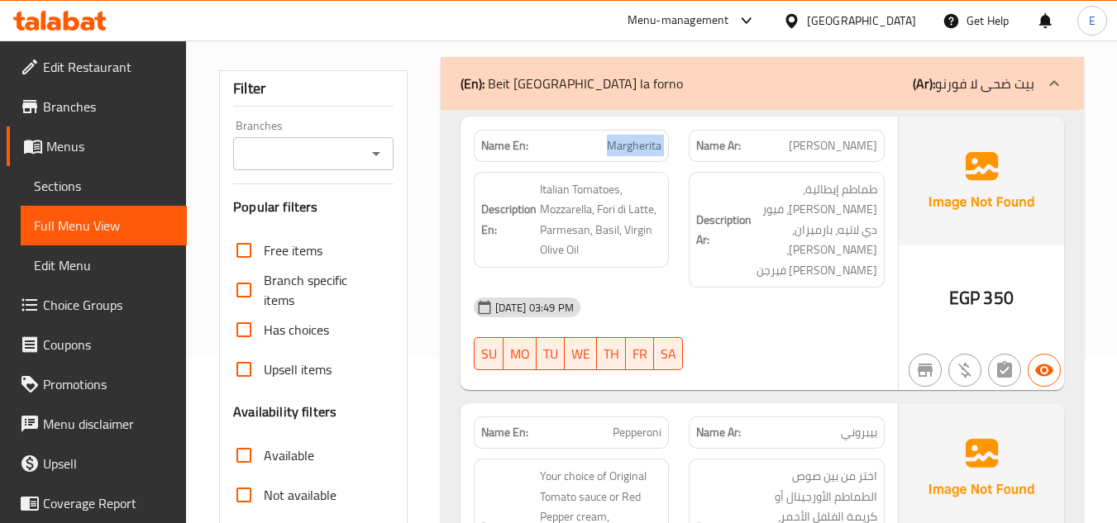
click at [651, 143] on span "Margherita" at bounding box center [634, 145] width 55 height 17
click at [759, 320] on div "[DATE] 03:49 PM SU MO TU WE TH FR SA" at bounding box center [679, 334] width 431 height 93
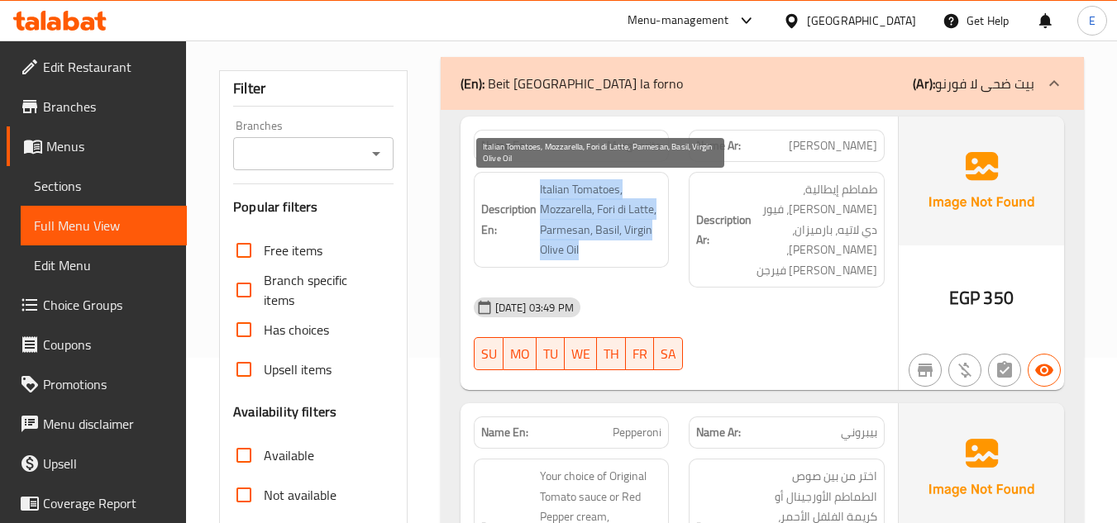
drag, startPoint x: 531, startPoint y: 184, endPoint x: 658, endPoint y: 243, distance: 139.4
click at [658, 243] on h6 "Description En: Italian Tomatoes, Mozzarella, Fori di Latte, Parmesan, Basil, V…" at bounding box center [571, 219] width 181 height 81
click at [658, 243] on span "Italian Tomatoes, Mozzarella, Fori di Latte, Parmesan, Basil, Virgin Olive Oil" at bounding box center [601, 219] width 122 height 81
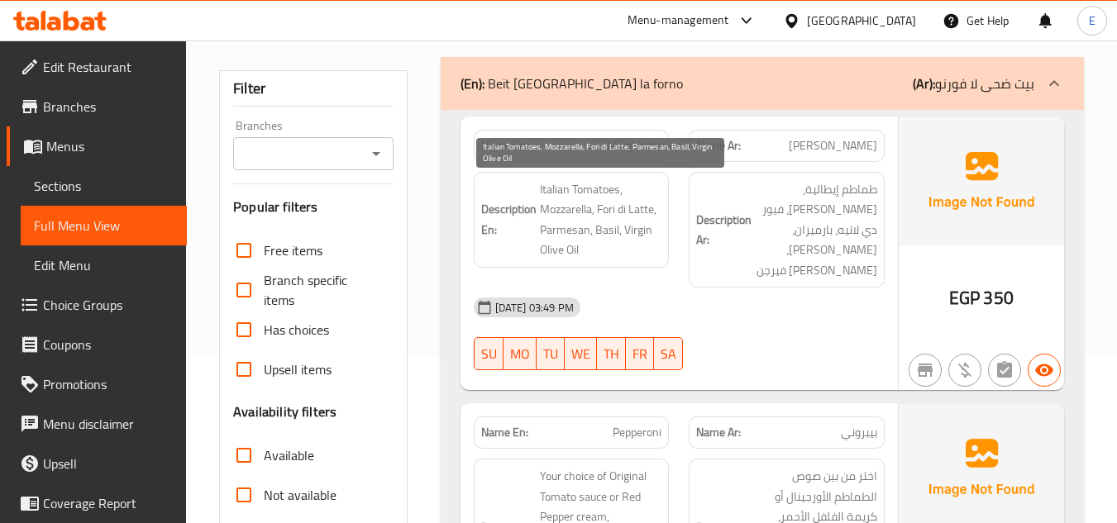
click at [658, 243] on span "Italian Tomatoes, Mozzarella, Fori di Latte, Parmesan, Basil, Virgin Olive Oil" at bounding box center [601, 219] width 122 height 81
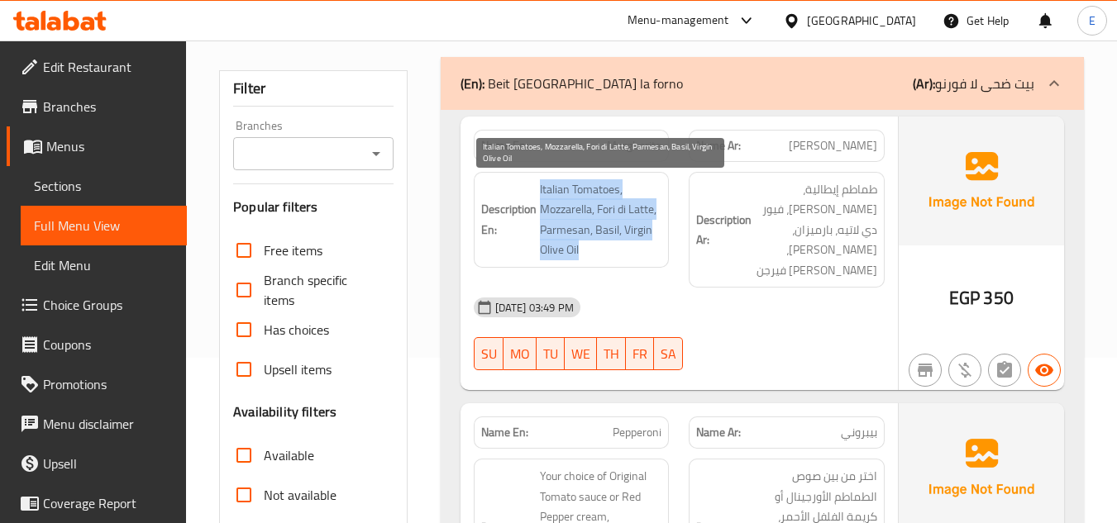
click at [658, 243] on span "Italian Tomatoes, Mozzarella, Fori di Latte, Parmesan, Basil, Virgin Olive Oil" at bounding box center [601, 219] width 122 height 81
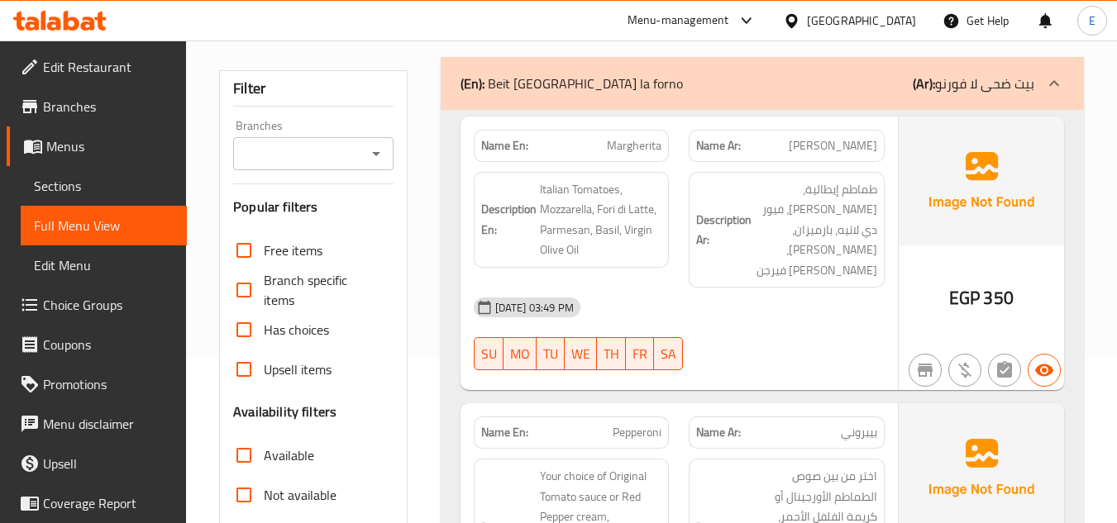
click at [770, 288] on div "[DATE] 03:49 PM" at bounding box center [679, 308] width 431 height 40
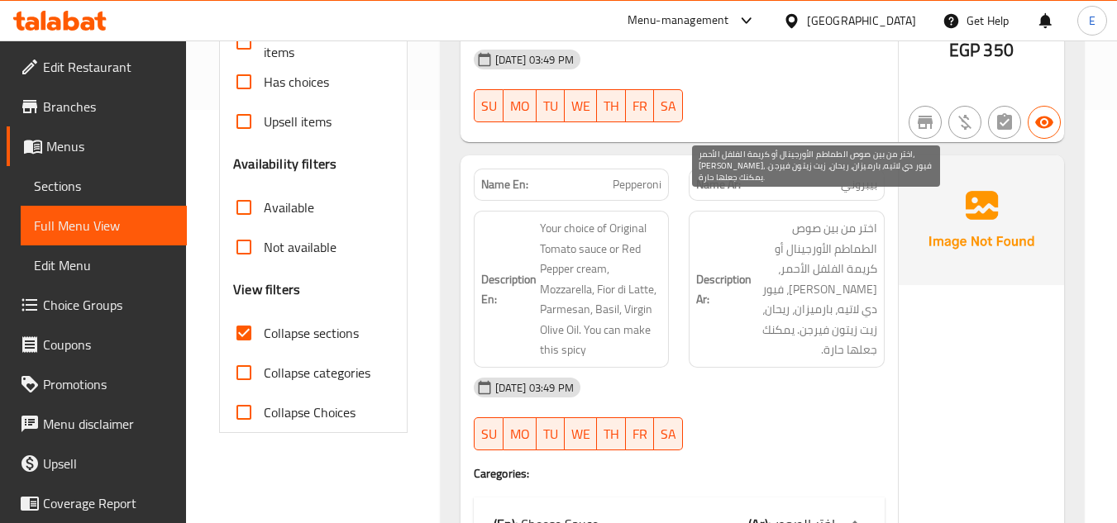
scroll to position [496, 0]
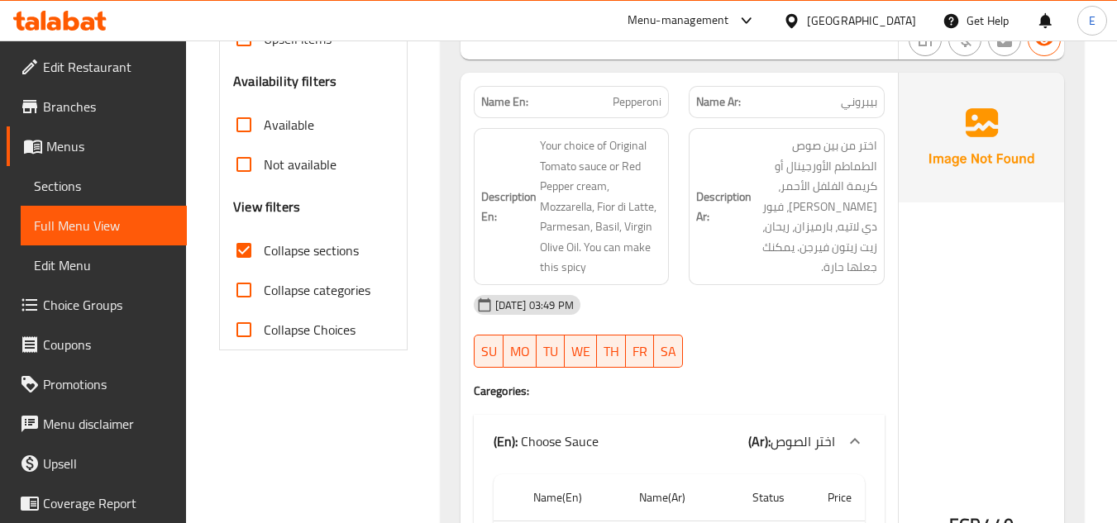
click at [632, 93] on span "Pepperoni" at bounding box center [636, 101] width 49 height 17
click at [874, 93] on span "بيبروني" at bounding box center [858, 101] width 36 height 17
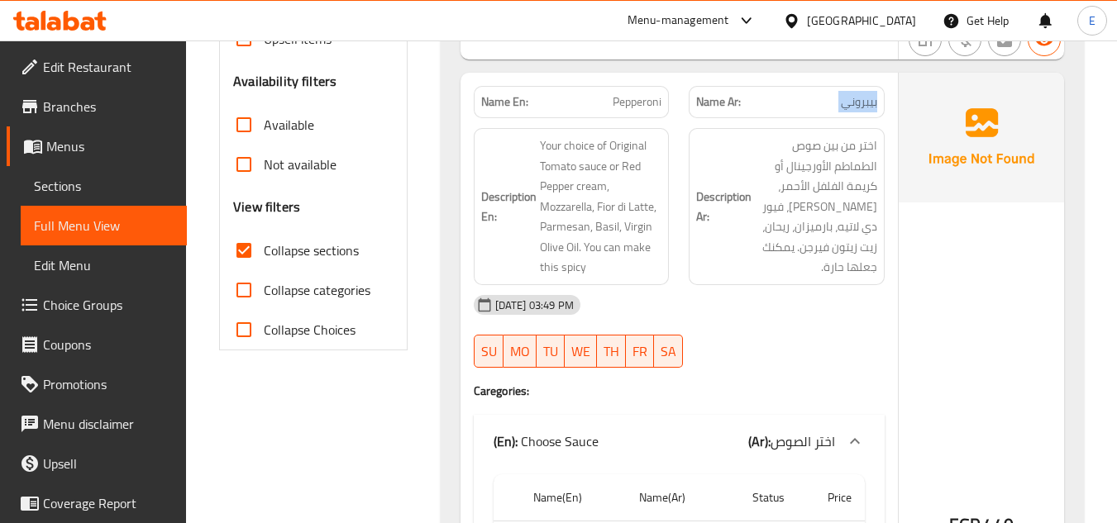
click at [874, 93] on span "بيبروني" at bounding box center [858, 101] width 36 height 17
click at [812, 315] on div "[DATE] 03:49 PM SU MO TU WE TH FR SA" at bounding box center [679, 331] width 431 height 93
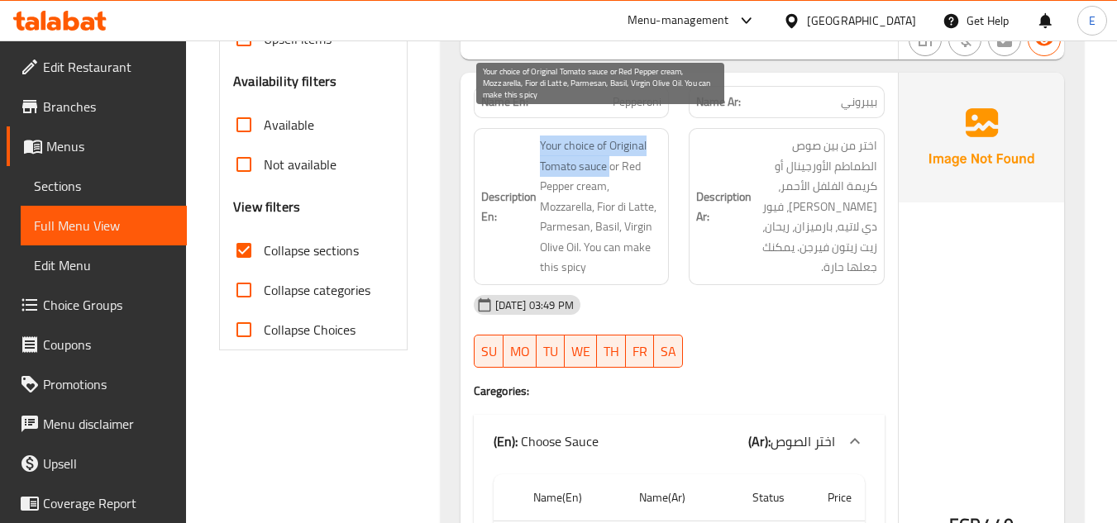
drag, startPoint x: 536, startPoint y: 121, endPoint x: 609, endPoint y: 145, distance: 77.4
click at [609, 145] on h6 "Description En: Your choice of Original Tomato sauce or Red Pepper cream, Mozza…" at bounding box center [571, 207] width 181 height 142
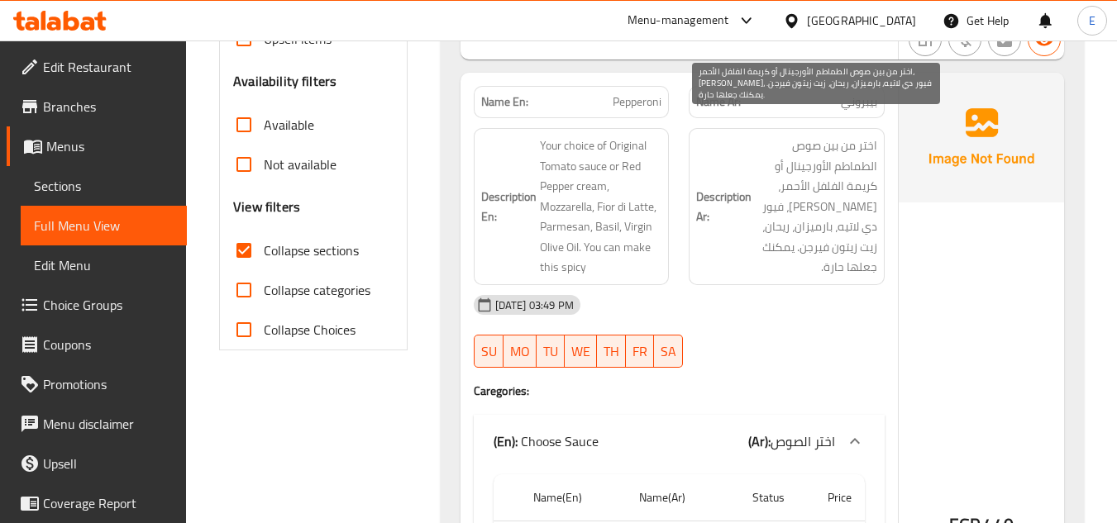
click at [809, 246] on span "اختر من بين صوص الطماطم الأورجينال أو كريمة الفلفل الأحمر، [PERSON_NAME]، فيور …" at bounding box center [816, 207] width 122 height 142
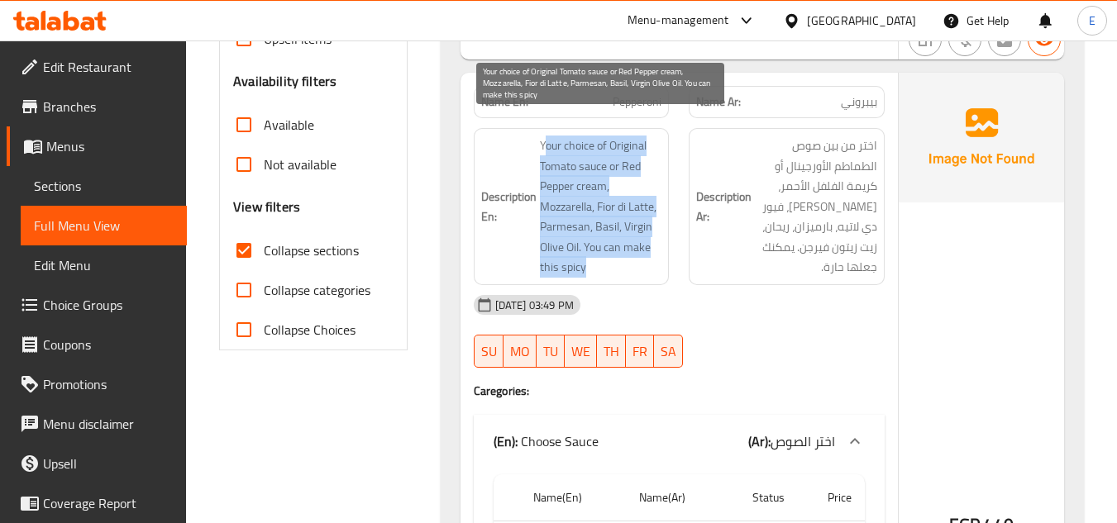
drag, startPoint x: 542, startPoint y: 124, endPoint x: 647, endPoint y: 250, distance: 164.3
click at [647, 250] on span "Your choice of Original Tomato sauce or Red Pepper cream, Mozzarella, Fior di L…" at bounding box center [601, 207] width 122 height 142
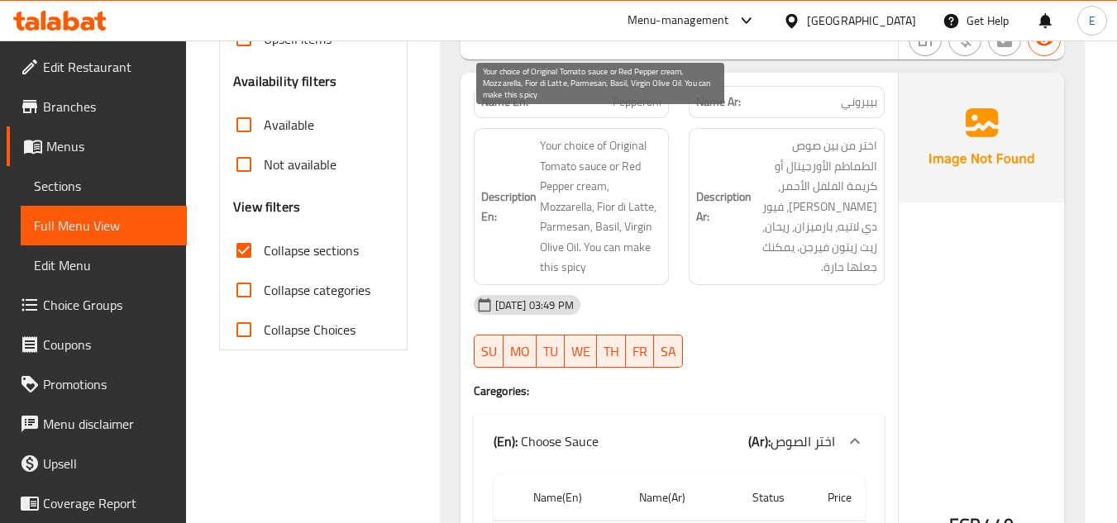
click at [647, 250] on span "Your choice of Original Tomato sauce or Red Pepper cream, Mozzarella, Fior di L…" at bounding box center [601, 207] width 122 height 142
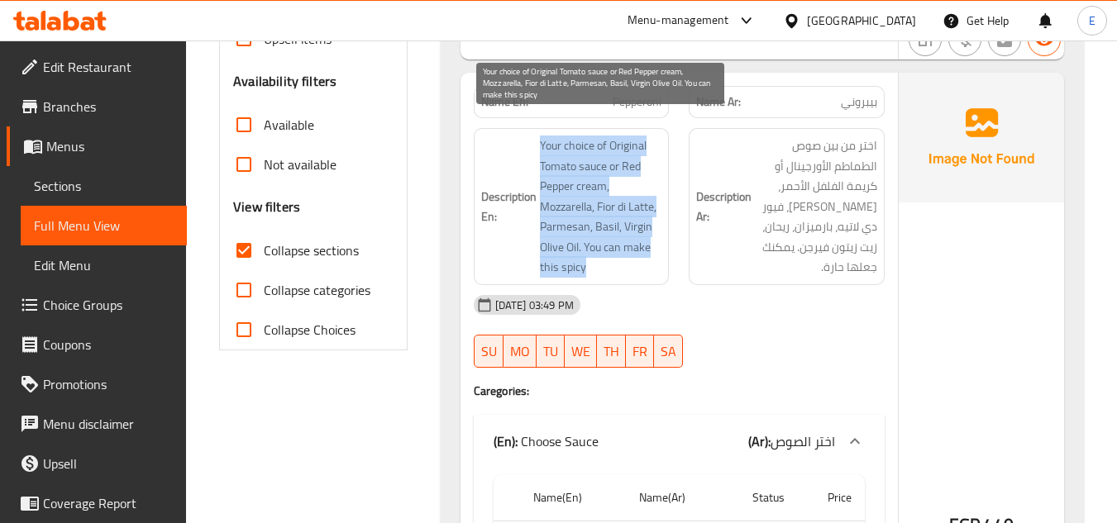
click at [647, 250] on span "Your choice of Original Tomato sauce or Red Pepper cream, Mozzarella, Fior di L…" at bounding box center [601, 207] width 122 height 142
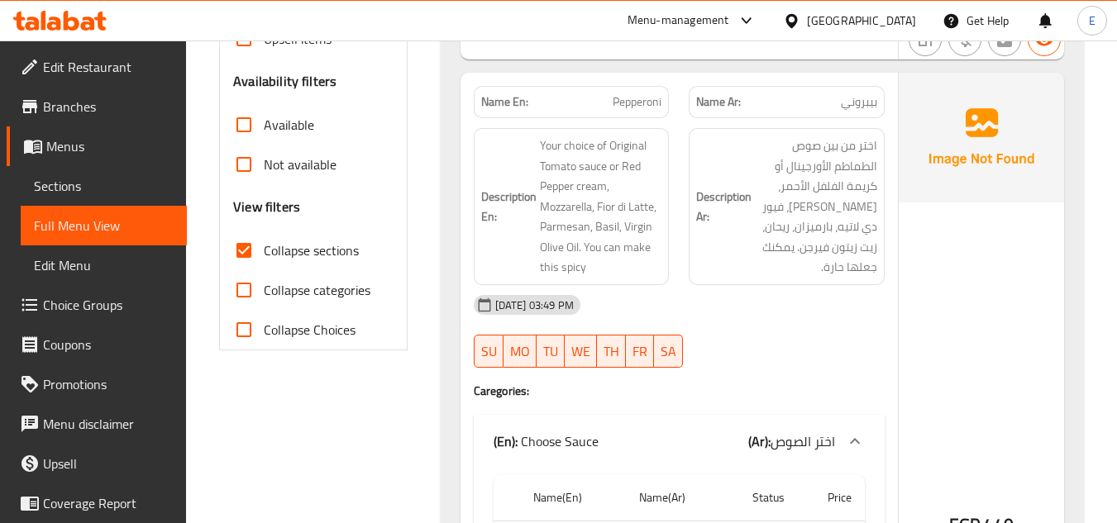
click at [824, 307] on div "[DATE] 03:49 PM SU MO TU WE TH FR SA" at bounding box center [679, 331] width 431 height 93
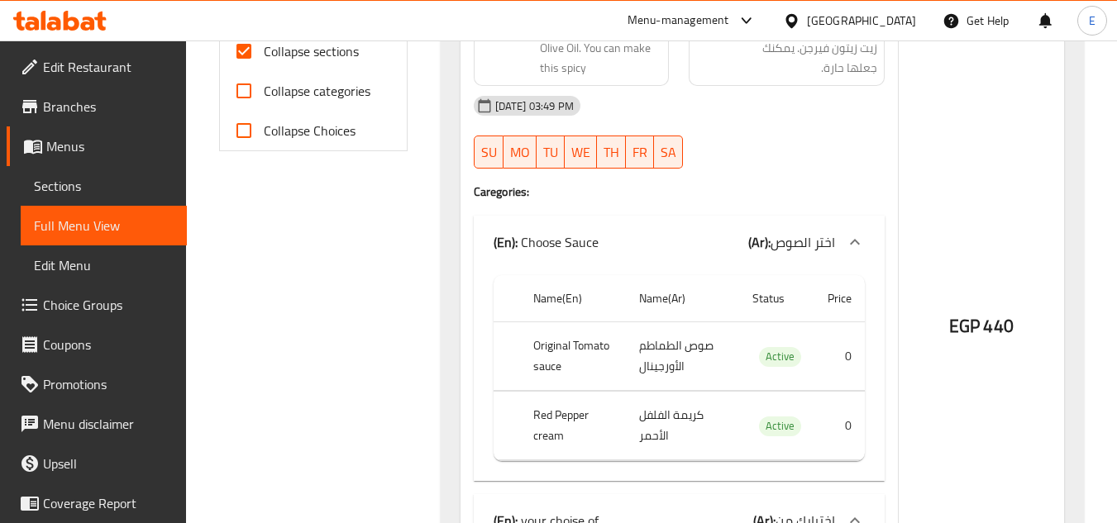
scroll to position [744, 0]
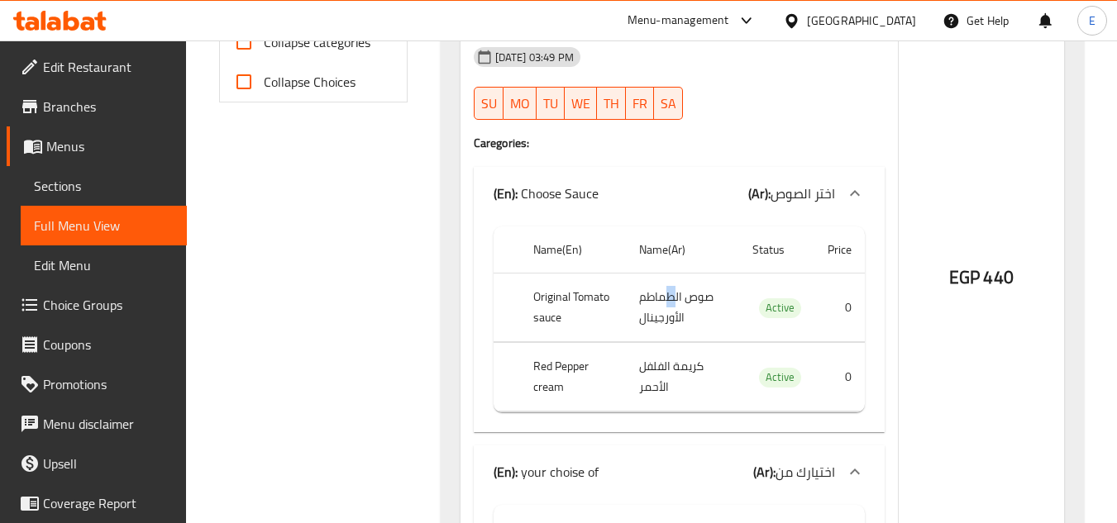
click at [671, 274] on td "صوص الطماطم الأورجينال" at bounding box center [682, 308] width 113 height 69
click at [577, 287] on th "Original Tomato sauce" at bounding box center [573, 308] width 106 height 69
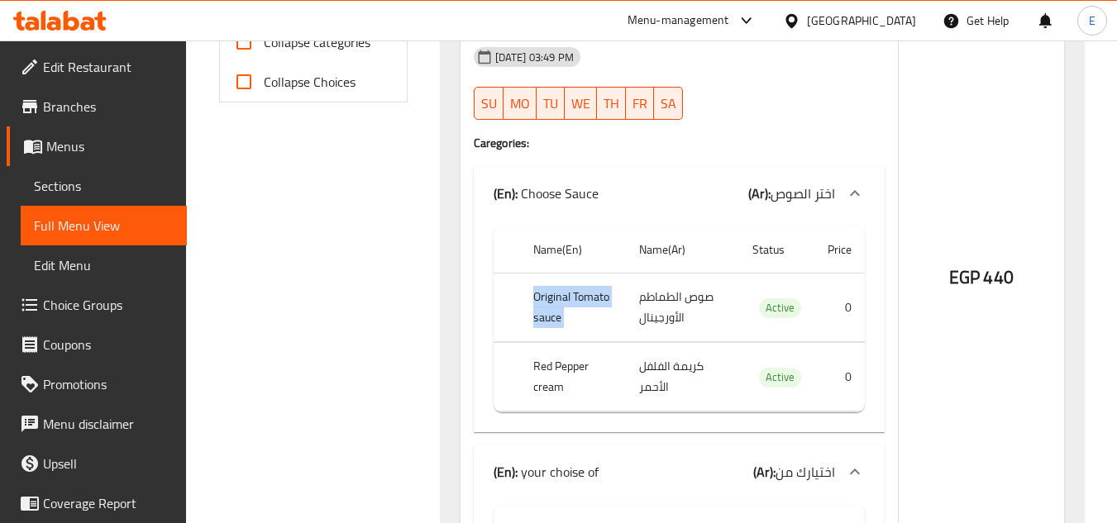
click at [577, 287] on th "Original Tomato sauce" at bounding box center [573, 308] width 106 height 69
click at [655, 350] on td "كريمة الفلفل الأحمر" at bounding box center [682, 377] width 113 height 69
click at [584, 350] on th "Red Pepper cream" at bounding box center [573, 377] width 106 height 69
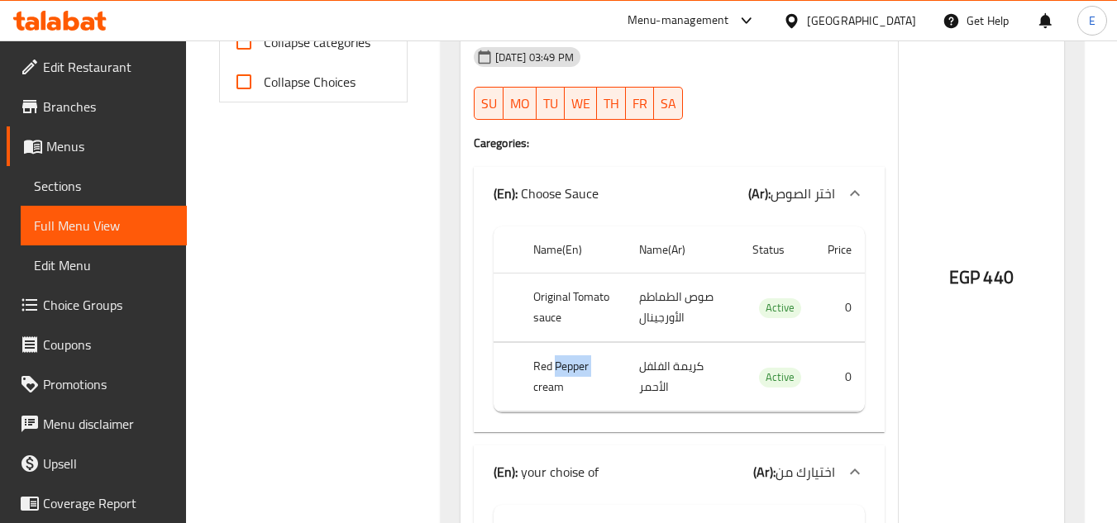
click at [584, 350] on th "Red Pepper cream" at bounding box center [573, 377] width 106 height 69
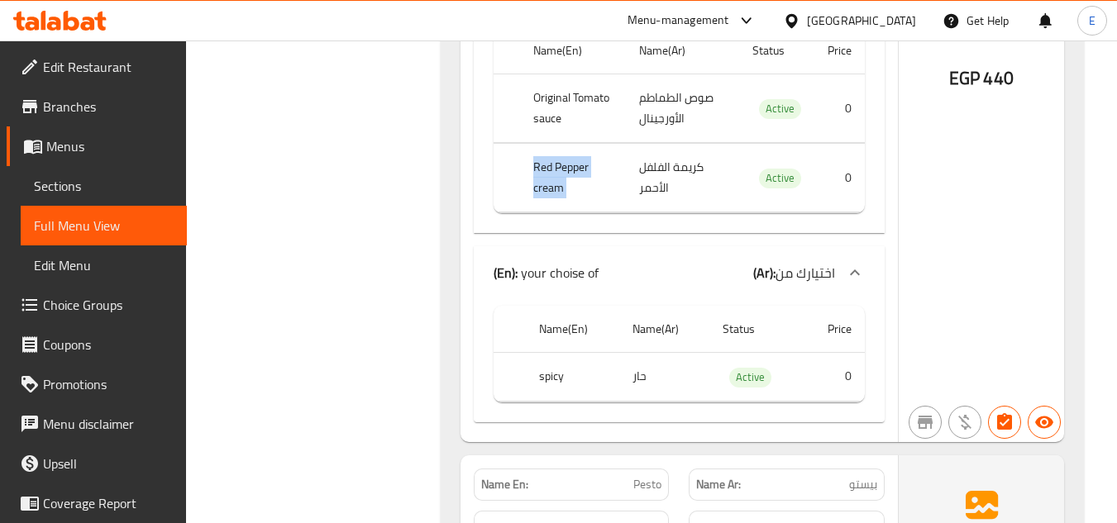
scroll to position [992, 0]
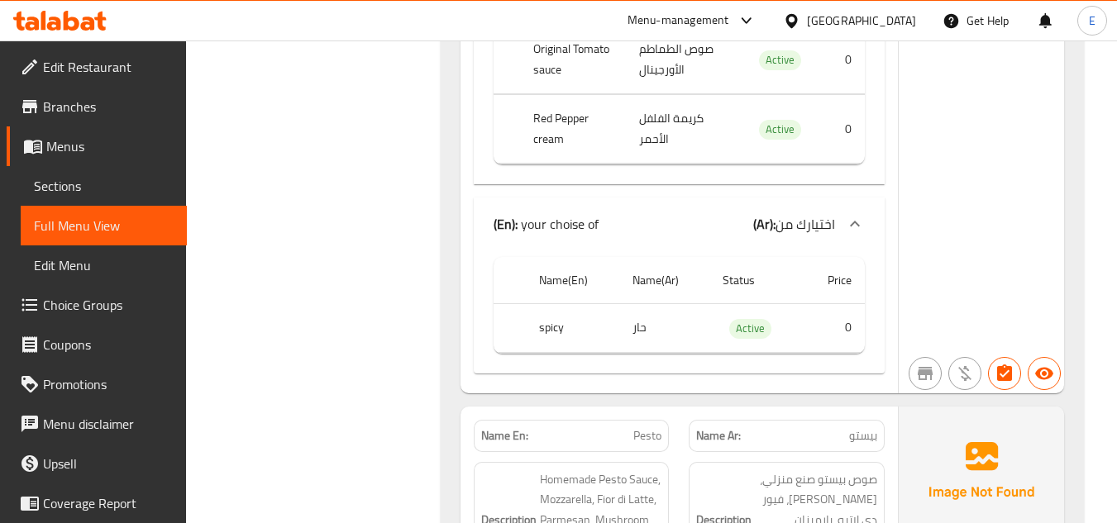
click at [644, 309] on td "حار" at bounding box center [664, 328] width 90 height 49
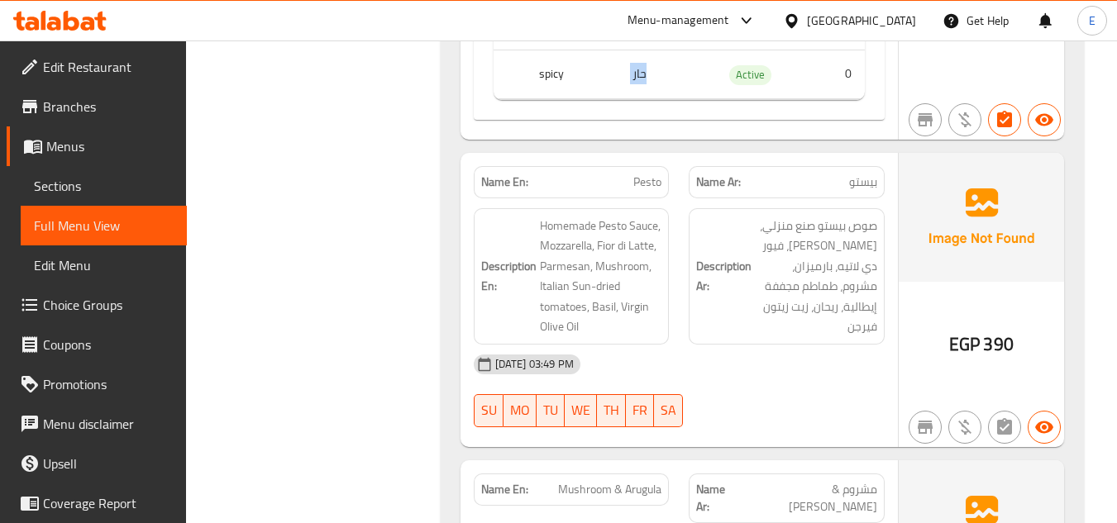
scroll to position [1322, 0]
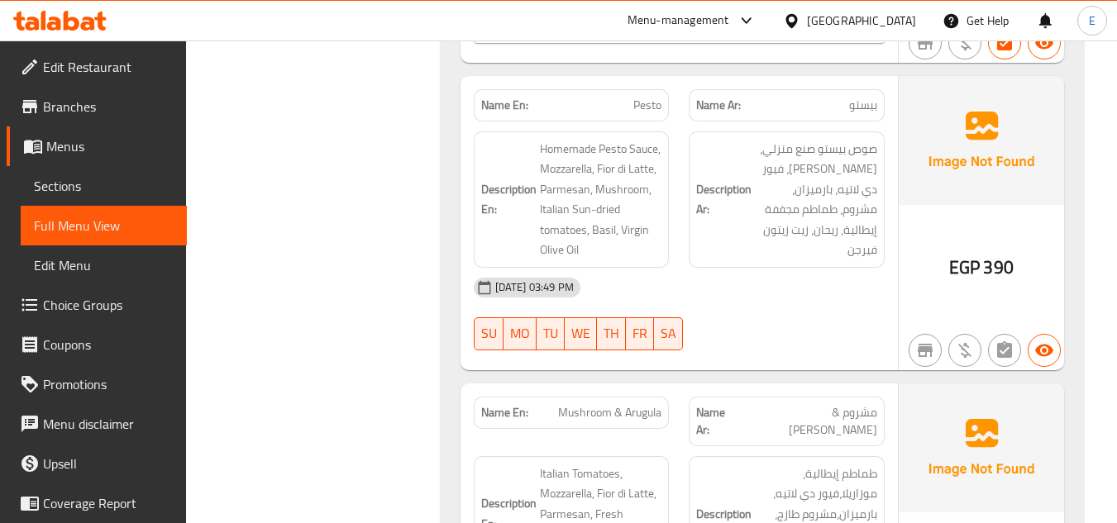
click at [869, 97] on span "بيستو" at bounding box center [863, 105] width 28 height 17
click at [674, 85] on div "Name En: Pesto" at bounding box center [572, 105] width 216 height 52
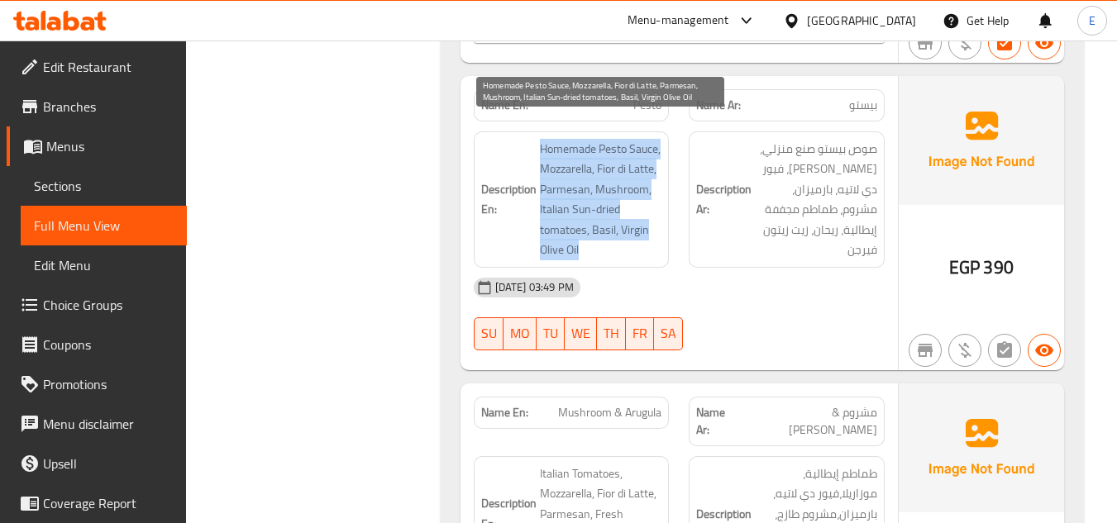
drag, startPoint x: 532, startPoint y: 126, endPoint x: 655, endPoint y: 224, distance: 156.4
click at [655, 224] on h6 "Description En: Homemade Pesto Sauce, Mozzarella, Fior di Latte, Parmesan, Mush…" at bounding box center [571, 199] width 181 height 121
click at [655, 224] on span "Homemade Pesto Sauce, Mozzarella, Fior di Latte, Parmesan, Mushroom, Italian Su…" at bounding box center [601, 199] width 122 height 121
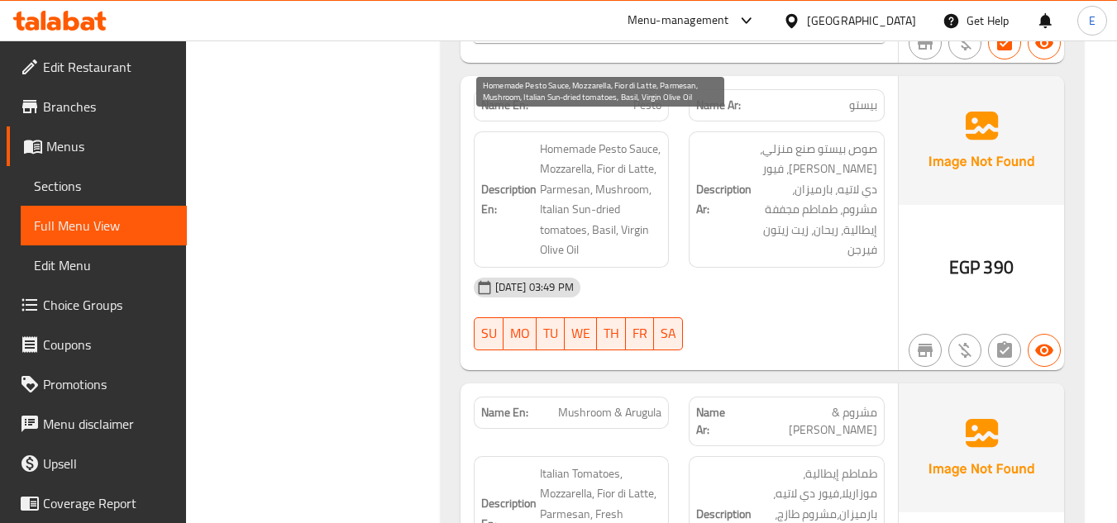
click at [655, 224] on span "Homemade Pesto Sauce, Mozzarella, Fior di Latte, Parmesan, Mushroom, Italian Su…" at bounding box center [601, 199] width 122 height 121
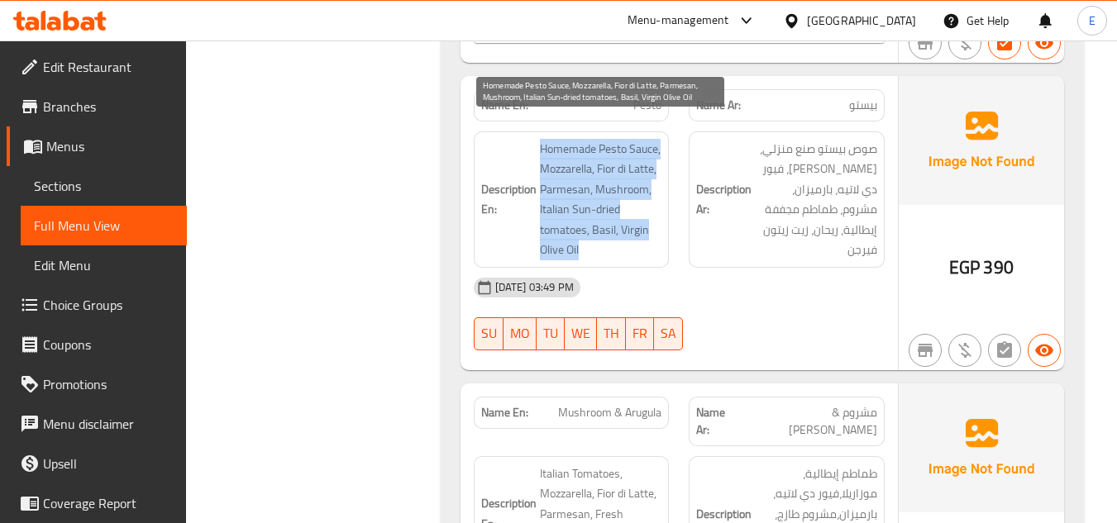
click at [655, 224] on span "Homemade Pesto Sauce, Mozzarella, Fior di Latte, Parmesan, Mushroom, Italian Su…" at bounding box center [601, 199] width 122 height 121
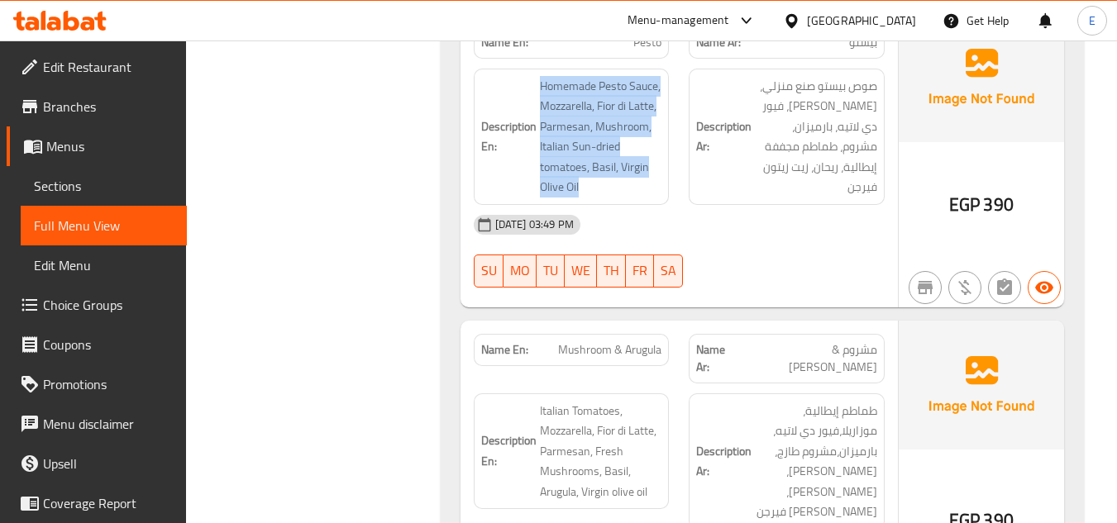
scroll to position [1570, 0]
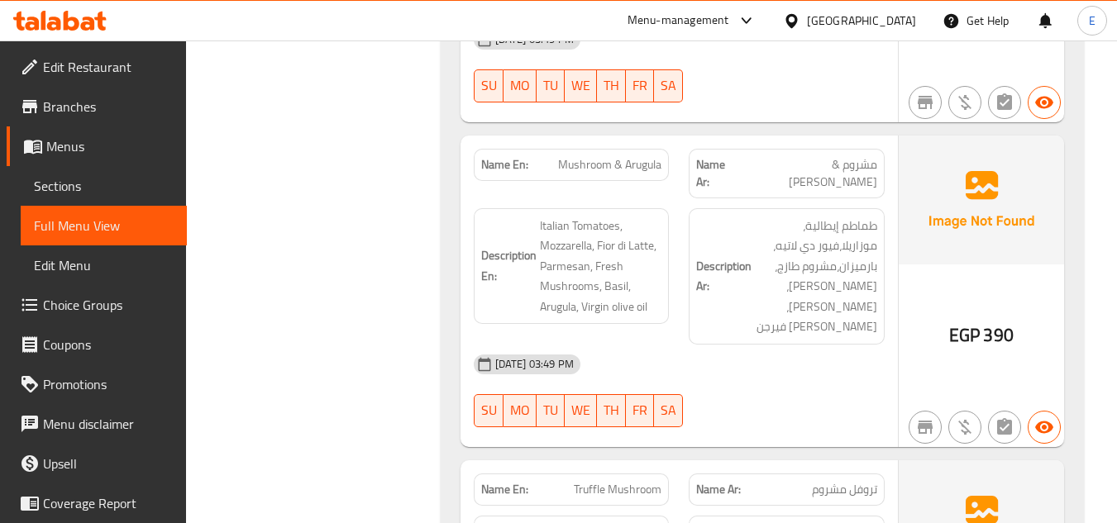
click at [829, 156] on span "مشروم & [PERSON_NAME]" at bounding box center [808, 173] width 136 height 35
click at [634, 156] on span "Mushroom & Arugula" at bounding box center [609, 164] width 103 height 17
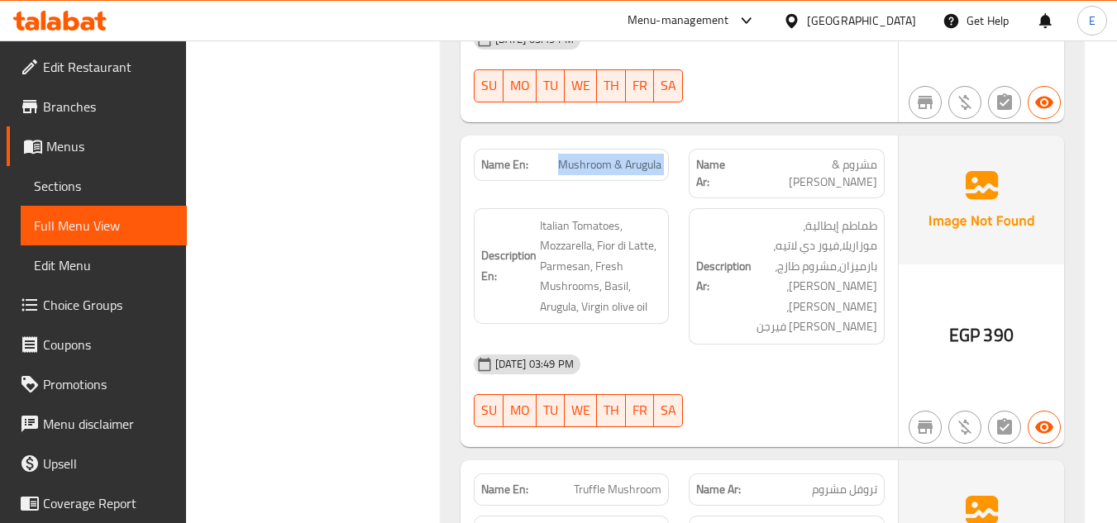
click at [634, 156] on span "Mushroom & Arugula" at bounding box center [609, 164] width 103 height 17
click at [782, 345] on div "[DATE] 03:49 PM" at bounding box center [679, 365] width 431 height 40
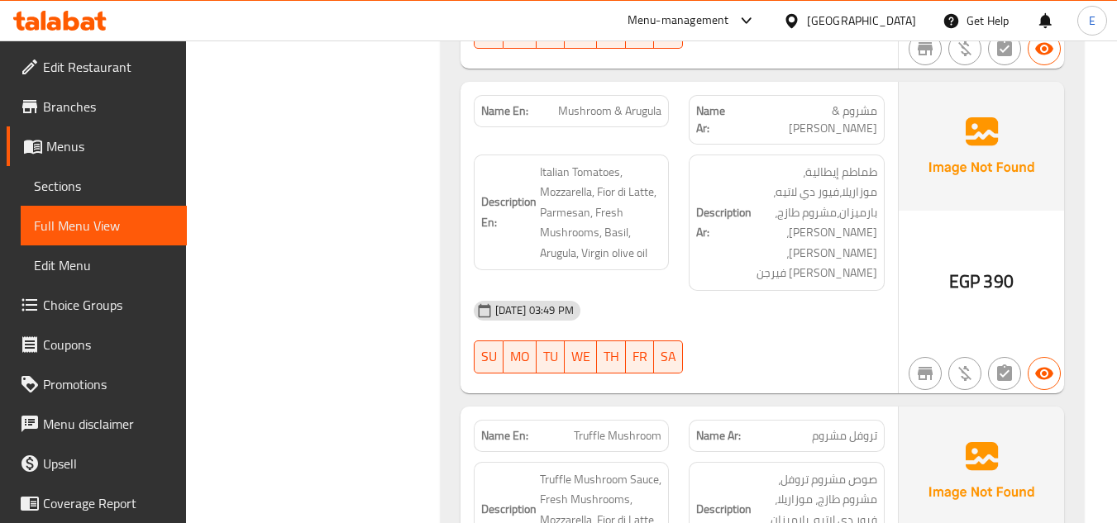
scroll to position [1653, 0]
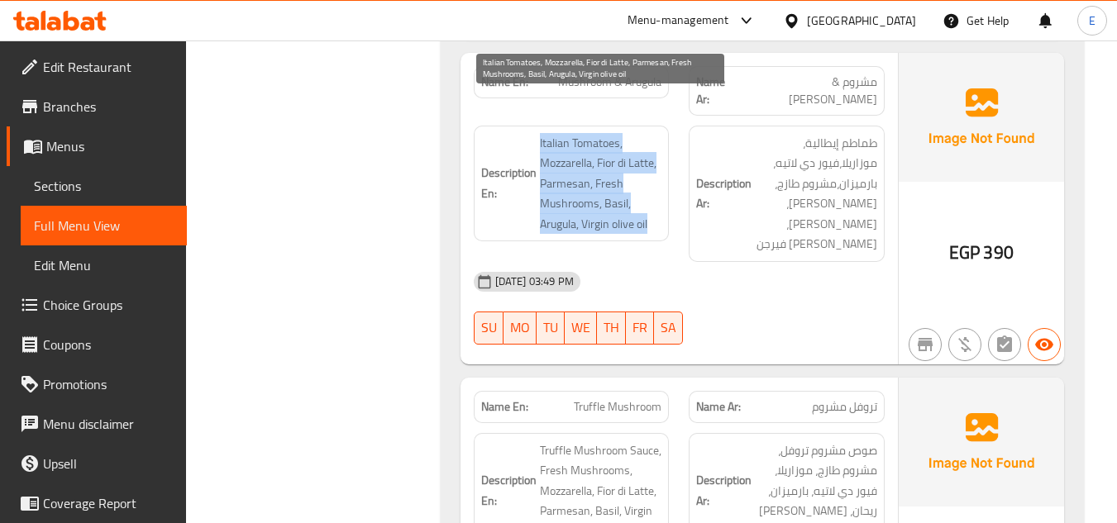
drag, startPoint x: 536, startPoint y: 99, endPoint x: 651, endPoint y: 190, distance: 146.5
click at [651, 190] on h6 "Description En: Italian Tomatoes, Mozzarella, Fior di Latte, Parmesan, Fresh Mu…" at bounding box center [571, 184] width 181 height 102
click at [651, 190] on span "Italian Tomatoes, Mozzarella, Fior di Latte, Parmesan, Fresh Mushrooms, Basil, …" at bounding box center [601, 184] width 122 height 102
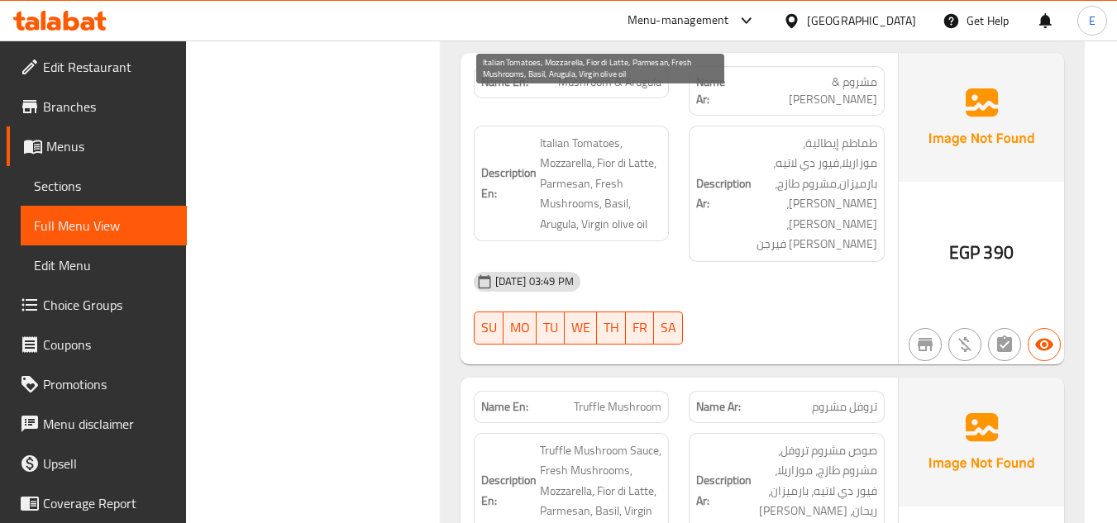
click at [651, 190] on span "Italian Tomatoes, Mozzarella, Fior di Latte, Parmesan, Fresh Mushrooms, Basil, …" at bounding box center [601, 184] width 122 height 102
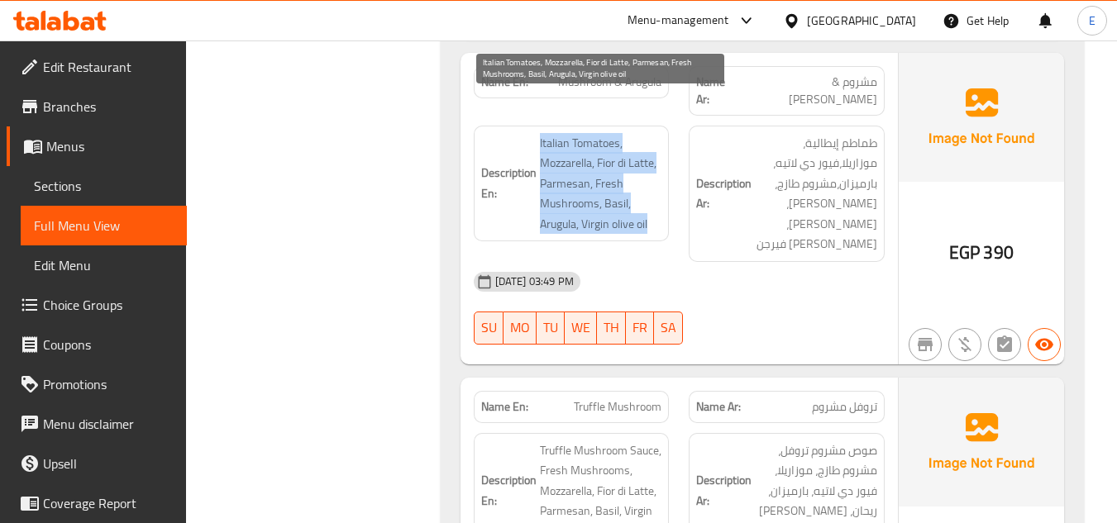
click at [651, 190] on span "Italian Tomatoes, Mozzarella, Fior di Latte, Parmesan, Fresh Mushrooms, Basil, …" at bounding box center [601, 184] width 122 height 102
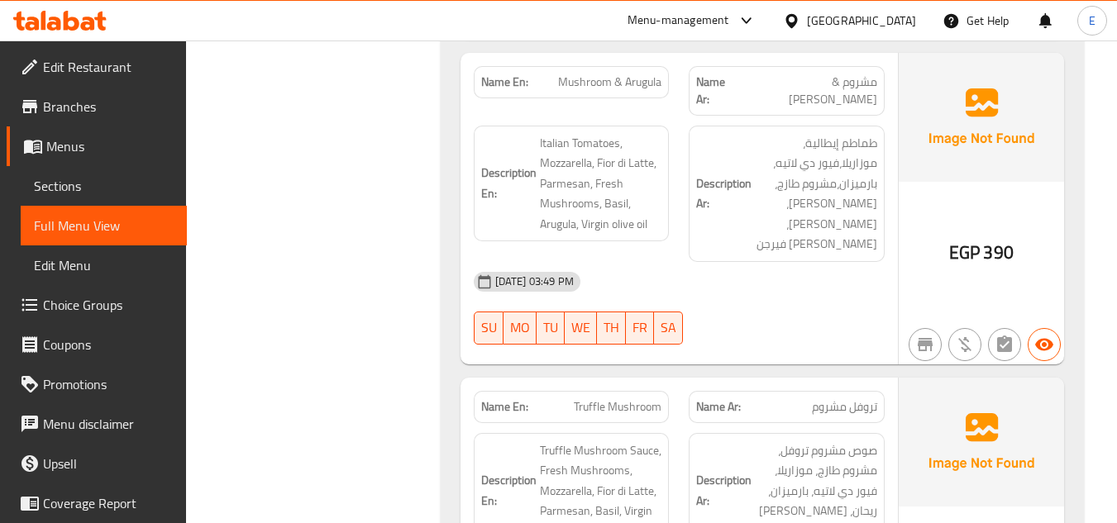
click at [823, 262] on div "[DATE] 03:49 PM" at bounding box center [679, 282] width 431 height 40
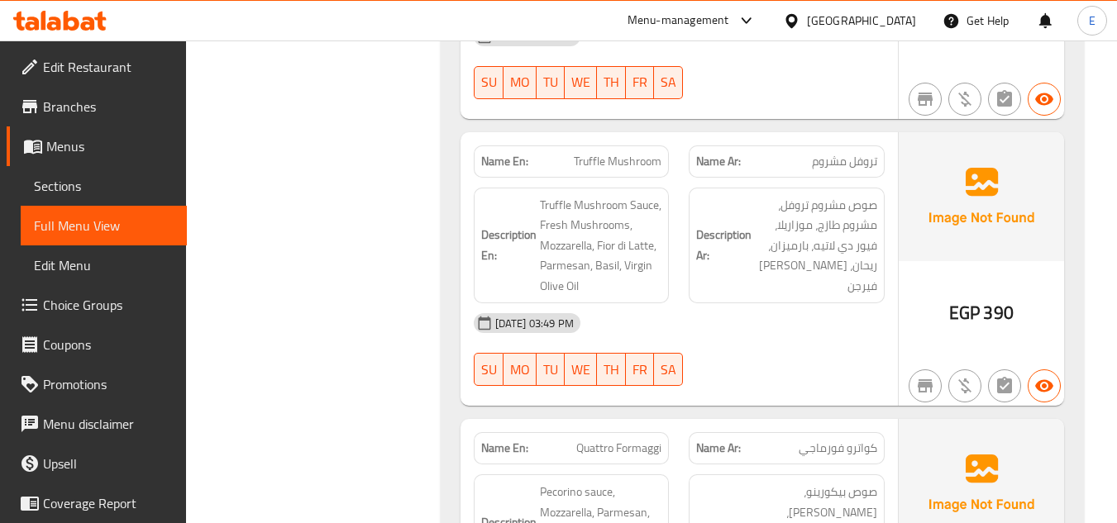
scroll to position [1901, 0]
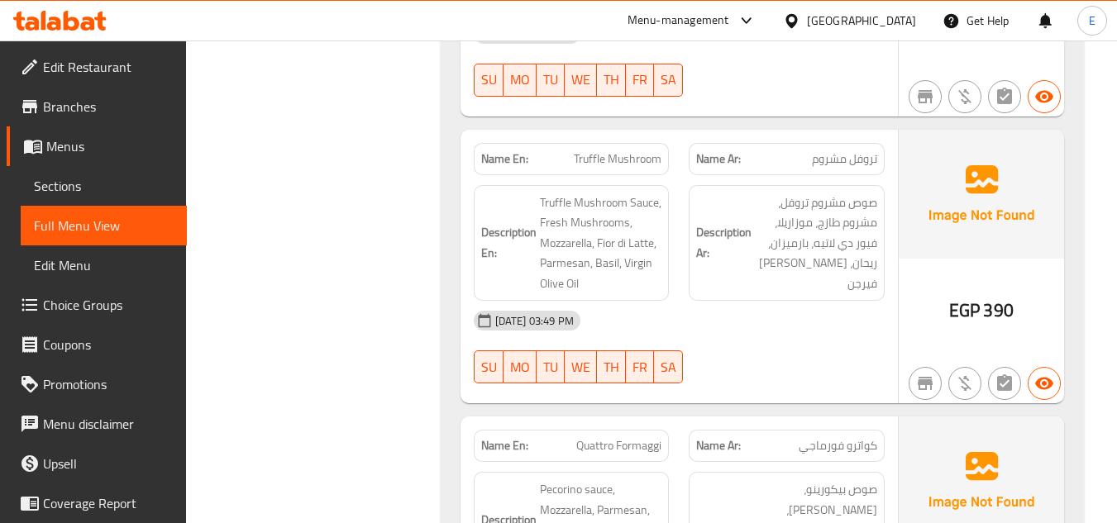
click at [883, 133] on div "Name Ar: تروفل مشروم" at bounding box center [787, 159] width 216 height 52
click at [635, 150] on span "Truffle Mushroom" at bounding box center [618, 158] width 88 height 17
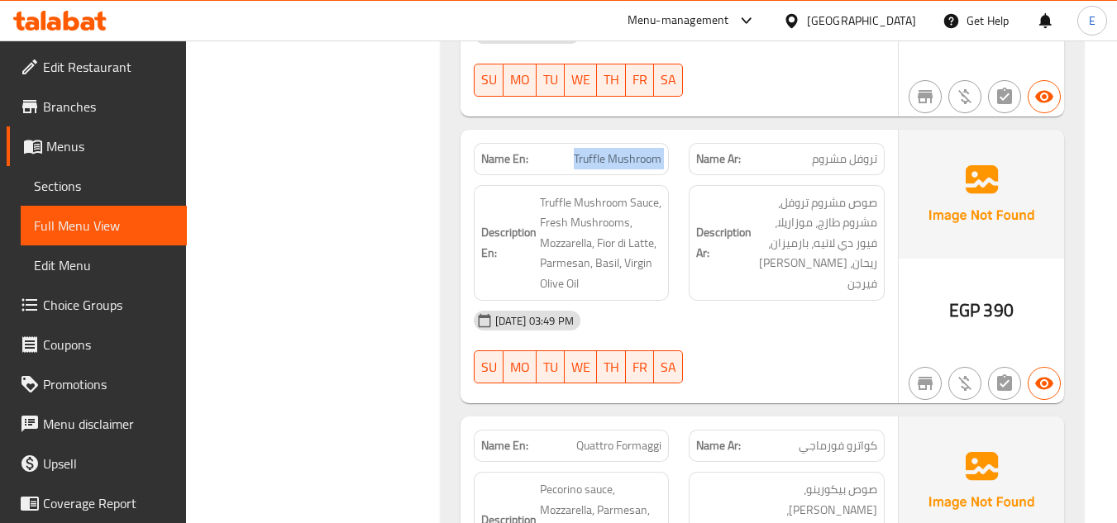
click at [635, 150] on span "Truffle Mushroom" at bounding box center [618, 158] width 88 height 17
click at [874, 301] on div "[DATE] 03:49 PM" at bounding box center [679, 321] width 431 height 40
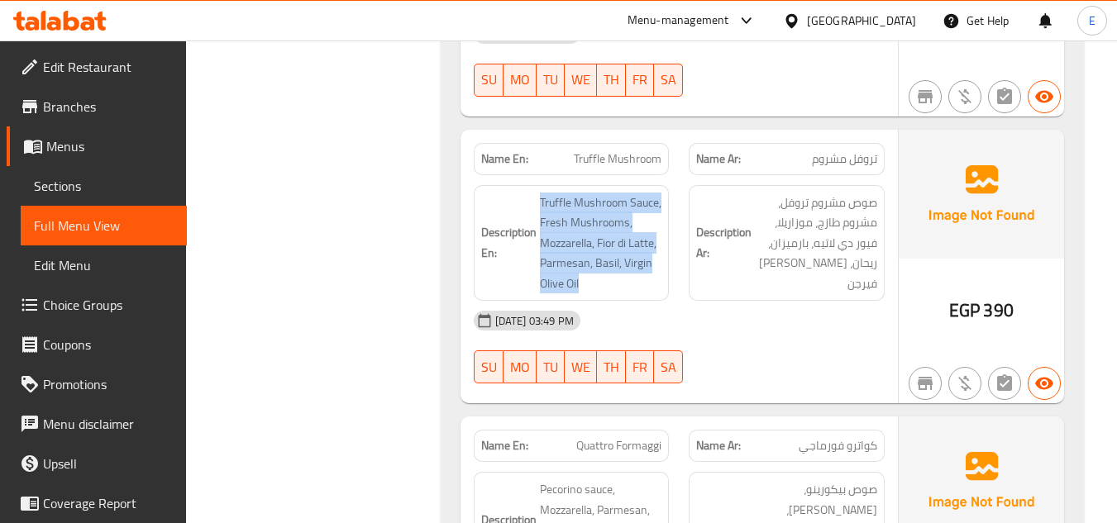
drag, startPoint x: 536, startPoint y: 136, endPoint x: 662, endPoint y: 228, distance: 156.0
click at [662, 228] on div "Description En: Truffle Mushroom Sauce, Fresh Mushrooms, Mozzarella, Fior di La…" at bounding box center [572, 243] width 196 height 117
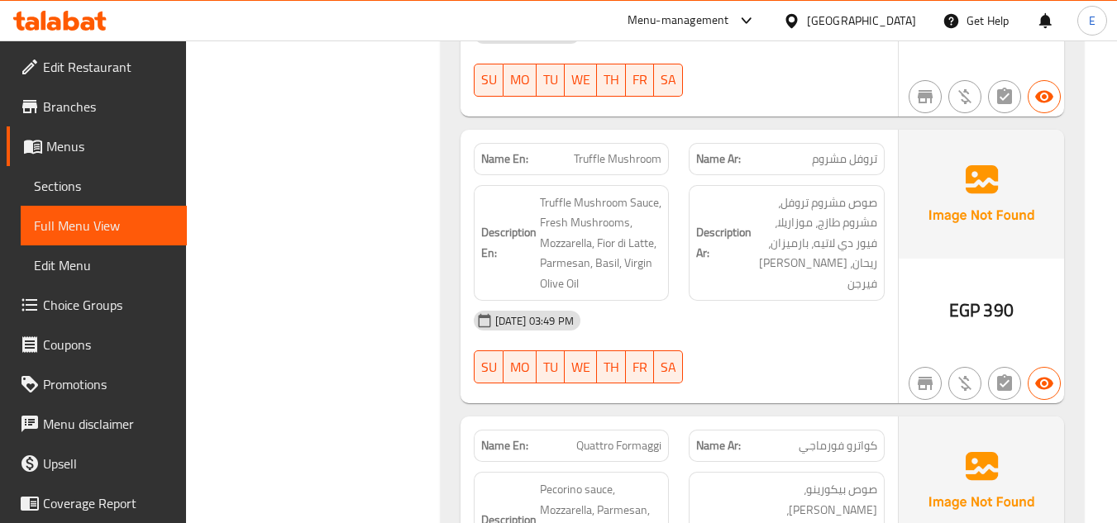
click at [662, 228] on div "Description En: Truffle Mushroom Sauce, Fresh Mushrooms, Mozzarella, Fior di La…" at bounding box center [572, 243] width 196 height 117
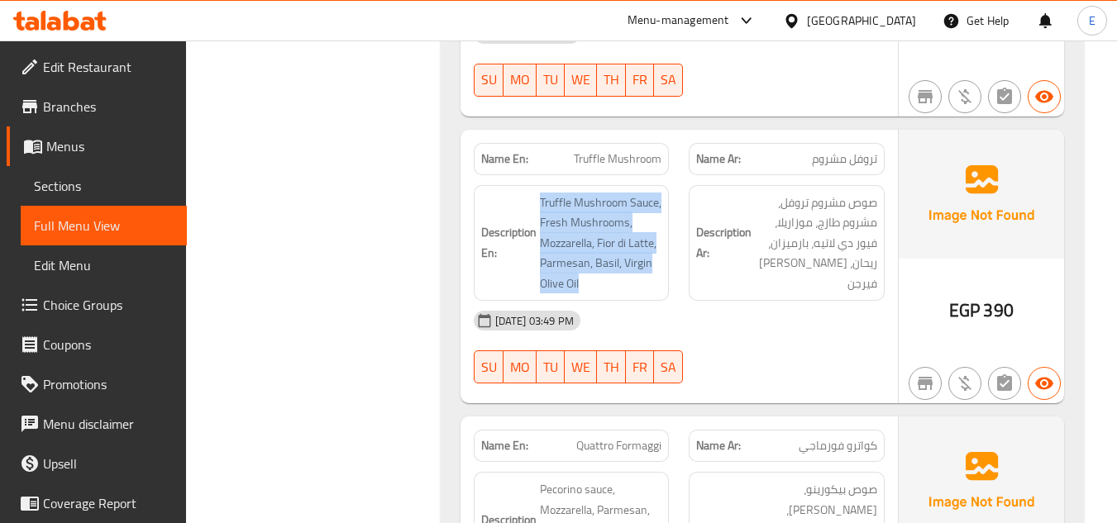
click at [662, 228] on div "Description En: Truffle Mushroom Sauce, Fresh Mushrooms, Mozzarella, Fior di La…" at bounding box center [572, 243] width 196 height 117
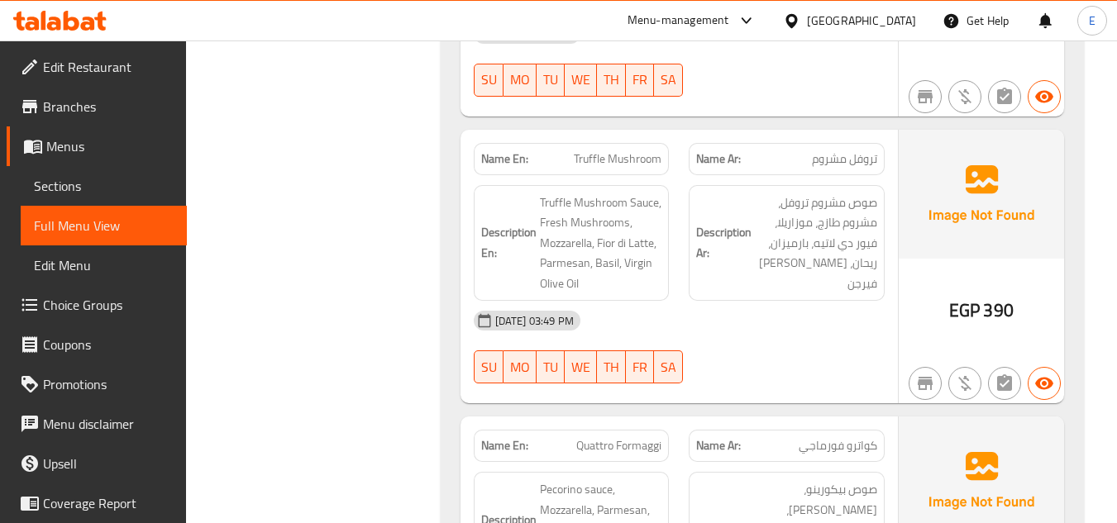
click at [749, 239] on div "Description Ar: صوص مشروم تروفل، مشروم طازج، موزاريلا، فيور دي لاتيه، بارميزان،…" at bounding box center [787, 243] width 216 height 136
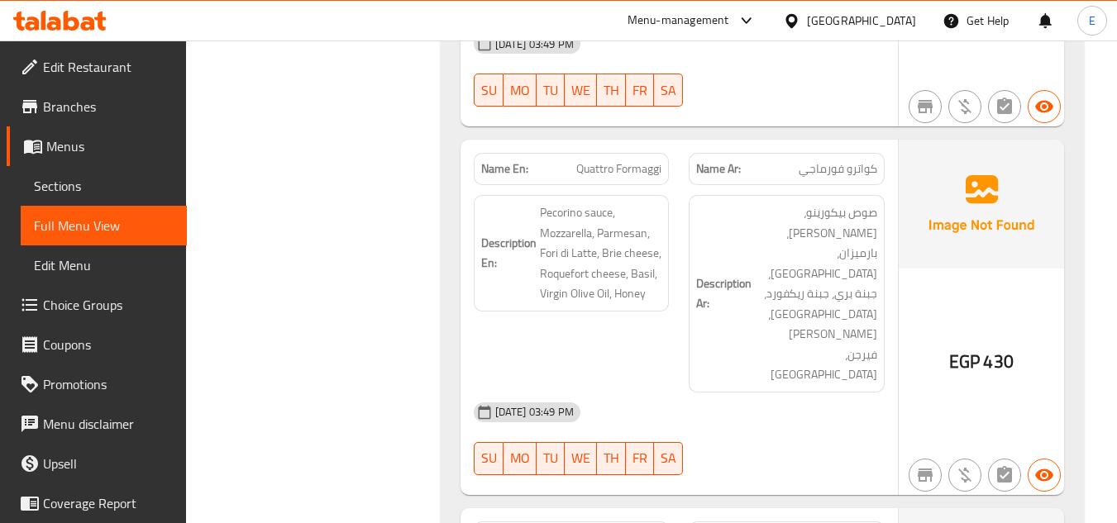
scroll to position [2149, 0]
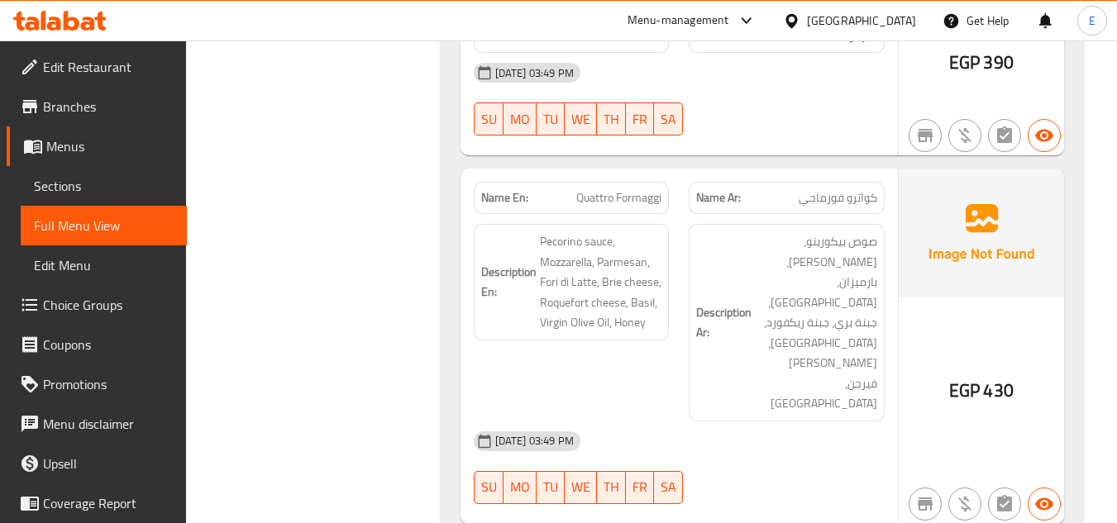
click at [990, 374] on span "430" at bounding box center [998, 390] width 30 height 32
click at [767, 421] on div "[DATE] 03:49 PM SU MO TU WE TH FR SA" at bounding box center [679, 467] width 431 height 93
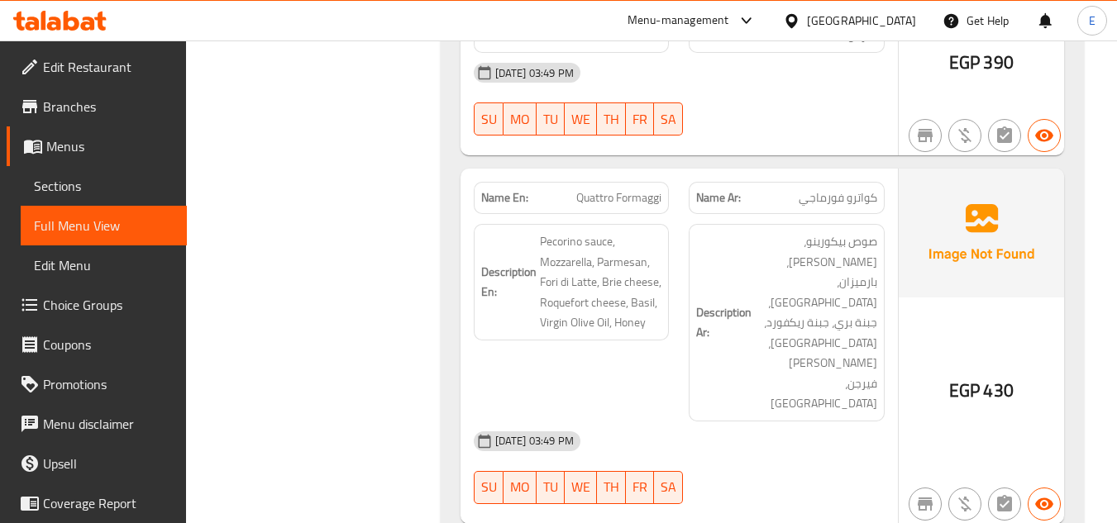
click at [841, 182] on div "Name Ar: [PERSON_NAME]" at bounding box center [786, 198] width 196 height 32
click at [842, 182] on div "Name Ar: [PERSON_NAME]" at bounding box center [786, 198] width 196 height 32
click at [842, 182] on div "Name Ar: كواترو فورماجي" at bounding box center [786, 198] width 196 height 32
click at [645, 189] on span "Quattro Formaggi" at bounding box center [618, 197] width 85 height 17
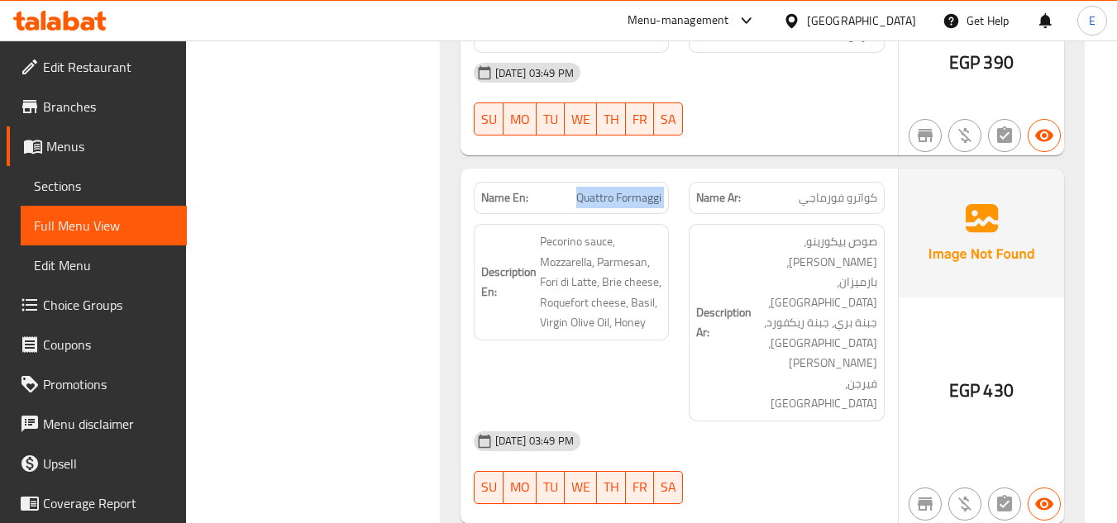
click at [645, 189] on span "Quattro Formaggi" at bounding box center [618, 197] width 85 height 17
click at [800, 421] on div "[DATE] 03:49 PM" at bounding box center [679, 441] width 431 height 40
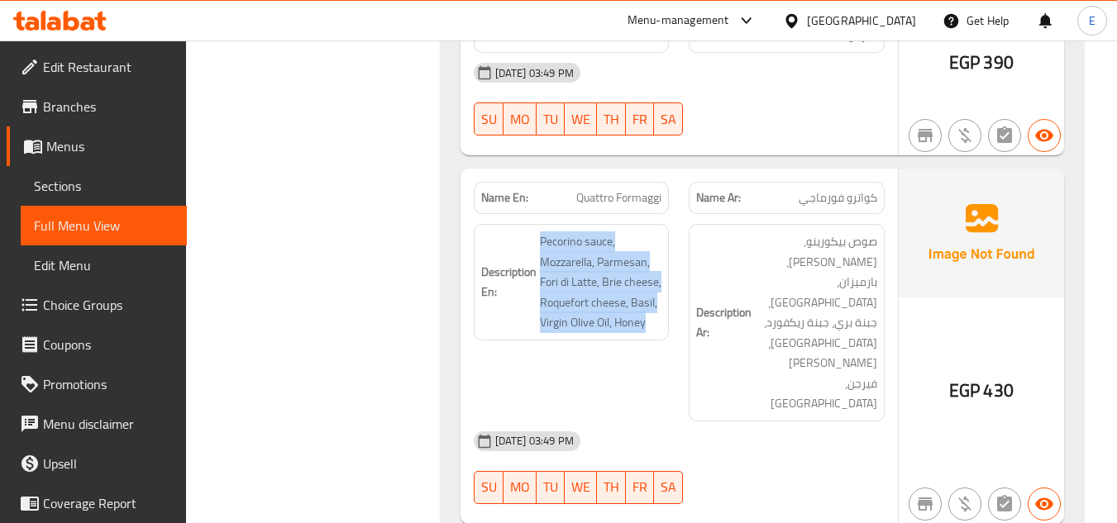
drag, startPoint x: 536, startPoint y: 180, endPoint x: 664, endPoint y: 270, distance: 157.3
click at [664, 270] on div "Description En: Pecorino sauce, Mozzarella, Parmesan, Fori di Latte, Brie chees…" at bounding box center [572, 282] width 196 height 117
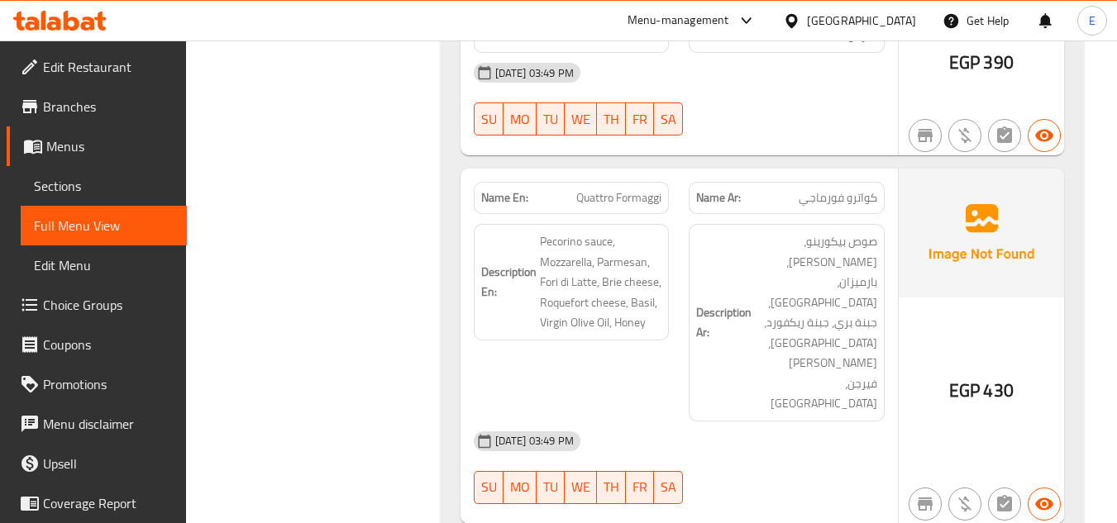
click at [664, 270] on div "Description En: Pecorino sauce, Mozzarella, Parmesan, Fori di Latte, Brie chees…" at bounding box center [572, 282] width 196 height 117
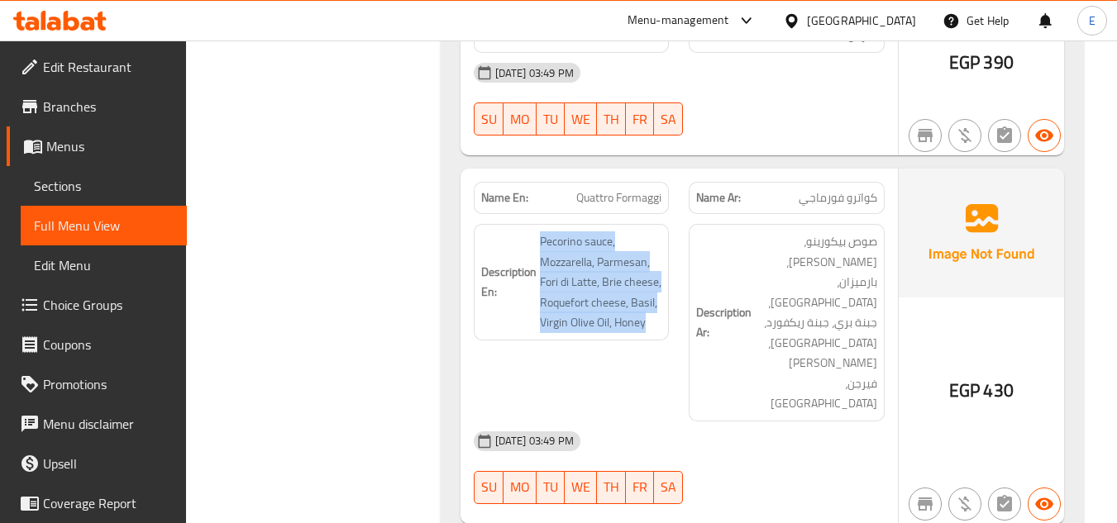
click at [664, 270] on div "Description En: Pecorino sauce, Mozzarella, Parmesan, Fori di Latte, Brie chees…" at bounding box center [572, 282] width 196 height 117
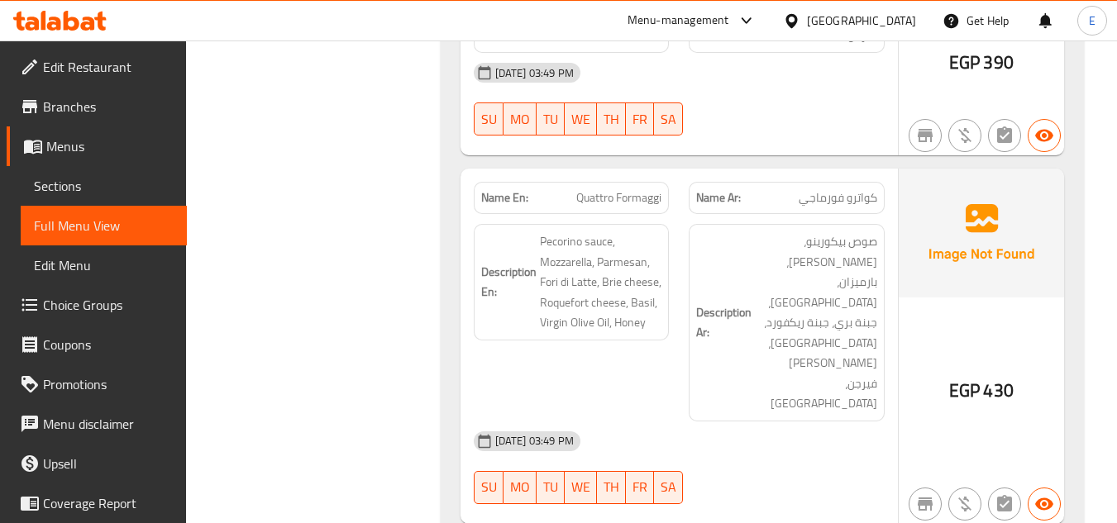
click at [828, 421] on div "[DATE] 03:49 PM" at bounding box center [679, 441] width 431 height 40
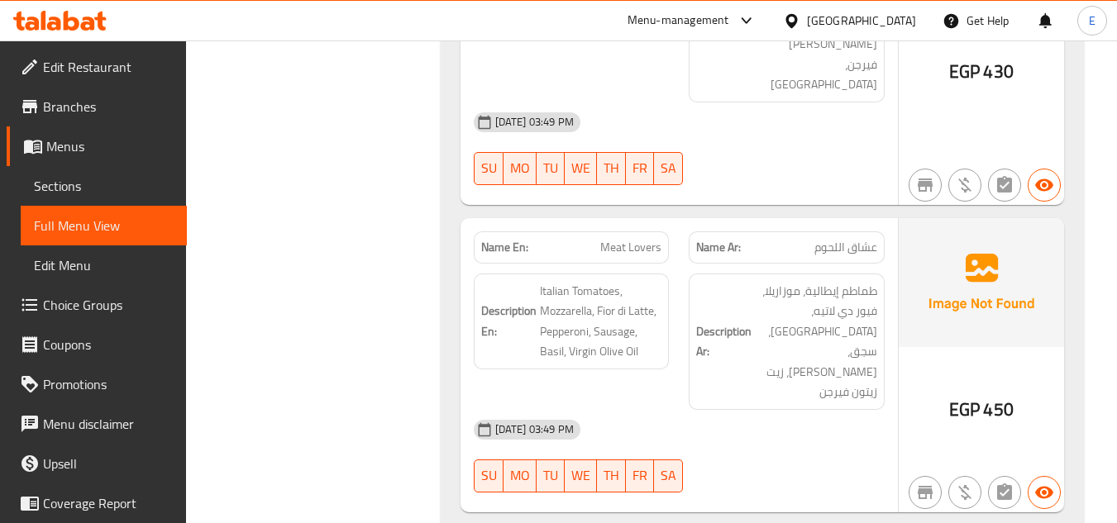
scroll to position [2479, 0]
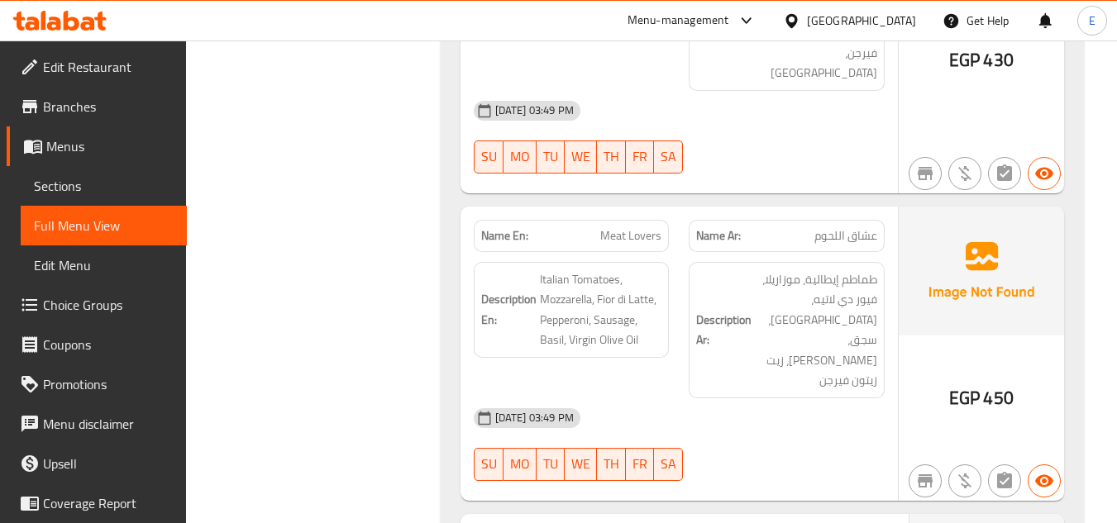
click at [854, 227] on span "عشاق اللحوم" at bounding box center [845, 235] width 63 height 17
click at [679, 210] on div "Name Ar: عشاق اللحوم" at bounding box center [787, 236] width 216 height 52
click at [655, 227] on span "Meat Lovers" at bounding box center [630, 235] width 61 height 17
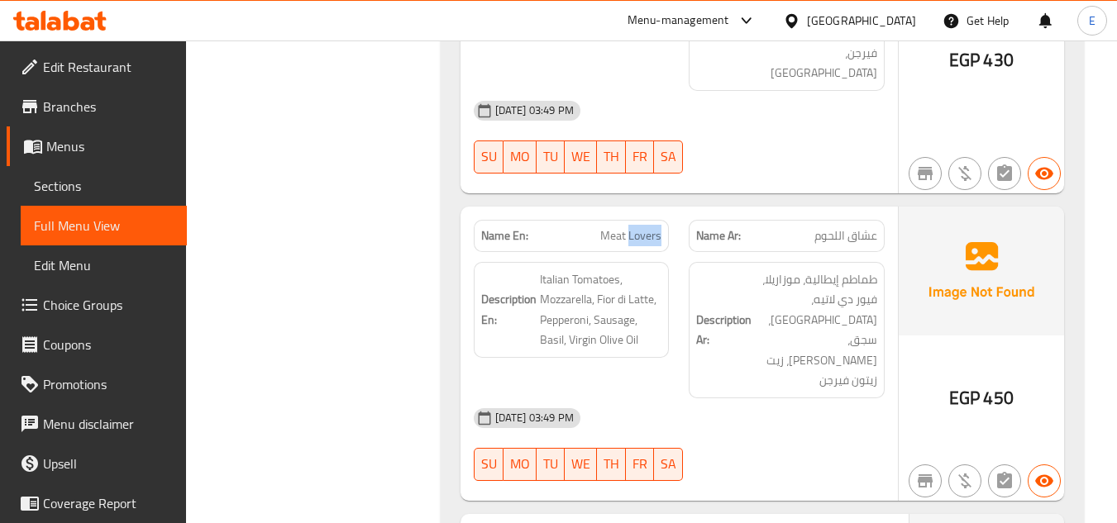
click at [655, 227] on span "Meat Lovers" at bounding box center [630, 235] width 61 height 17
click at [763, 398] on div "[DATE] 03:49 PM" at bounding box center [679, 418] width 431 height 40
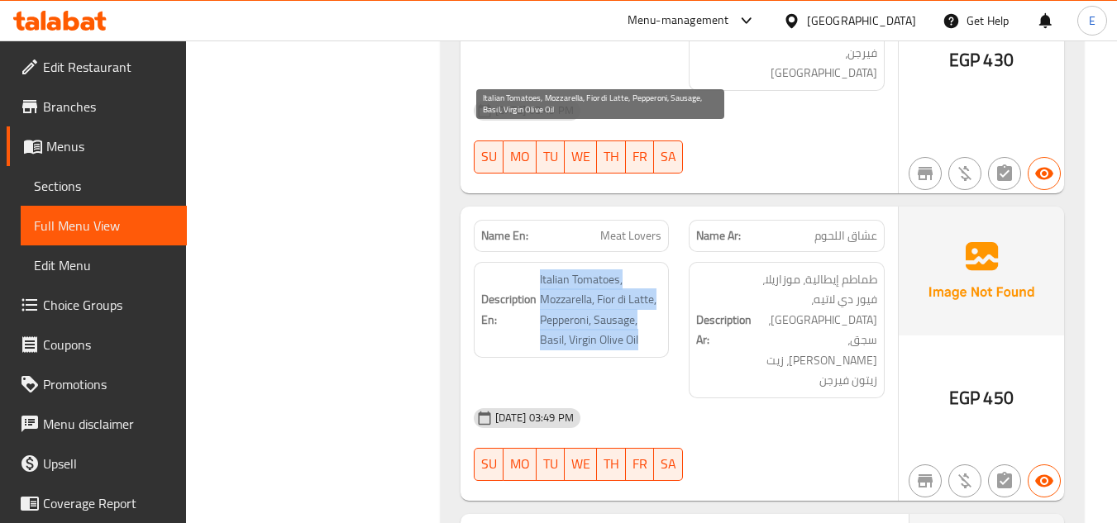
drag, startPoint x: 535, startPoint y: 138, endPoint x: 655, endPoint y: 196, distance: 133.8
click at [655, 269] on h6 "Description En: Italian Tomatoes, Mozzarella, Fior di Latte, Pepperoni, Sausage…" at bounding box center [571, 309] width 181 height 81
click at [655, 269] on span "Italian Tomatoes, Mozzarella, Fior di Latte, Pepperoni, Sausage, Basil, Virgin …" at bounding box center [601, 309] width 122 height 81
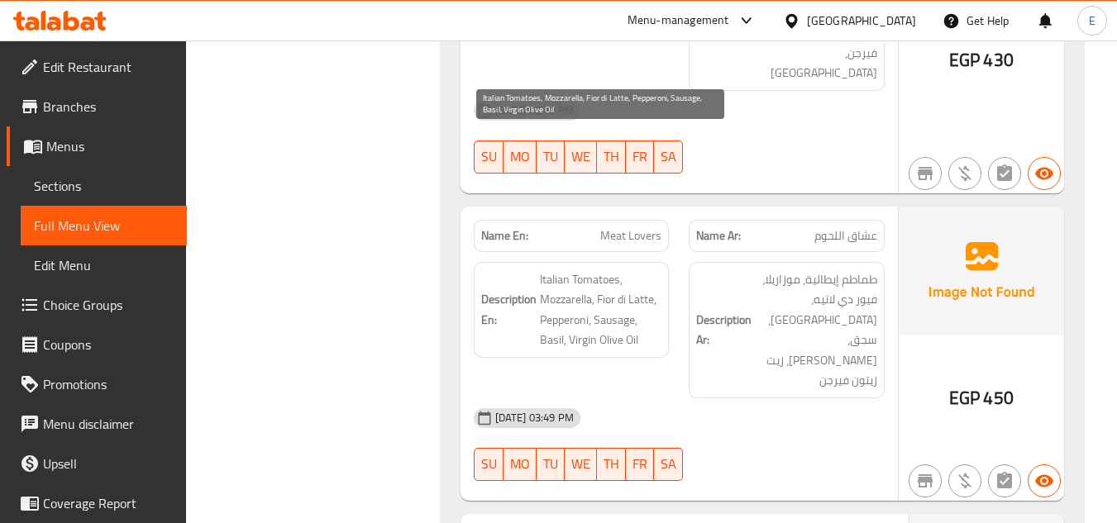
click at [655, 269] on span "Italian Tomatoes, Mozzarella, Fior di Latte, Pepperoni, Sausage, Basil, Virgin …" at bounding box center [601, 309] width 122 height 81
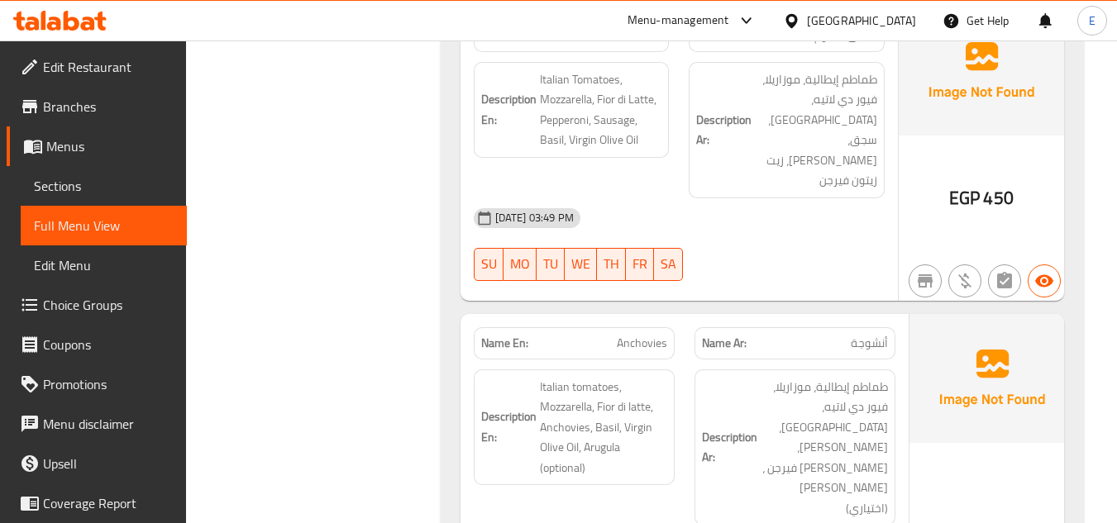
scroll to position [2727, 0]
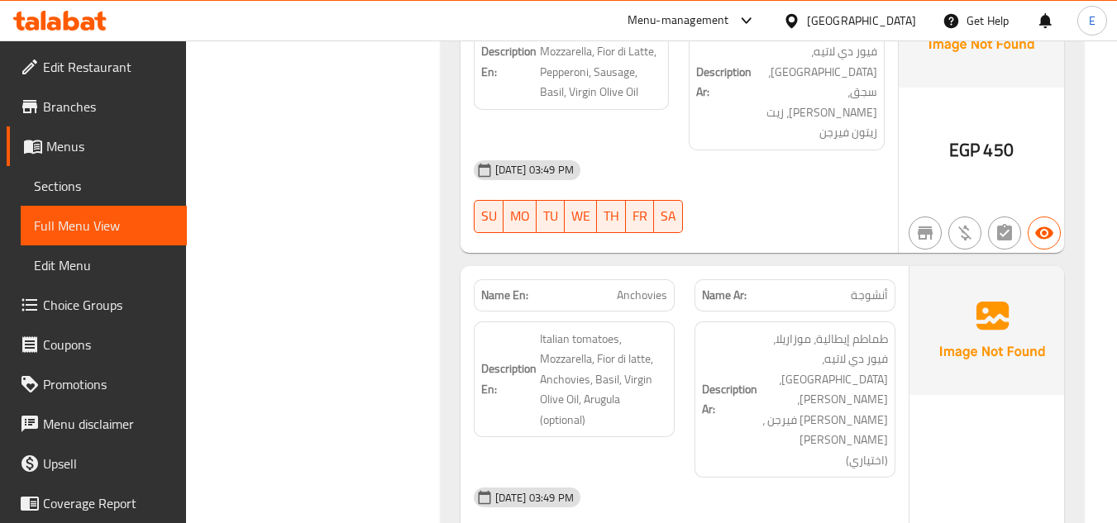
click at [850, 287] on span "أنشوجة" at bounding box center [868, 295] width 37 height 17
click at [622, 287] on span "Anchovies" at bounding box center [642, 295] width 50 height 17
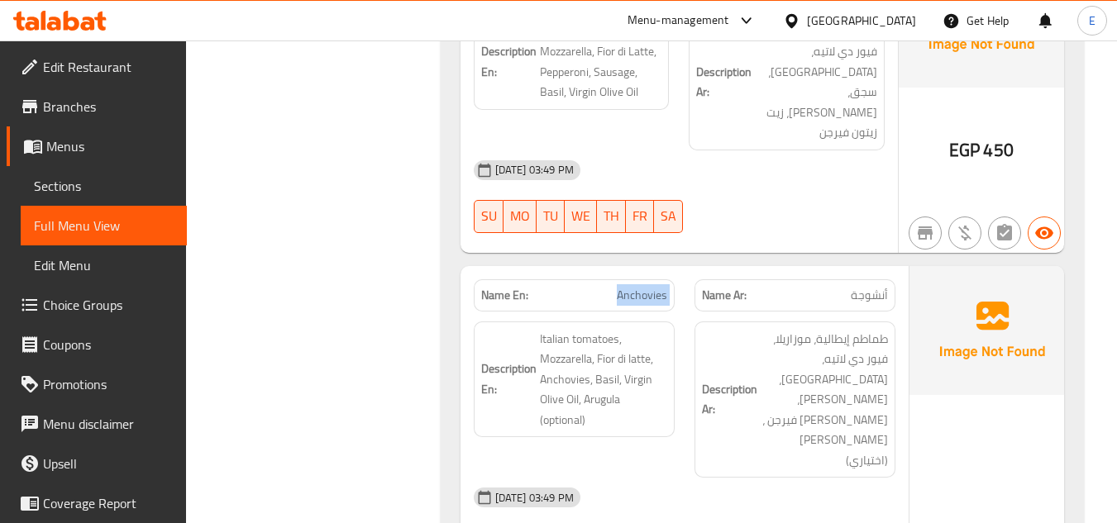
click at [622, 287] on span "Anchovies" at bounding box center [642, 295] width 50 height 17
click at [782, 478] on div "[DATE] 03:49 PM" at bounding box center [684, 498] width 441 height 40
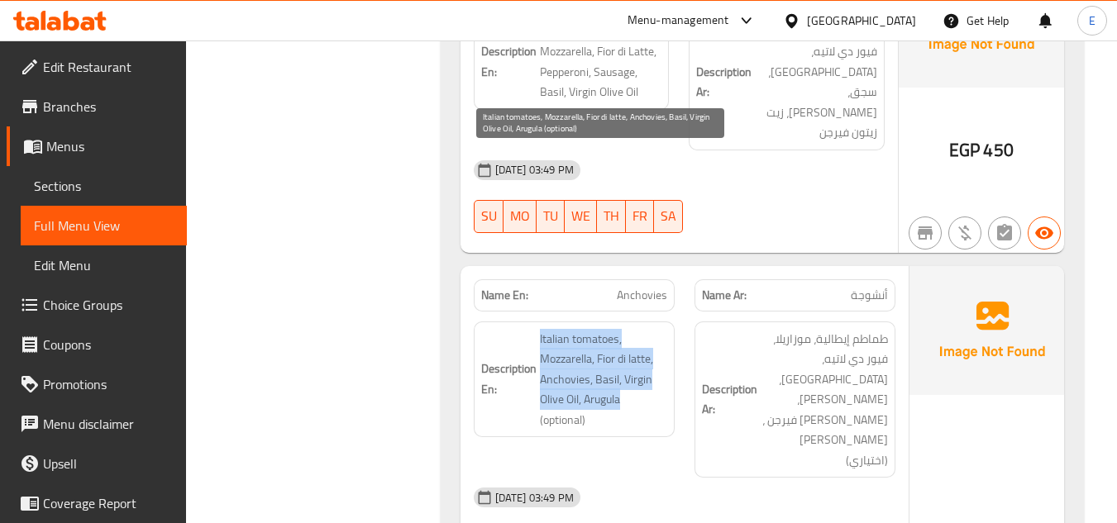
drag, startPoint x: 566, startPoint y: 162, endPoint x: 649, endPoint y: 229, distance: 106.4
click at [649, 329] on span "Italian tomatoes, Mozzarella, Fior di latte, Anchovies, Basil, Virgin Olive Oil…" at bounding box center [603, 380] width 127 height 102
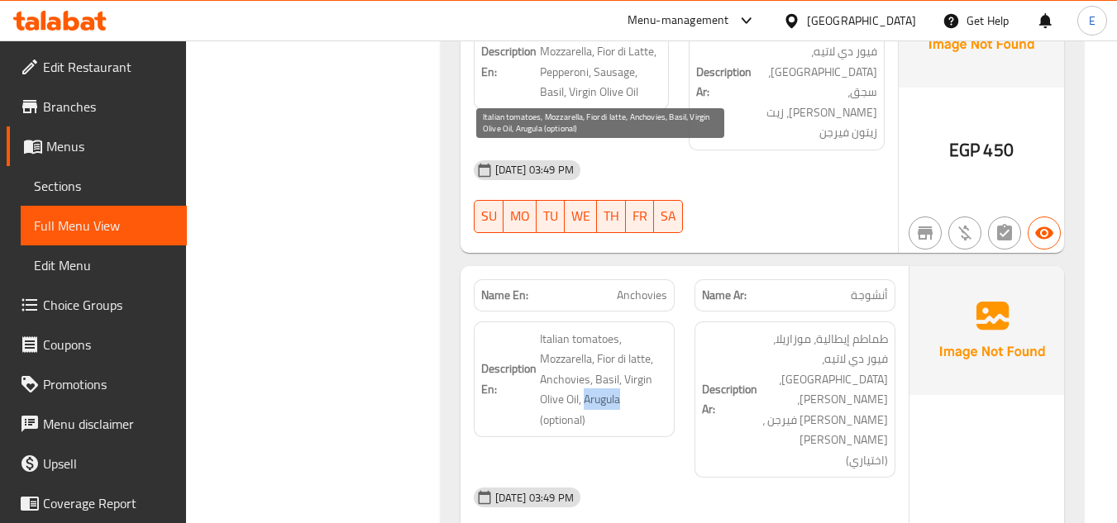
click at [649, 329] on span "Italian tomatoes, Mozzarella, Fior di latte, Anchovies, Basil, Virgin Olive Oil…" at bounding box center [603, 380] width 127 height 102
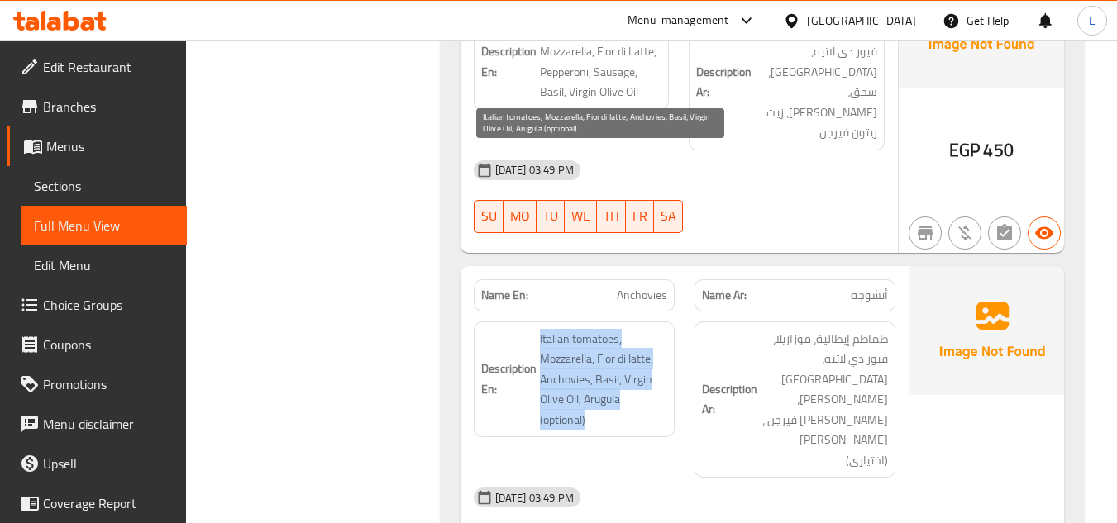
click at [649, 329] on span "Italian tomatoes, Mozzarella, Fior di latte, Anchovies, Basil, Virgin Olive Oil…" at bounding box center [603, 380] width 127 height 102
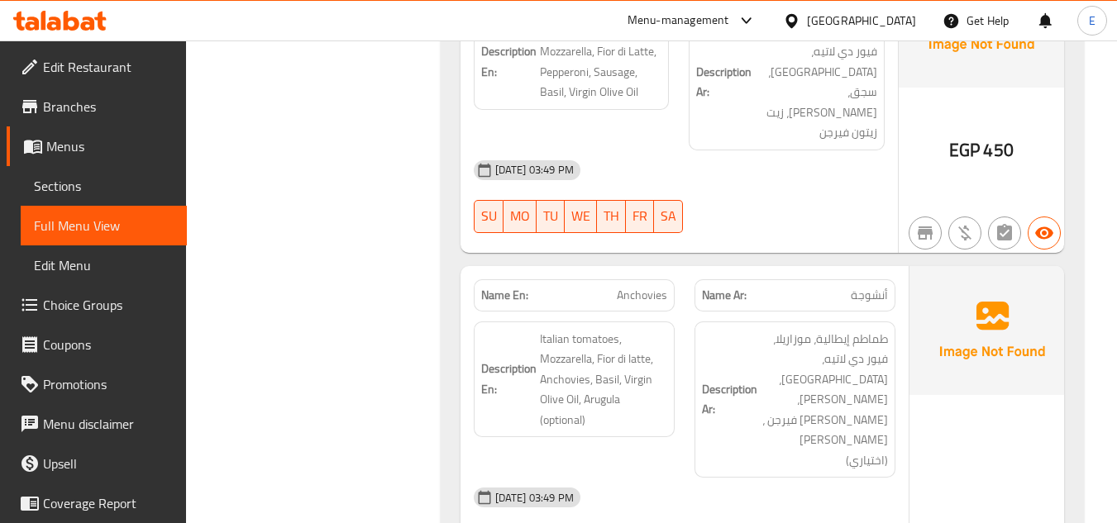
click at [882, 478] on div "[DATE] 03:49 PM" at bounding box center [684, 498] width 441 height 40
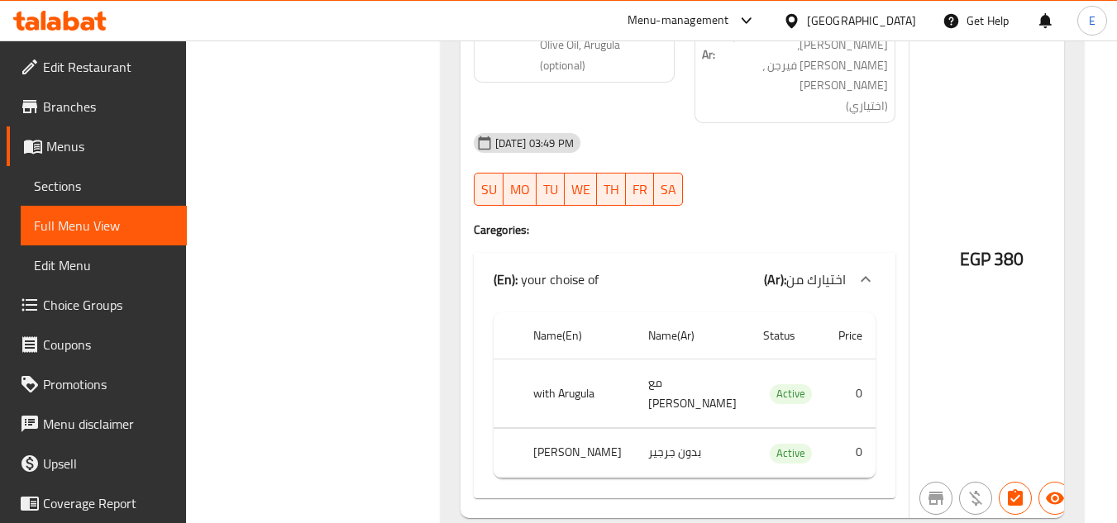
scroll to position [3058, 0]
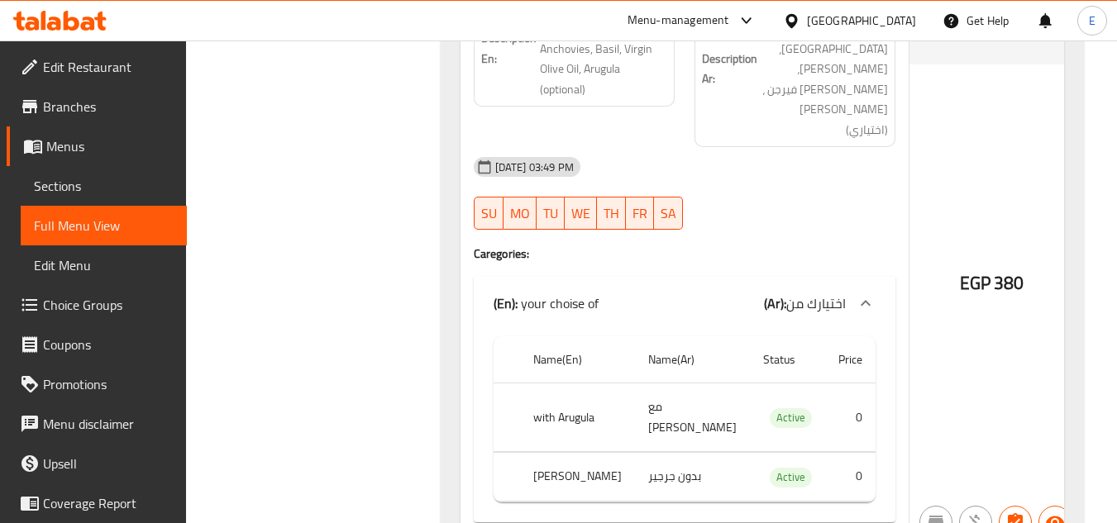
click at [669, 383] on td "مع [PERSON_NAME]" at bounding box center [692, 417] width 115 height 69
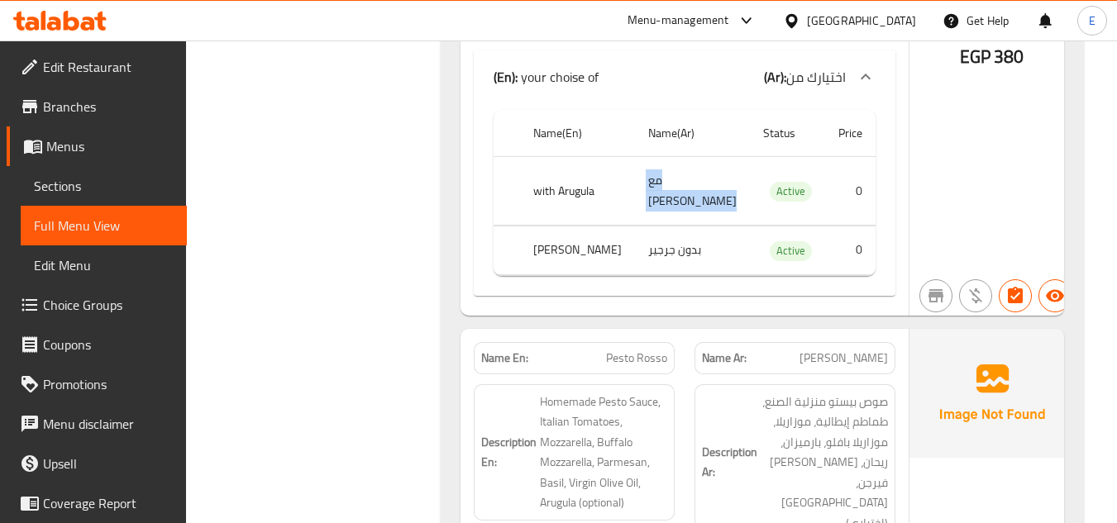
scroll to position [3306, 0]
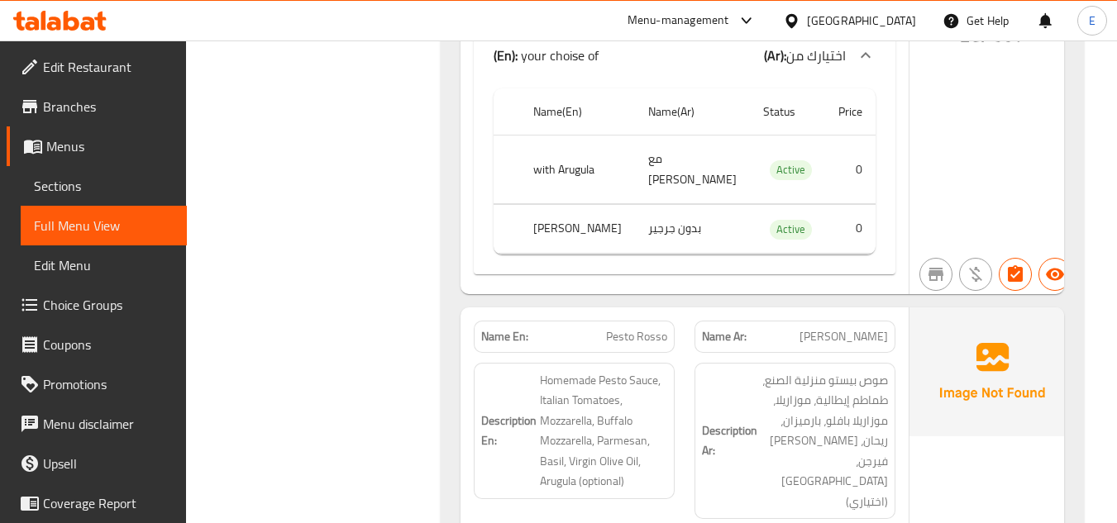
click at [855, 328] on span "[PERSON_NAME]" at bounding box center [843, 336] width 88 height 17
click at [636, 328] on span "Pesto Rosso" at bounding box center [636, 336] width 61 height 17
click at [635, 328] on span "Pesto Rosso" at bounding box center [636, 336] width 61 height 17
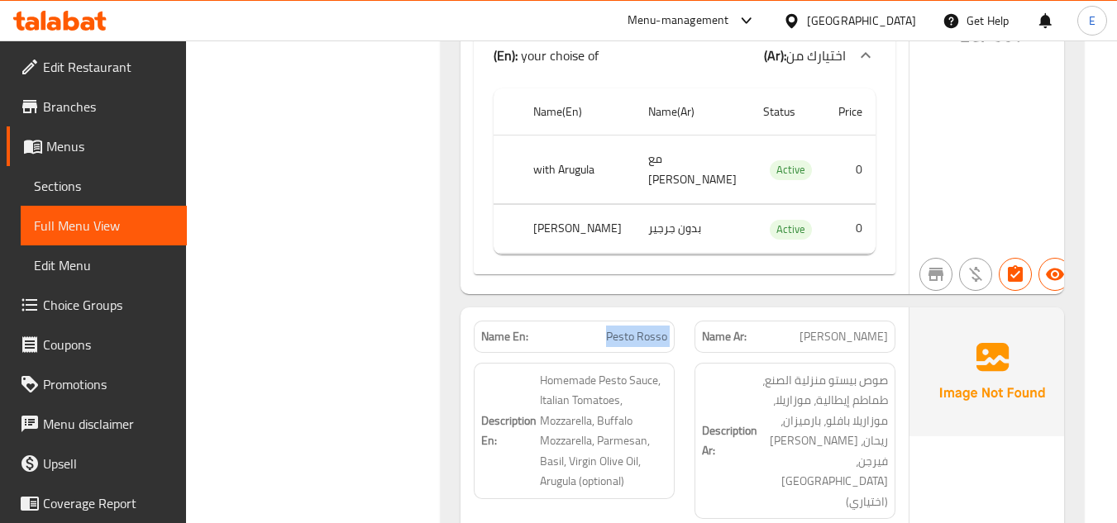
click at [635, 328] on span "Pesto Rosso" at bounding box center [636, 336] width 61 height 17
drag, startPoint x: 868, startPoint y: 279, endPoint x: 549, endPoint y: 151, distance: 343.5
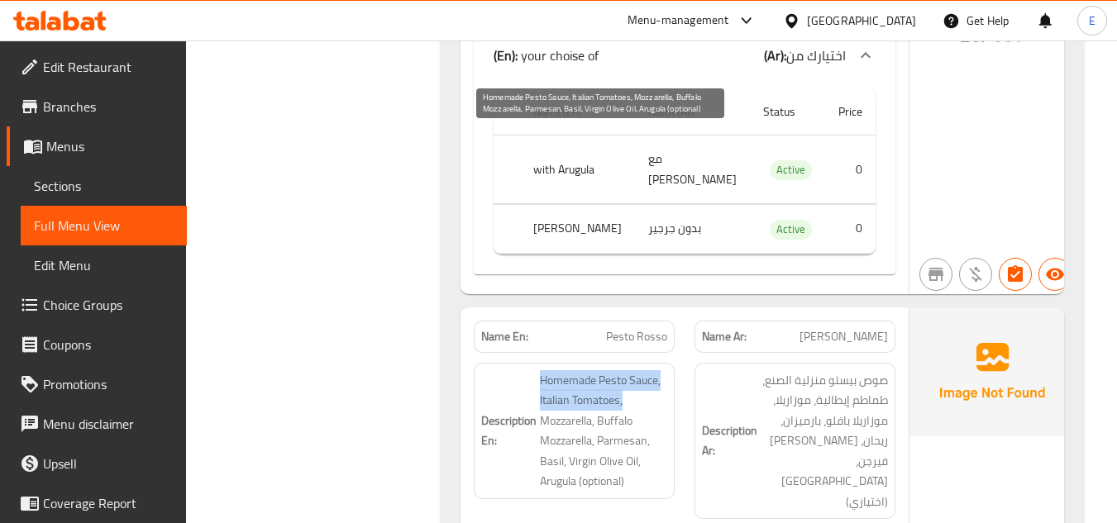
drag, startPoint x: 531, startPoint y: 136, endPoint x: 626, endPoint y: 161, distance: 99.2
click at [626, 370] on h6 "Description En: Homemade Pesto Sauce, Italian Tomatoes, Mozzarella, Buffalo Moz…" at bounding box center [574, 430] width 186 height 121
click at [626, 370] on span "Homemade Pesto Sauce, Italian Tomatoes, Mozzarella, Buffalo Mozzarella, Parmesa…" at bounding box center [603, 430] width 127 height 121
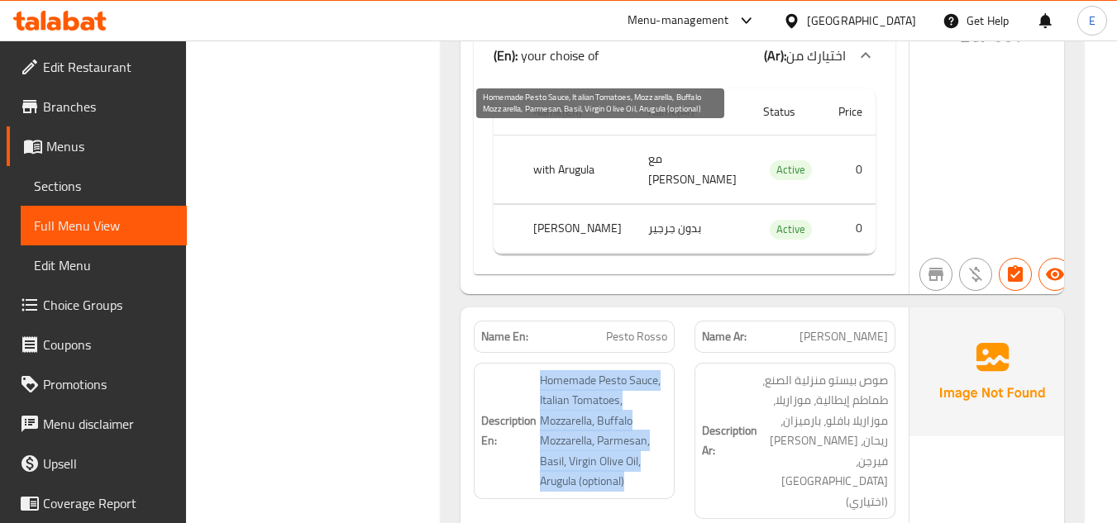
drag, startPoint x: 526, startPoint y: 135, endPoint x: 649, endPoint y: 231, distance: 156.6
click at [649, 370] on h6 "Description En: Homemade Pesto Sauce, Italian Tomatoes, Mozzarella, Buffalo Moz…" at bounding box center [574, 430] width 186 height 121
click at [649, 370] on span "Homemade Pesto Sauce, Italian Tomatoes, Mozzarella, Buffalo Mozzarella, Parmesa…" at bounding box center [603, 430] width 127 height 121
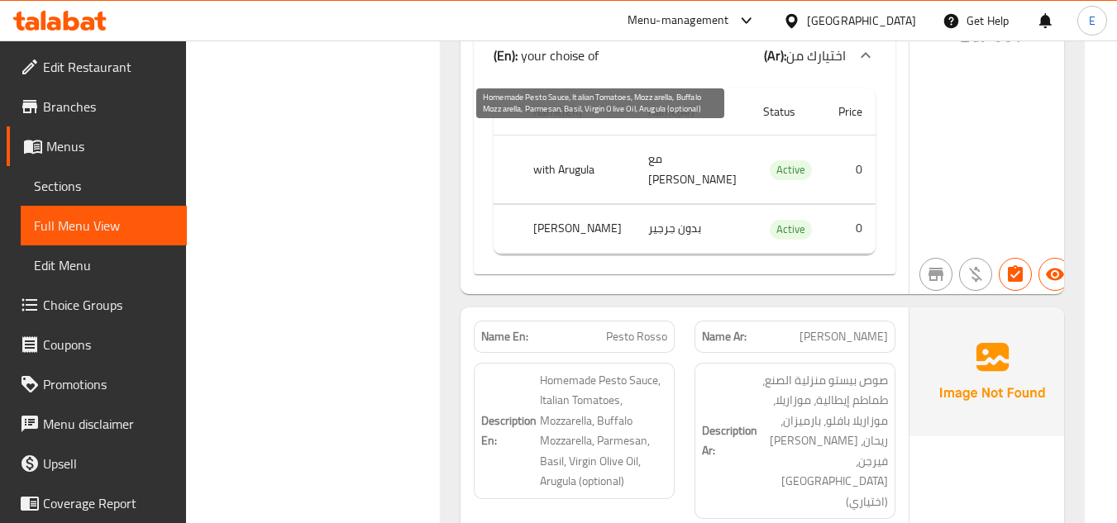
click at [649, 370] on span "Homemade Pesto Sauce, Italian Tomatoes, Mozzarella, Buffalo Mozzarella, Parmesa…" at bounding box center [603, 430] width 127 height 121
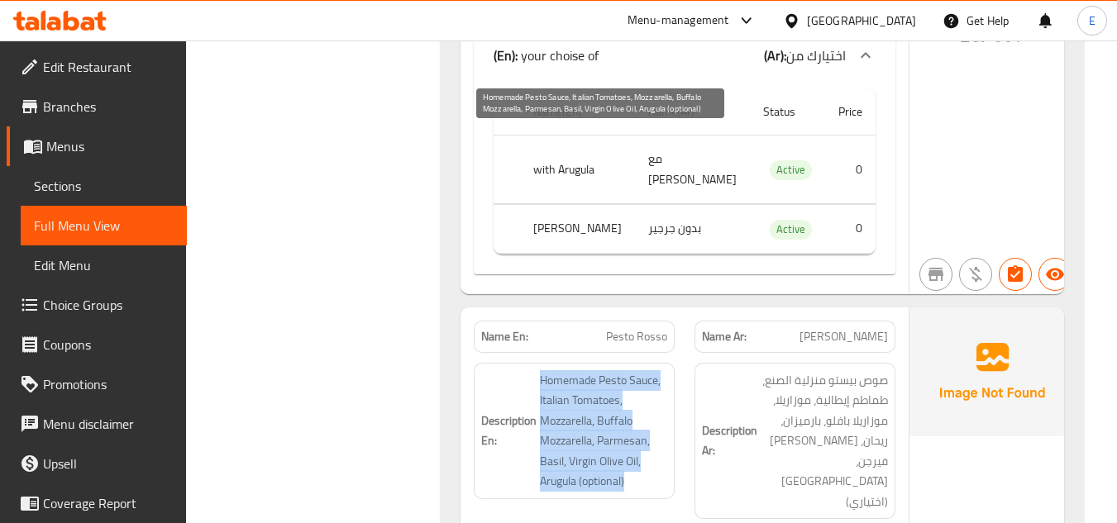
click at [649, 370] on span "Homemade Pesto Sauce, Italian Tomatoes, Mozzarella, Buffalo Mozzarella, Parmesa…" at bounding box center [603, 430] width 127 height 121
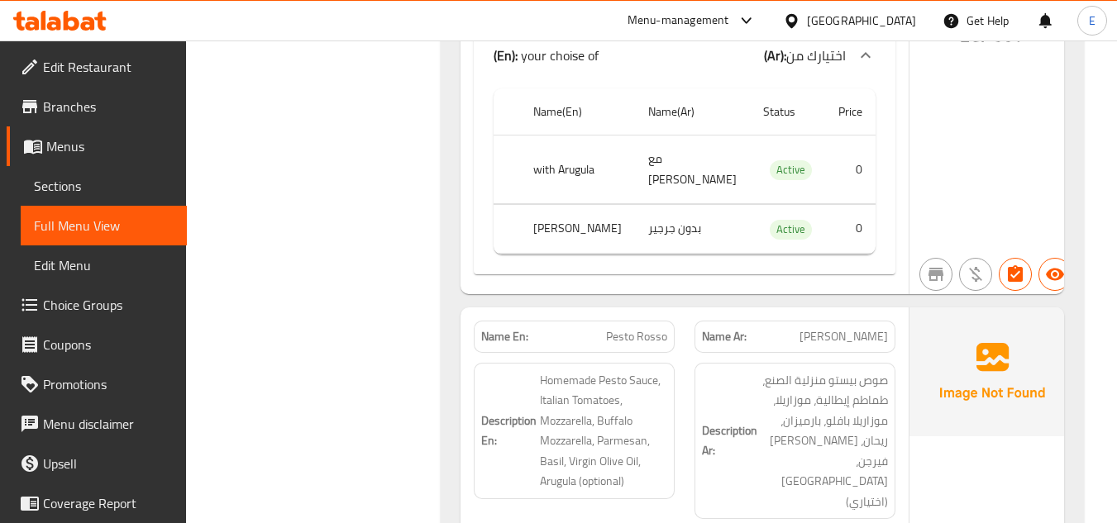
click at [770, 370] on span "صوص بيستو منزلية الصنع، طماطم إيطالية، موزاريلا، موزاريلا بافلو، بارميزان، ريحا…" at bounding box center [823, 441] width 127 height 142
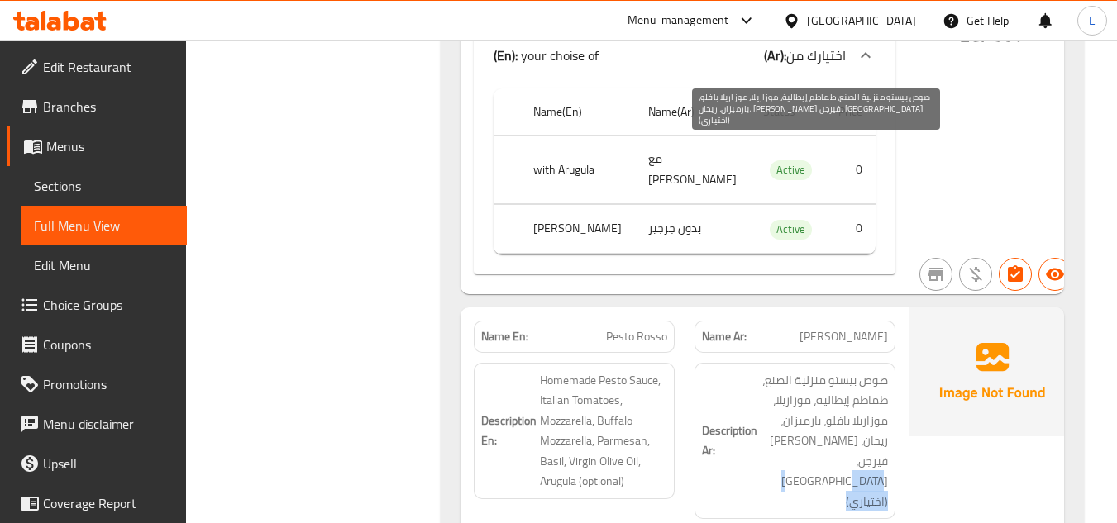
click at [770, 370] on span "صوص بيستو منزلية الصنع، طماطم إيطالية، موزاريلا، موزاريلا بافلو، بارميزان، ريحا…" at bounding box center [823, 441] width 127 height 142
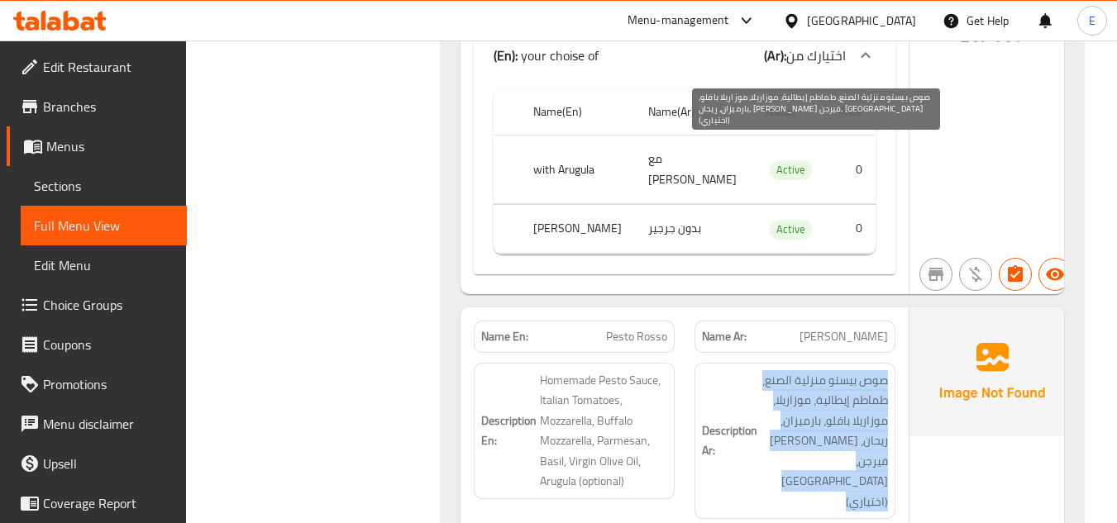
click at [770, 370] on span "صوص بيستو منزلية الصنع، طماطم إيطالية، موزاريلا، موزاريلا بافلو، بارميزان، ريحا…" at bounding box center [823, 441] width 127 height 142
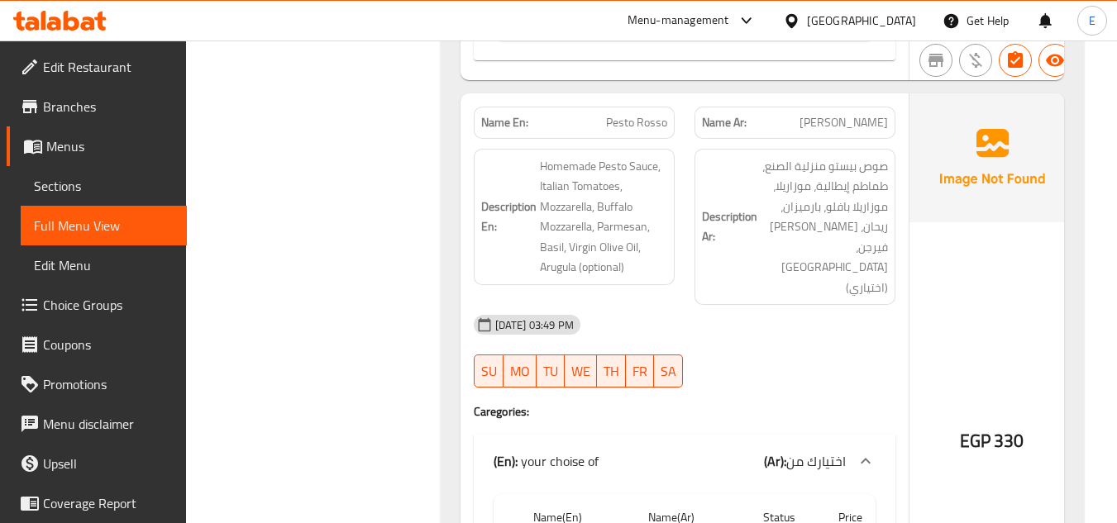
scroll to position [3554, 0]
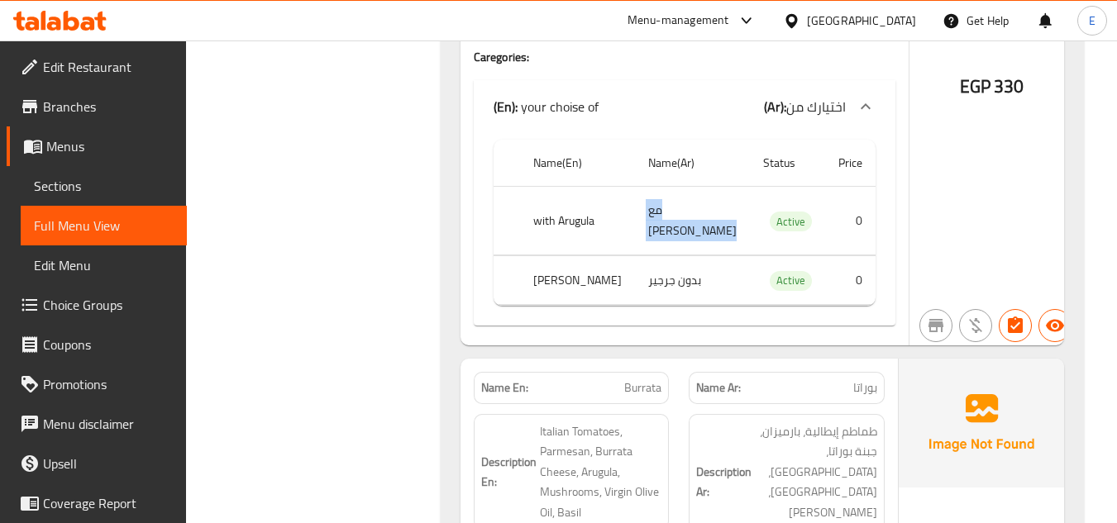
scroll to position [3884, 0]
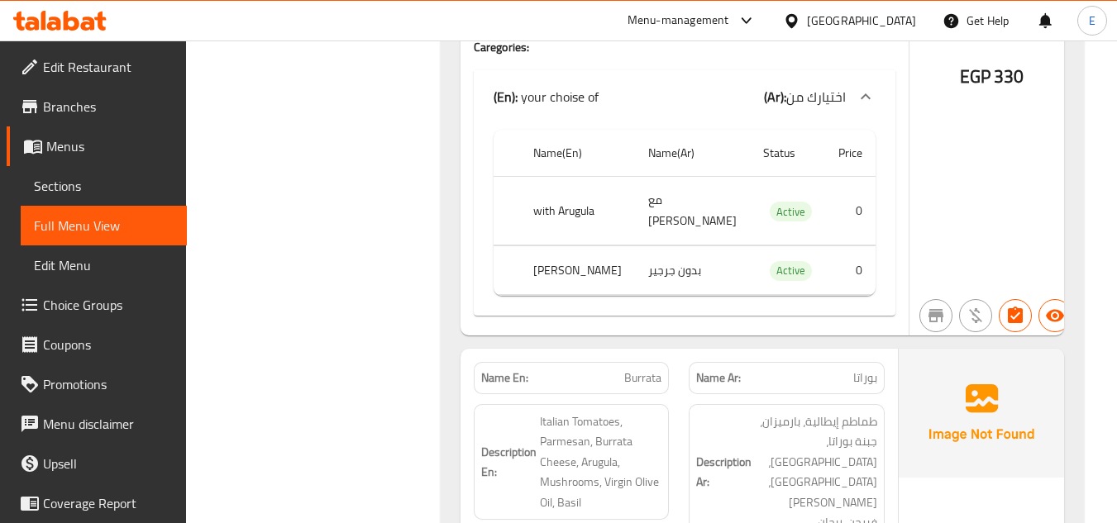
click at [859, 369] on span "بوراتا" at bounding box center [865, 377] width 24 height 17
click at [619, 369] on p "Name En: Burrata" at bounding box center [571, 377] width 181 height 17
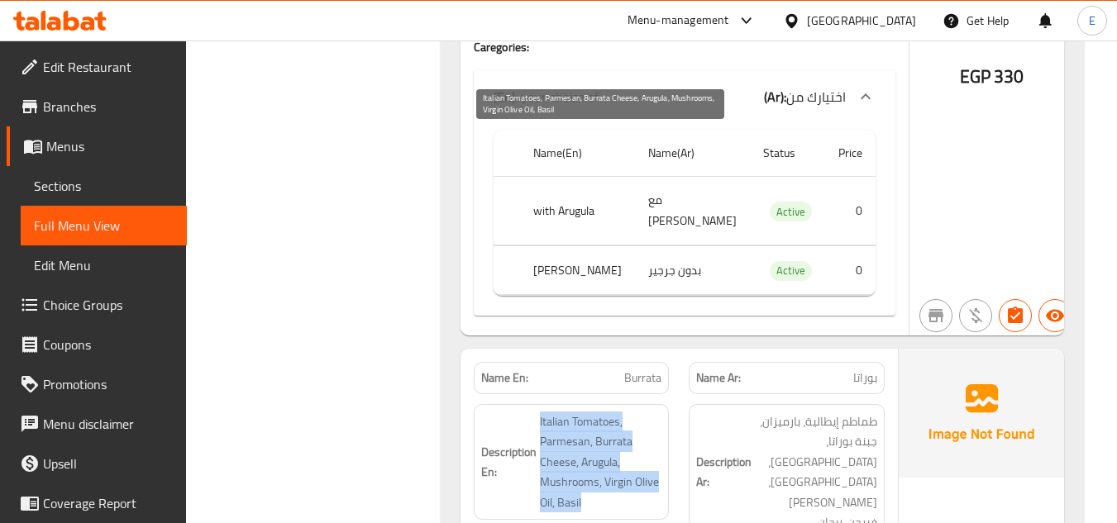
drag, startPoint x: 536, startPoint y: 140, endPoint x: 631, endPoint y: 217, distance: 122.1
click at [631, 412] on h6 "Description En: Italian Tomatoes, Parmesan, Burrata Cheese, Arugula, Mushrooms,…" at bounding box center [571, 463] width 181 height 102
click at [631, 412] on span "Italian Tomatoes, Parmesan, Burrata Cheese, Arugula, Mushrooms, Virgin Olive Oi…" at bounding box center [601, 463] width 122 height 102
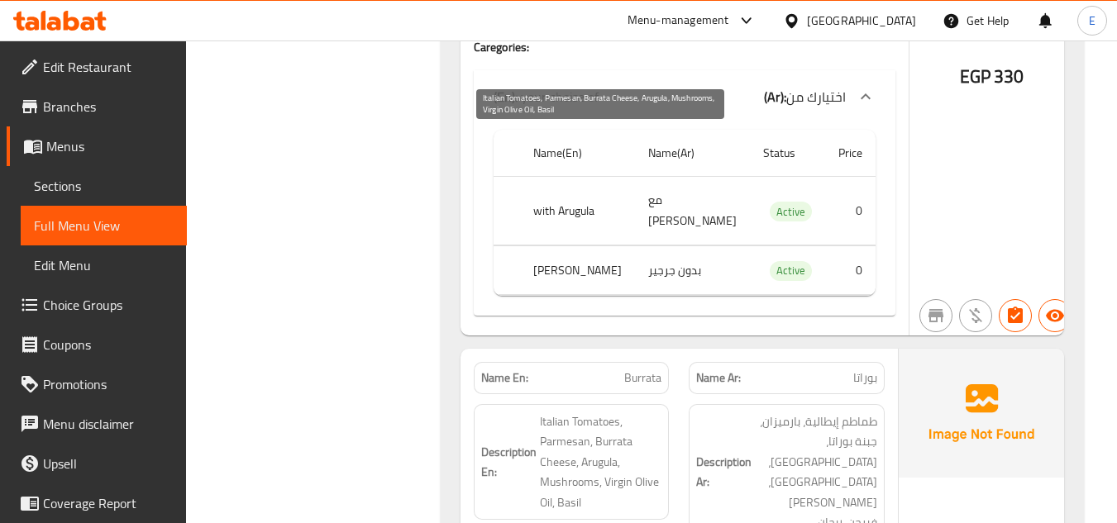
click at [631, 412] on span "Italian Tomatoes, Parmesan, Burrata Cheese, Arugula, Mushrooms, Virgin Olive Oi…" at bounding box center [601, 463] width 122 height 102
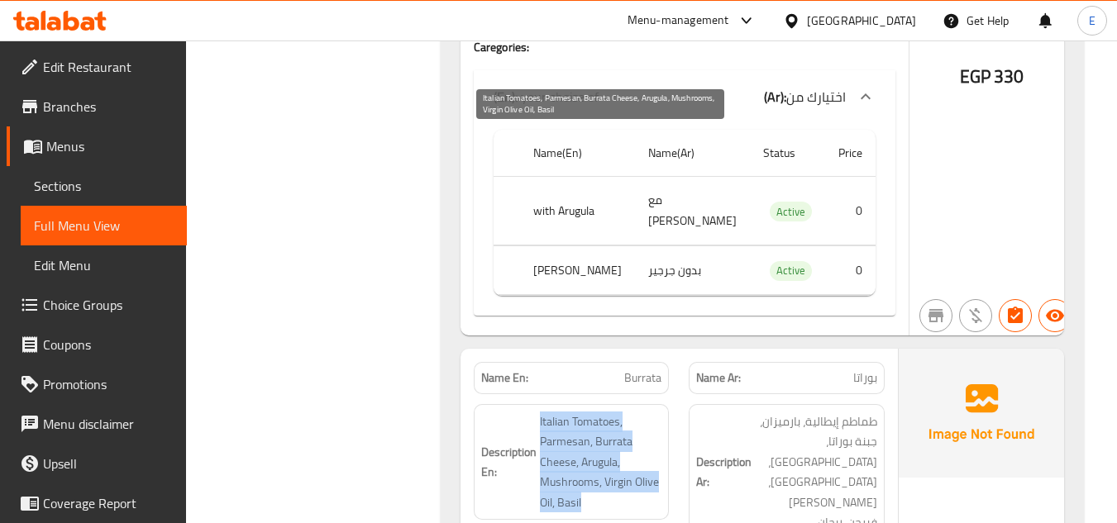
click at [631, 412] on span "Italian Tomatoes, Parmesan, Burrata Cheese, Arugula, Mushrooms, Virgin Olive Oi…" at bounding box center [601, 463] width 122 height 102
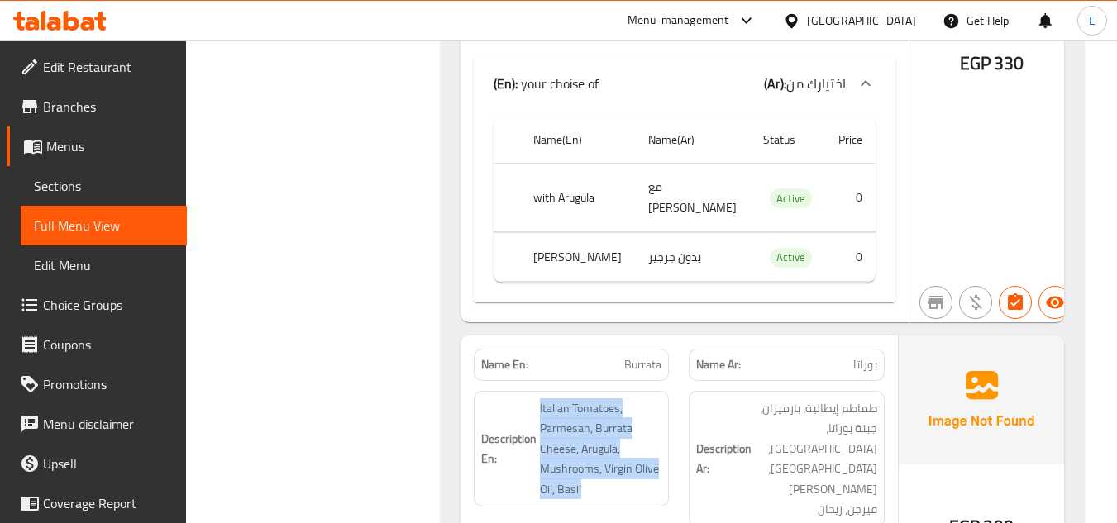
scroll to position [3902, 0]
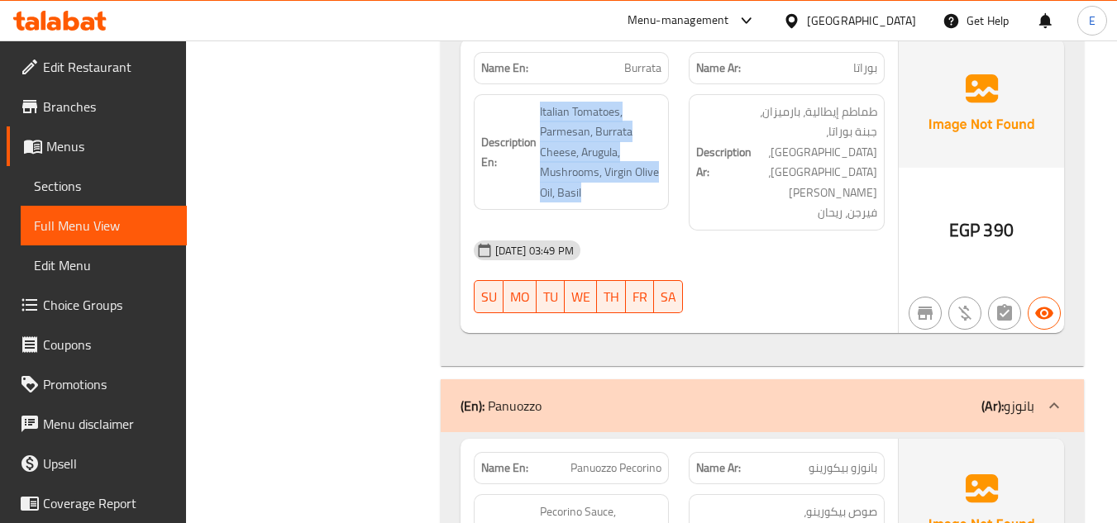
scroll to position [4232, 0]
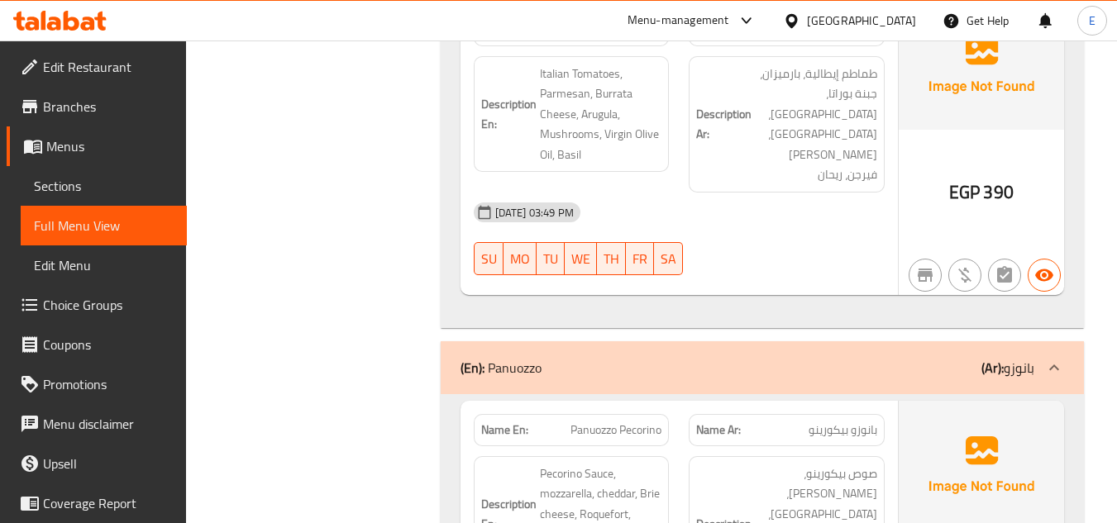
click at [627, 421] on span "Panuozzo Pecorino" at bounding box center [615, 429] width 91 height 17
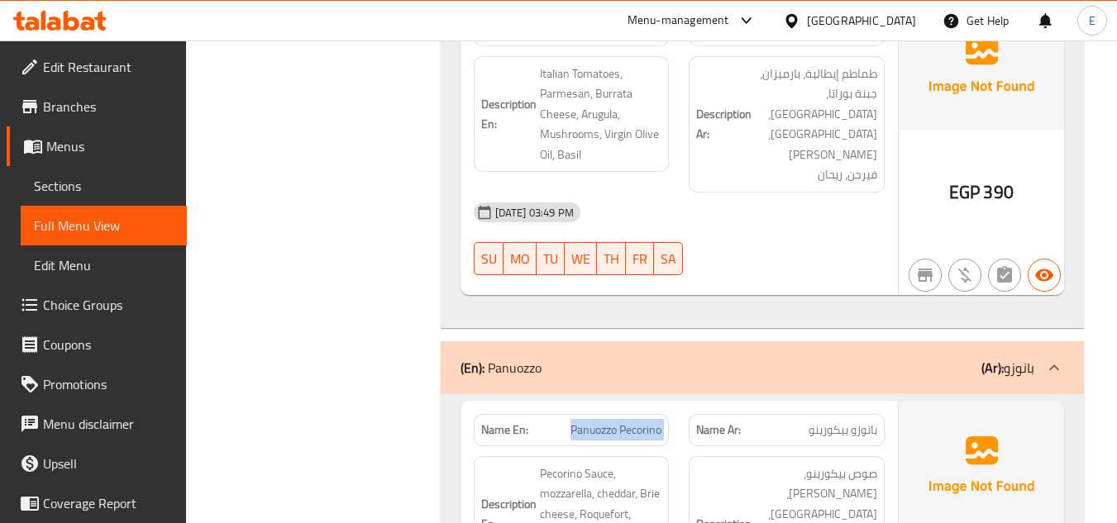
click at [627, 421] on span "Panuozzo Pecorino" at bounding box center [615, 429] width 91 height 17
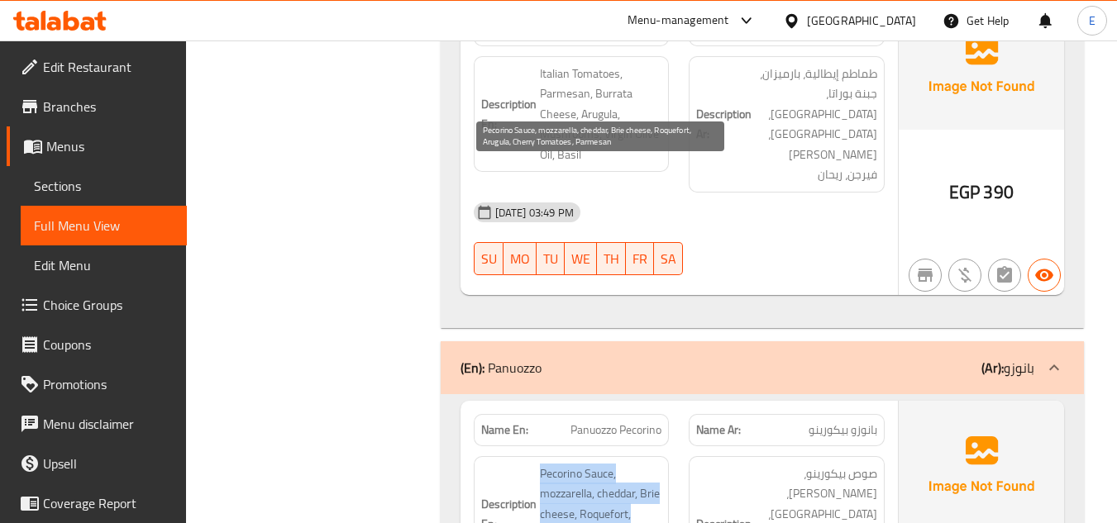
drag, startPoint x: 535, startPoint y: 171, endPoint x: 600, endPoint y: 249, distance: 101.5
click at [600, 464] on h6 "Description En: Pecorino Sauce, mozzarella, cheddar, Brie cheese, Roquefort, Ar…" at bounding box center [571, 515] width 181 height 102
click at [600, 464] on span "Pecorino Sauce, mozzarella, cheddar, Brie cheese, Roquefort, Arugula, Cherry To…" at bounding box center [601, 515] width 122 height 102
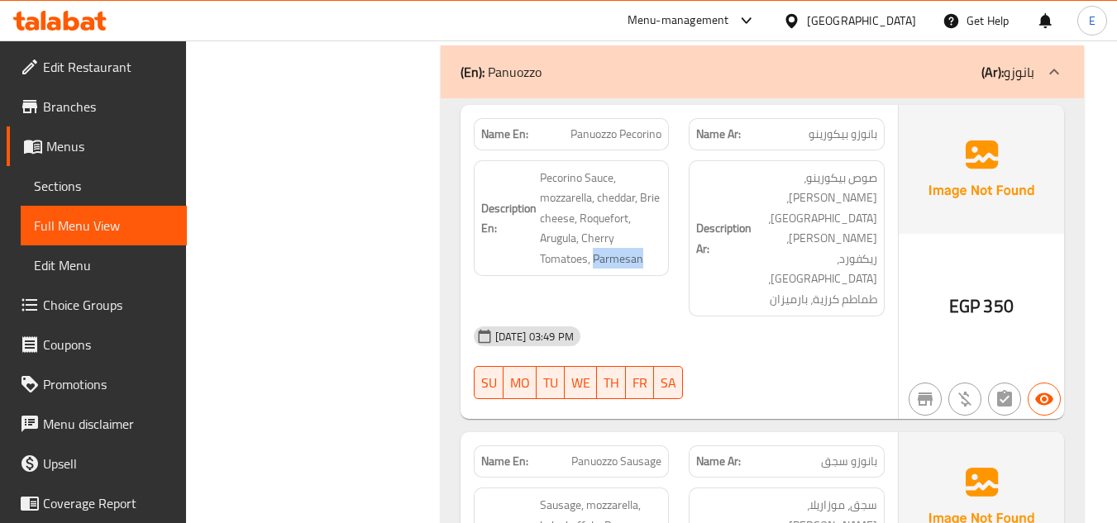
scroll to position [4529, 0]
click at [873, 452] on span "بانوزو سجق" at bounding box center [849, 460] width 56 height 17
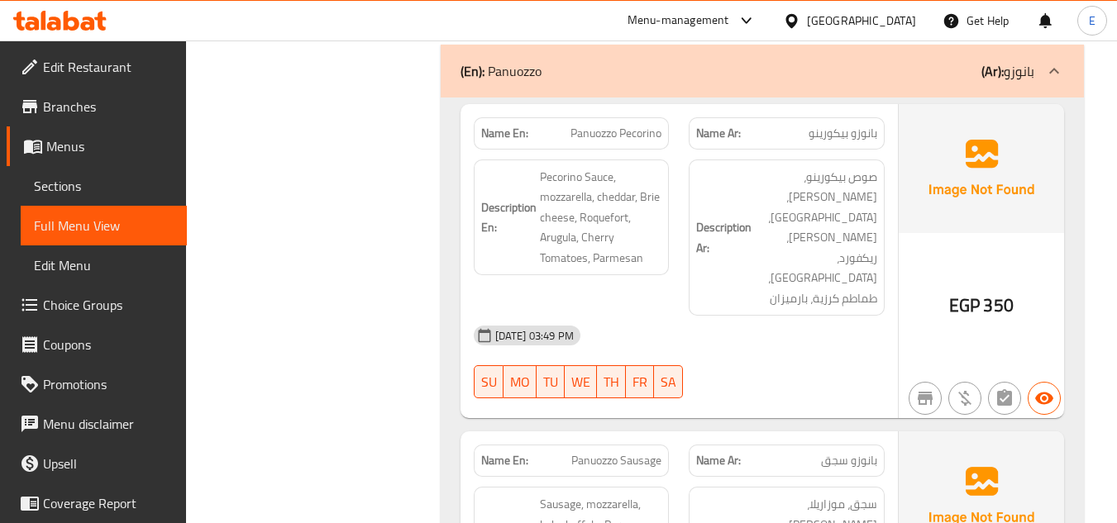
click at [630, 452] on span "Panuozzo Sausage" at bounding box center [616, 460] width 90 height 17
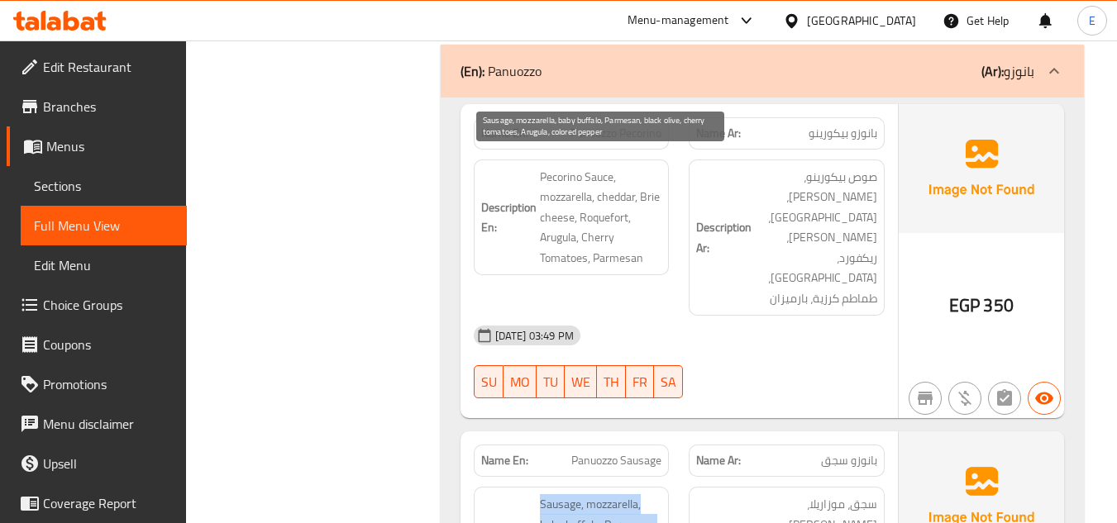
drag, startPoint x: 535, startPoint y: 162, endPoint x: 628, endPoint y: 248, distance: 126.9
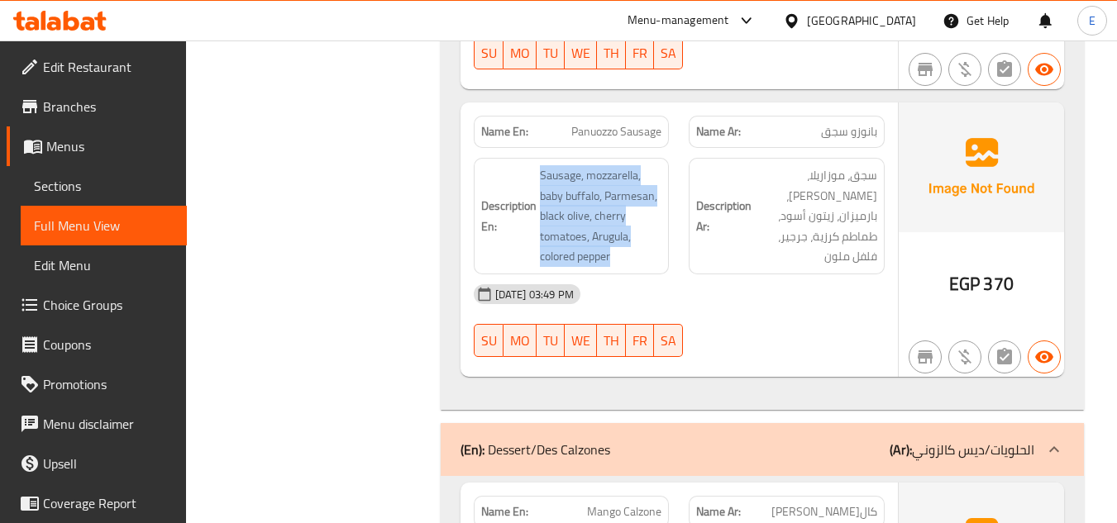
scroll to position [4859, 0]
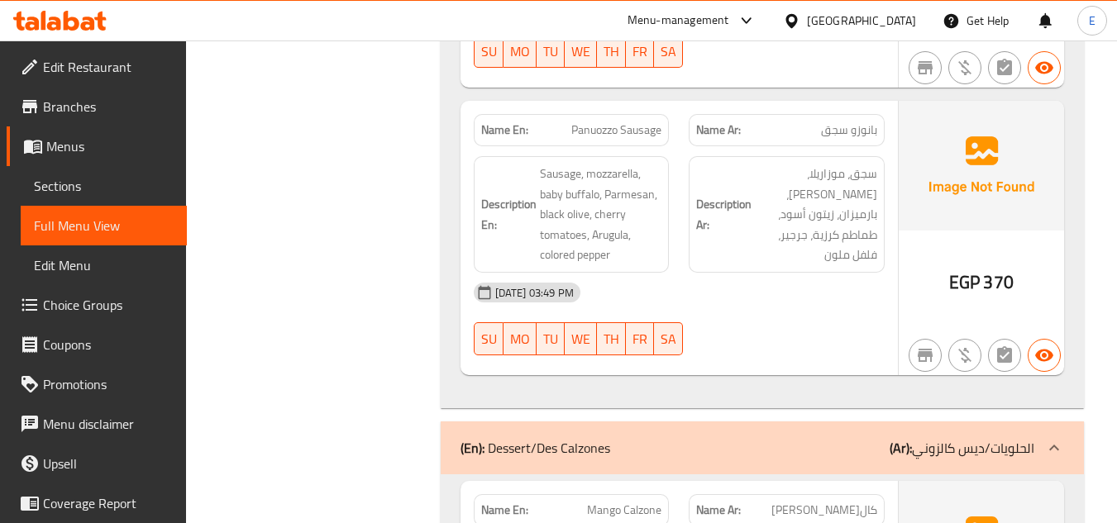
click at [864, 502] on span "كالزوني المانجو" at bounding box center [824, 510] width 106 height 17
click at [640, 502] on span "Mango Calzone" at bounding box center [624, 510] width 74 height 17
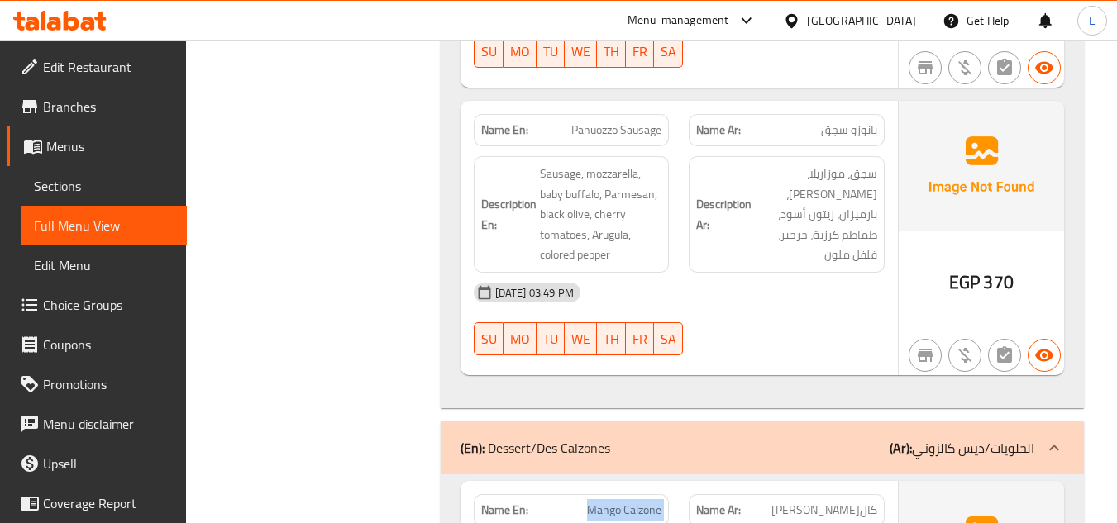
click at [640, 502] on span "Mango Calzone" at bounding box center [624, 510] width 74 height 17
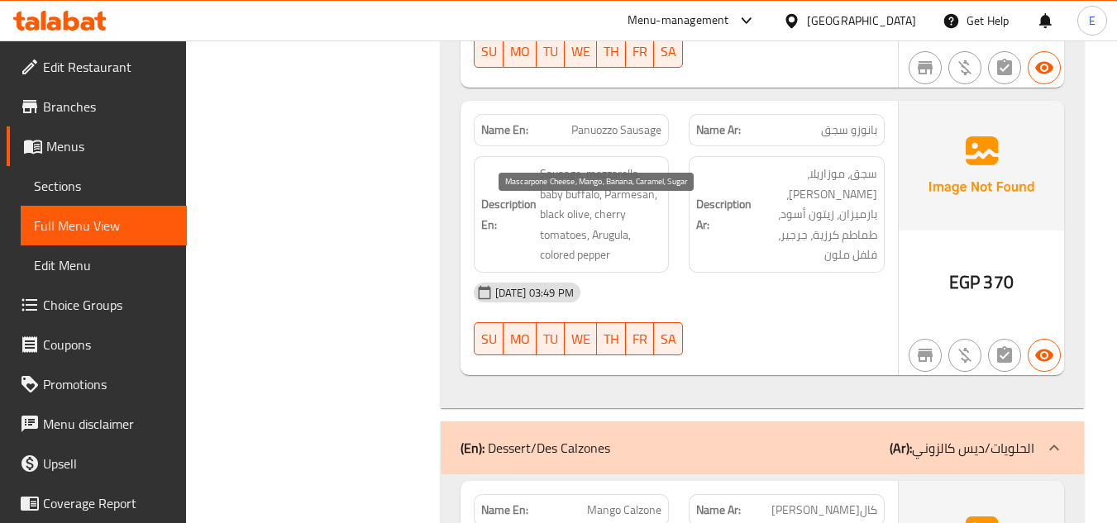
drag, startPoint x: 560, startPoint y: 207, endPoint x: 655, endPoint y: 252, distance: 105.4
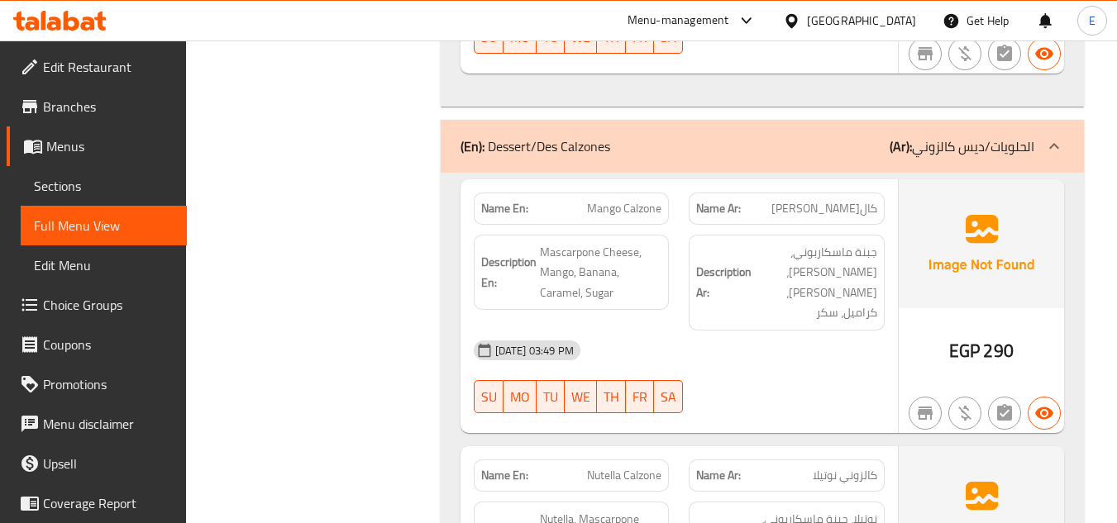
scroll to position [5190, 0]
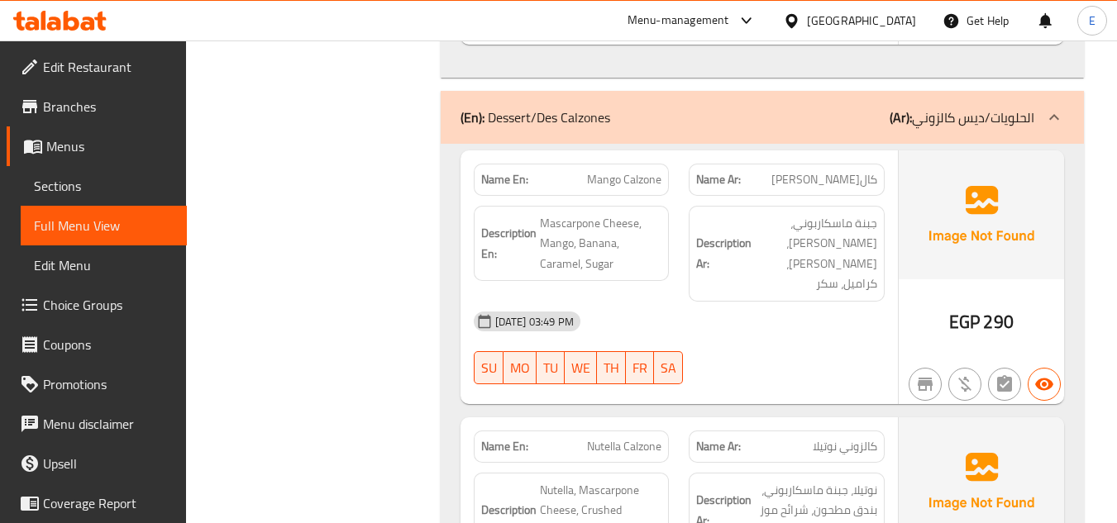
click at [653, 438] on span "Nutella Calzone" at bounding box center [624, 446] width 74 height 17
click at [818, 438] on span "كالزوني نوتيلا" at bounding box center [844, 446] width 64 height 17
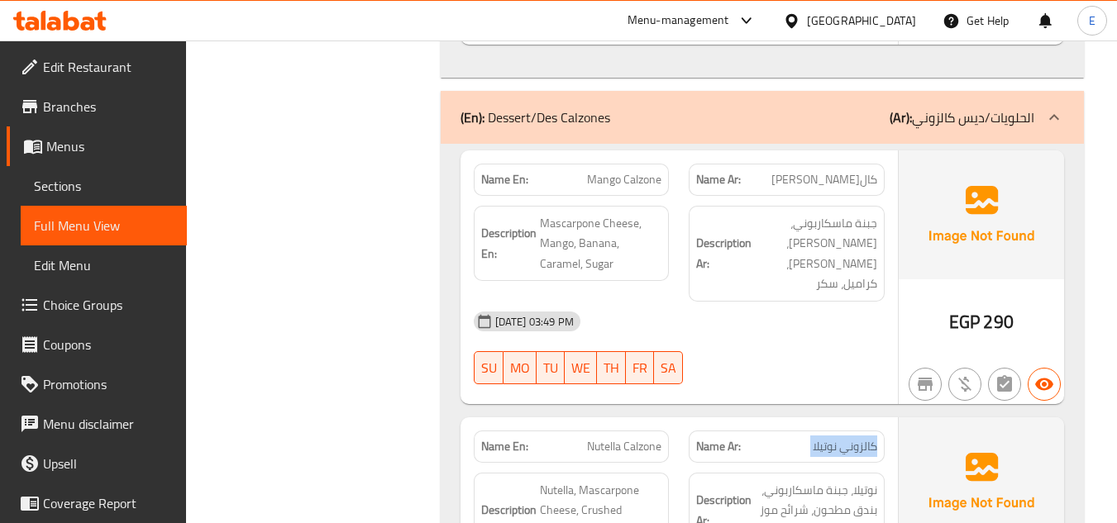
click at [819, 438] on span "كالزوني نوتيلا" at bounding box center [844, 446] width 64 height 17
click at [826, 473] on div "Description Ar: نوتيلا، جبنة ماسكاربوني، بندق مطحون، شرائح موز طازجة" at bounding box center [786, 511] width 196 height 76
drag, startPoint x: 531, startPoint y: 119, endPoint x: 678, endPoint y: 192, distance: 163.4
click at [678, 463] on div "Description En: Nutella, Mascarpone Cheese, Crushed Hazelnuts, Fresh Banana Sli…" at bounding box center [572, 521] width 216 height 116
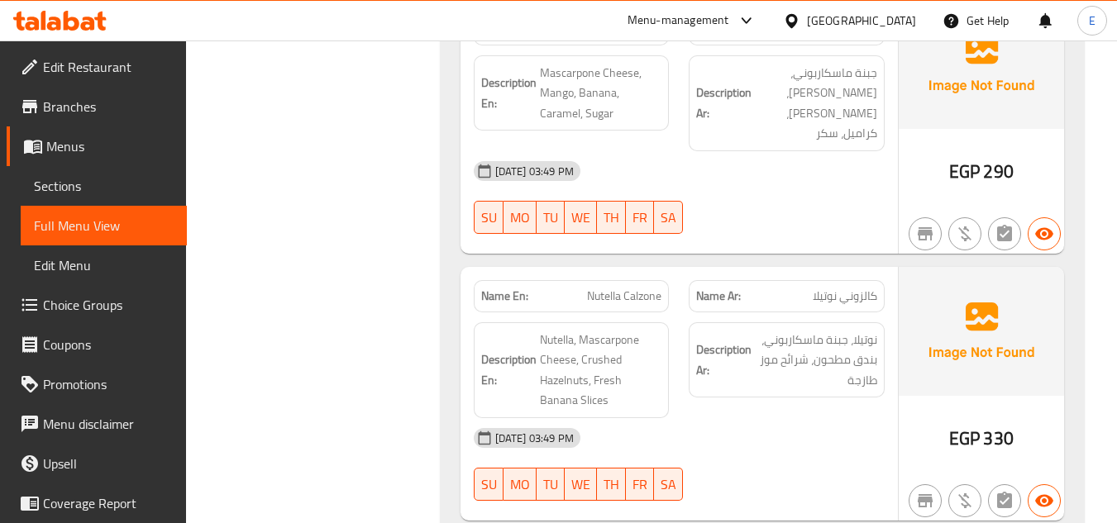
scroll to position [5438, 0]
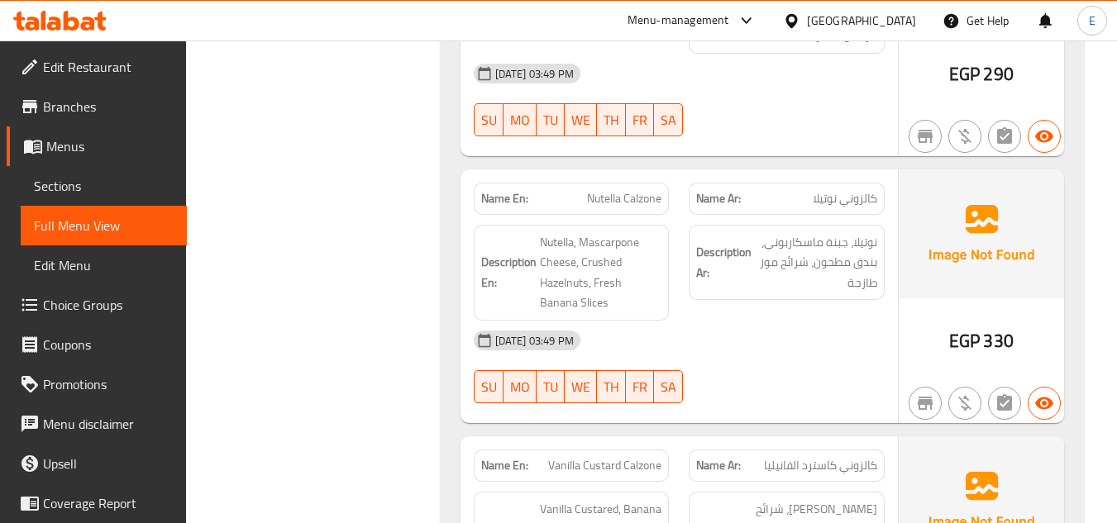
click at [599, 457] on span "Vanilla Custard Calzone" at bounding box center [604, 465] width 113 height 17
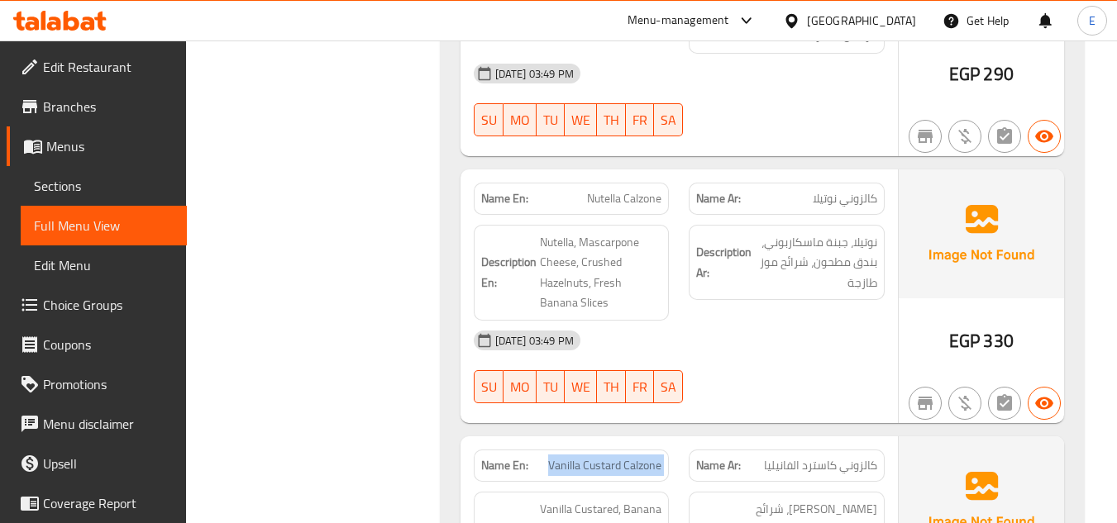
click at [599, 457] on span "Vanilla Custard Calzone" at bounding box center [604, 465] width 113 height 17
click at [862, 450] on div "Name Ar: كالزوني كاسترد الفانيليا" at bounding box center [786, 466] width 196 height 32
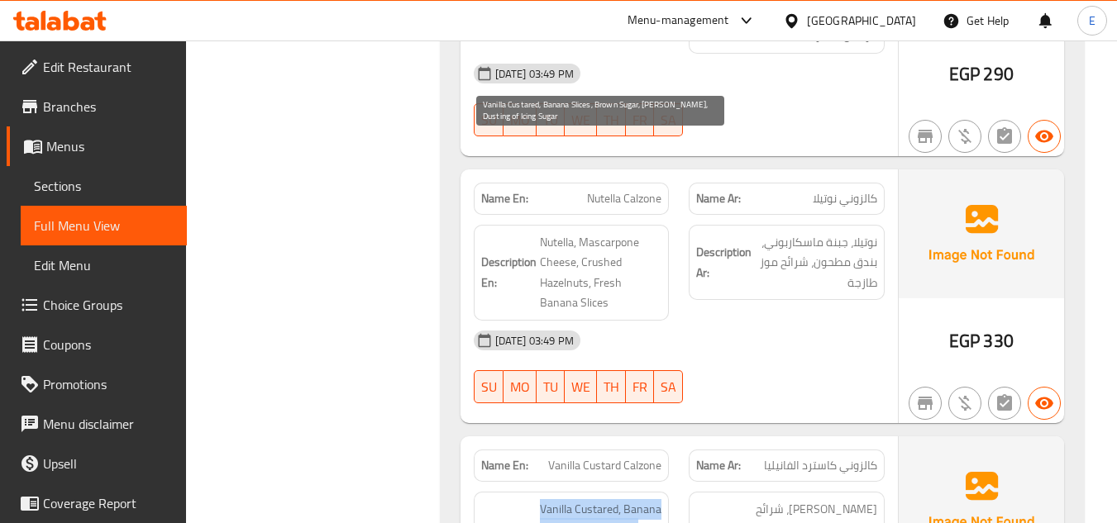
drag, startPoint x: 535, startPoint y: 142, endPoint x: 653, endPoint y: 201, distance: 131.9
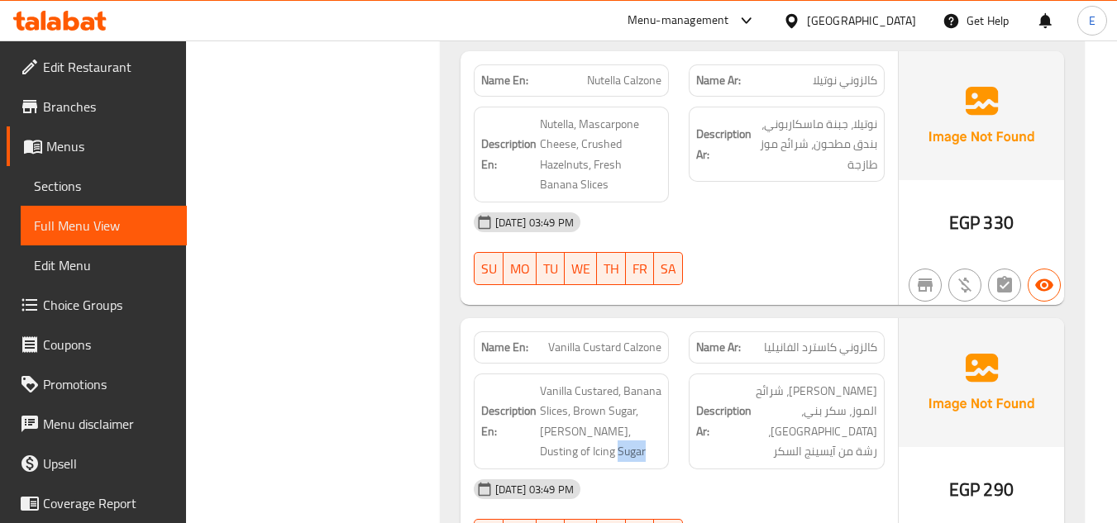
scroll to position [5586, 0]
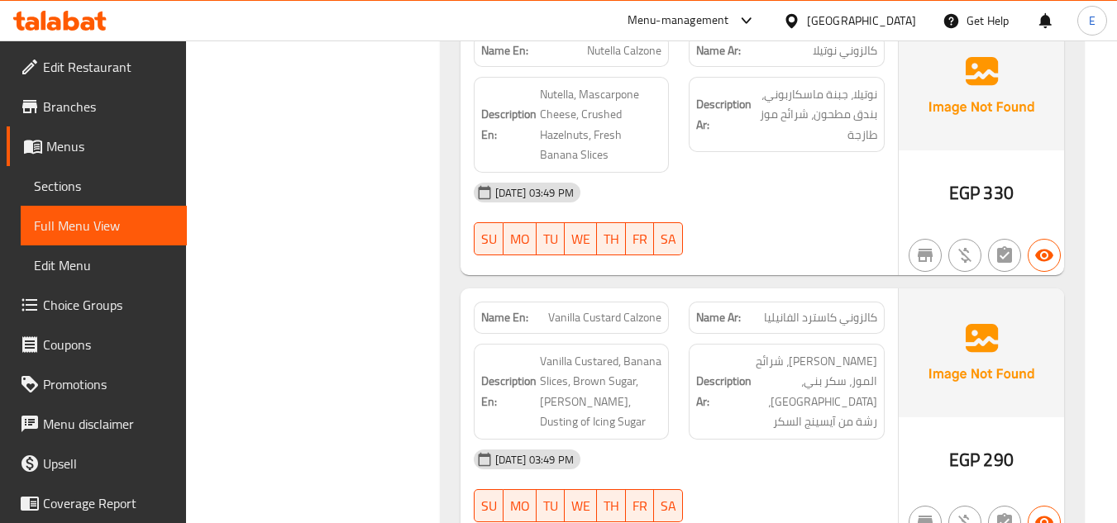
drag, startPoint x: 512, startPoint y: 219, endPoint x: 651, endPoint y: 237, distance: 140.0
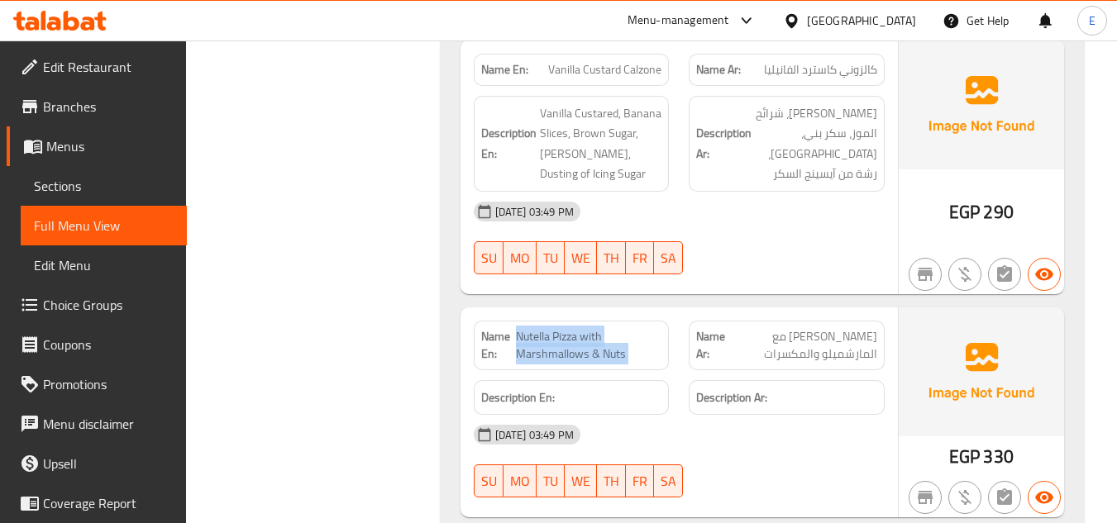
scroll to position [5999, 0]
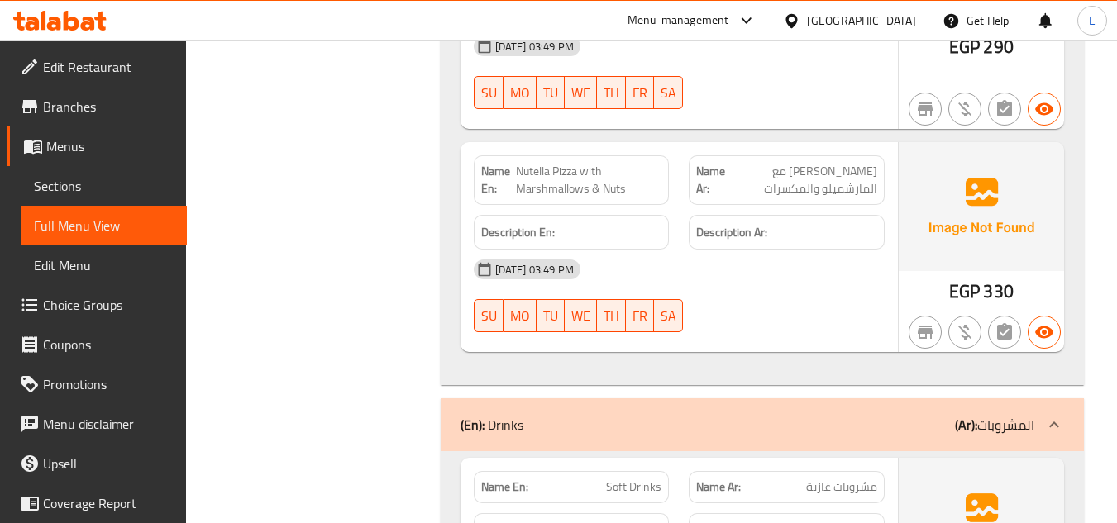
click at [840, 479] on span "مشروبات غازية" at bounding box center [841, 487] width 71 height 17
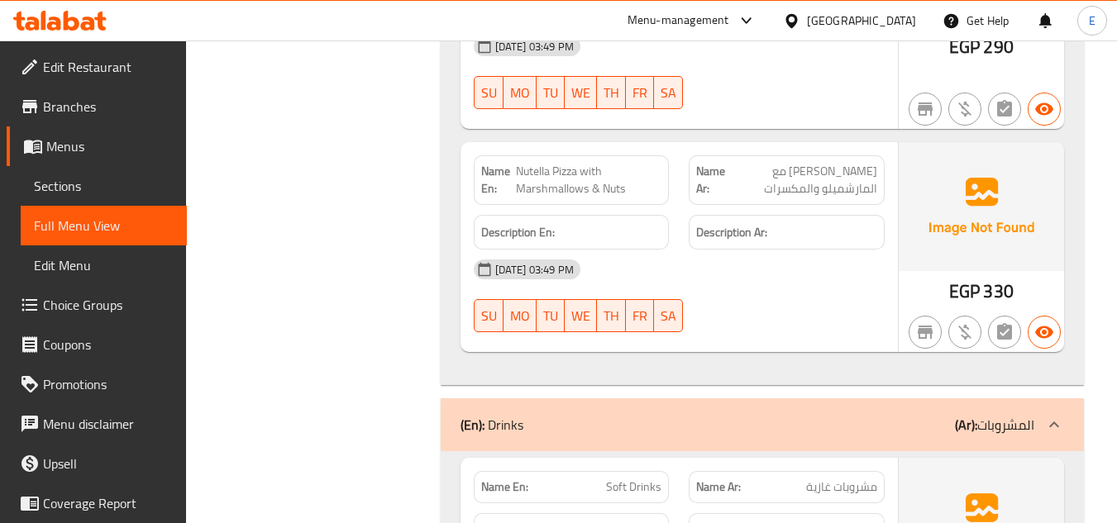
click at [598, 471] on div "Name En: Soft Drinks" at bounding box center [572, 487] width 196 height 32
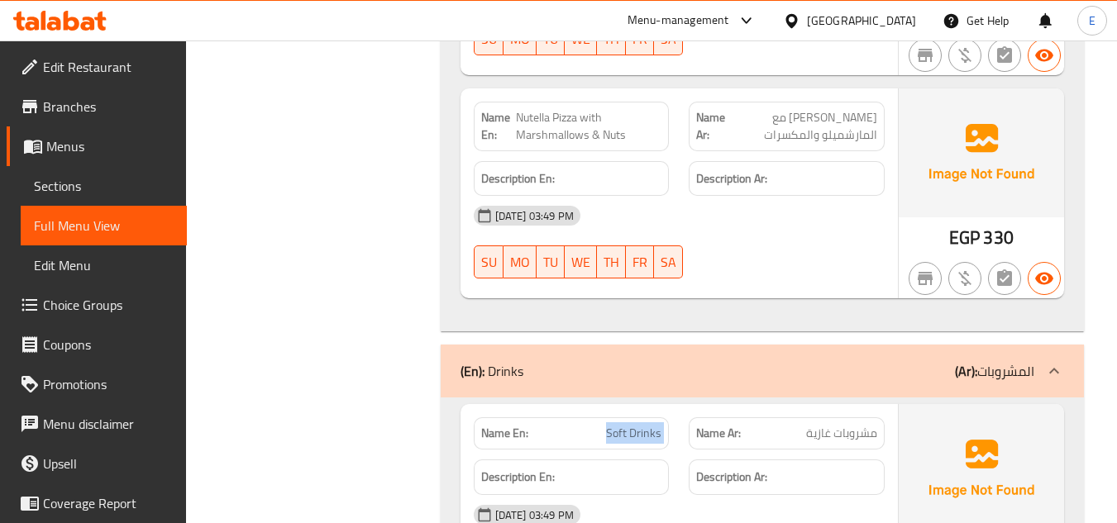
scroll to position [6082, 0]
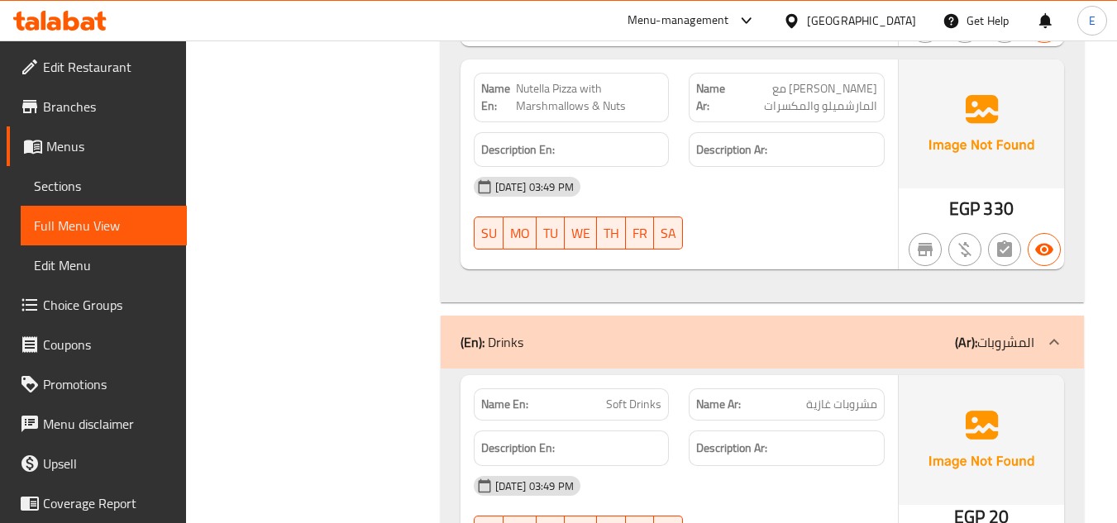
click at [774, 466] on div "12-10-2025 03:49 PM SU MO TU WE TH FR SA" at bounding box center [679, 512] width 431 height 93
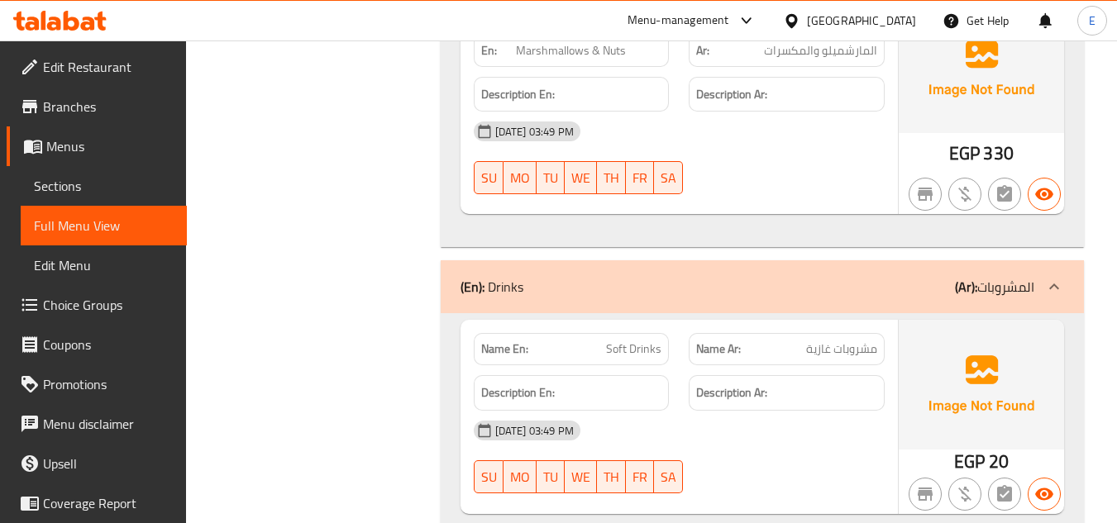
scroll to position [6247, 0]
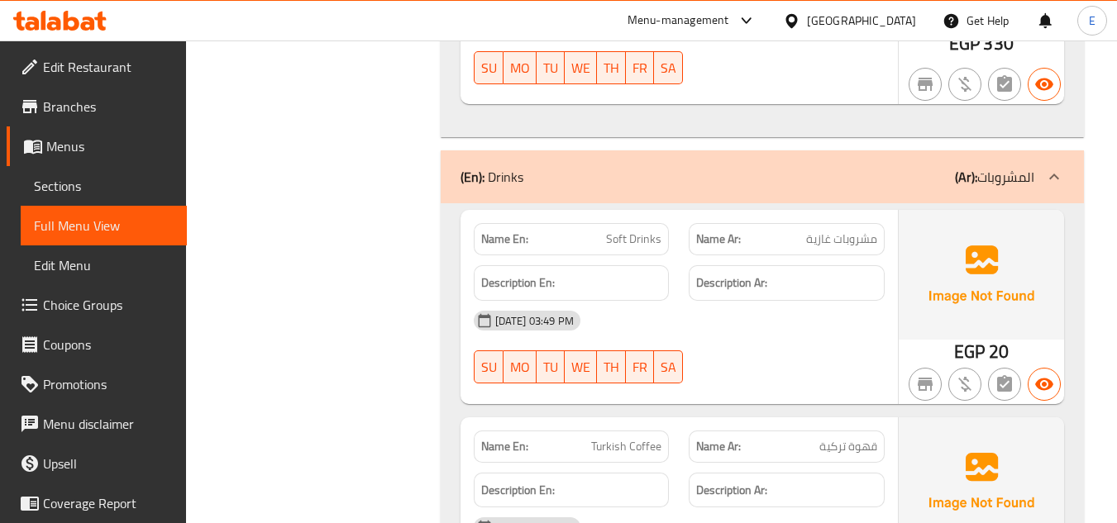
click at [848, 438] on span "قهوة تركية" at bounding box center [848, 446] width 58 height 17
click at [611, 438] on span "Turkish Coffee" at bounding box center [626, 446] width 70 height 17
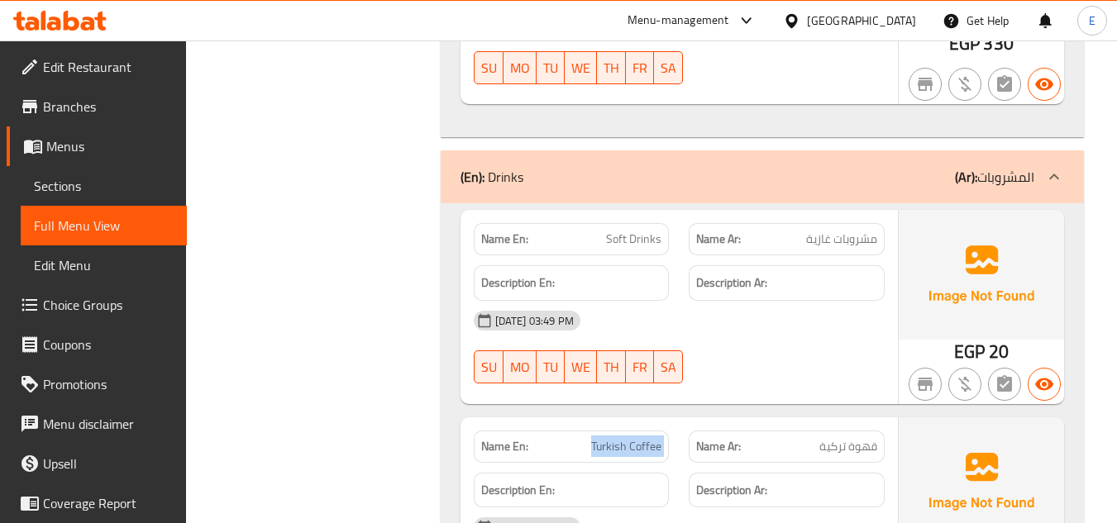
click at [611, 438] on span "Turkish Coffee" at bounding box center [626, 446] width 70 height 17
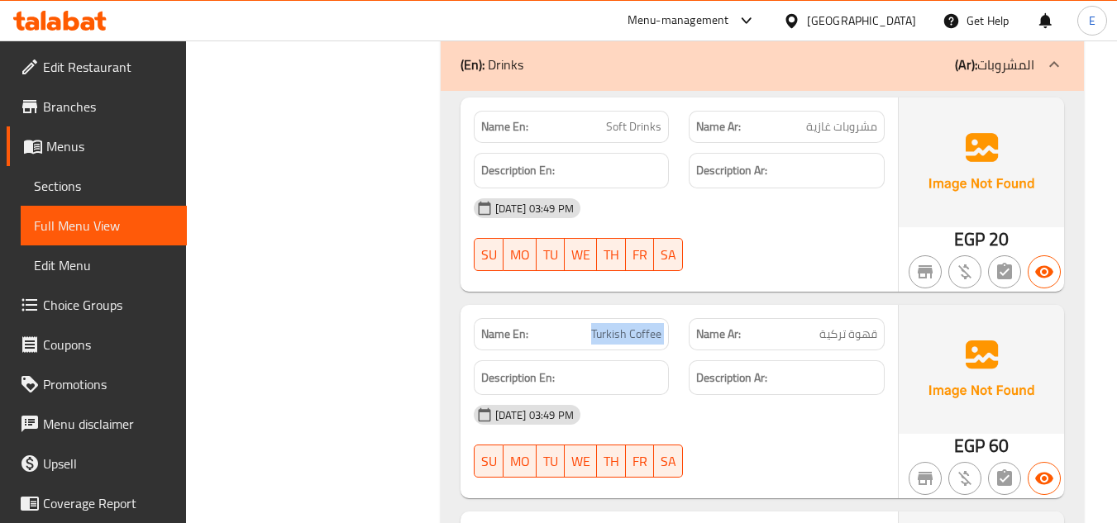
scroll to position [6412, 0]
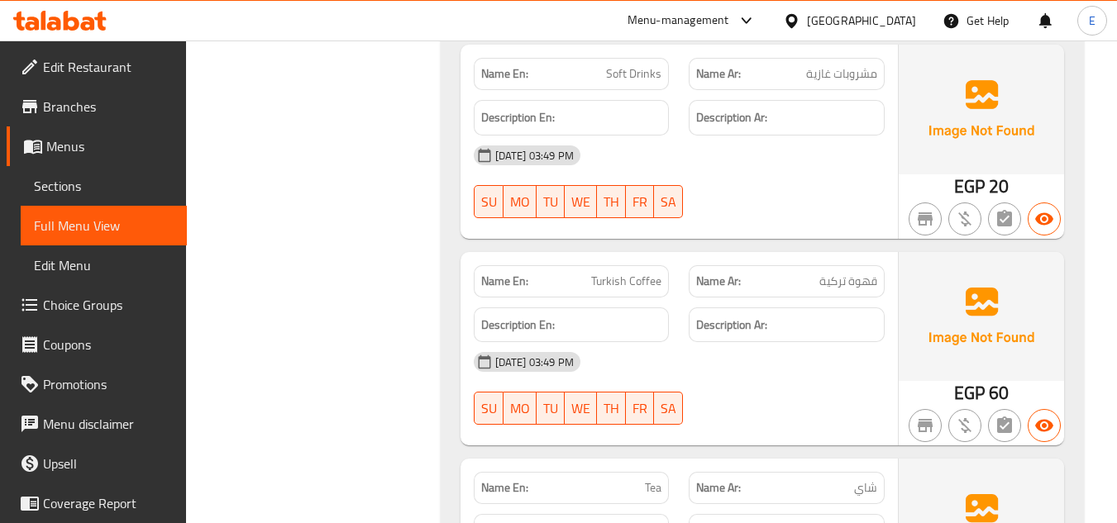
click at [873, 472] on div "Name Ar: شاي" at bounding box center [786, 488] width 196 height 32
click at [874, 472] on div "Name Ar: شاي" at bounding box center [786, 488] width 196 height 32
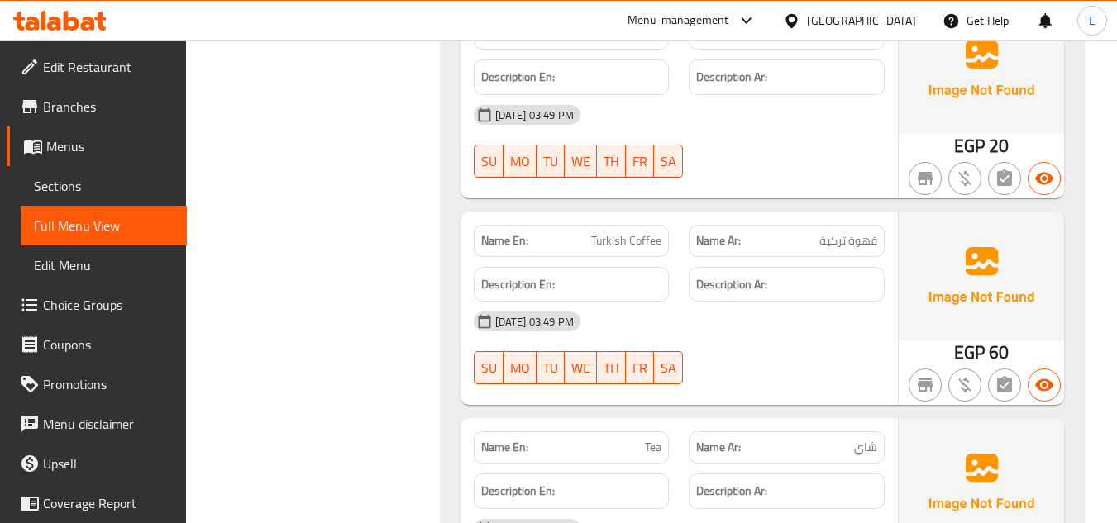
drag, startPoint x: 621, startPoint y: 292, endPoint x: 640, endPoint y: 290, distance: 19.9
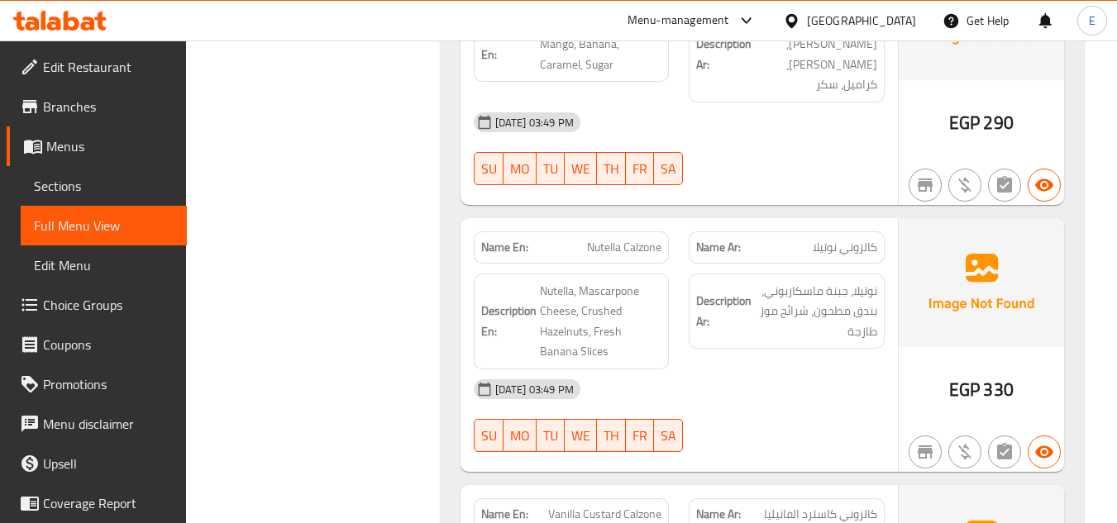
scroll to position [5131, 0]
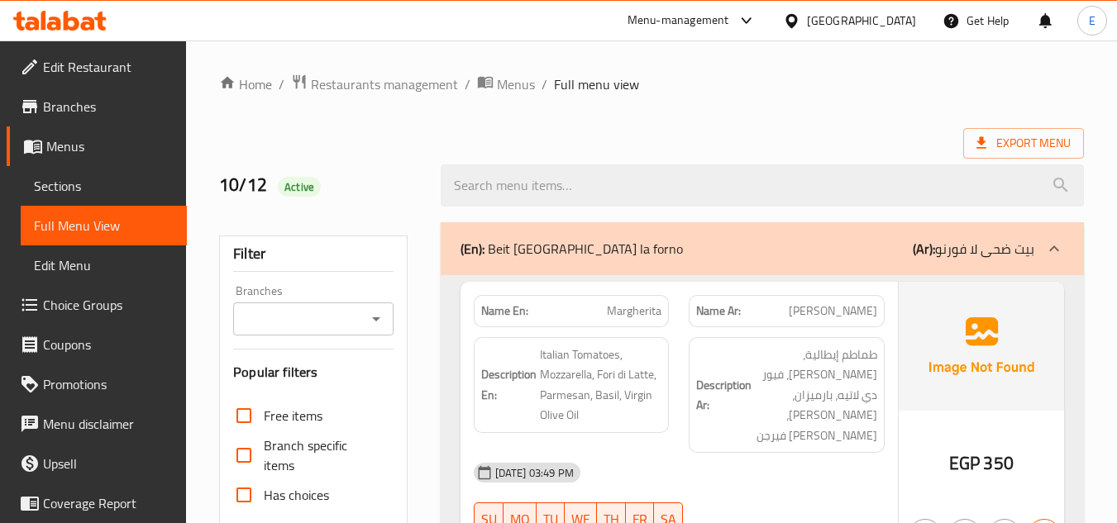
click at [63, 182] on span "Sections" at bounding box center [104, 186] width 140 height 20
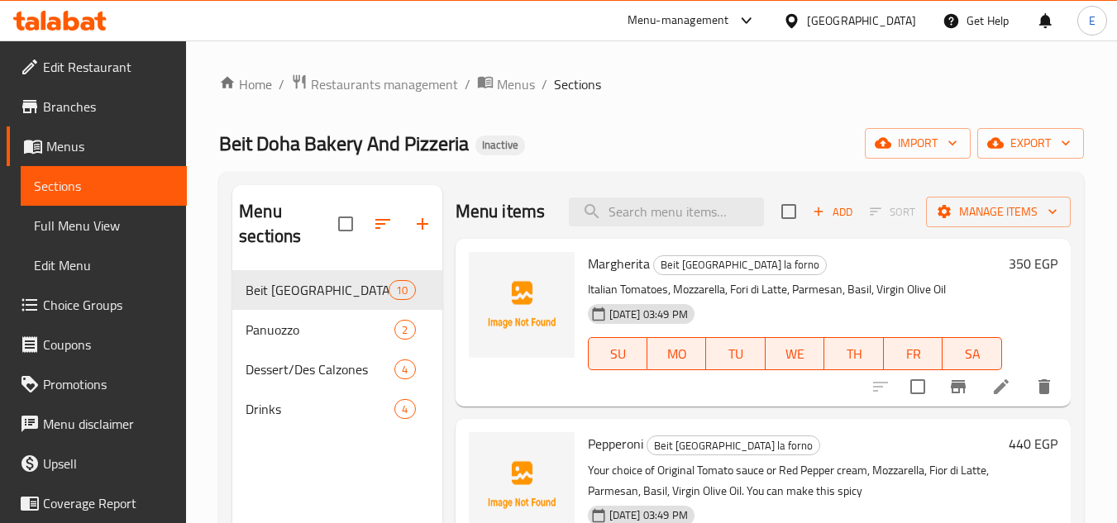
click at [96, 312] on span "Choice Groups" at bounding box center [108, 305] width 131 height 20
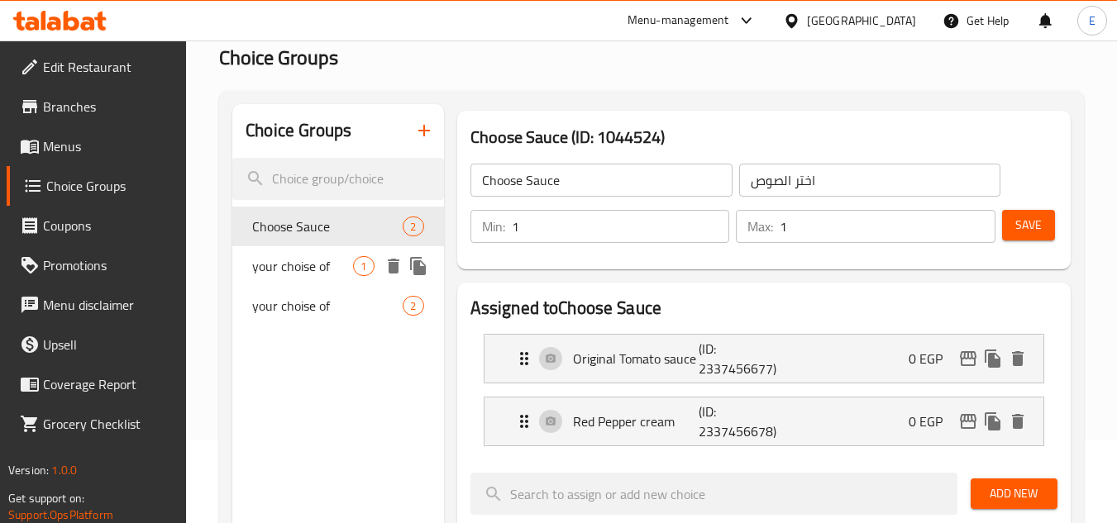
scroll to position [165, 0]
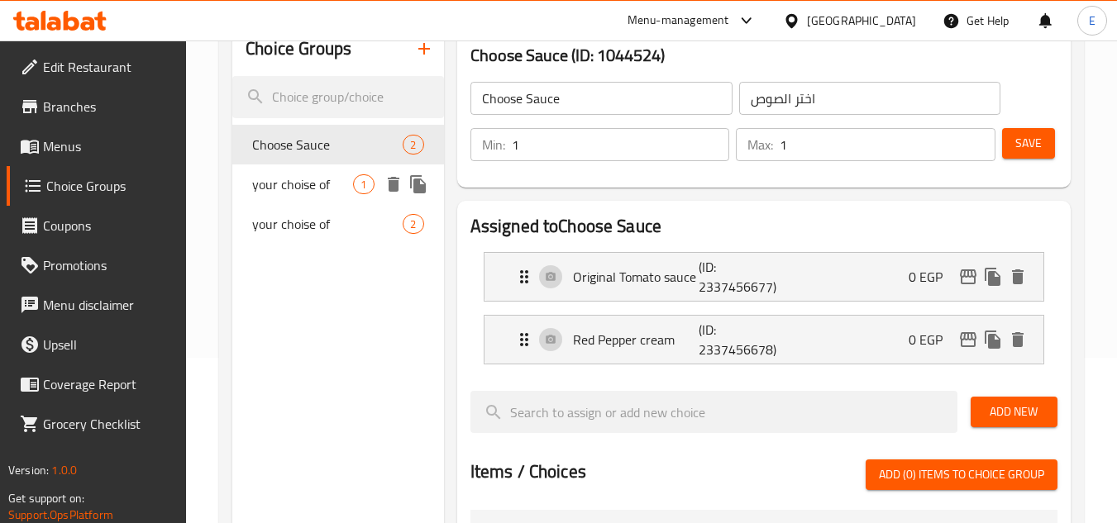
click at [312, 191] on span "your choise of" at bounding box center [302, 184] width 101 height 20
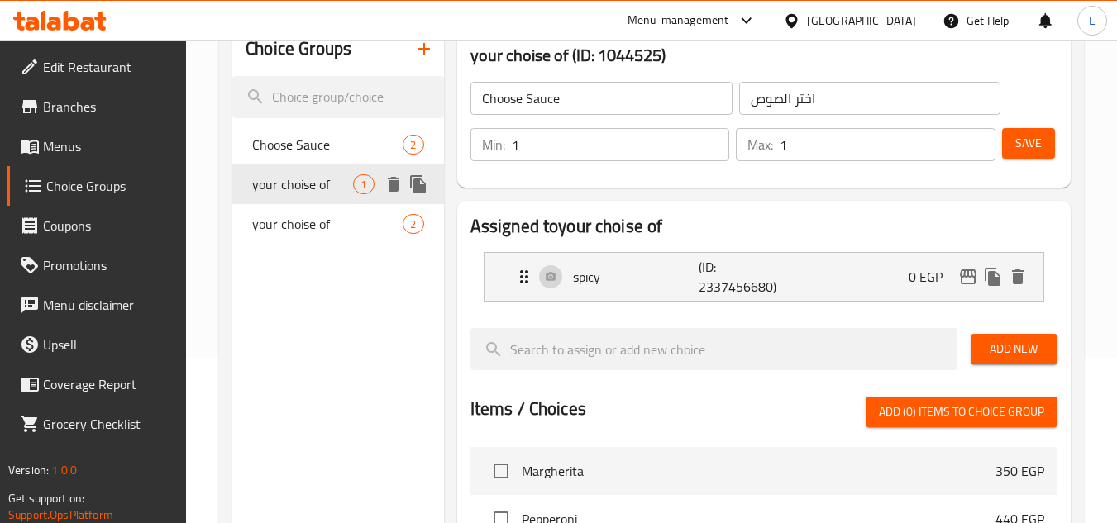
type input "your choise of"
type input "اختيارك من"
type input "0"
click at [542, 97] on input "your choise of" at bounding box center [601, 98] width 262 height 33
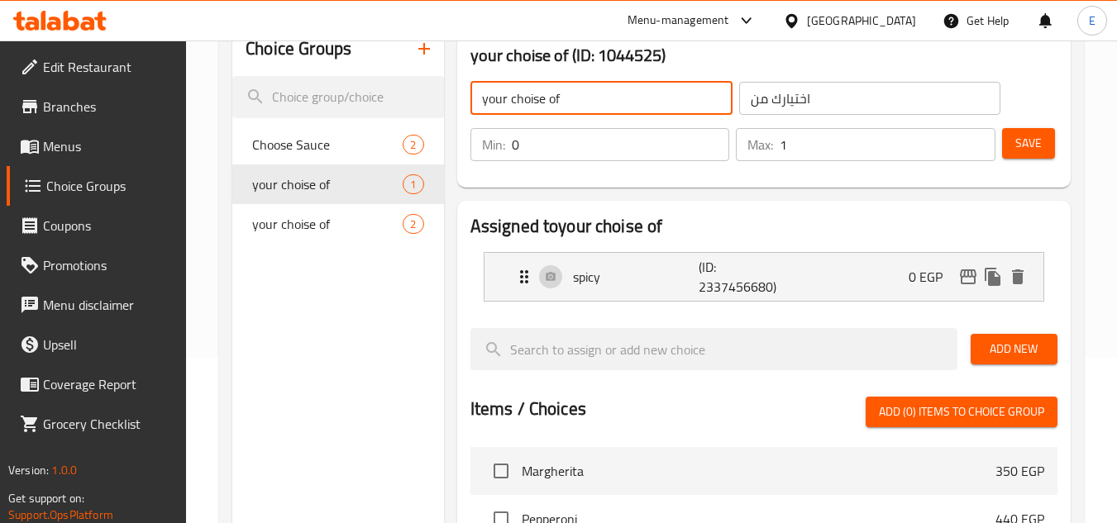
click at [536, 98] on input "your choise of" at bounding box center [601, 98] width 262 height 33
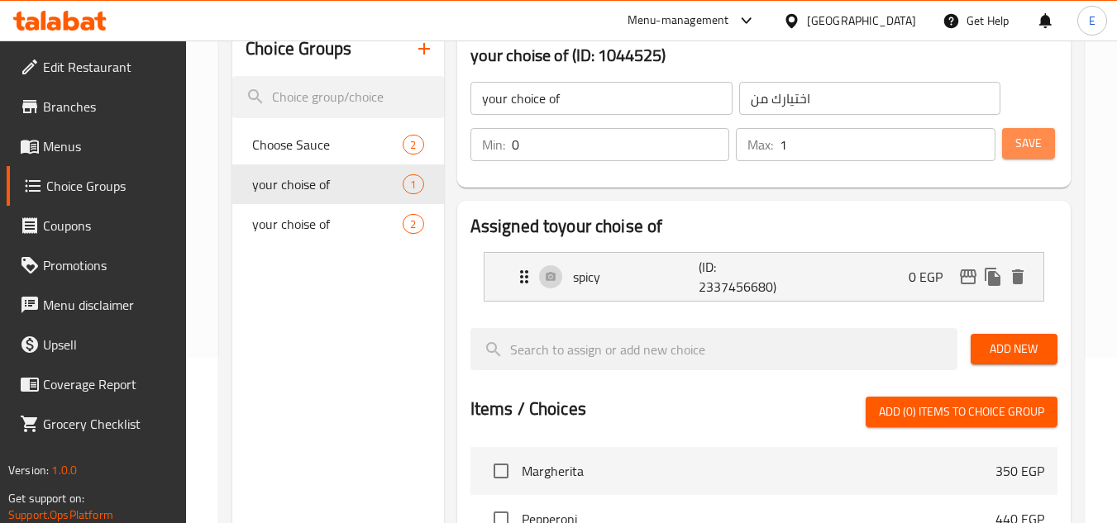
click at [1036, 137] on span "Save" at bounding box center [1028, 143] width 26 height 21
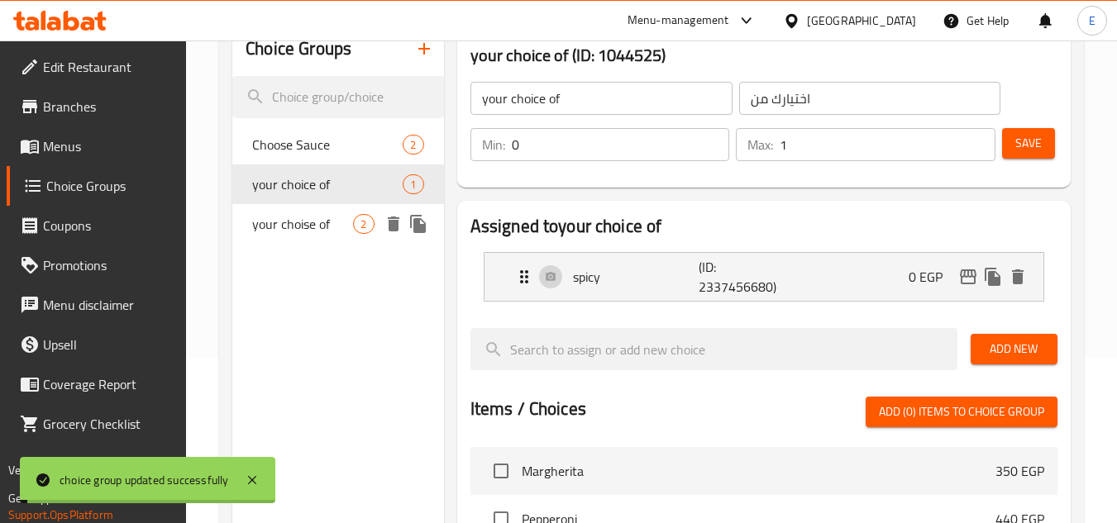
click at [339, 220] on span "your choise of" at bounding box center [302, 224] width 101 height 20
type input "your choise of"
type input "1"
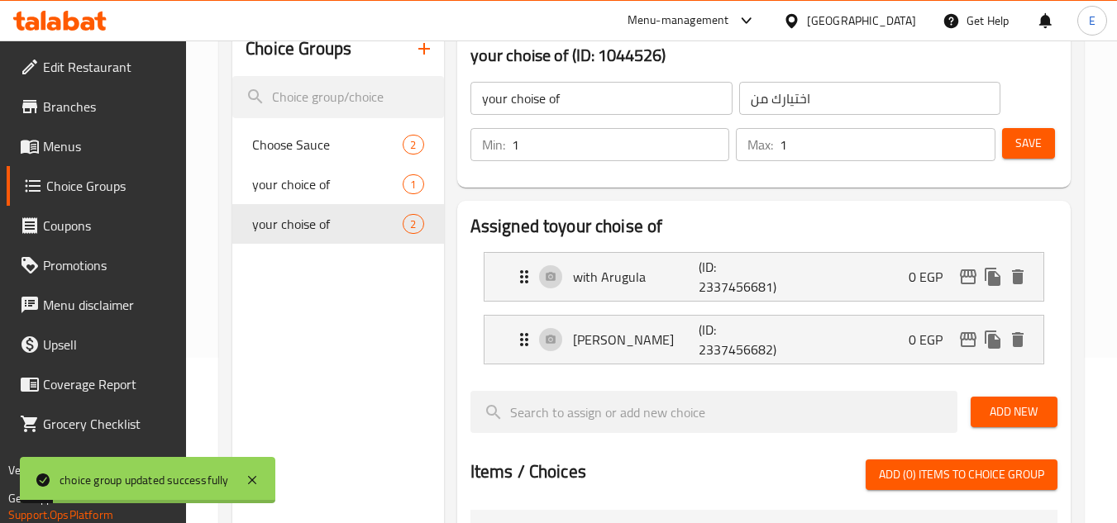
click at [540, 91] on input "your choise of" at bounding box center [601, 98] width 262 height 33
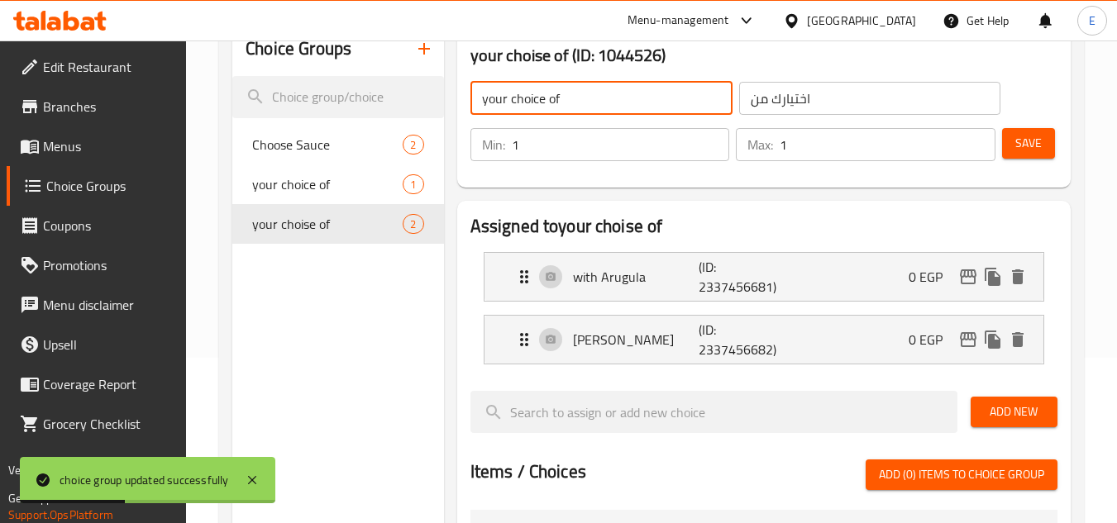
type input "your choice of"
click at [1021, 150] on span "Save" at bounding box center [1028, 143] width 26 height 21
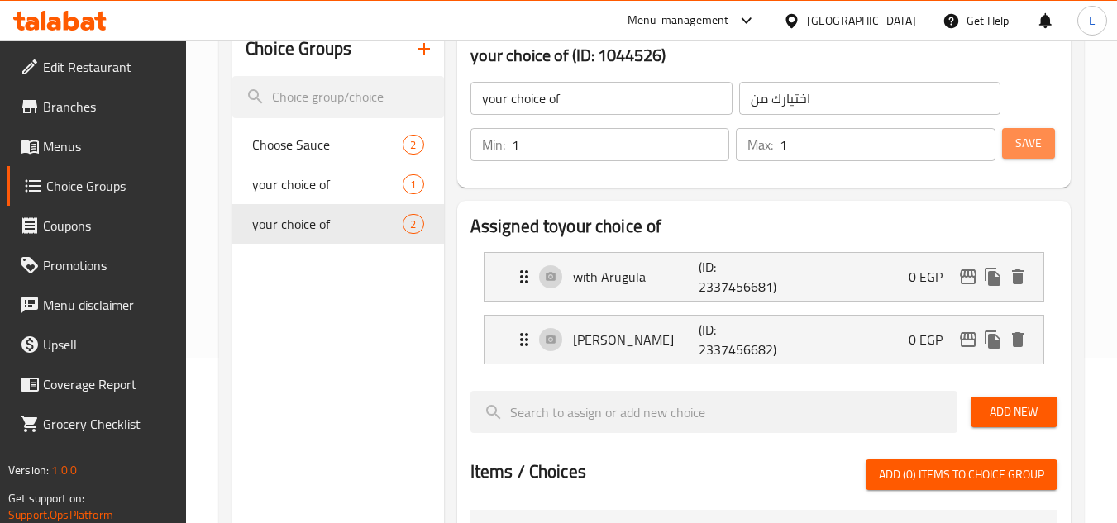
click at [1028, 149] on span "Save" at bounding box center [1028, 143] width 26 height 21
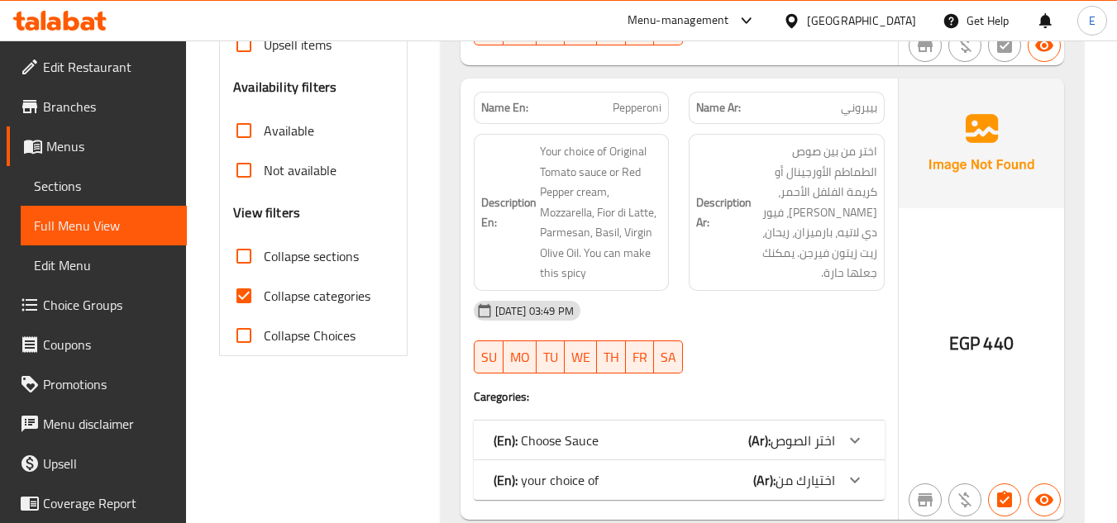
scroll to position [496, 0]
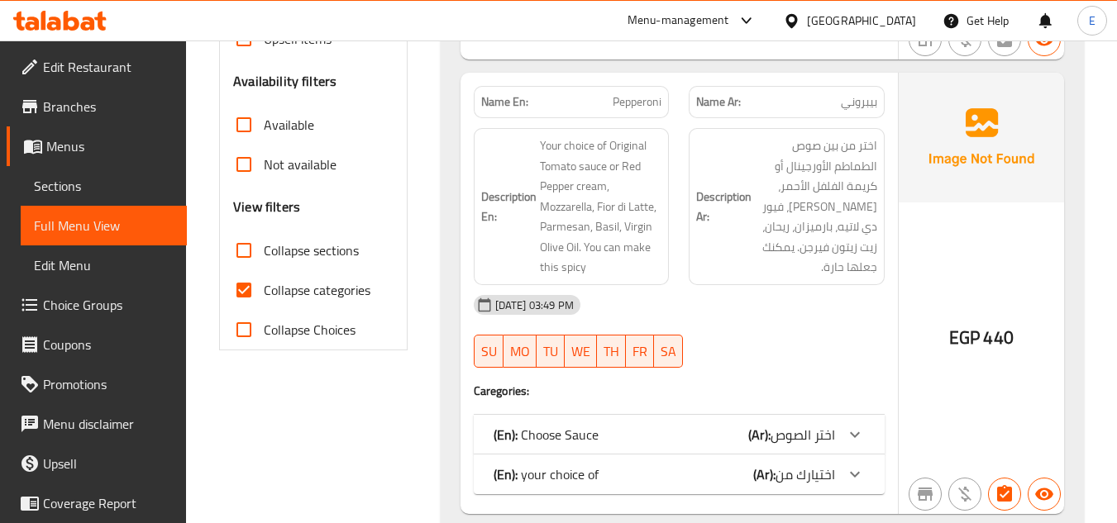
click at [228, 288] on input "Collapse categories" at bounding box center [244, 290] width 40 height 40
checkbox input "false"
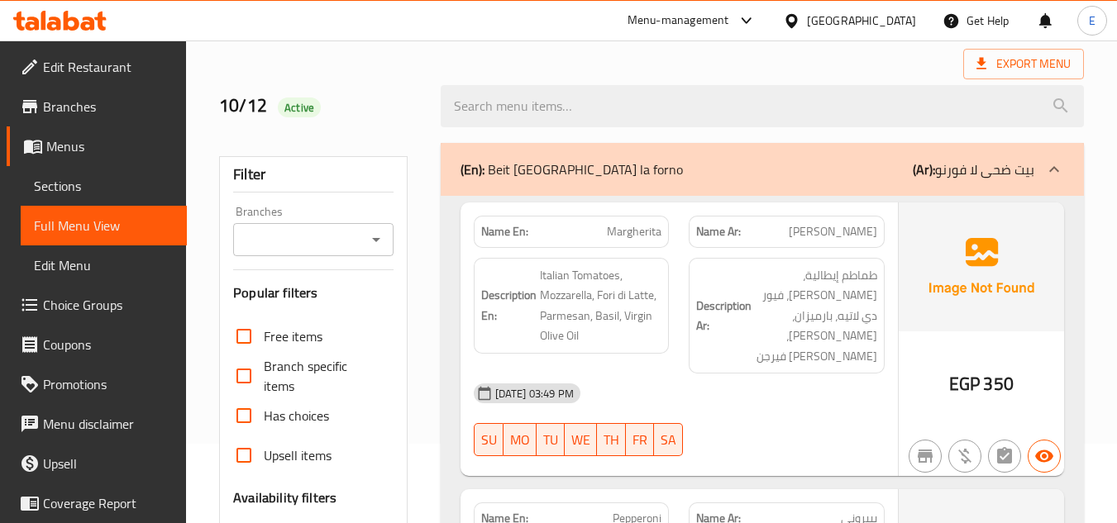
scroll to position [0, 0]
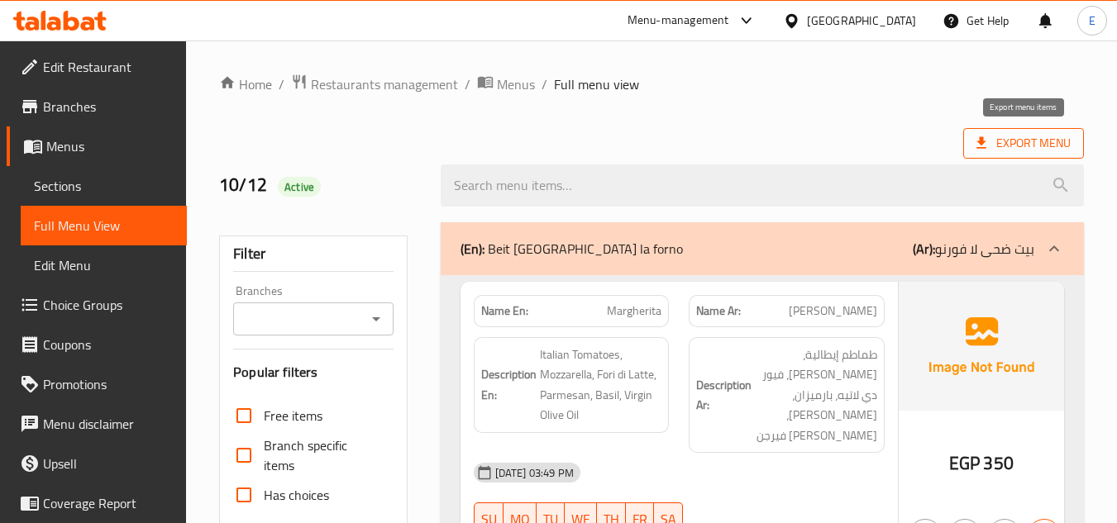
click at [993, 141] on span "Export Menu" at bounding box center [1023, 143] width 94 height 21
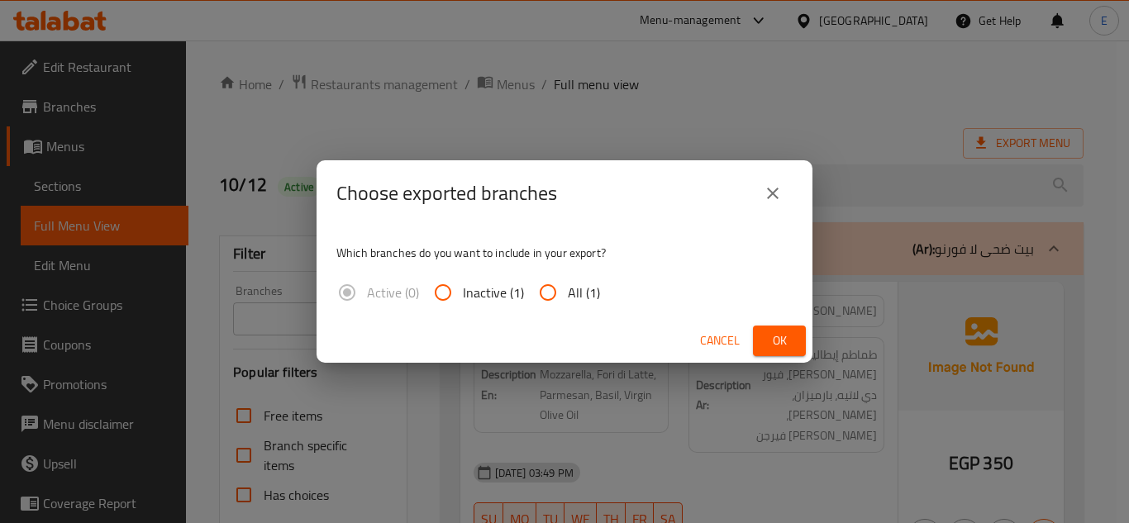
click at [773, 198] on icon "close" at bounding box center [773, 193] width 20 height 20
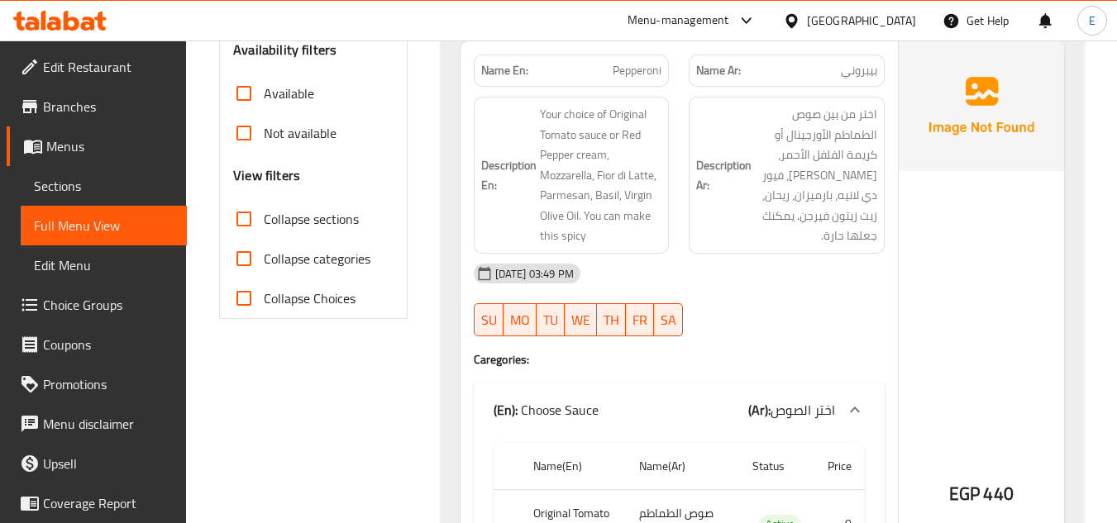
scroll to position [579, 0]
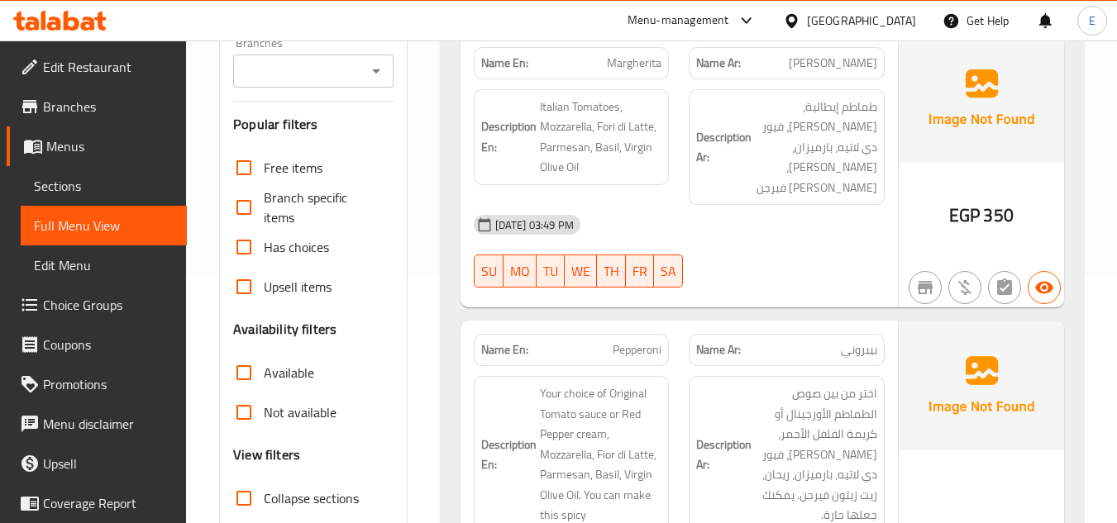
scroll to position [0, 0]
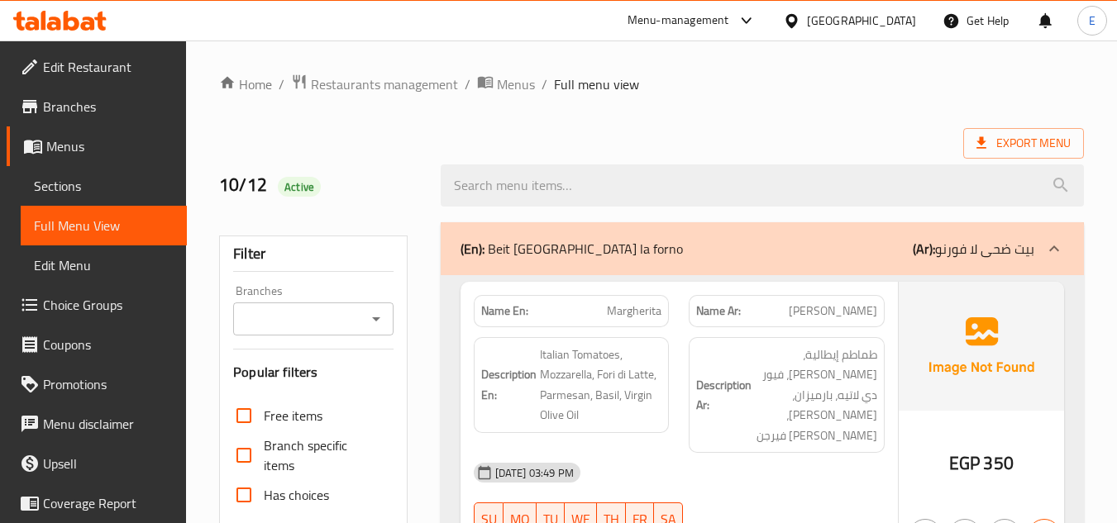
click at [735, 130] on div "Export Menu" at bounding box center [651, 143] width 864 height 31
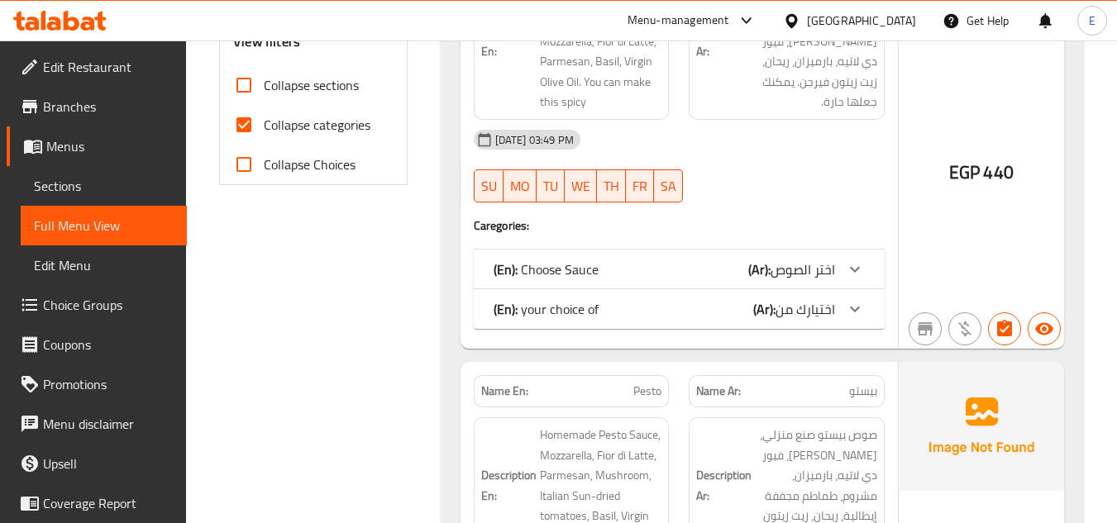
click at [250, 126] on input "Collapse categories" at bounding box center [244, 125] width 40 height 40
checkbox input "false"
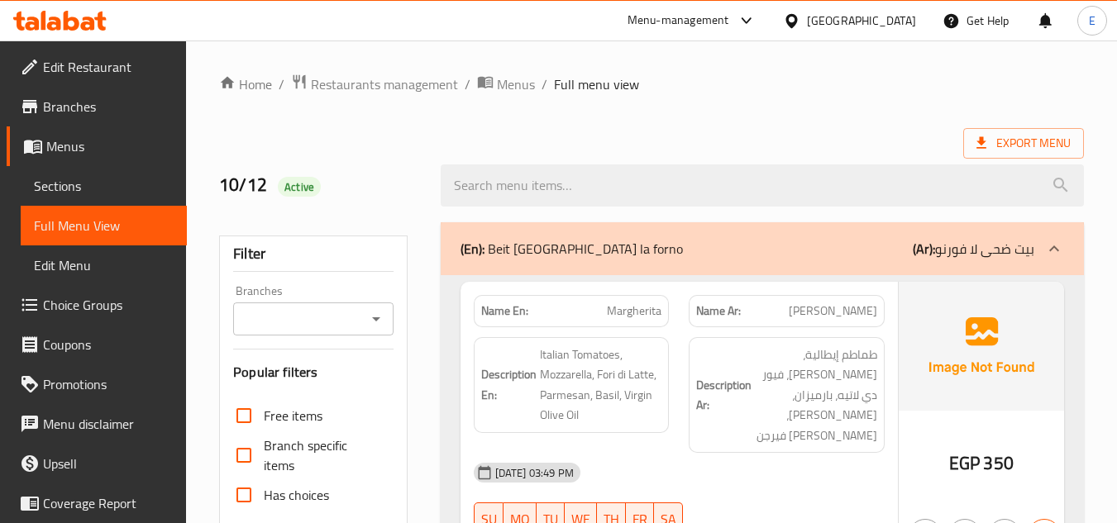
click at [747, 144] on div "Export Menu" at bounding box center [651, 143] width 864 height 31
click at [1028, 144] on span "Export Menu" at bounding box center [1023, 143] width 94 height 21
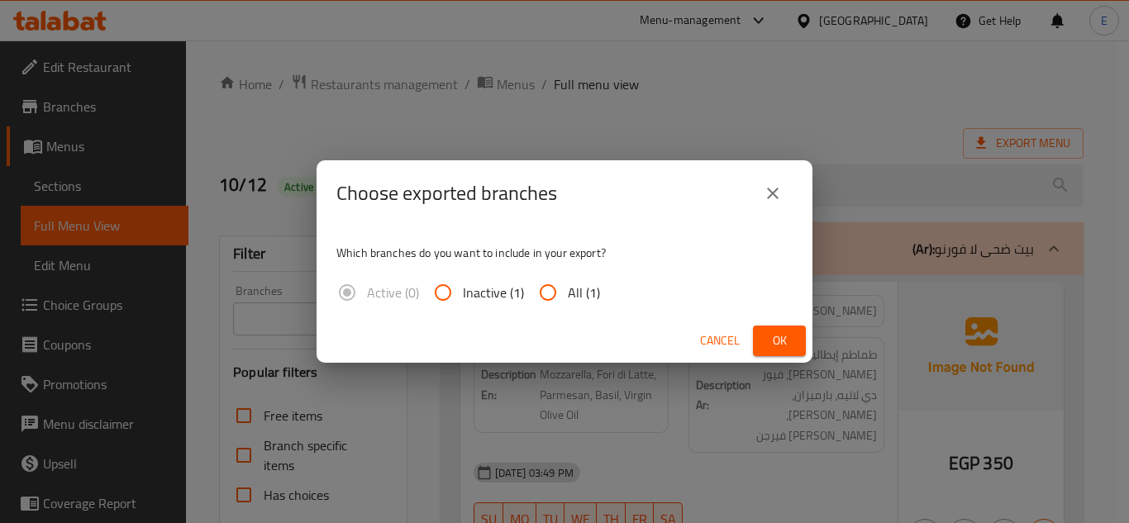
click at [550, 301] on input "All (1)" at bounding box center [548, 293] width 40 height 40
radio input "true"
click at [773, 350] on span "Ok" at bounding box center [779, 341] width 26 height 21
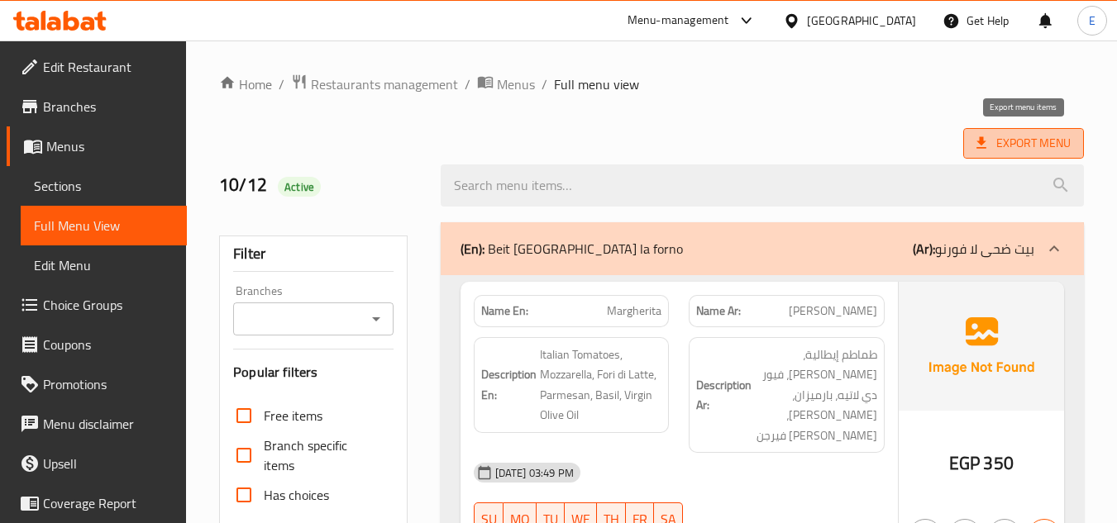
click at [1031, 140] on span "Export Menu" at bounding box center [1023, 143] width 94 height 21
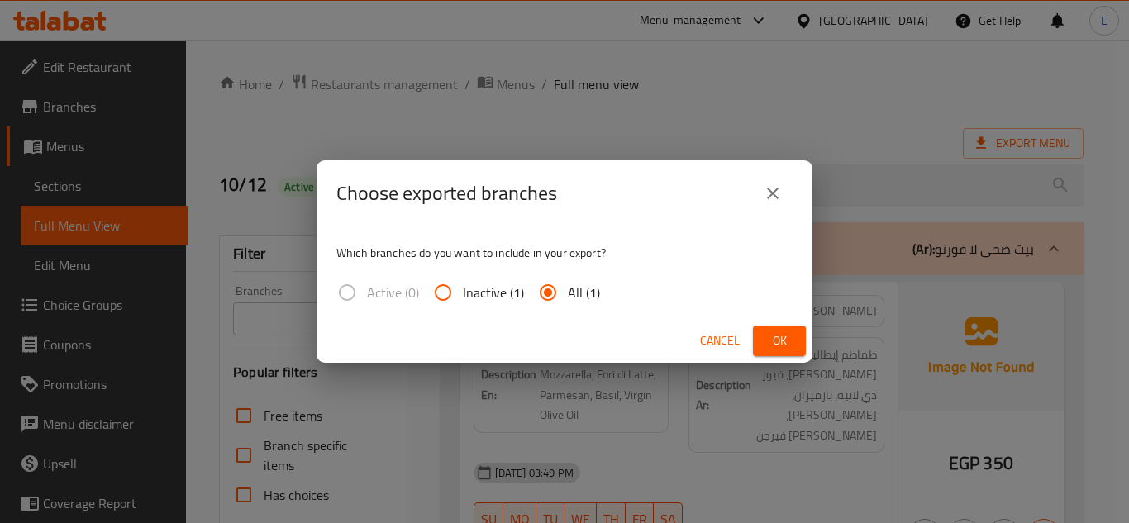
click at [763, 195] on icon "close" at bounding box center [773, 193] width 20 height 20
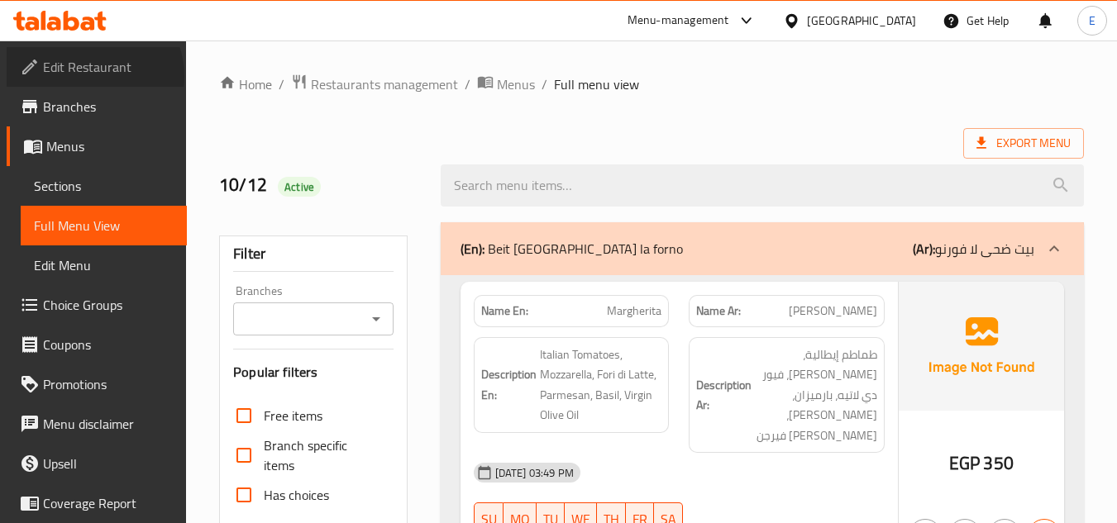
click at [93, 76] on span "Edit Restaurant" at bounding box center [108, 67] width 131 height 20
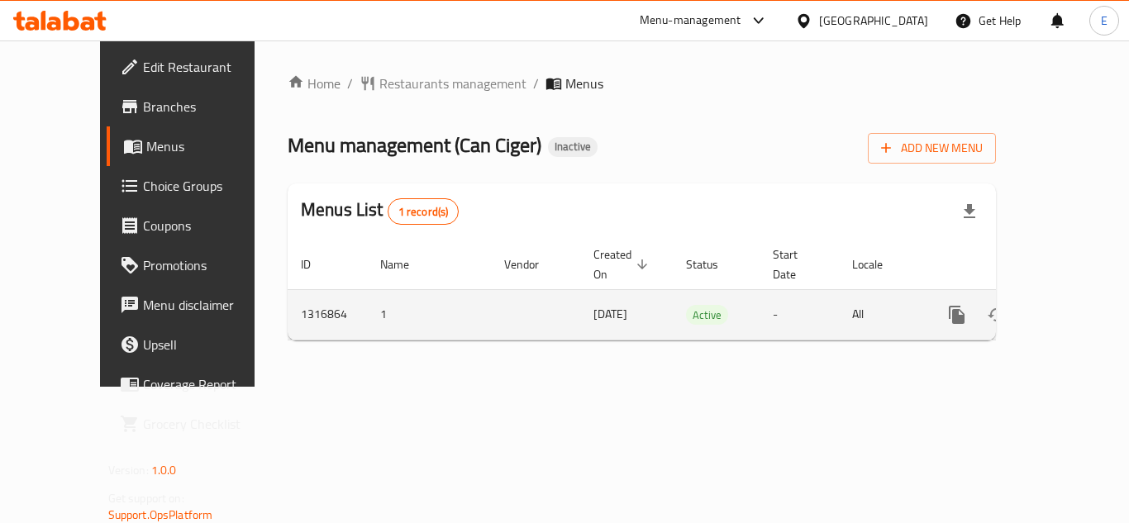
click at [1066, 305] on icon "enhanced table" at bounding box center [1076, 315] width 20 height 20
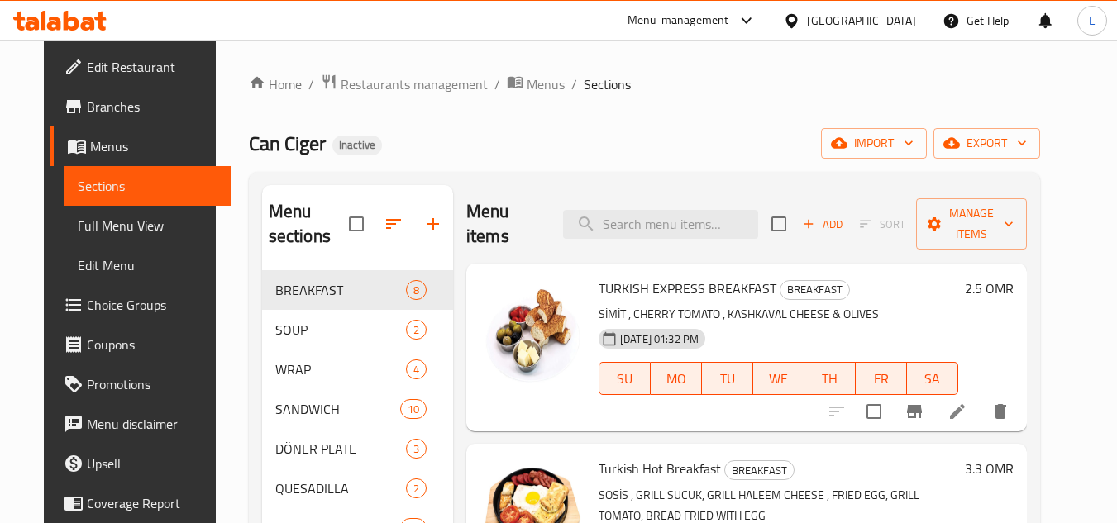
click at [115, 226] on span "Full Menu View" at bounding box center [148, 226] width 140 height 20
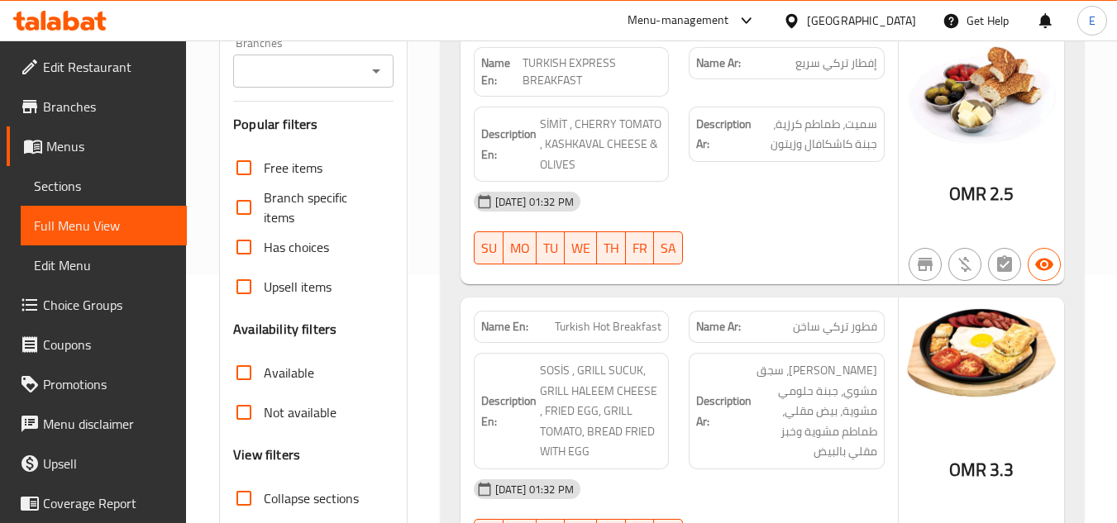
scroll to position [413, 0]
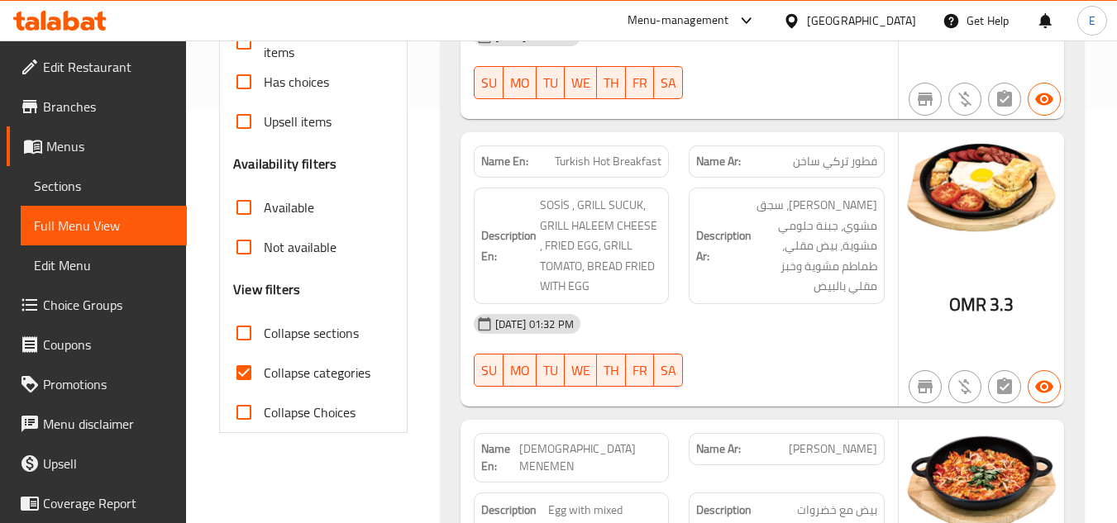
click at [237, 380] on input "Collapse categories" at bounding box center [244, 373] width 40 height 40
checkbox input "false"
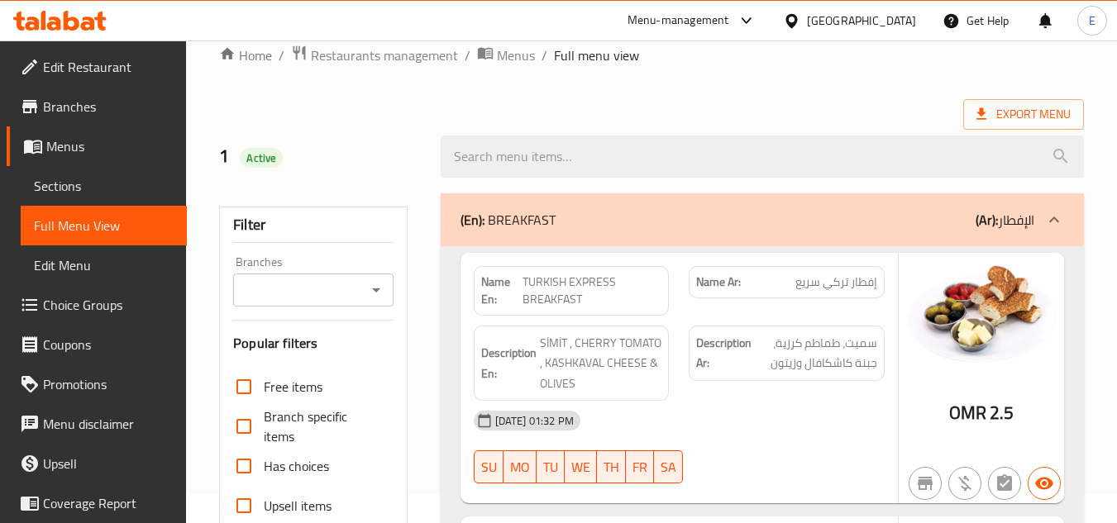
scroll to position [0, 0]
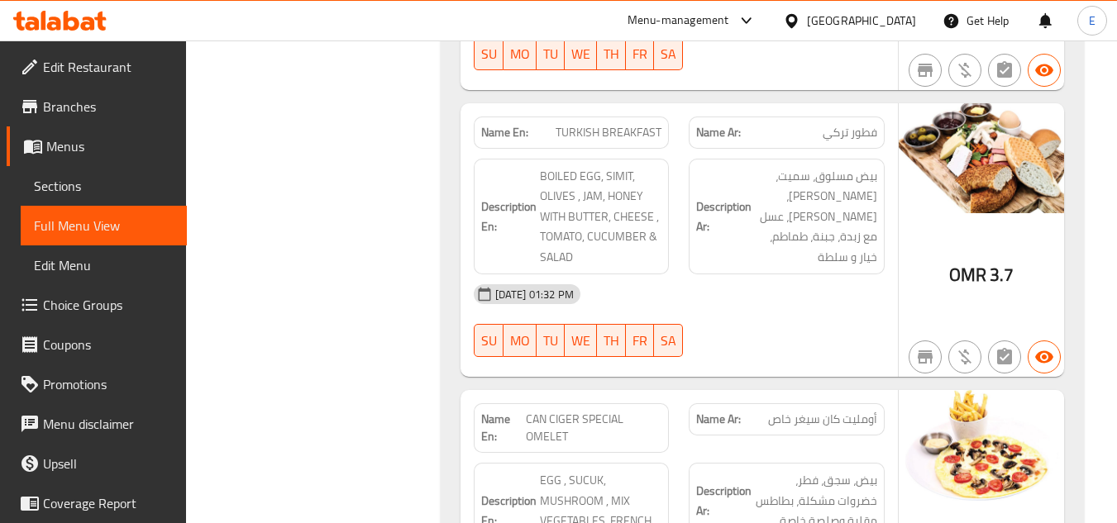
scroll to position [1671, 0]
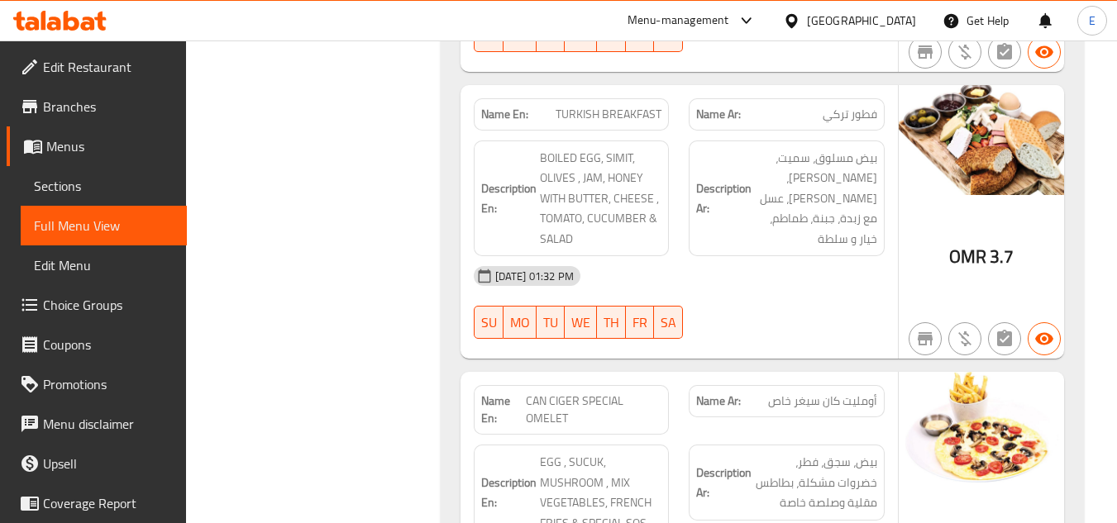
click at [837, 160] on span "بيض مسلوق، سميت، [PERSON_NAME]، [PERSON_NAME]، عسل مع زبدة، جبنة، طماطم، خيار و…" at bounding box center [816, 199] width 122 height 102
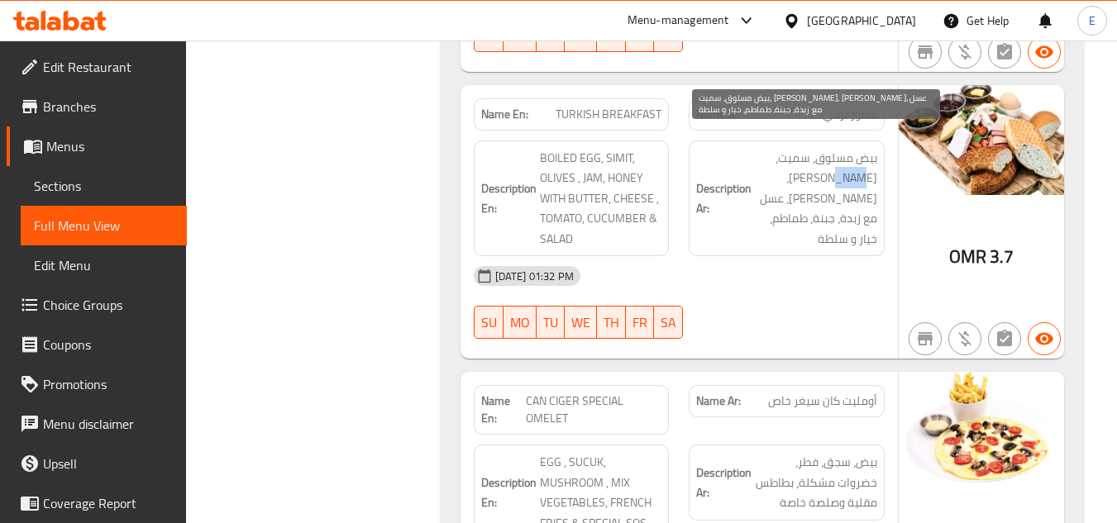
click at [837, 160] on span "بيض مسلوق، سميت، [PERSON_NAME]، [PERSON_NAME]، عسل مع زبدة، جبنة، طماطم، خيار و…" at bounding box center [816, 199] width 122 height 102
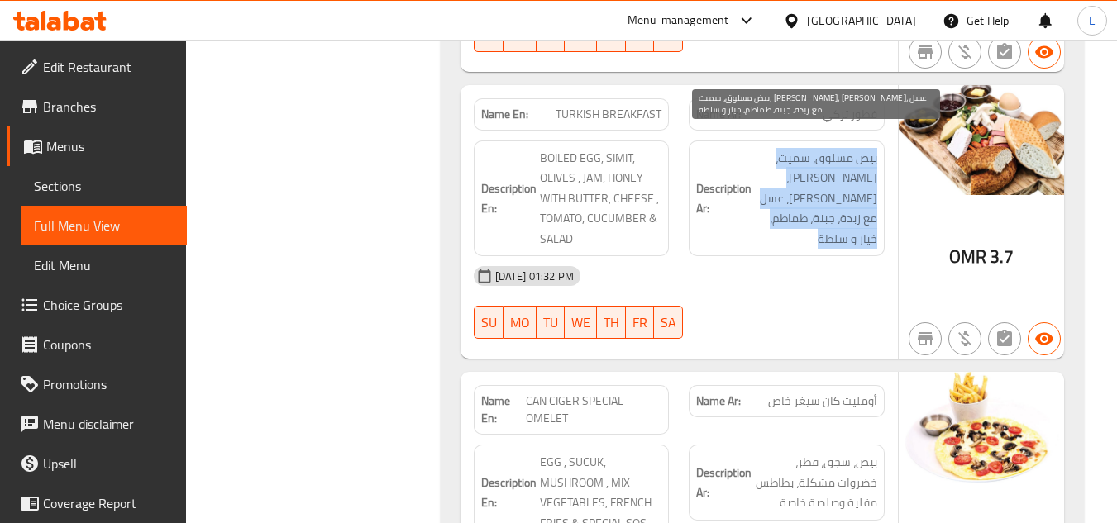
click at [837, 160] on span "بيض مسلوق، سميت، [PERSON_NAME]، [PERSON_NAME]، عسل مع زبدة، جبنة، طماطم، خيار و…" at bounding box center [816, 199] width 122 height 102
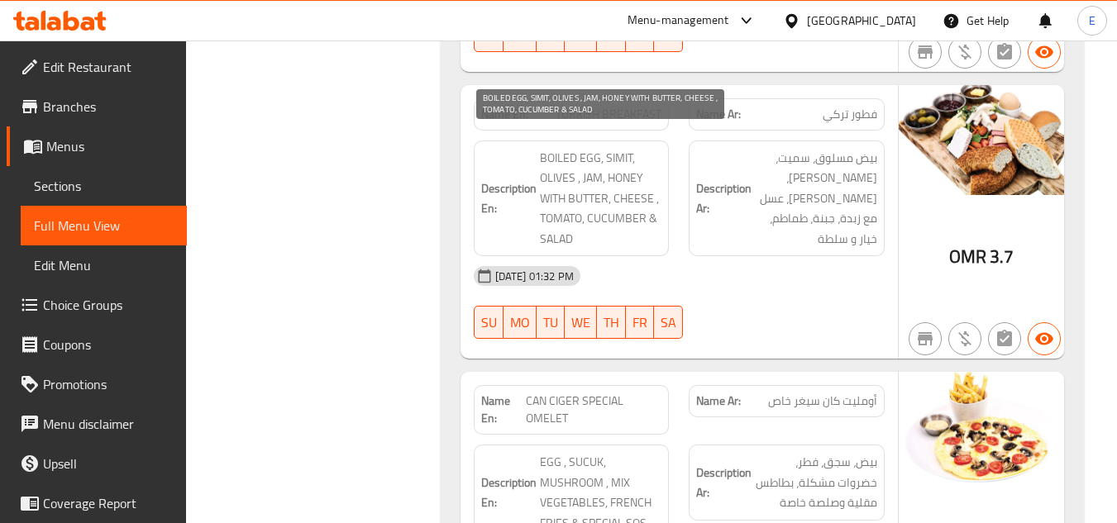
click at [603, 186] on span "BOILED EGG, SIMIT, OLIVES , JAM, HONEY WITH BUTTER, CHEESE , TOMATO, CUCUMBER &…" at bounding box center [601, 199] width 122 height 102
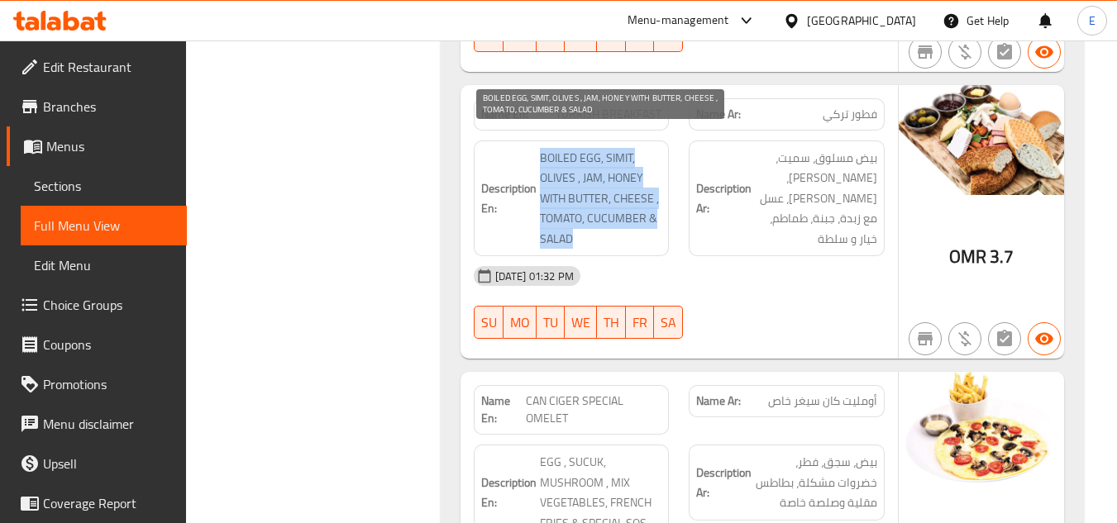
click at [603, 186] on span "BOILED EGG, SIMIT, OLIVES , JAM, HONEY WITH BUTTER, CHEESE , TOMATO, CUCUMBER &…" at bounding box center [601, 199] width 122 height 102
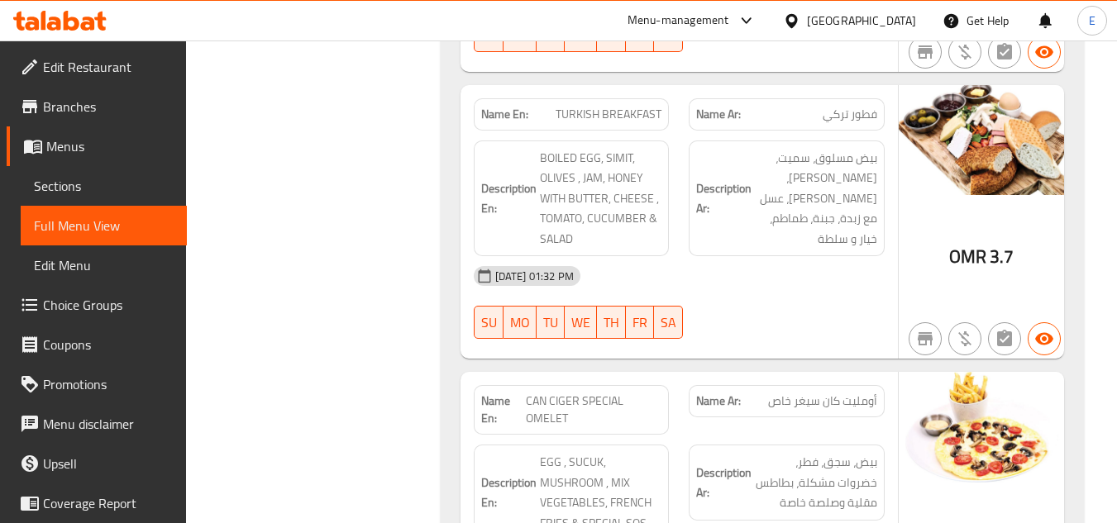
click at [740, 264] on div "[DATE] 01:32 PM" at bounding box center [679, 276] width 431 height 40
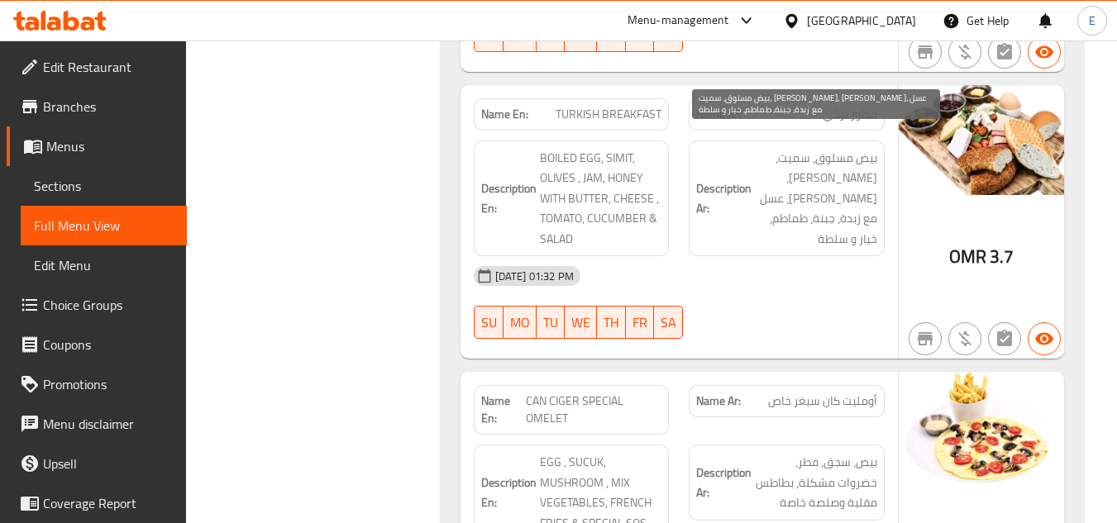
click at [781, 179] on span "بيض مسلوق، سميت، [PERSON_NAME]، [PERSON_NAME]، عسل مع زبدة، جبنة، طماطم، خيار و…" at bounding box center [816, 199] width 122 height 102
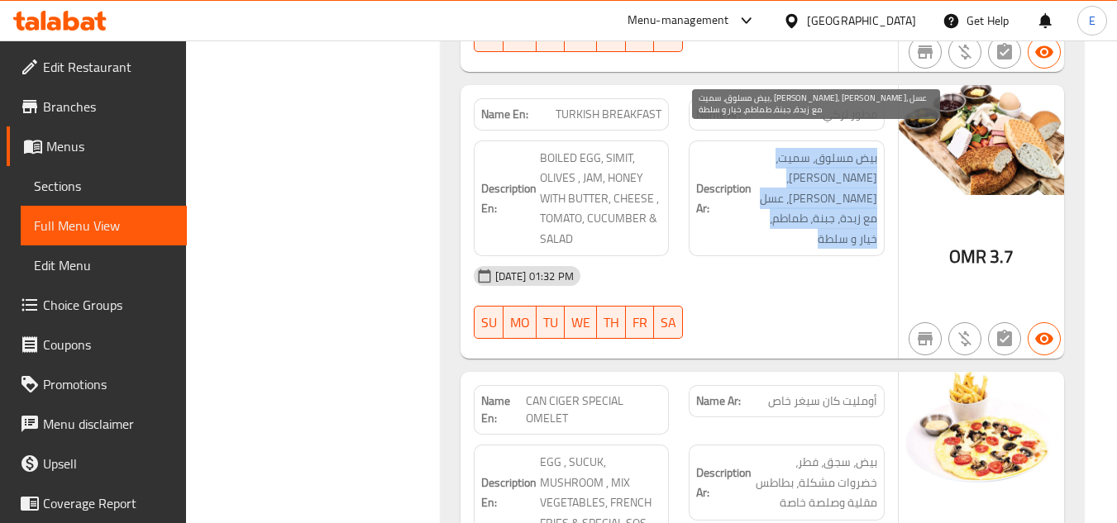
click at [781, 179] on span "بيض مسلوق، سميت، [PERSON_NAME]، [PERSON_NAME]، عسل مع زبدة، جبنة، طماطم، خيار و…" at bounding box center [816, 199] width 122 height 102
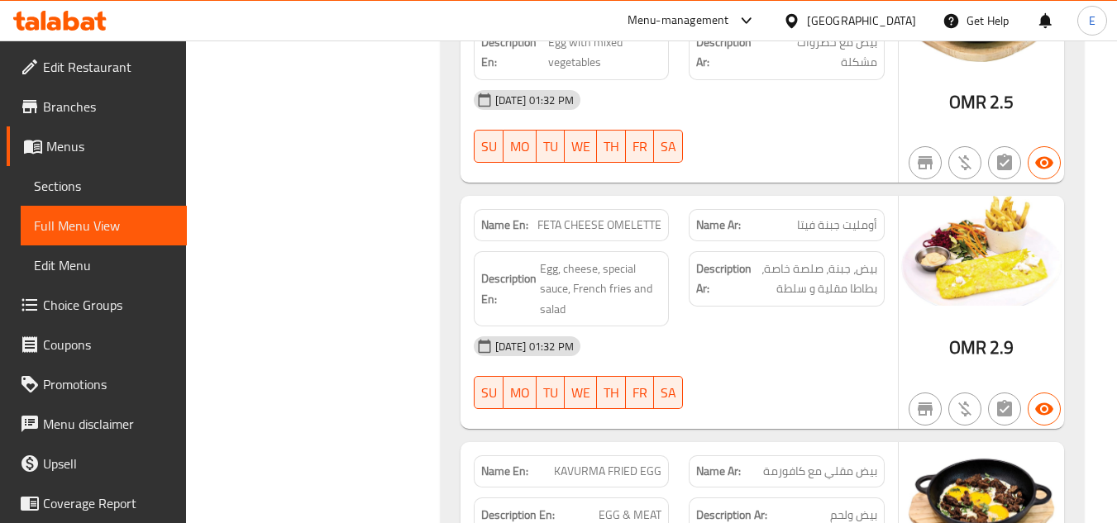
scroll to position [909, 0]
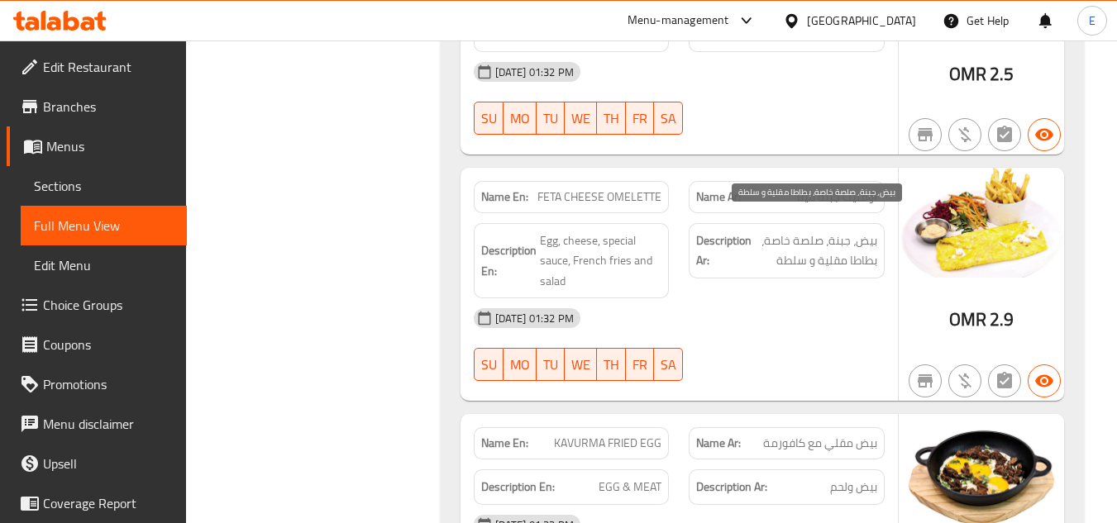
click at [791, 236] on span "بيض، جبنة، صلصة خاصة، بطاطا مقلية و سلطة" at bounding box center [816, 251] width 122 height 40
click at [793, 236] on span "بيض، جبنة، صلصة خاصة، بطاطا مقلية و سلطة" at bounding box center [816, 251] width 122 height 40
click at [804, 298] on div "[DATE] 01:32 PM" at bounding box center [679, 318] width 431 height 40
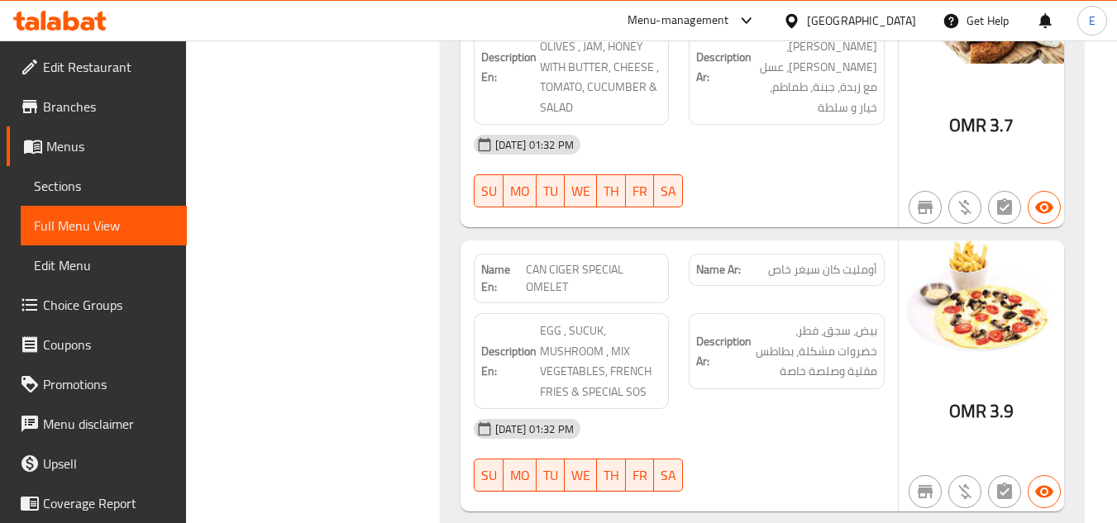
scroll to position [1885, 0]
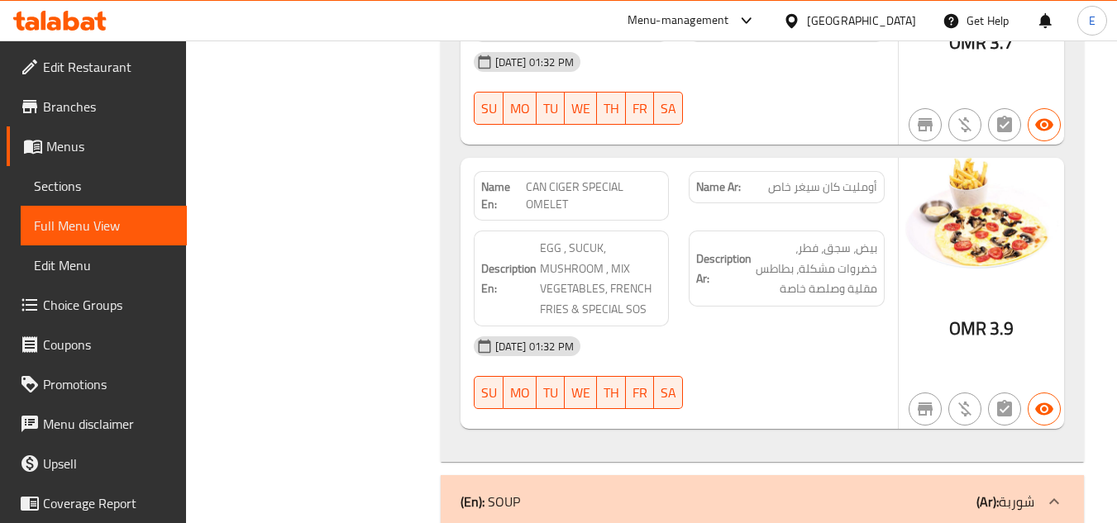
click at [792, 179] on span "أومليت كان سيغر خاص" at bounding box center [822, 187] width 109 height 17
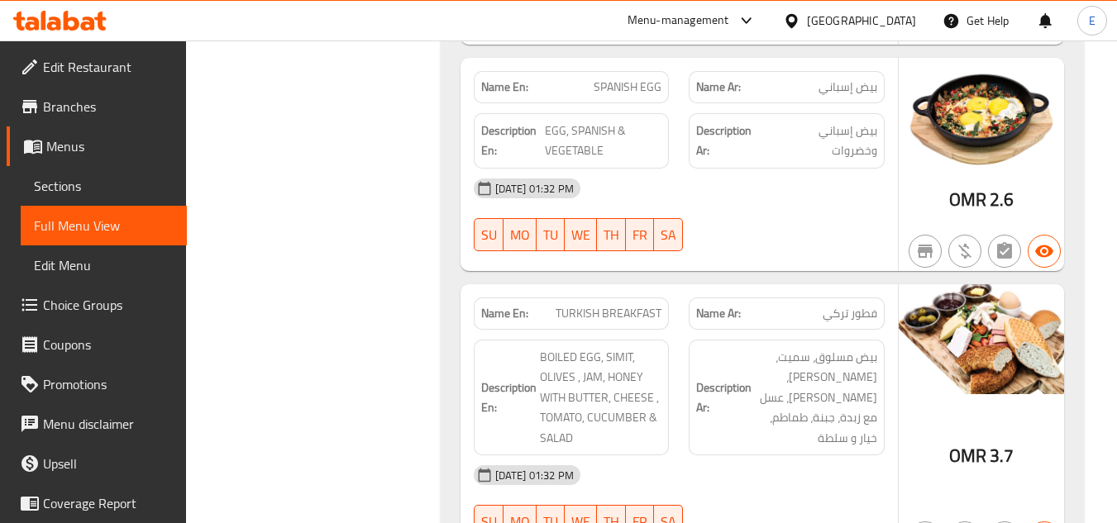
scroll to position [2983, 0]
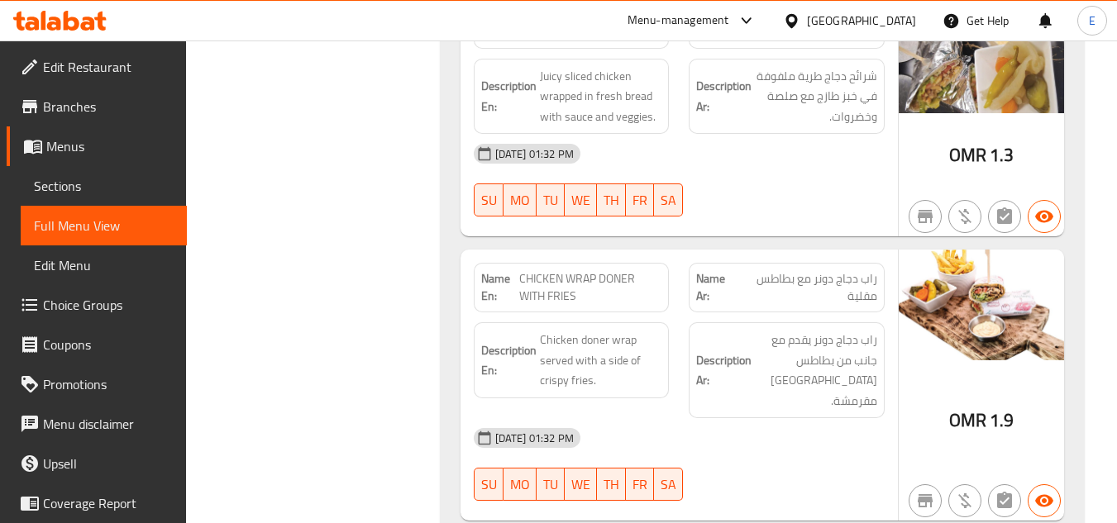
click at [836, 277] on span "راب دجاج دونر مع بطاطس مقلية" at bounding box center [807, 287] width 140 height 35
click at [840, 270] on span "راب دجاج دونر مع بطاطس مقلية" at bounding box center [807, 287] width 140 height 35
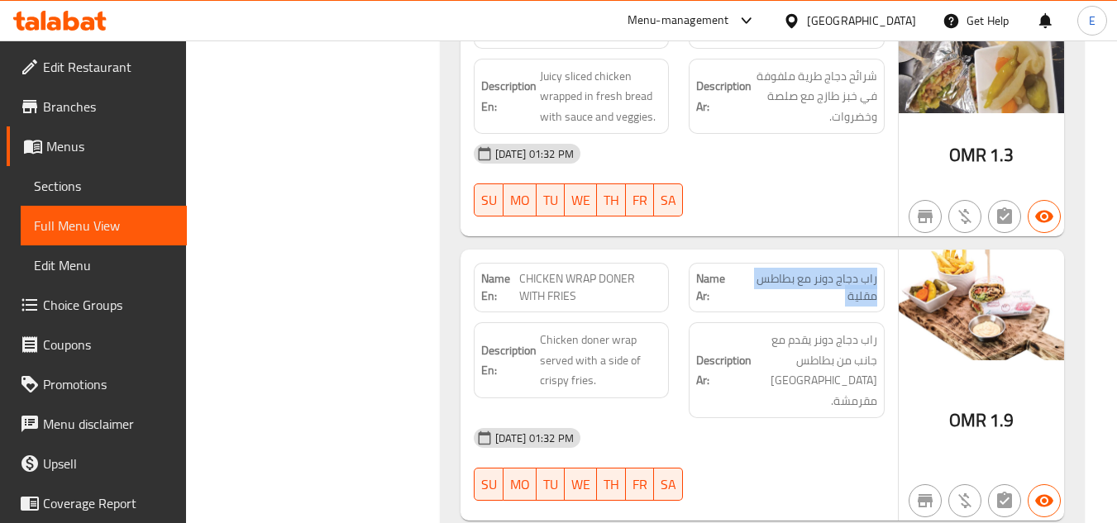
click at [840, 270] on span "راب دجاج دونر مع بطاطس مقلية" at bounding box center [807, 287] width 140 height 35
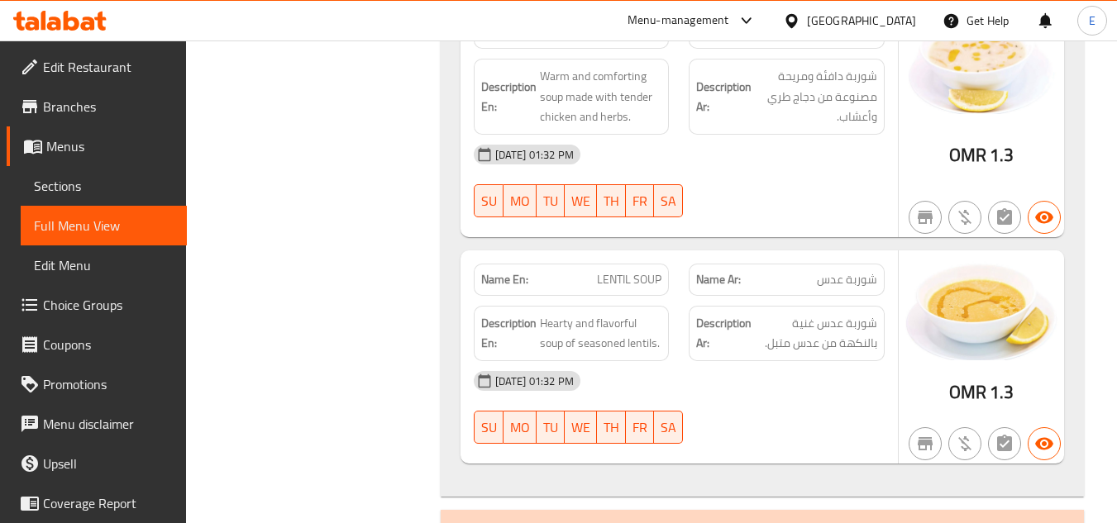
click at [840, 271] on span "شوربة عدس" at bounding box center [847, 279] width 60 height 17
click at [829, 313] on span "شوربة عدس غنية بالنكهة من عدس متبل." at bounding box center [816, 333] width 122 height 40
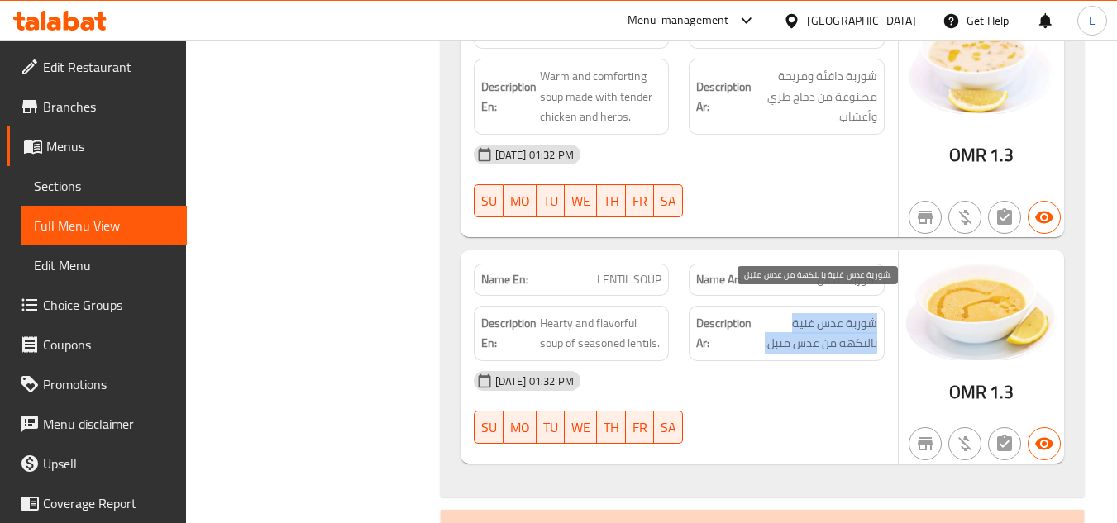
click at [829, 313] on span "شوربة عدس غنية بالنكهة من عدس متبل." at bounding box center [816, 333] width 122 height 40
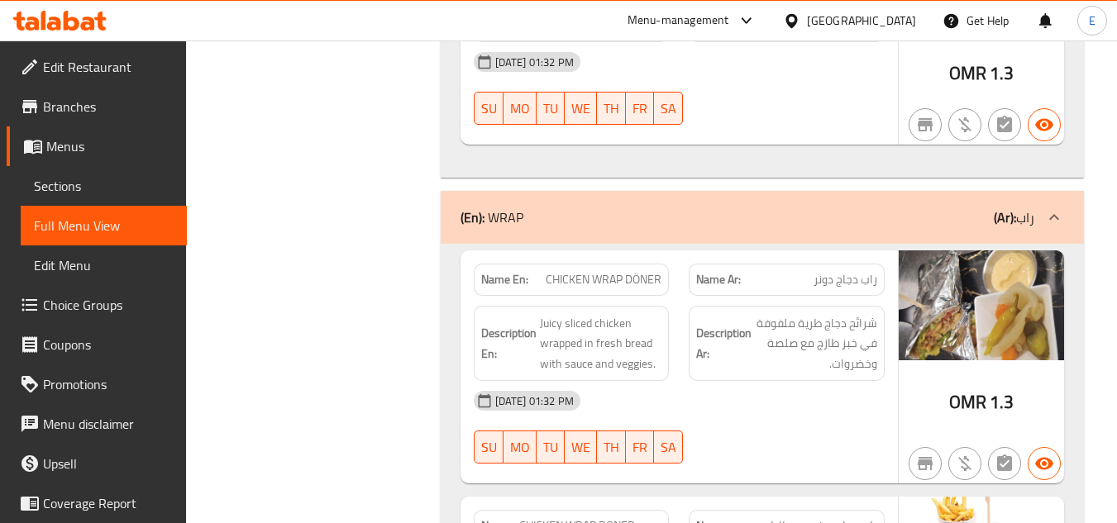
scroll to position [3045, 0]
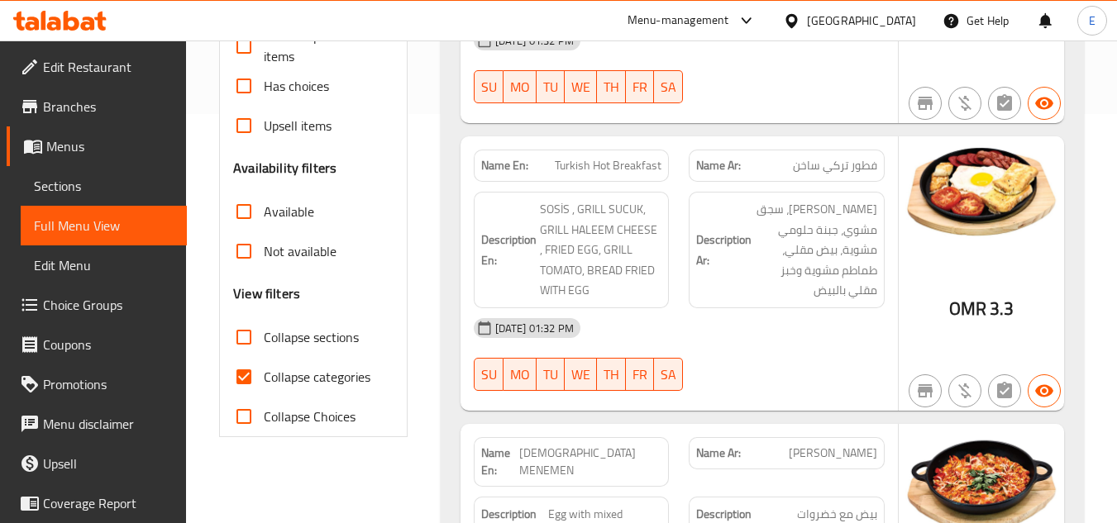
scroll to position [413, 0]
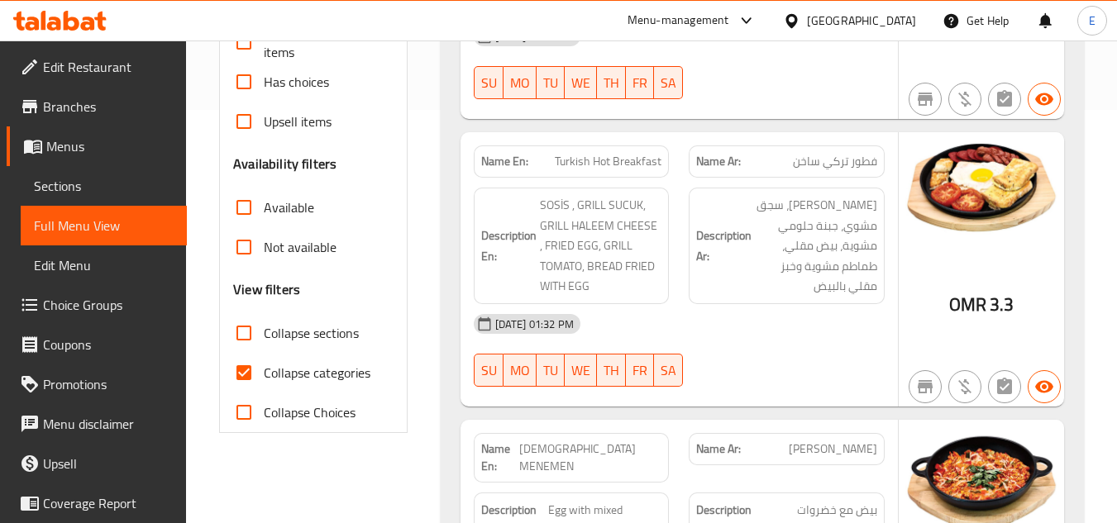
click at [244, 374] on input "Collapse categories" at bounding box center [244, 373] width 40 height 40
checkbox input "false"
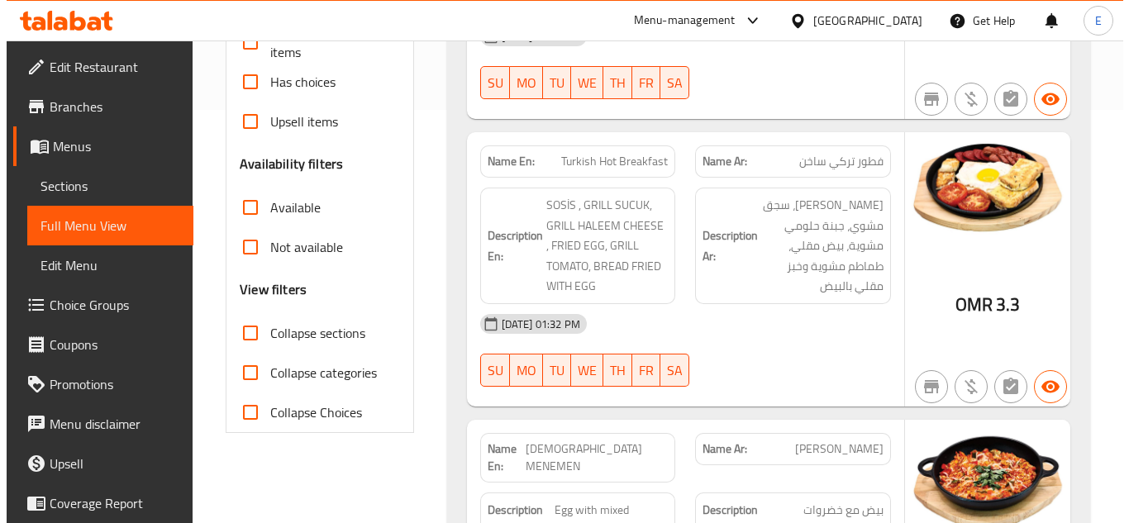
scroll to position [0, 0]
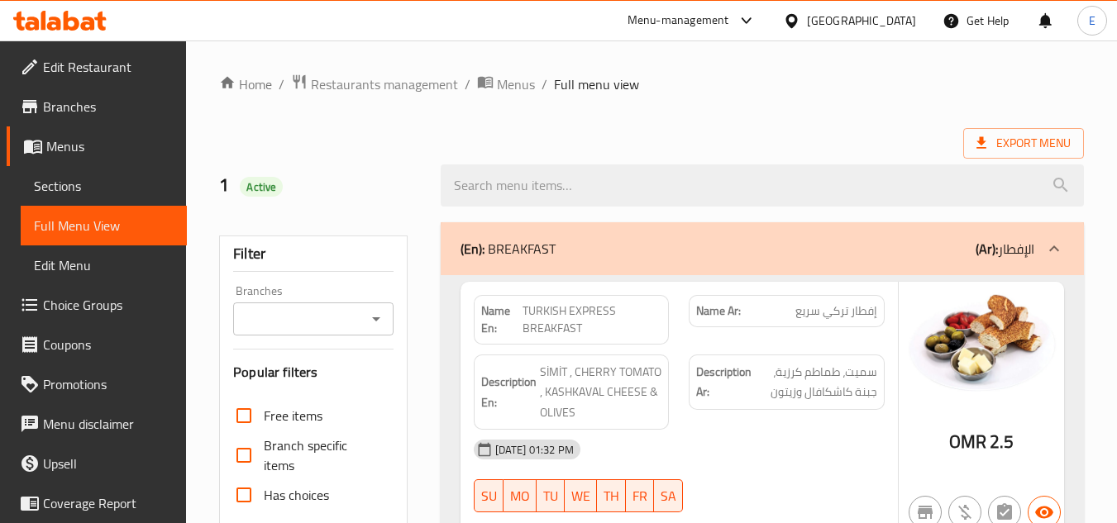
click at [1021, 150] on span "Export Menu" at bounding box center [1023, 143] width 94 height 21
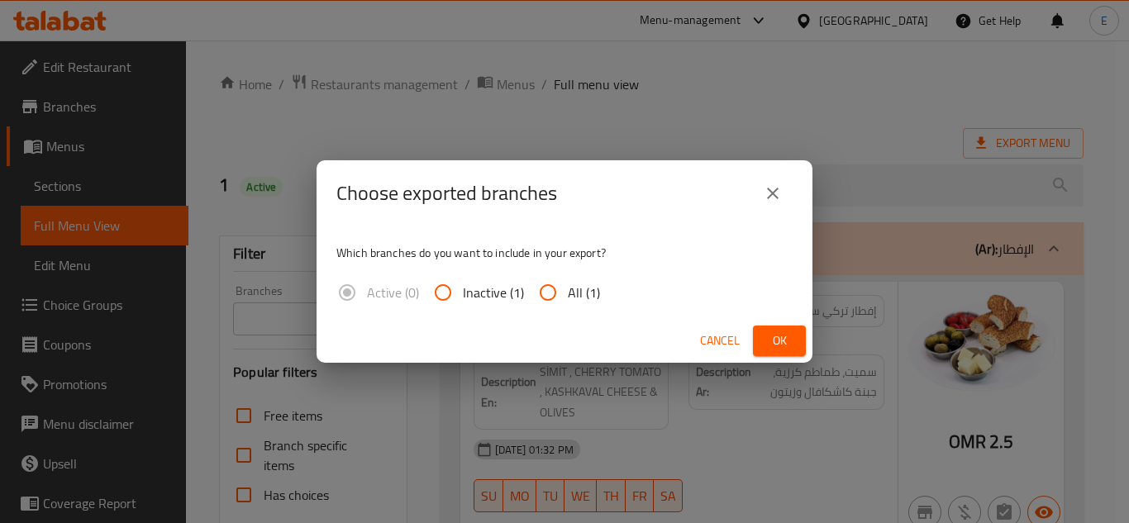
click at [786, 190] on button "close" at bounding box center [773, 194] width 40 height 40
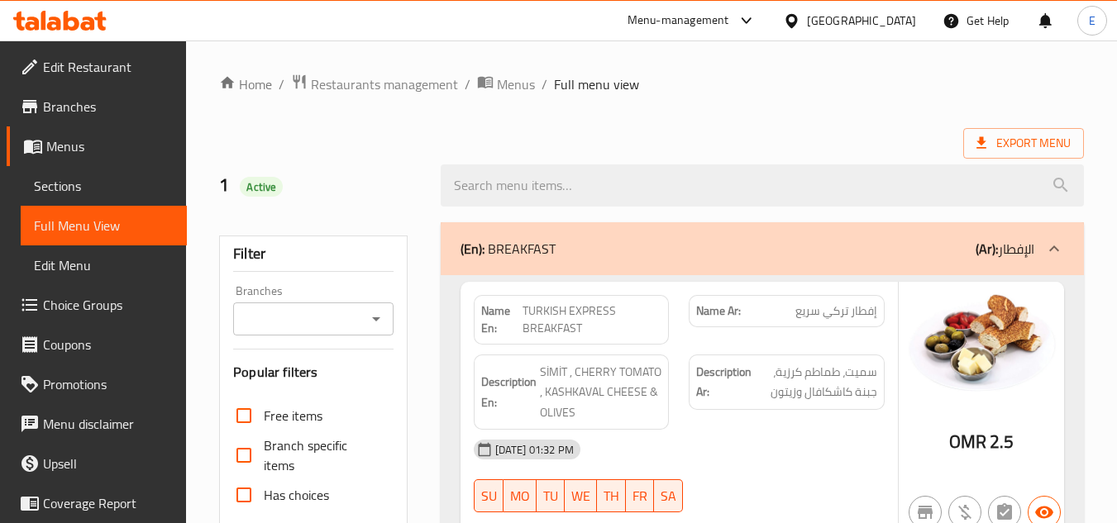
click at [798, 136] on div "Export Menu" at bounding box center [651, 143] width 864 height 31
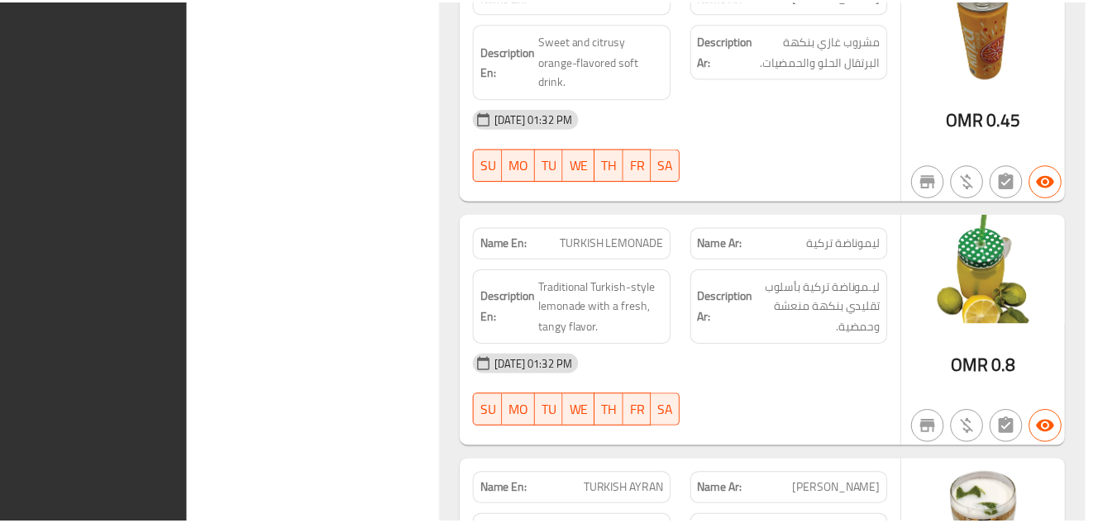
scroll to position [14966, 0]
